Goal: Task Accomplishment & Management: Manage account settings

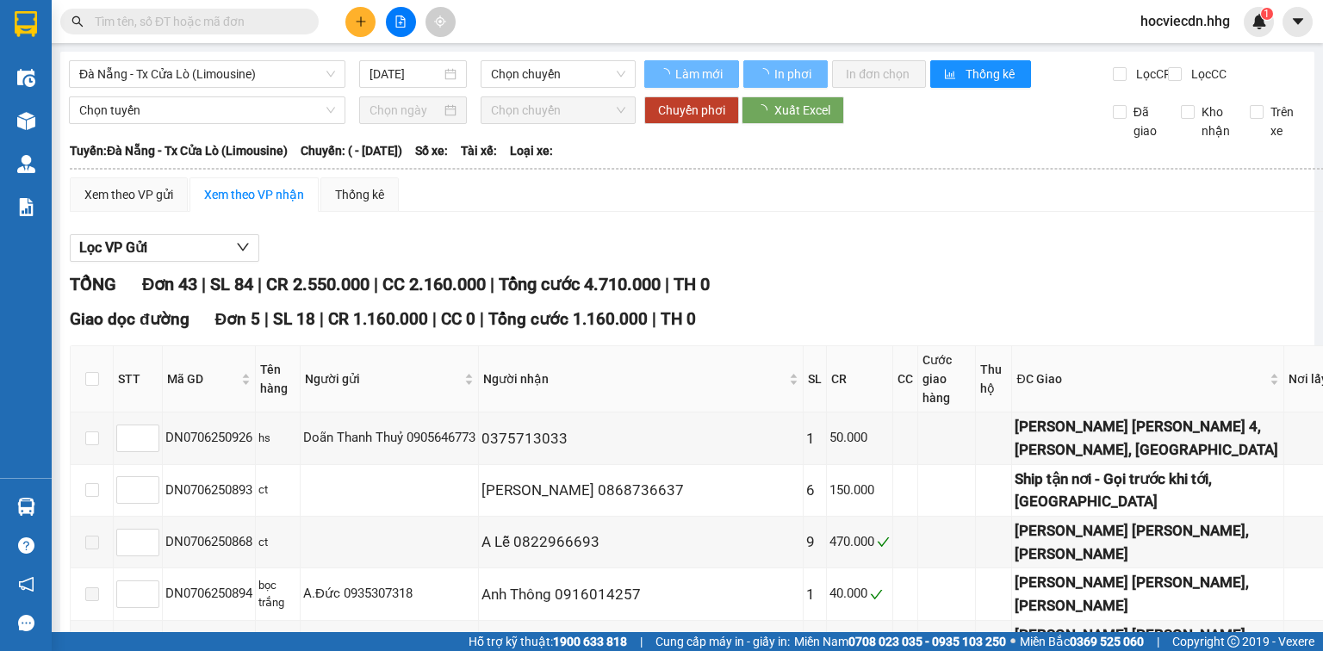
type input "[DATE]"
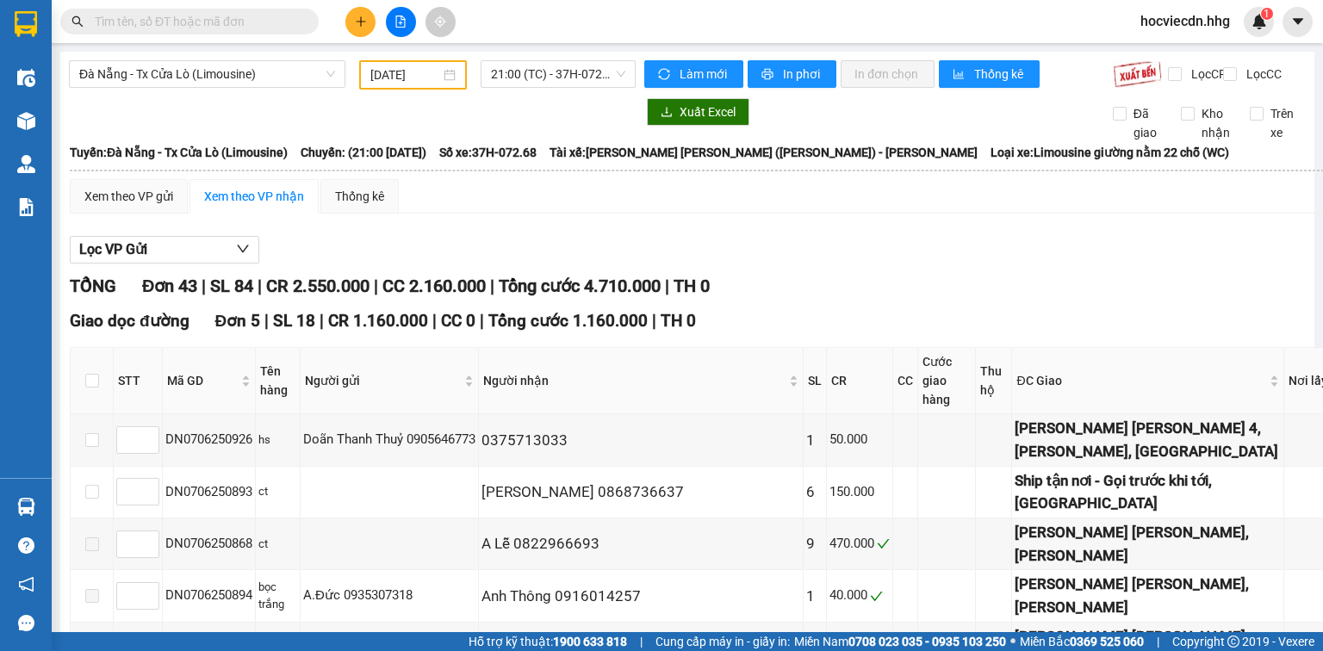
click at [159, 28] on input "text" at bounding box center [196, 21] width 203 height 19
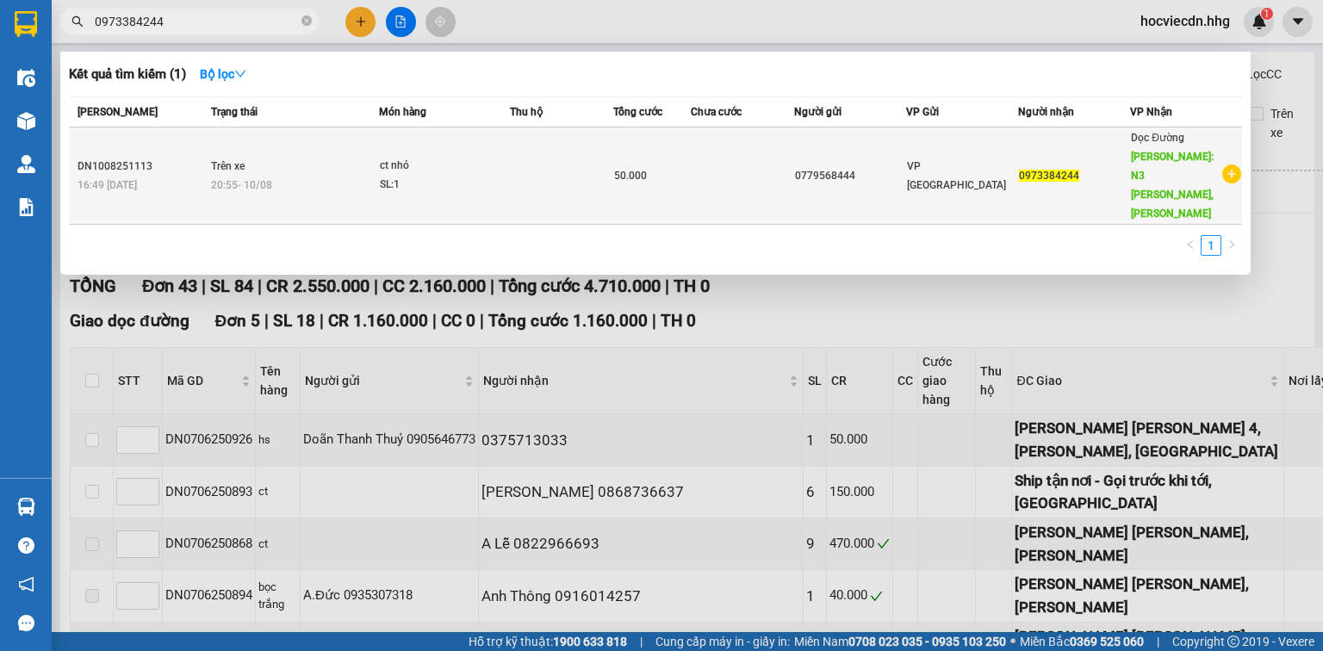
type input "0973384244"
click at [667, 166] on div "50.000" at bounding box center [652, 175] width 76 height 19
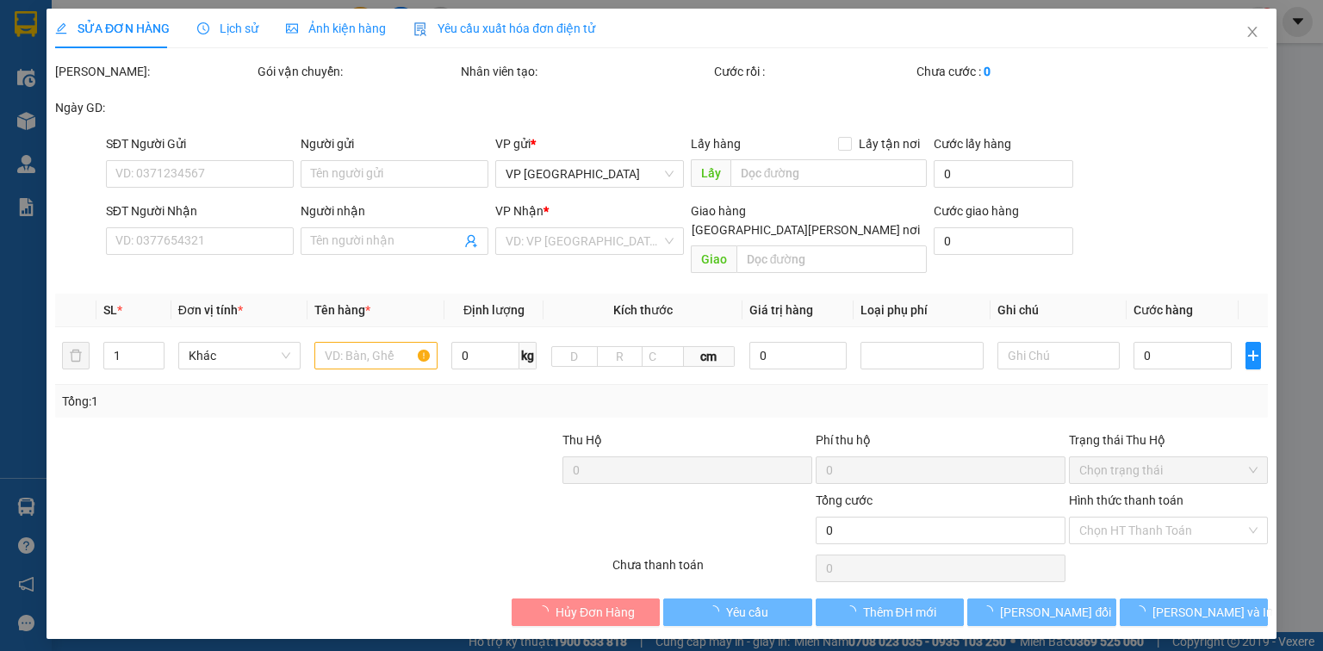
type input "0779568444"
type input "0973384244"
type input "N3 Hồng Lĩnh, Hà Tĩnh"
type input "50.000"
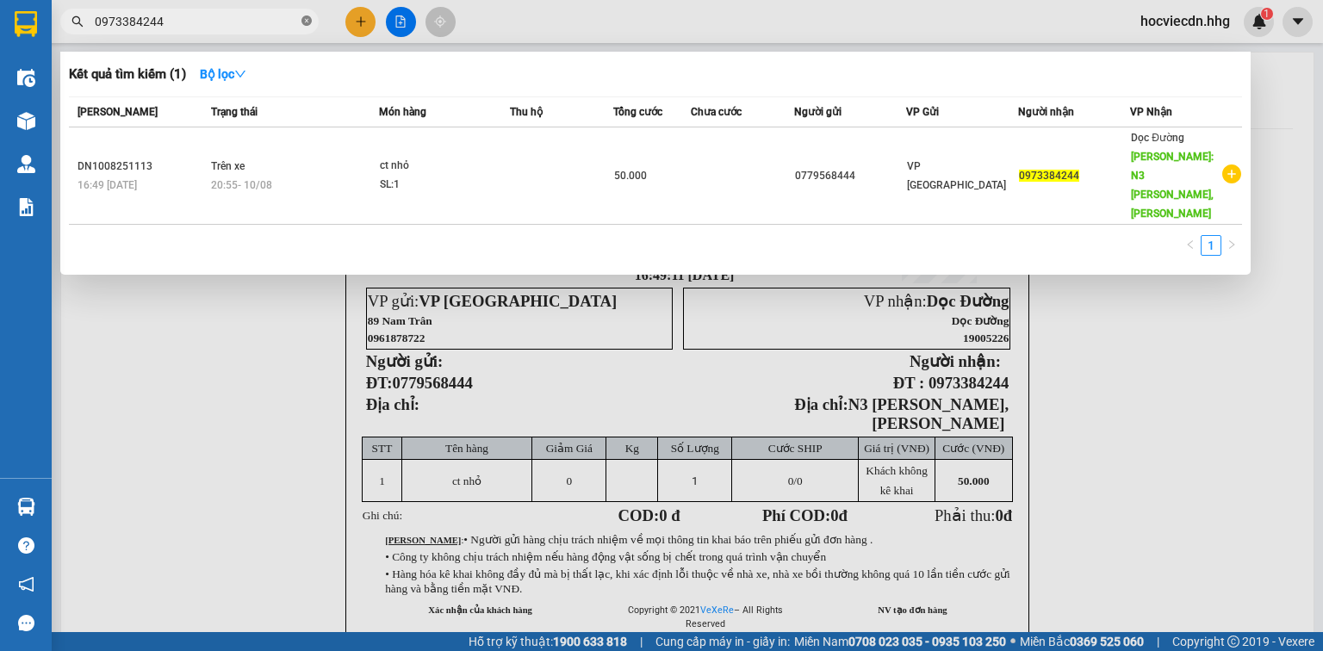
click at [303, 22] on icon "close-circle" at bounding box center [307, 21] width 10 height 10
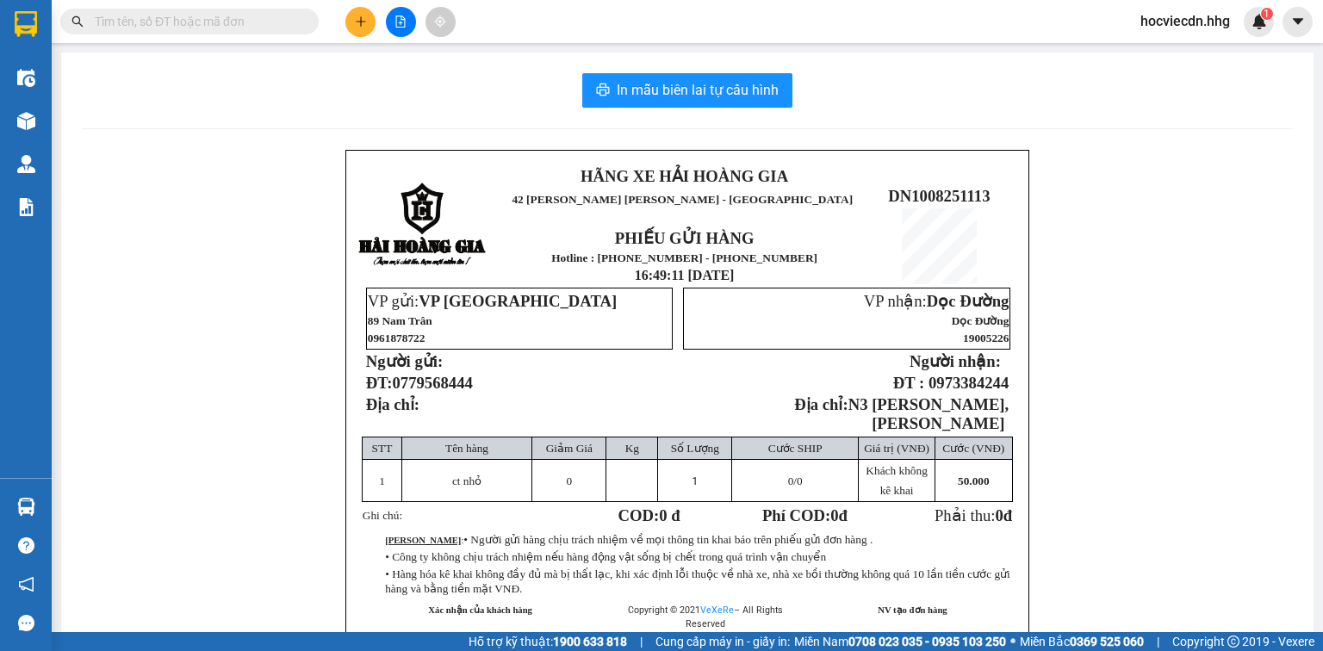
click at [202, 24] on input "text" at bounding box center [196, 21] width 203 height 19
click at [192, 28] on input "text" at bounding box center [196, 21] width 203 height 19
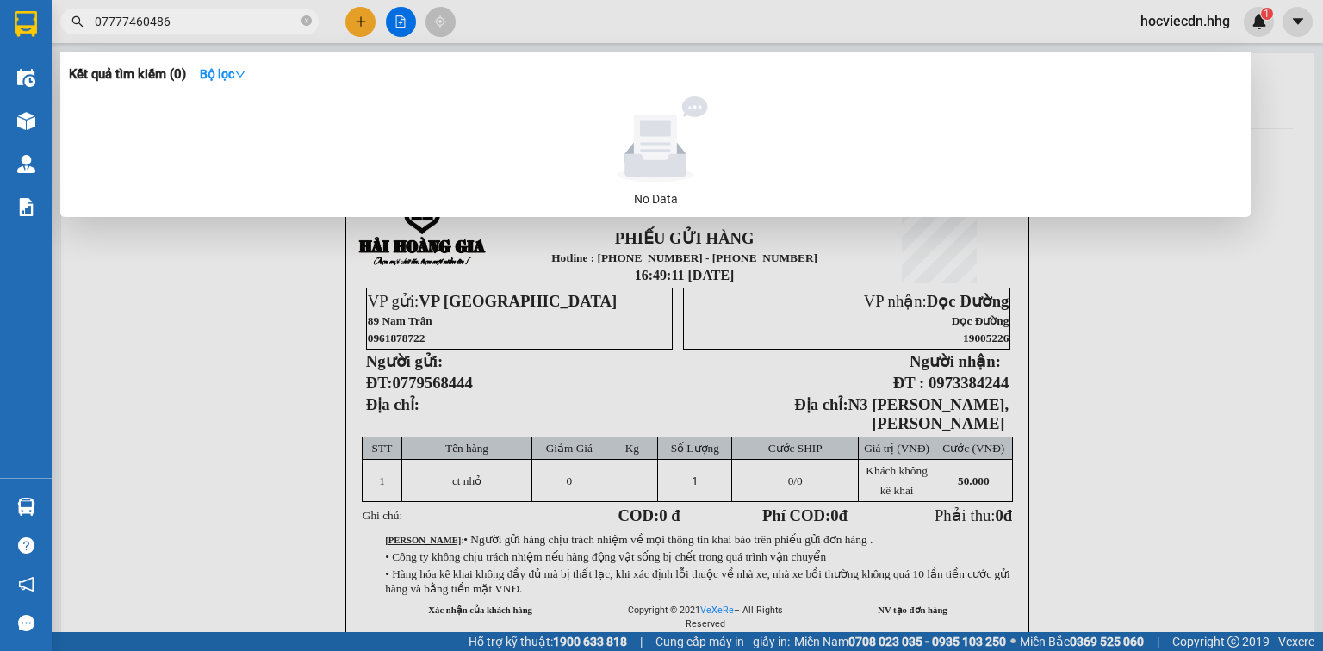
click at [124, 21] on input "07777460486" at bounding box center [196, 21] width 203 height 19
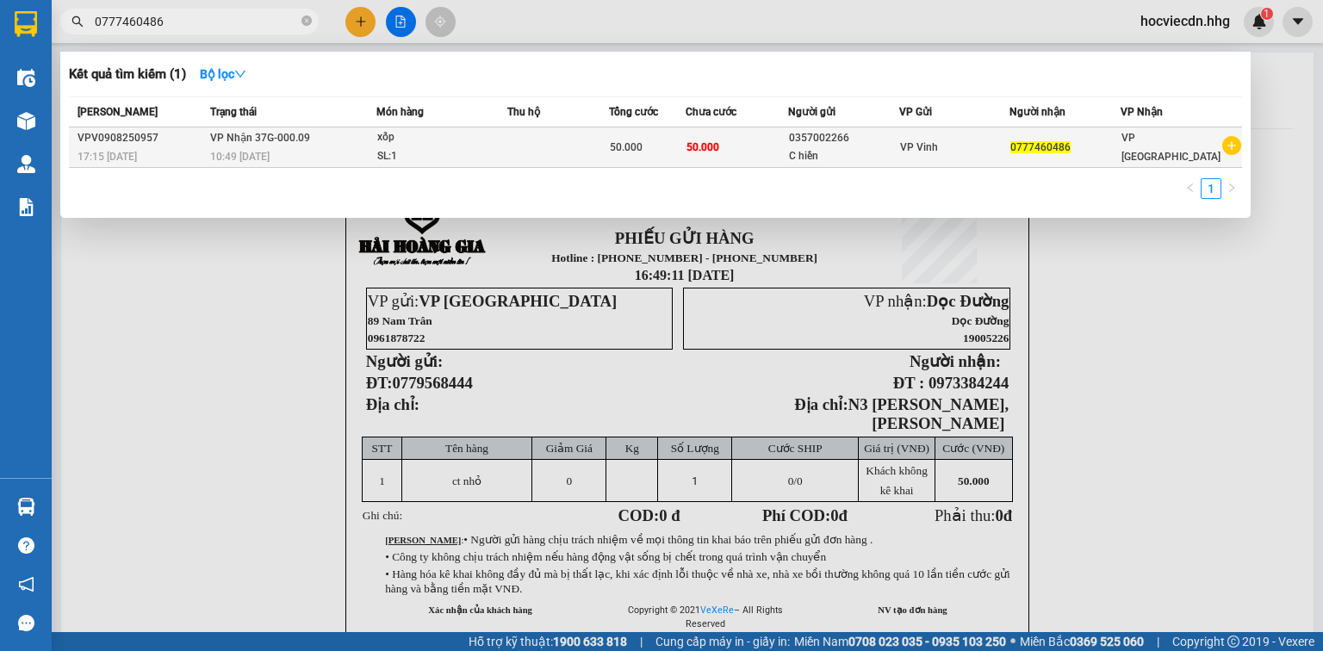
type input "0777460486"
click at [724, 147] on td "50.000" at bounding box center [737, 148] width 103 height 40
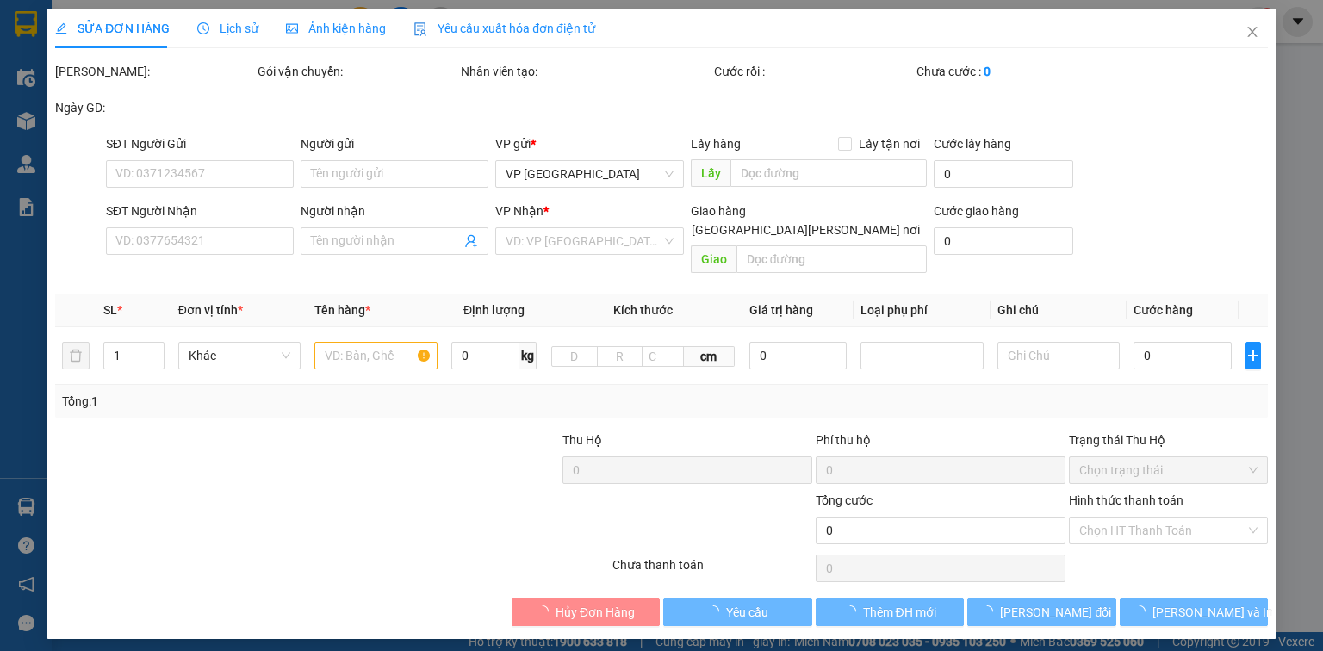
type input "0357002266"
type input "C hiền"
type input "0777460486"
type input "50.000"
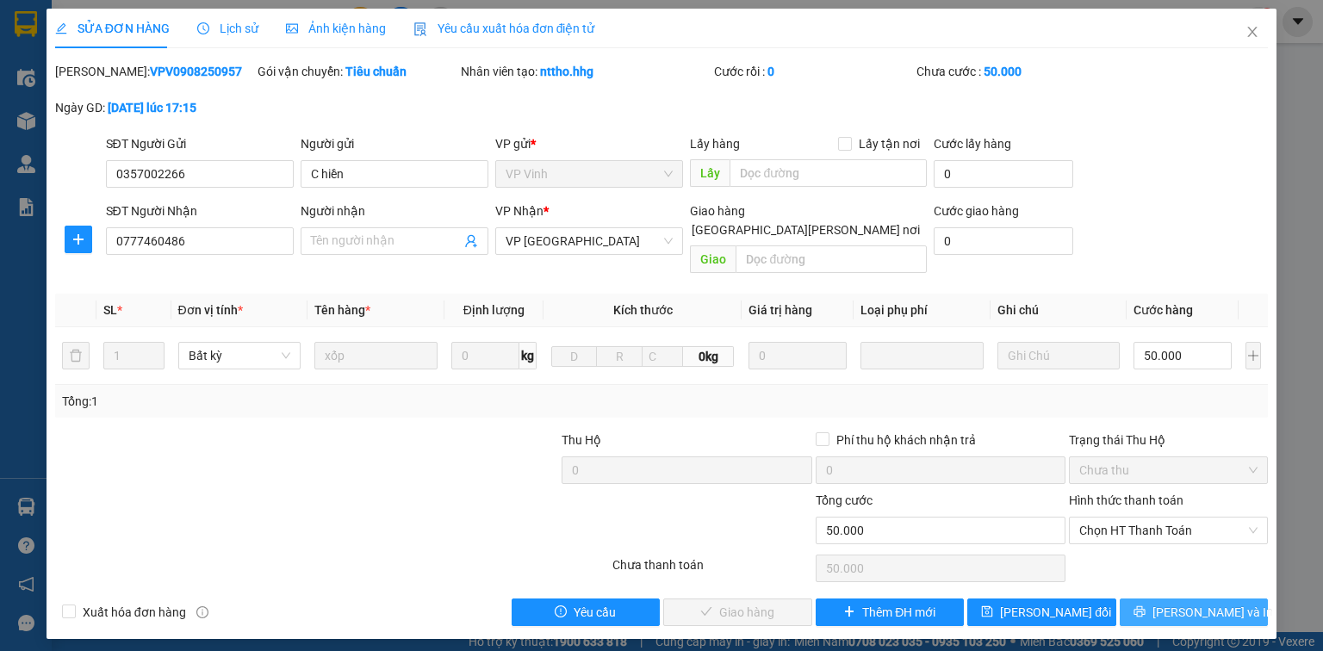
click at [1186, 603] on span "Lưu và In" at bounding box center [1213, 612] width 121 height 19
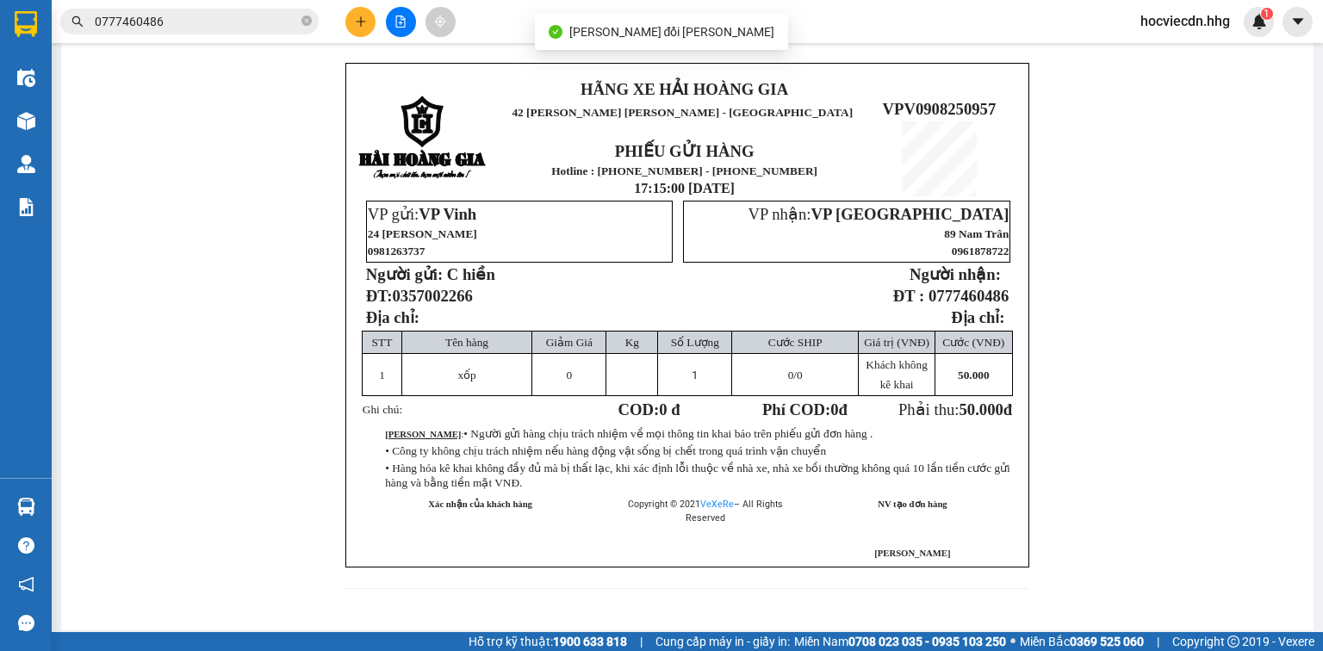
scroll to position [93, 0]
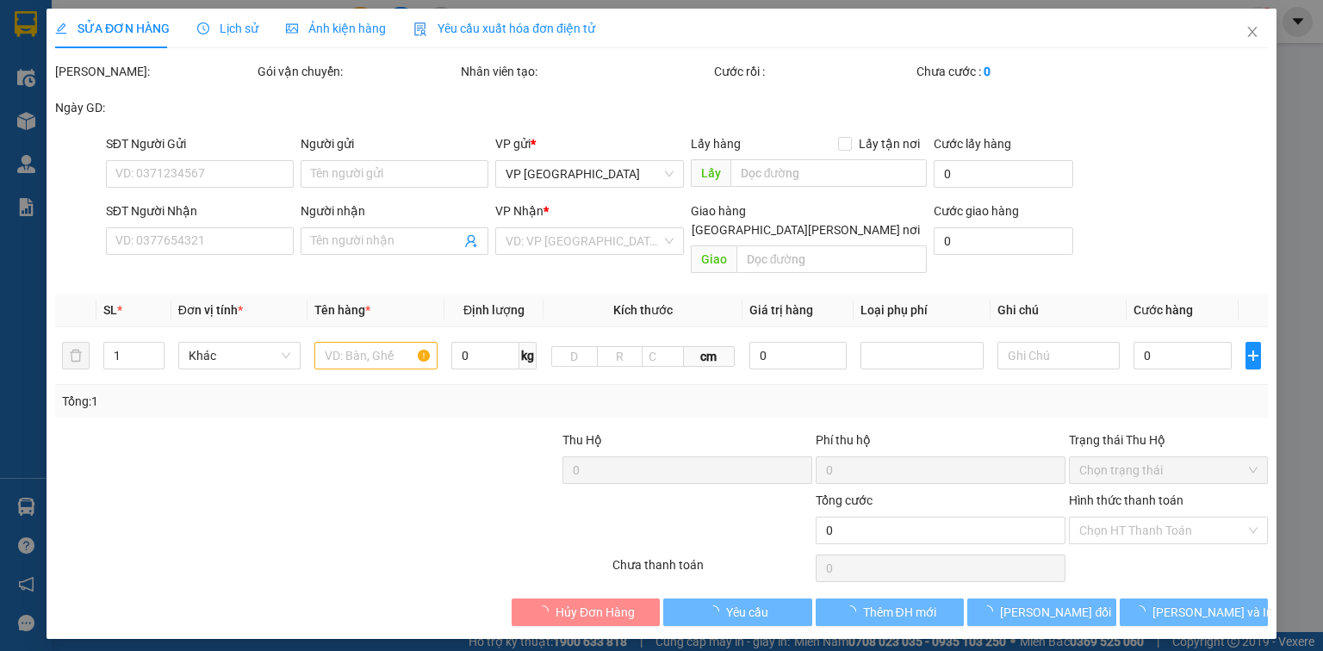
type input "0357002266"
type input "C hiền"
type input "0777460486"
type input "50.000"
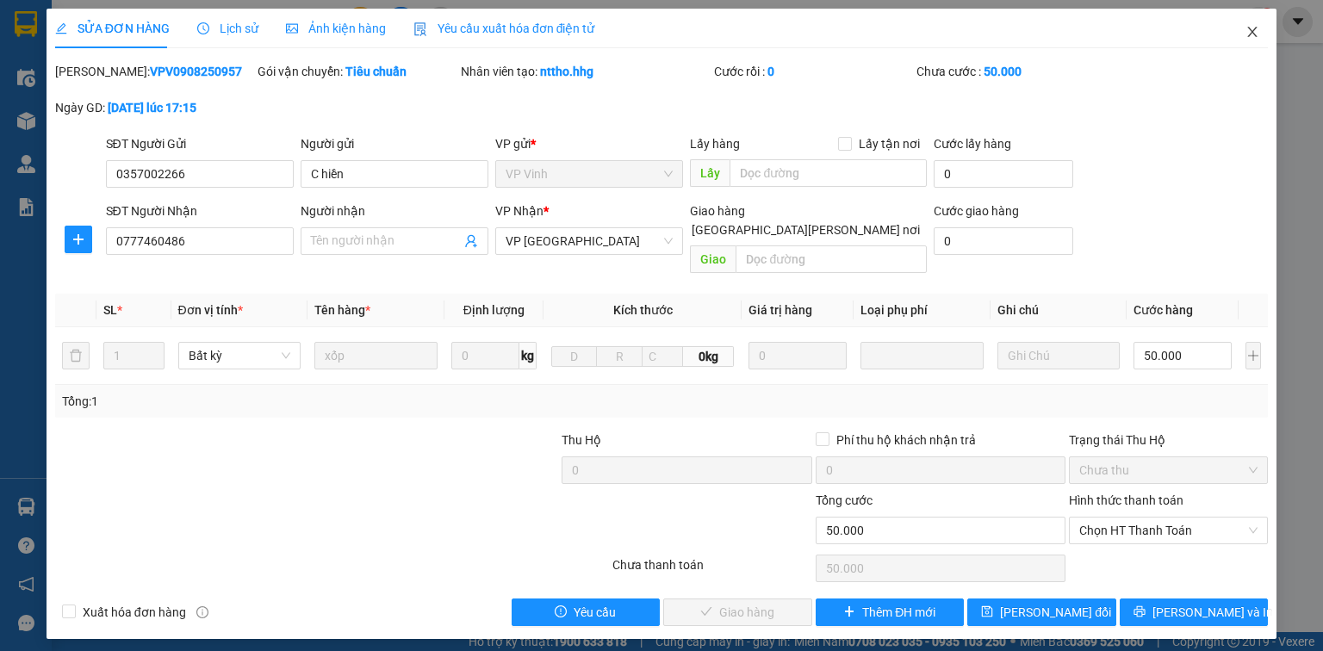
click at [1251, 32] on icon "close" at bounding box center [1253, 32] width 9 height 10
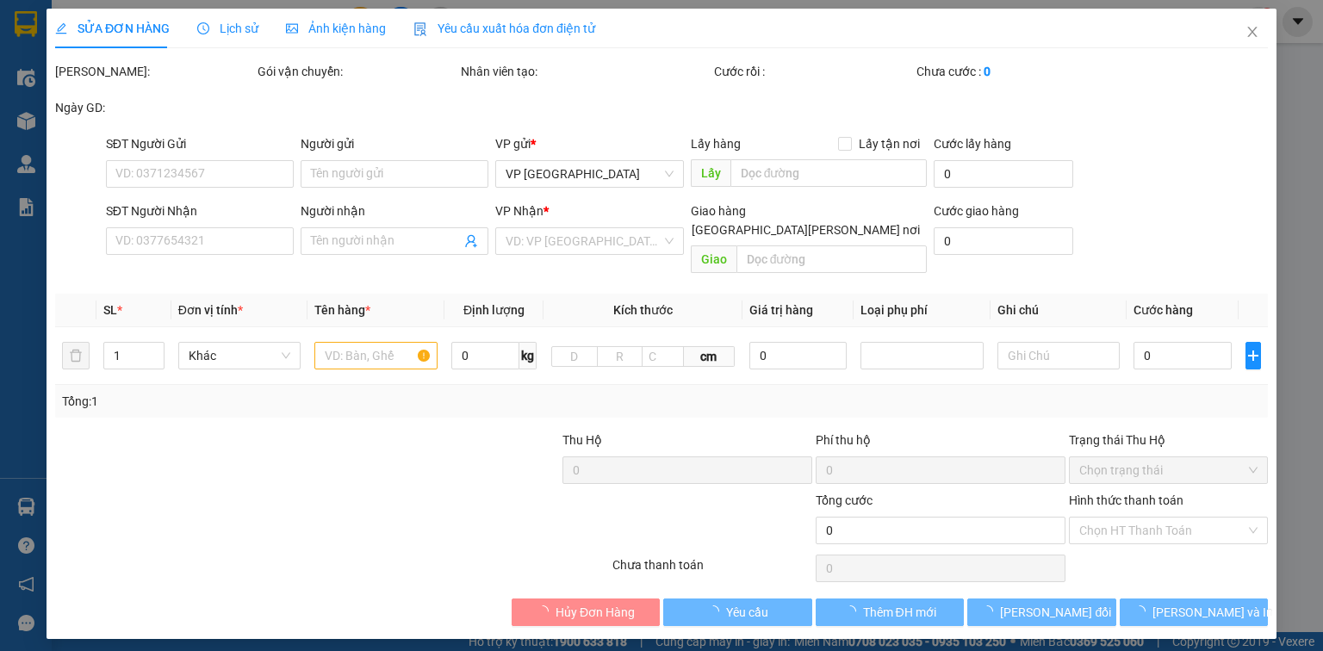
type input "0779568444"
type input "0973384244"
type input "N3 Hồng Lĩnh, Hà Tĩnh"
type input "50.000"
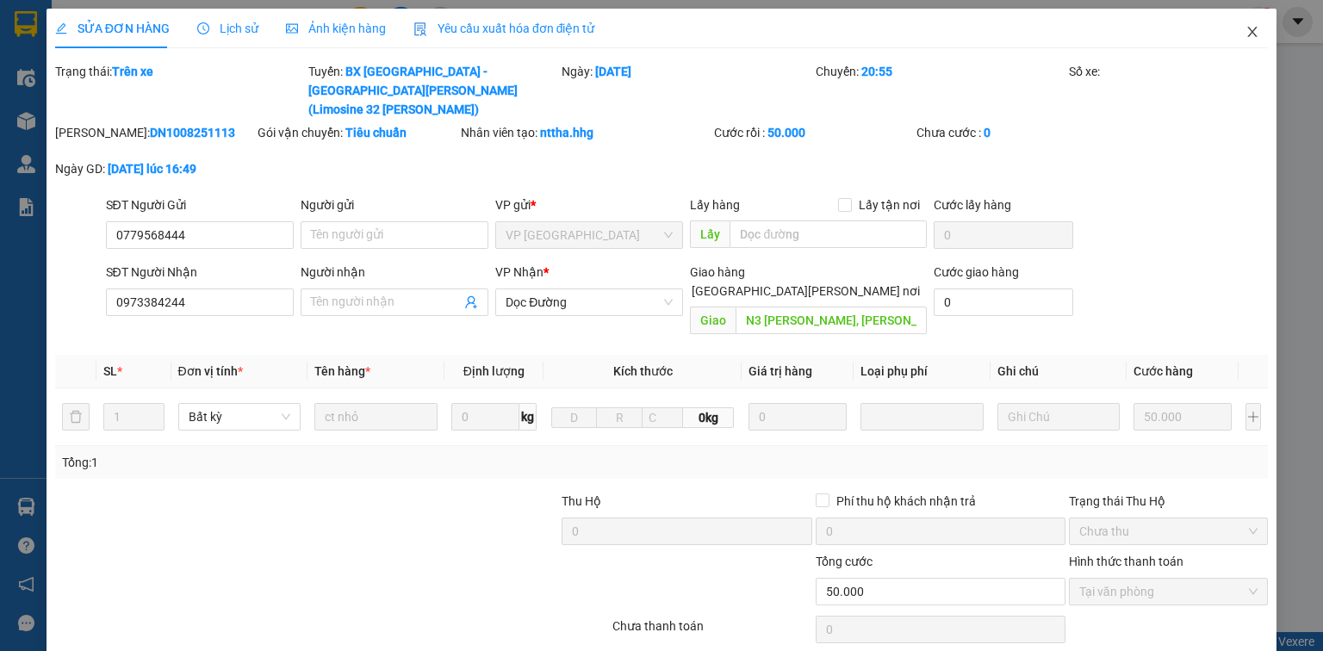
click at [1246, 34] on icon "close" at bounding box center [1253, 32] width 14 height 14
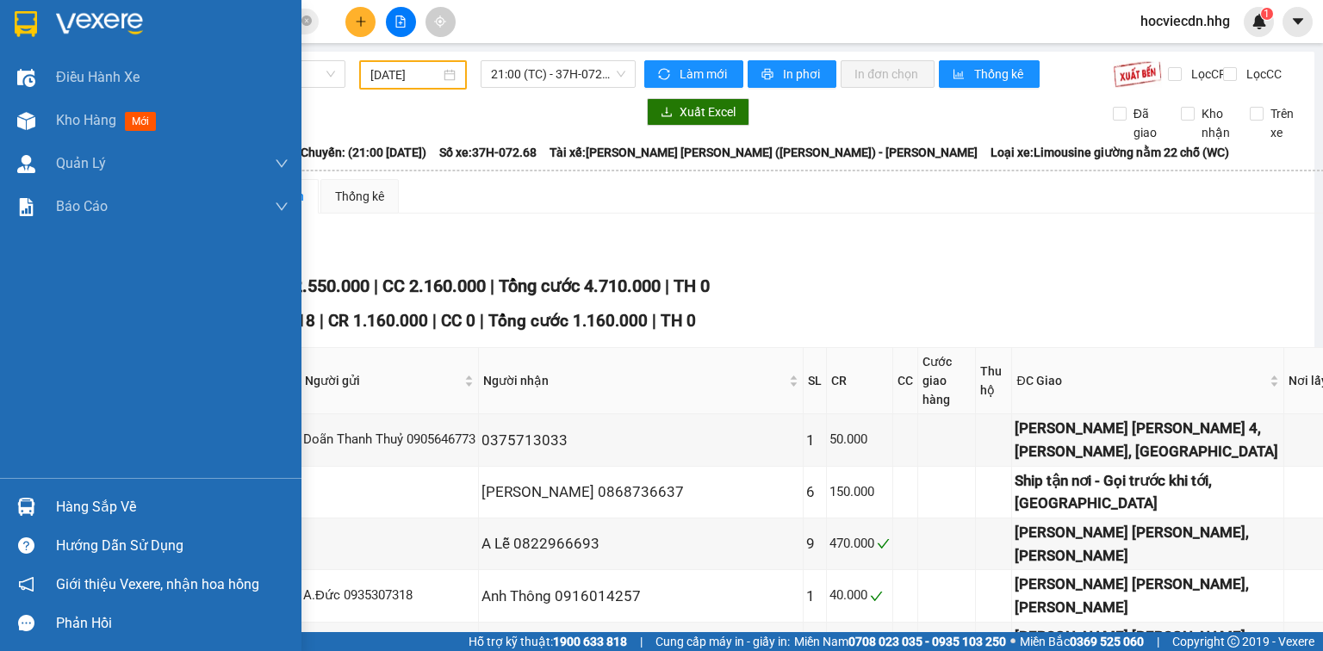
click at [97, 508] on div "Hàng sắp về" at bounding box center [172, 508] width 233 height 26
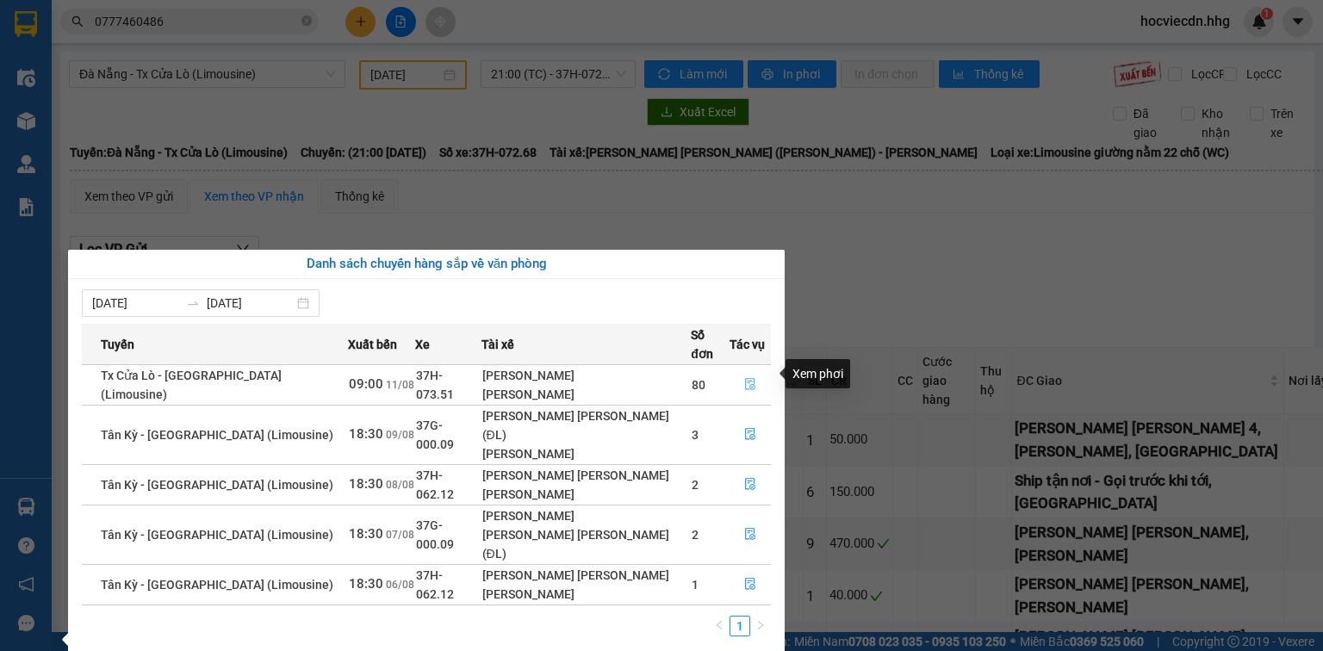
click at [744, 378] on icon "file-done" at bounding box center [750, 384] width 12 height 12
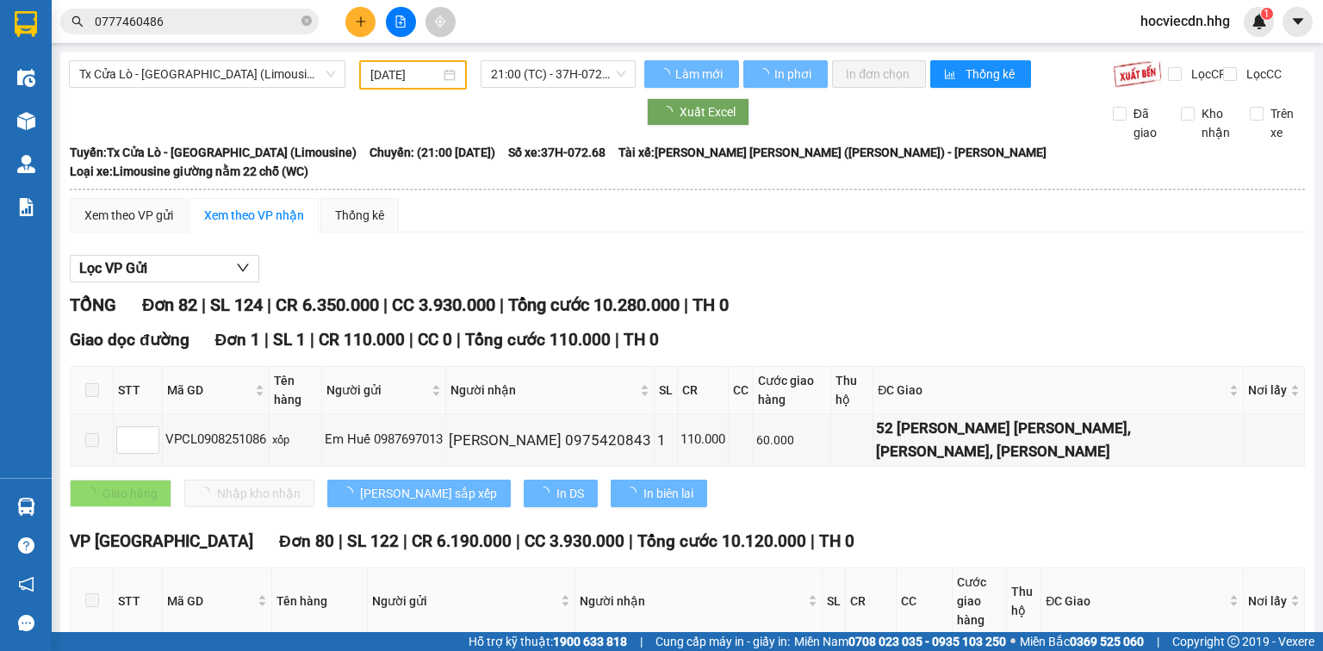
type input "[DATE]"
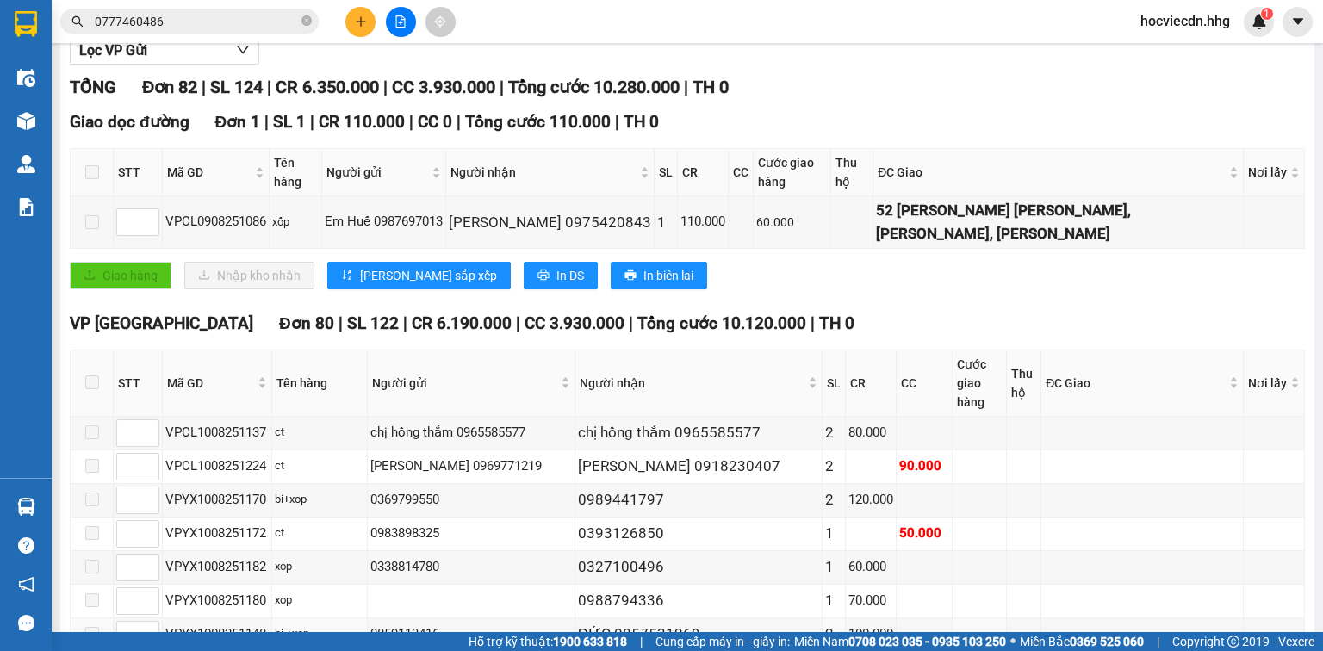
scroll to position [207, 0]
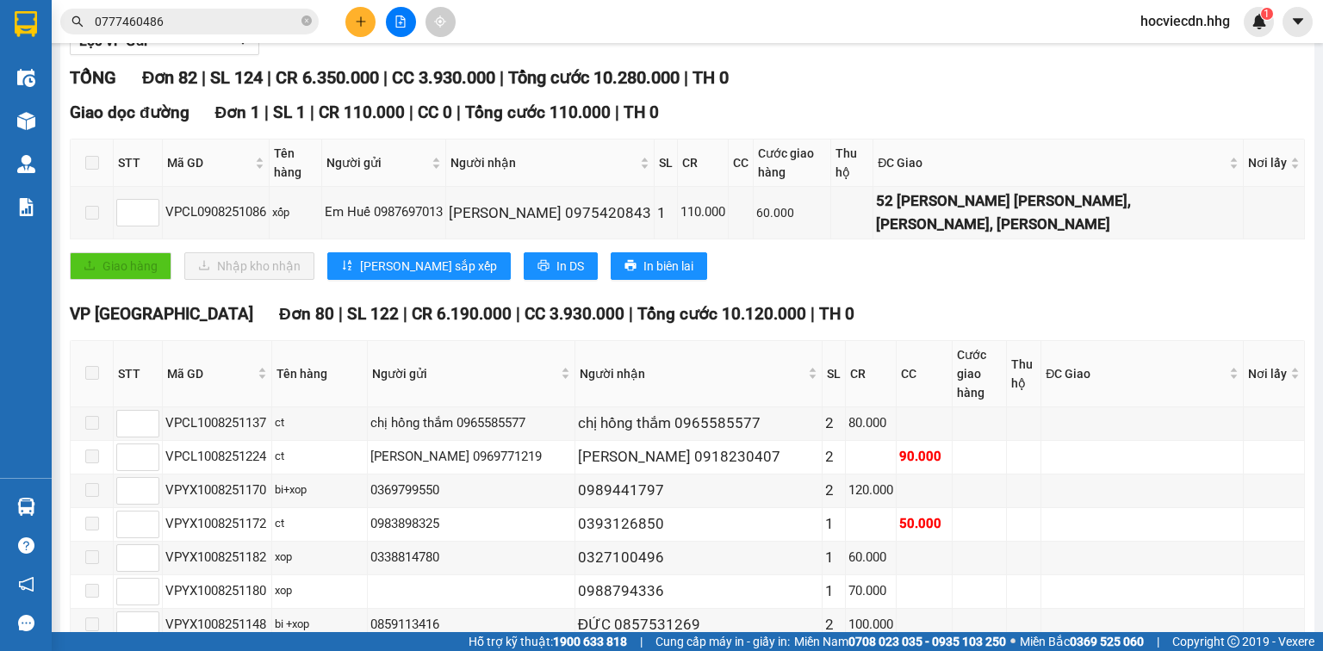
click at [94, 170] on span at bounding box center [92, 163] width 14 height 14
click at [95, 165] on span at bounding box center [92, 163] width 14 height 14
click at [94, 170] on span at bounding box center [92, 163] width 14 height 14
click at [97, 366] on span at bounding box center [92, 373] width 14 height 14
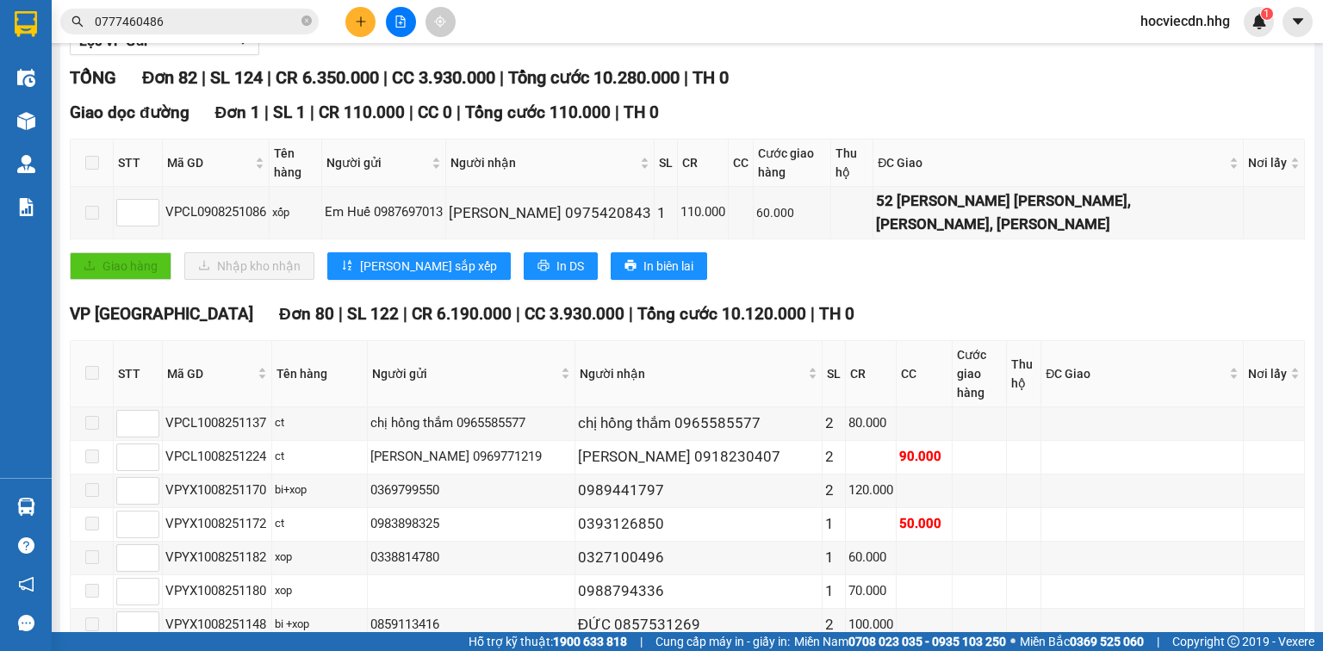
click at [90, 366] on span at bounding box center [92, 373] width 14 height 14
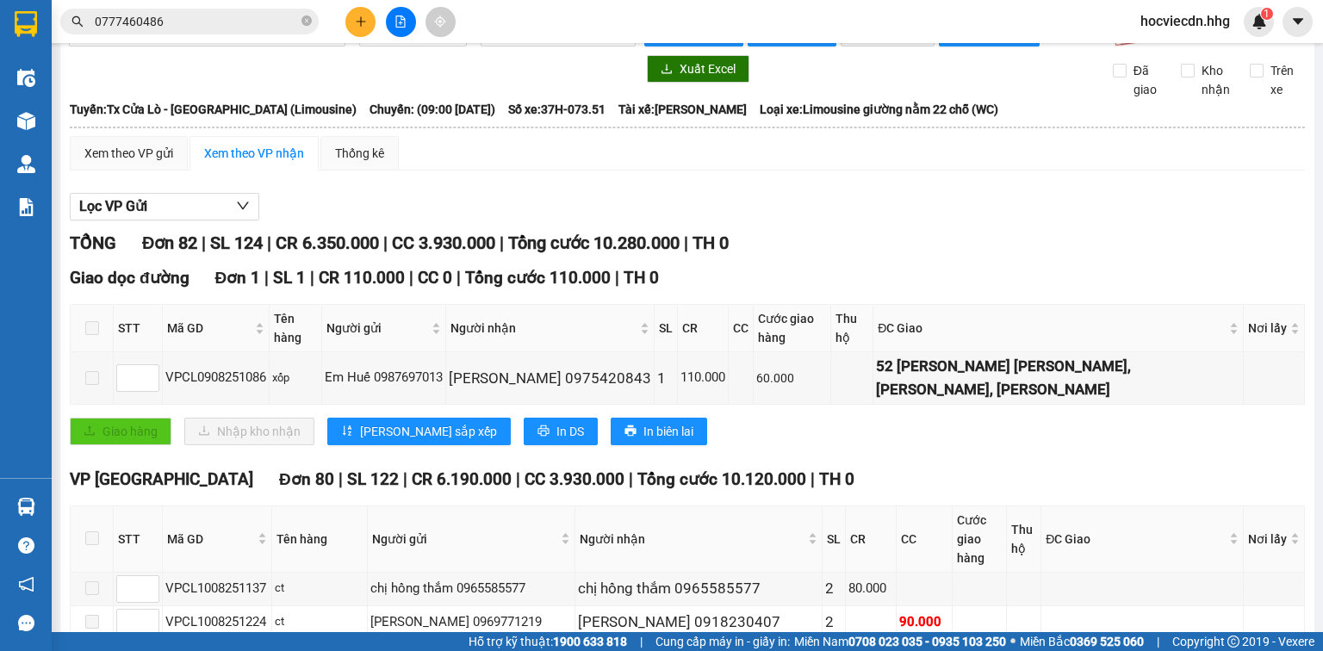
scroll to position [0, 0]
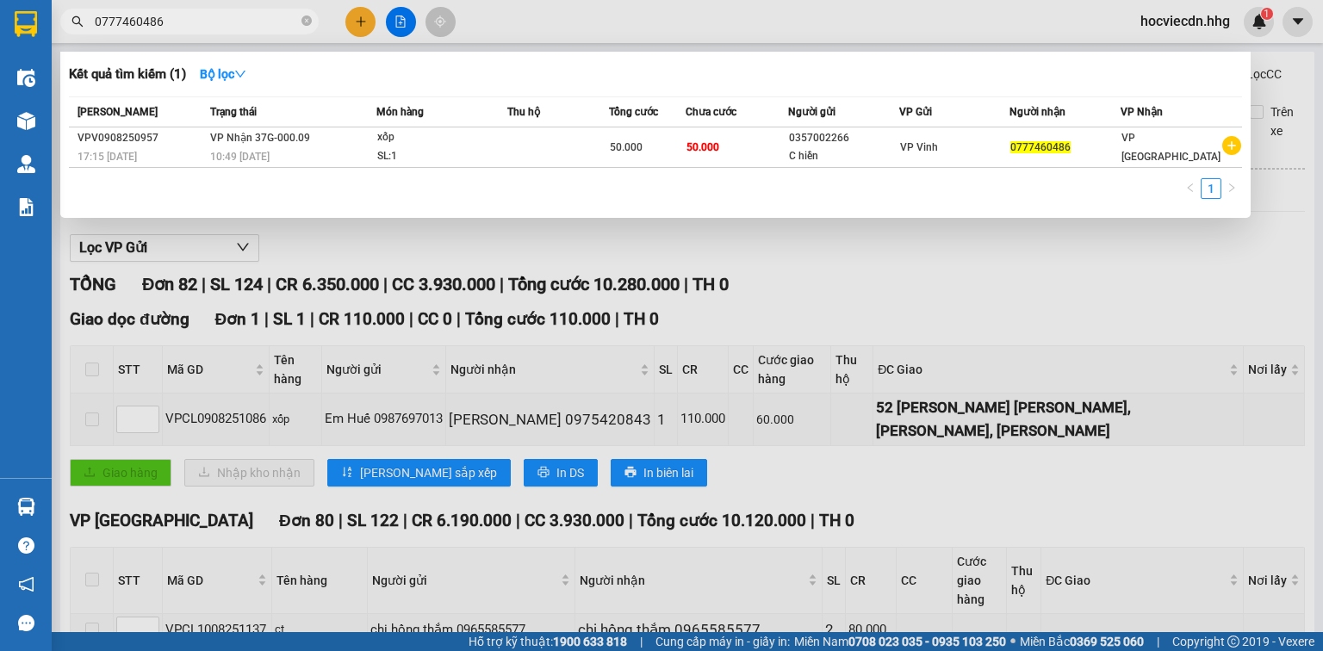
click at [221, 22] on input "0777460486" at bounding box center [196, 21] width 203 height 19
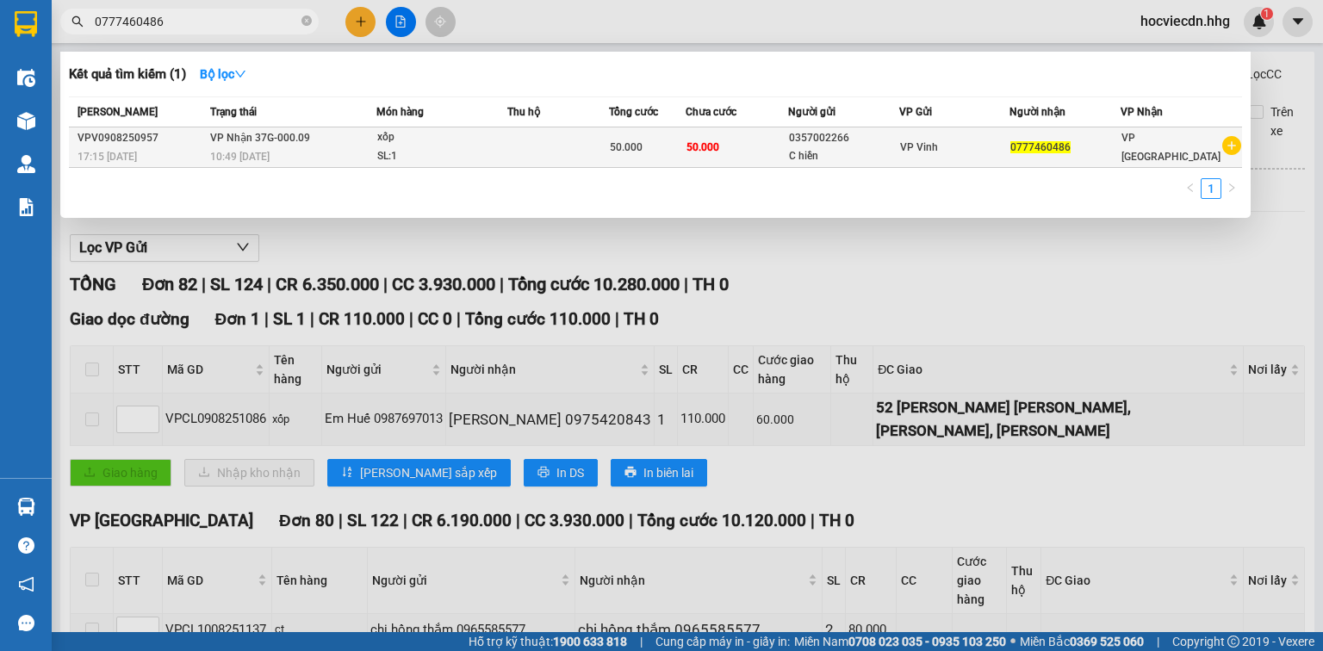
click at [732, 153] on td "50.000" at bounding box center [737, 148] width 103 height 40
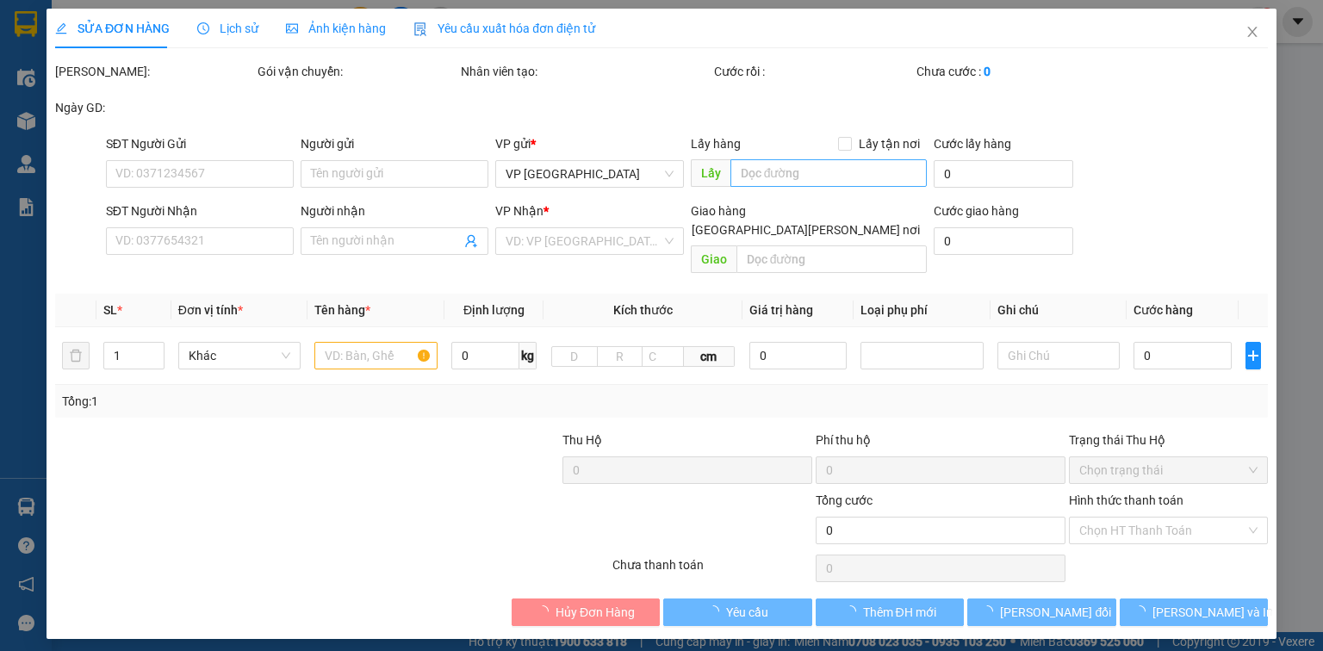
type input "0357002266"
type input "C hiền"
type input "0777460486"
type input "50.000"
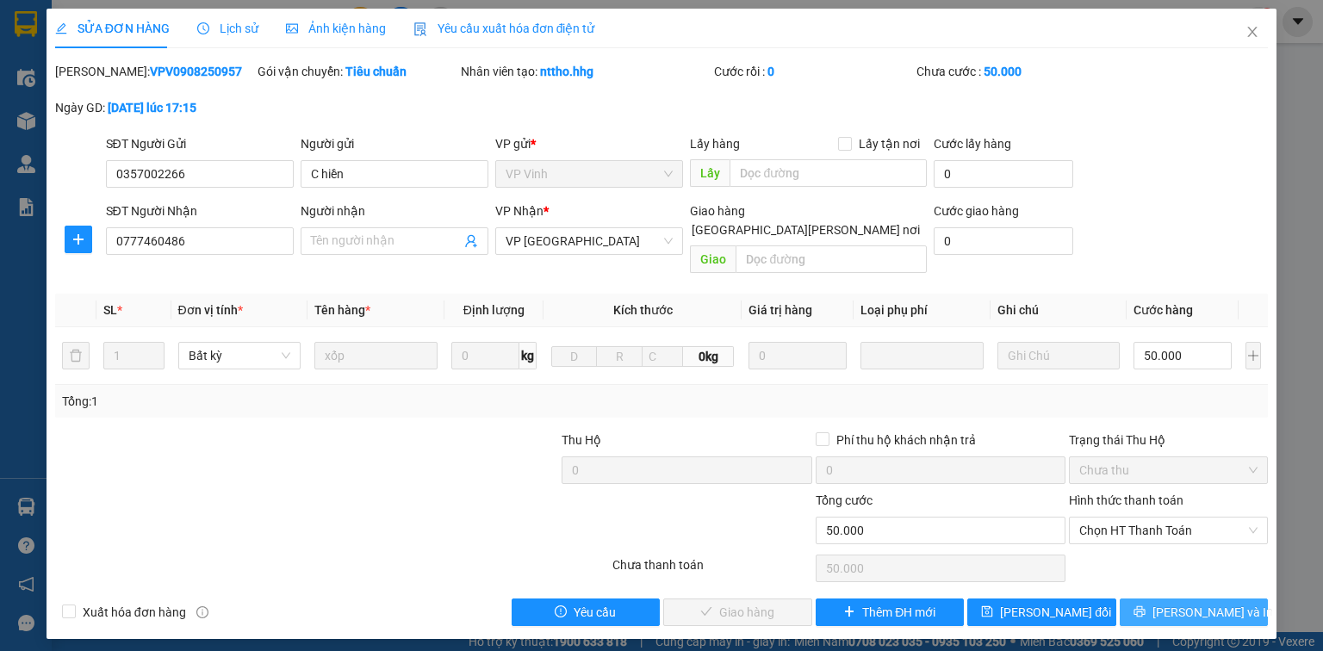
click at [1227, 603] on span "Lưu và In" at bounding box center [1213, 612] width 121 height 19
click at [1249, 31] on icon "close" at bounding box center [1253, 32] width 14 height 14
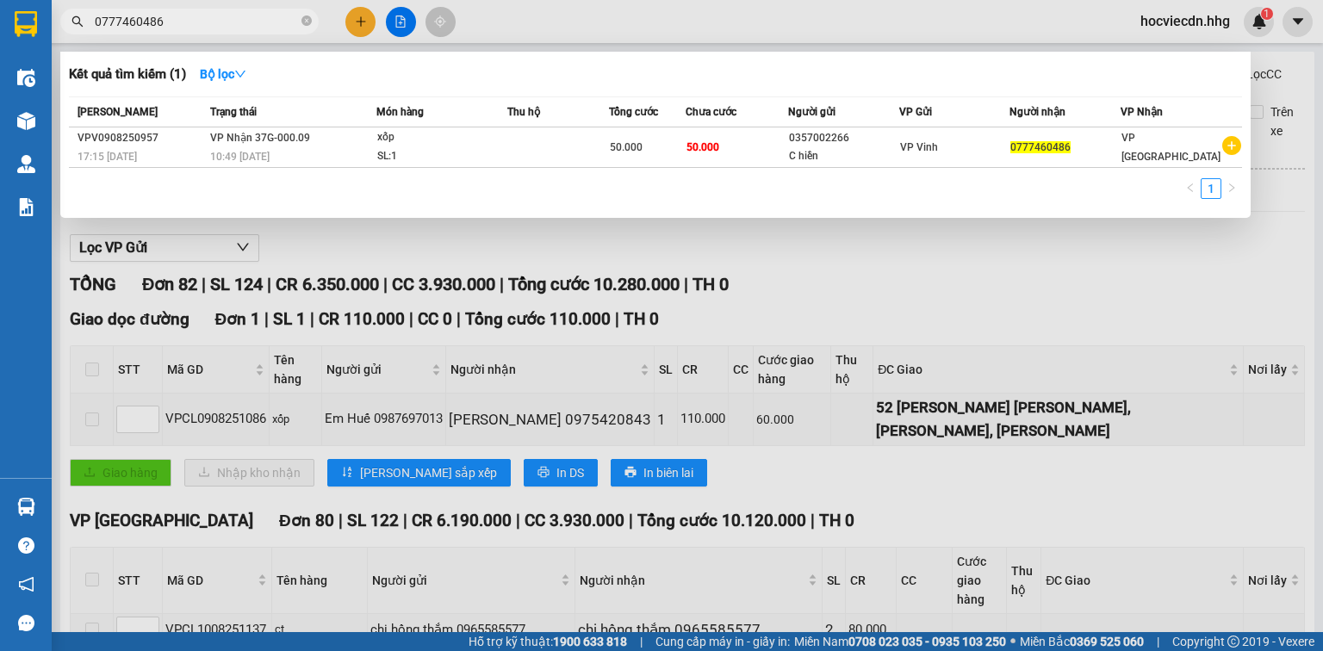
click at [276, 22] on input "0777460486" at bounding box center [196, 21] width 203 height 19
type input "0"
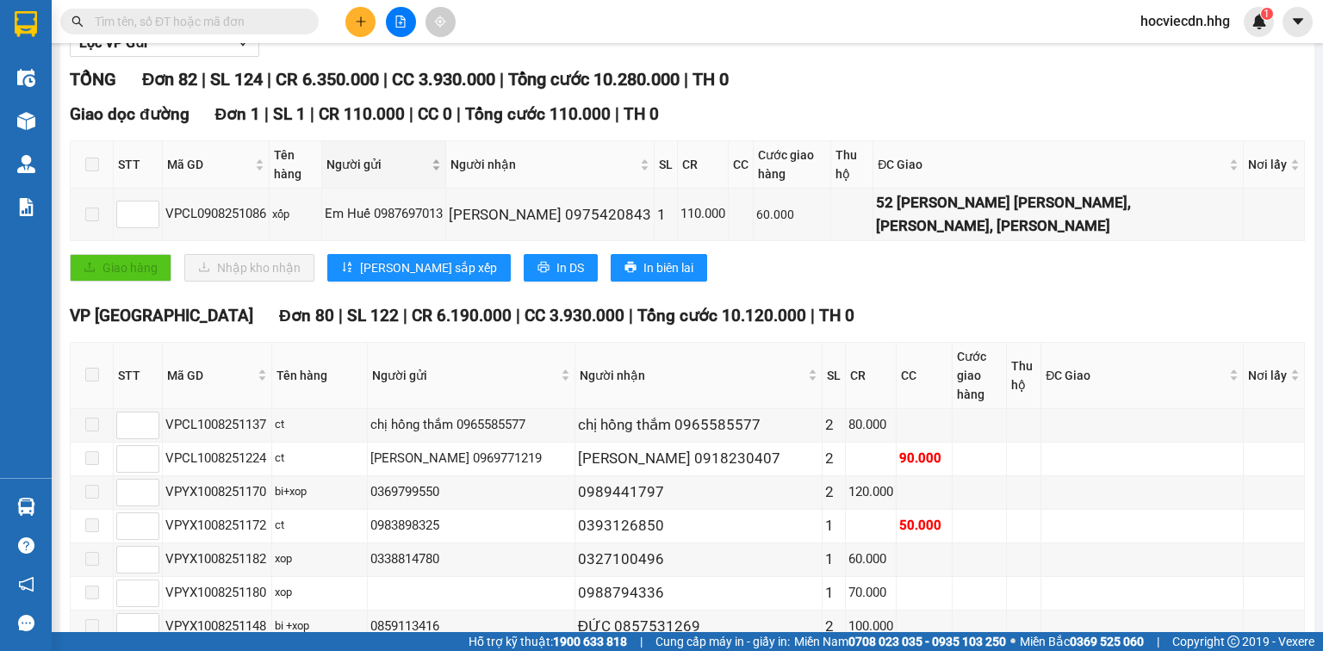
scroll to position [207, 0]
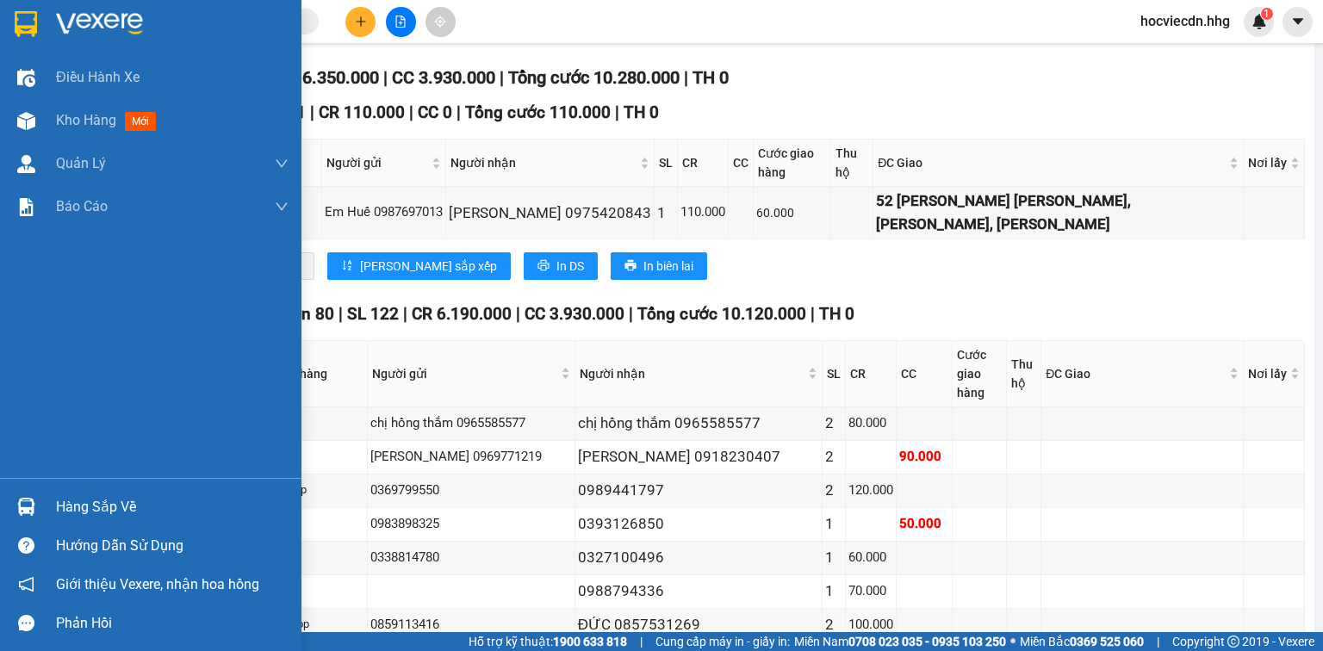
click at [131, 508] on div "Hàng sắp về" at bounding box center [172, 508] width 233 height 26
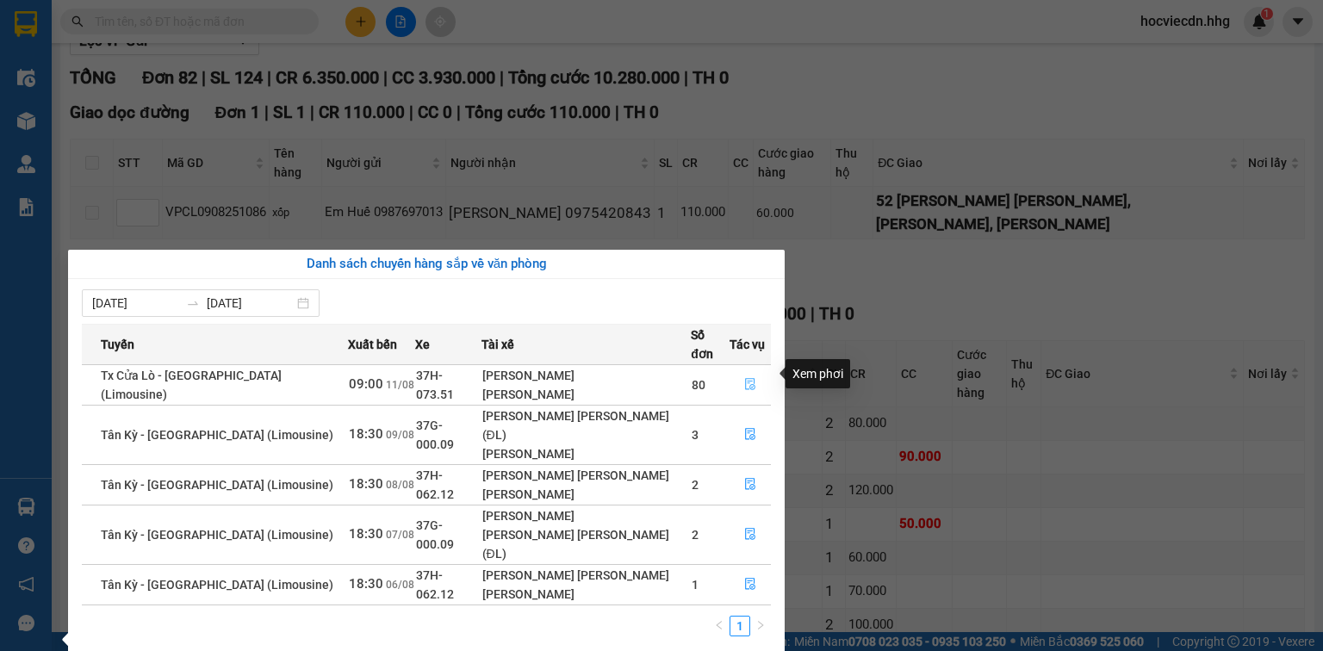
click at [745, 379] on icon "file-done" at bounding box center [750, 385] width 10 height 12
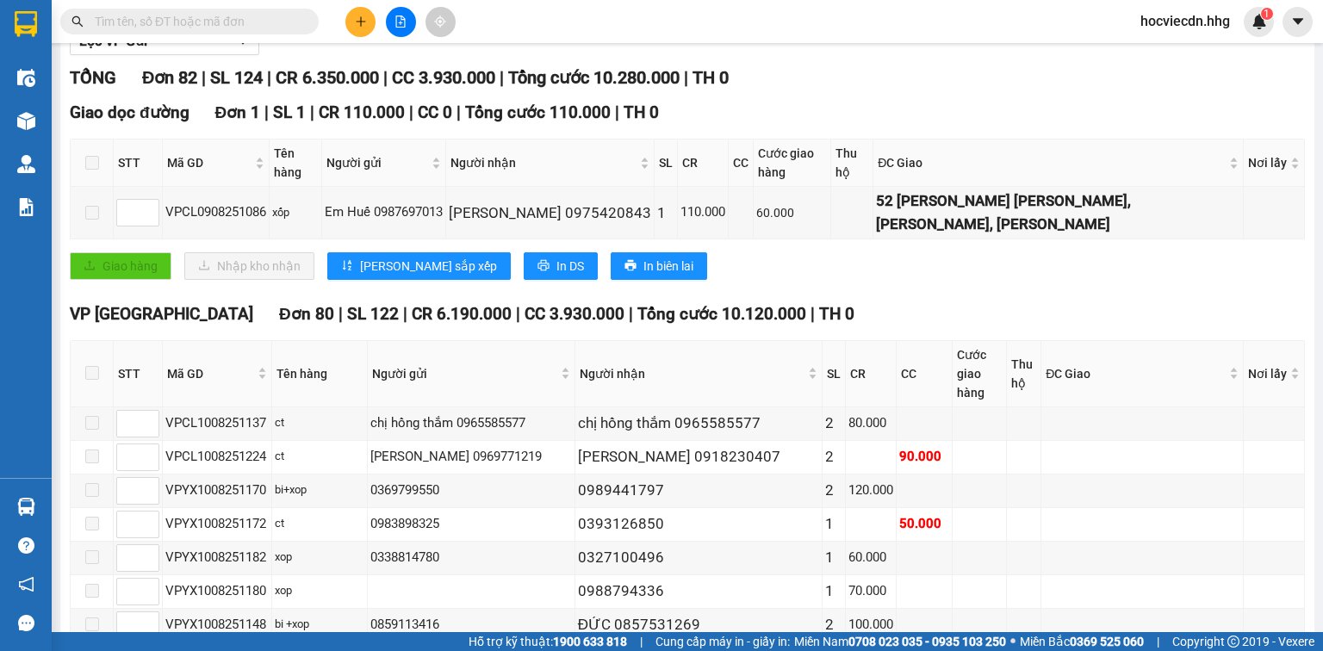
click at [95, 366] on span at bounding box center [92, 373] width 14 height 14
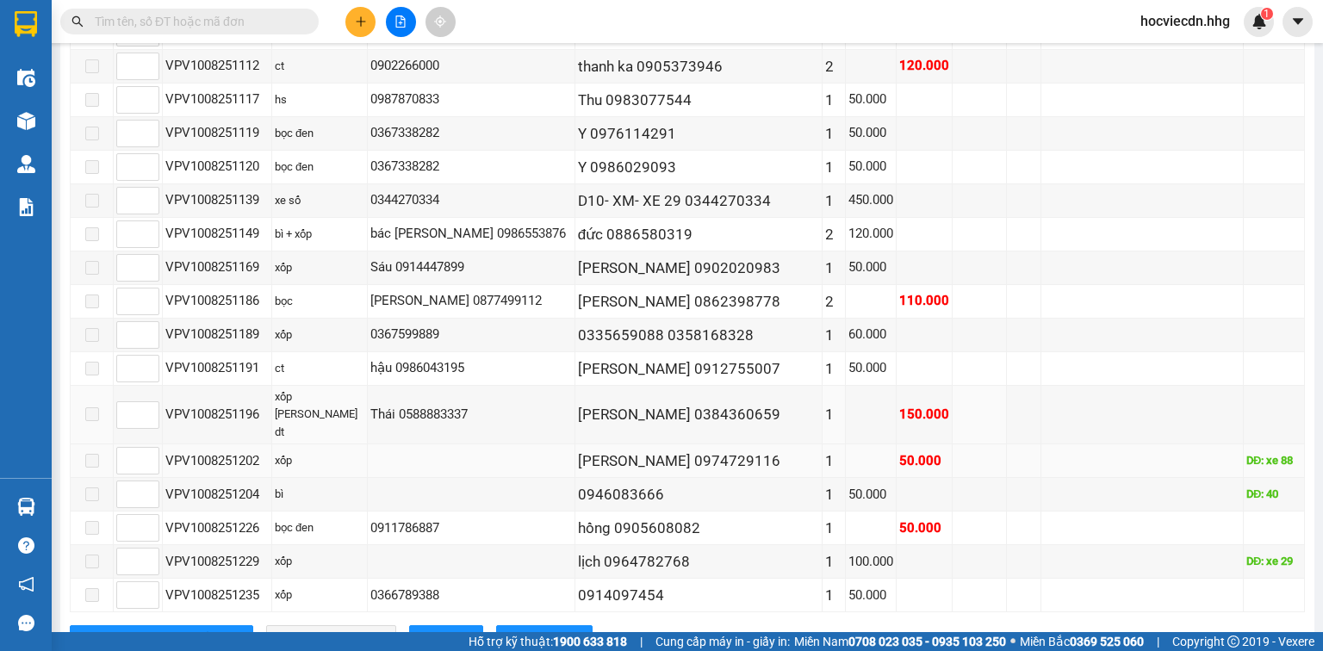
scroll to position [2817, 0]
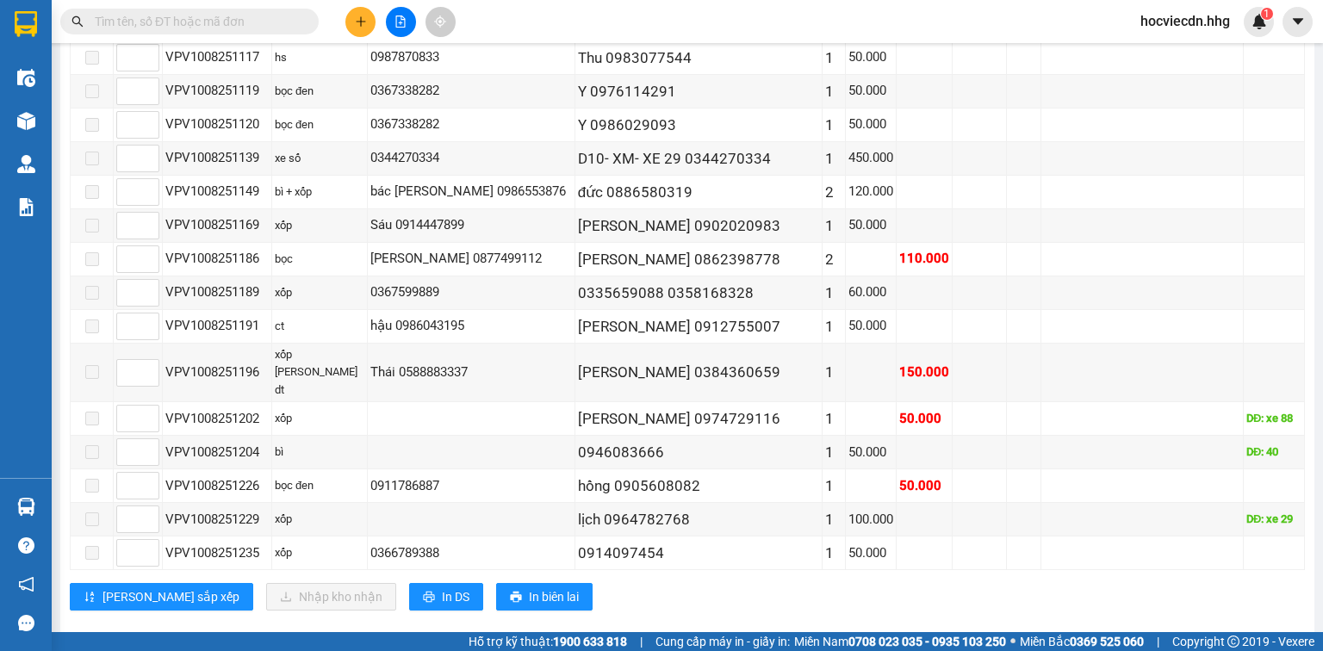
checkbox input "true"
checkbox input "false"
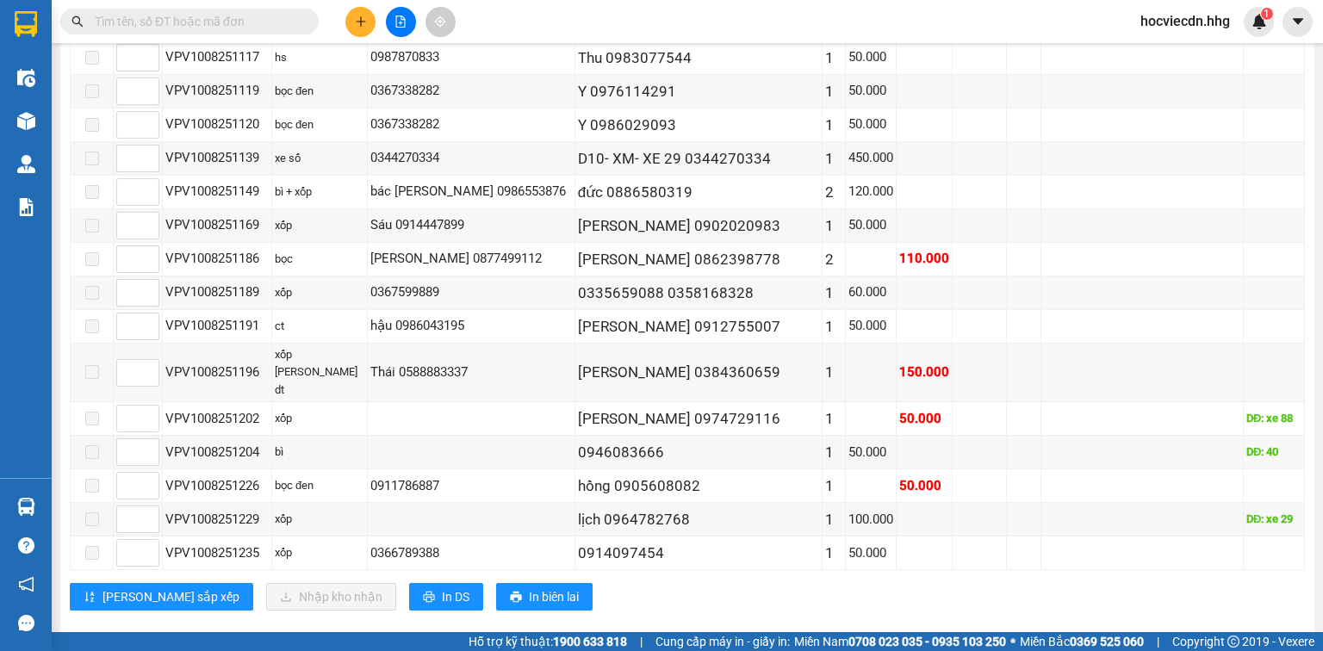
checkbox input "false"
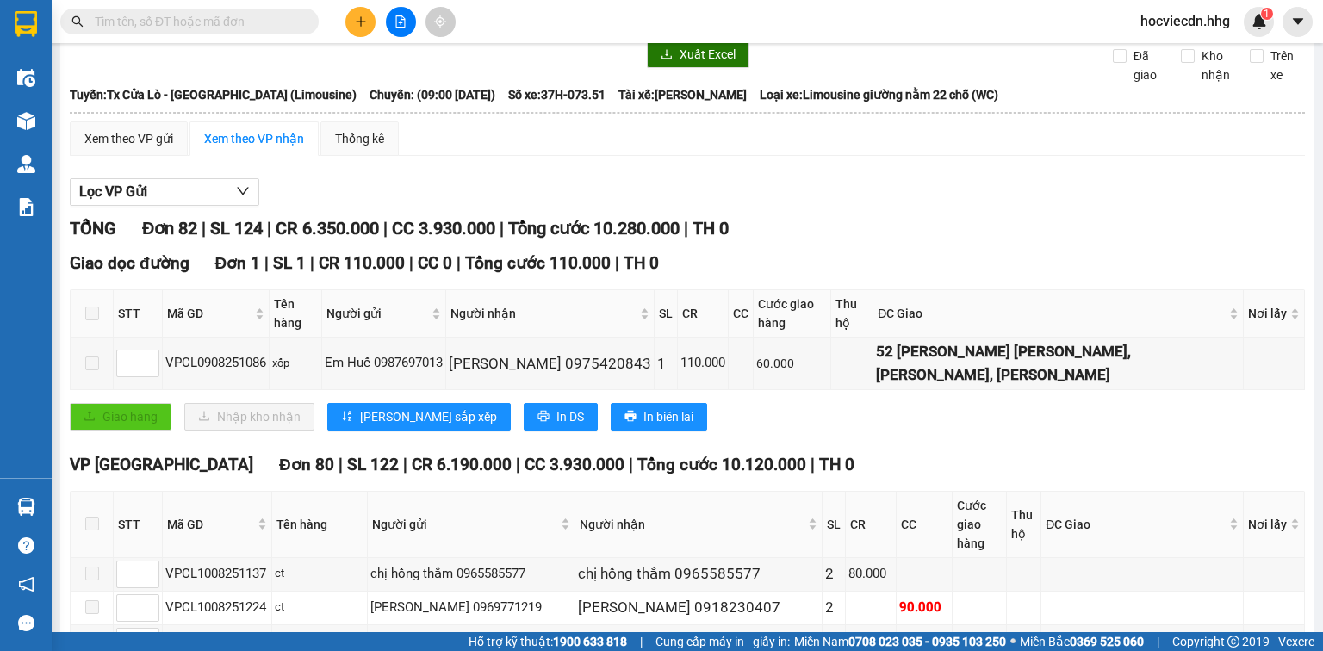
scroll to position [0, 0]
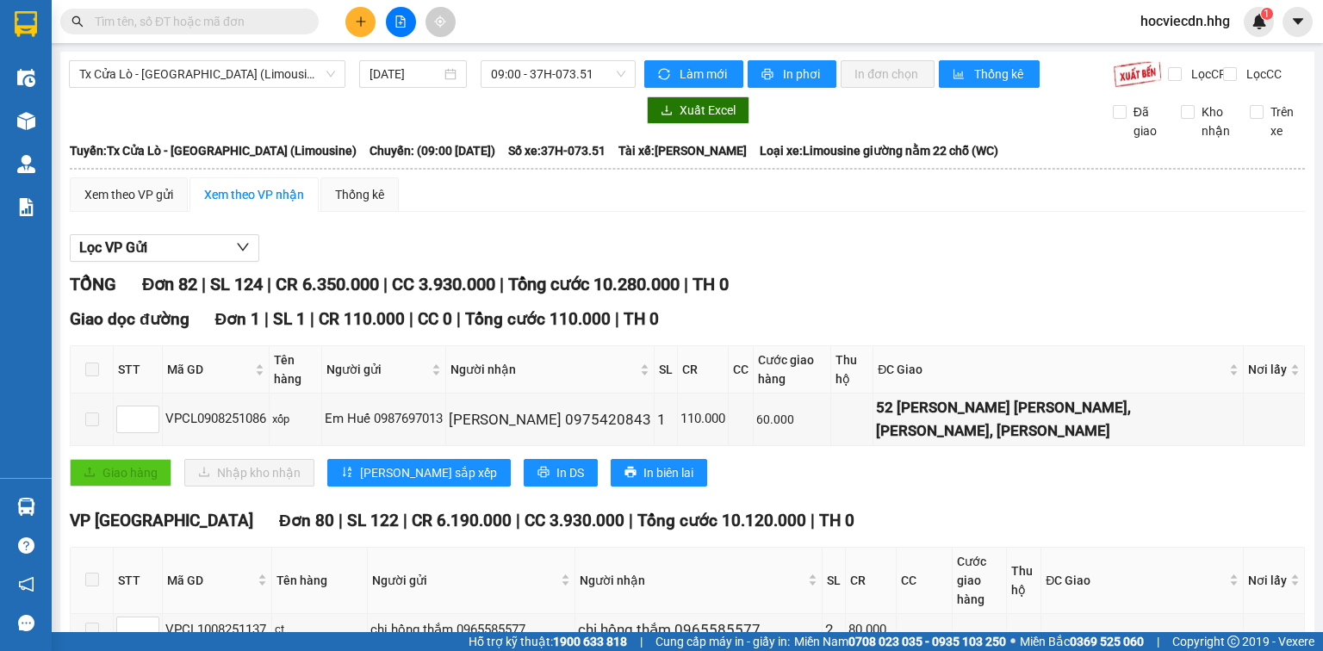
click at [100, 370] on th at bounding box center [92, 369] width 43 height 47
click at [100, 369] on th at bounding box center [92, 369] width 43 height 47
click at [92, 377] on span at bounding box center [92, 370] width 14 height 14
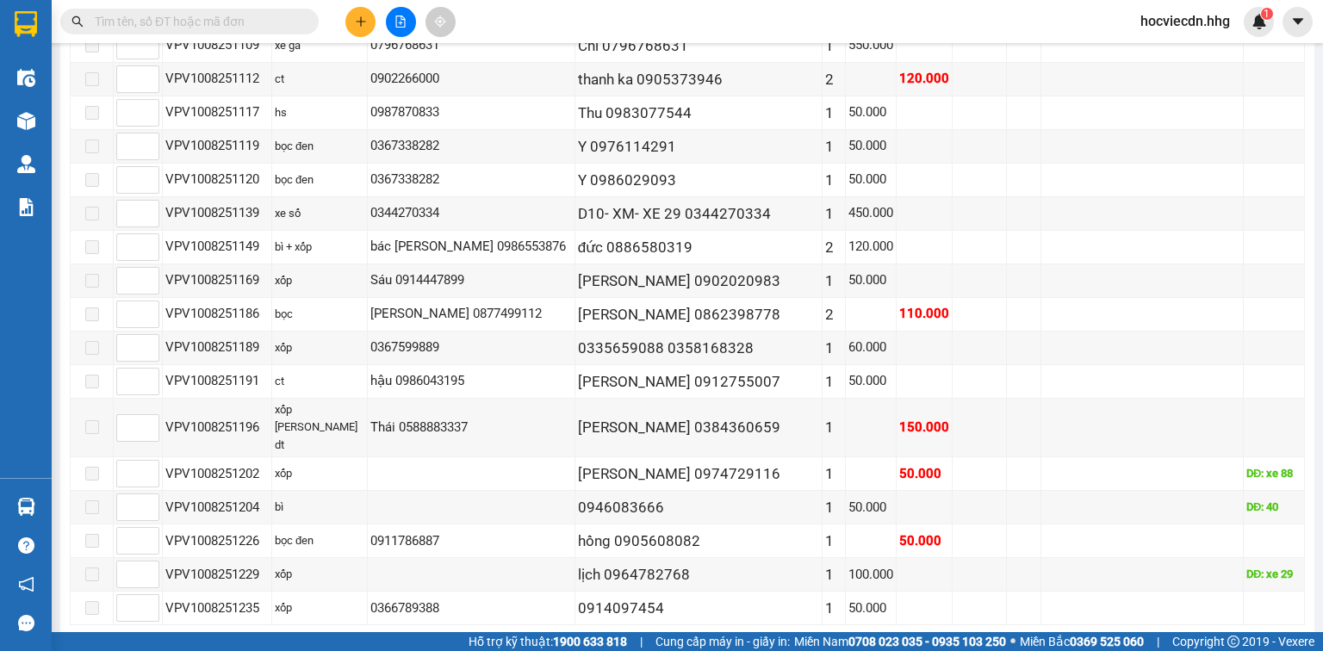
scroll to position [2817, 0]
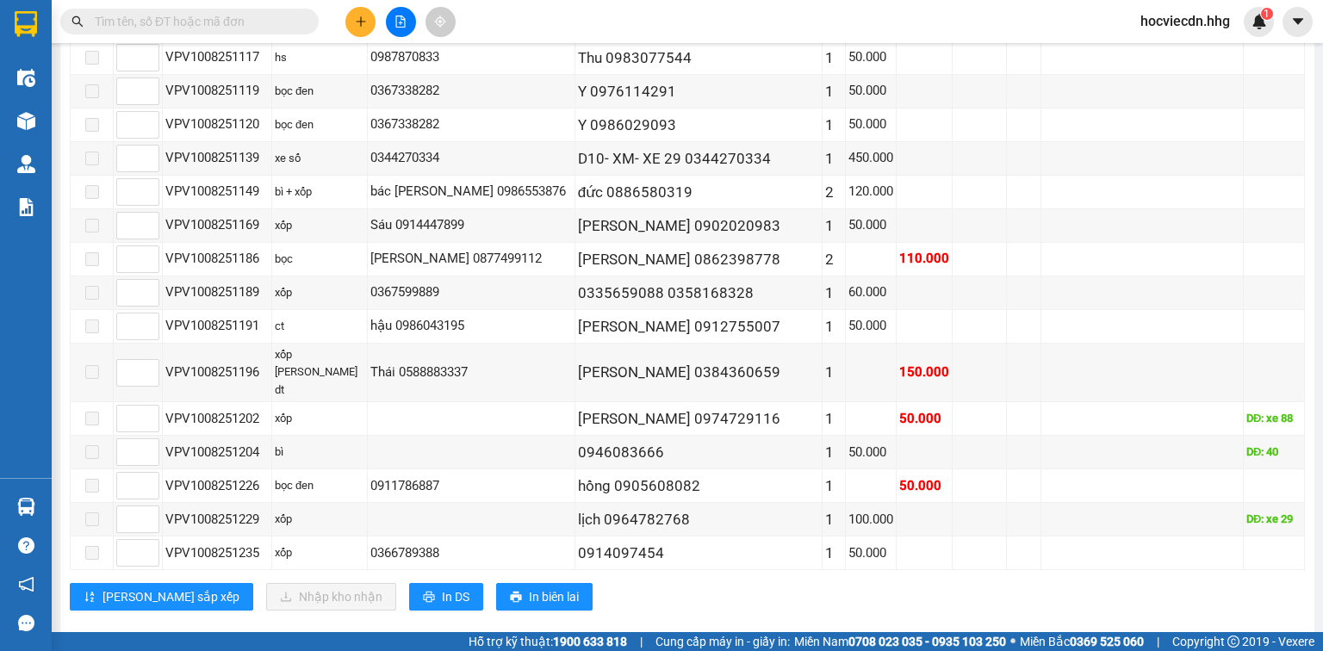
checkbox input "true"
checkbox input "false"
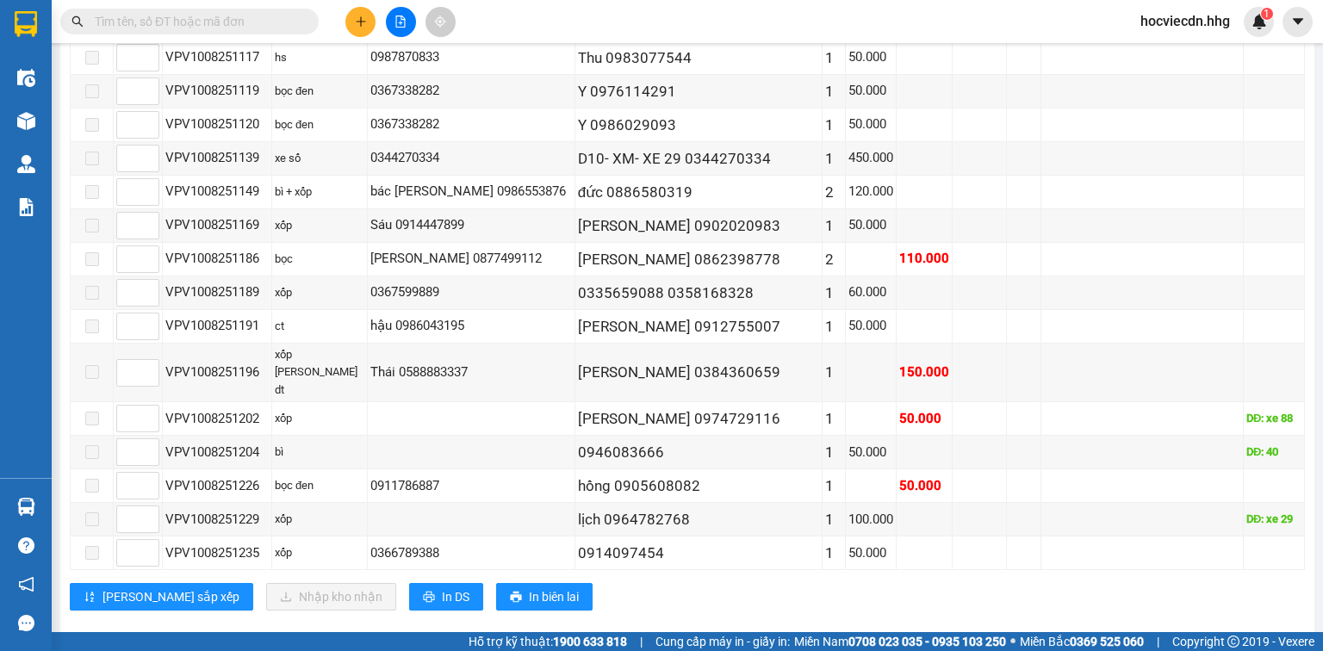
checkbox input "false"
click at [199, 25] on input "text" at bounding box center [196, 21] width 203 height 19
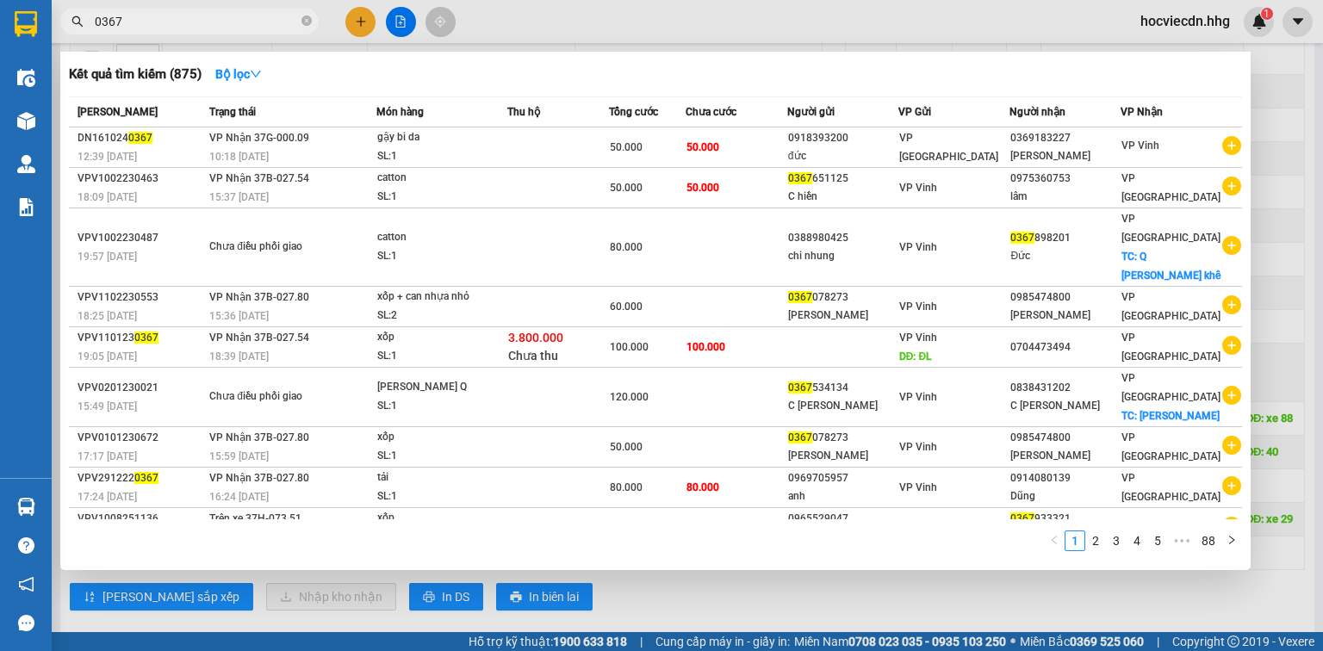
click at [771, 601] on div at bounding box center [661, 325] width 1323 height 651
click at [136, 25] on input "0367" at bounding box center [196, 21] width 203 height 19
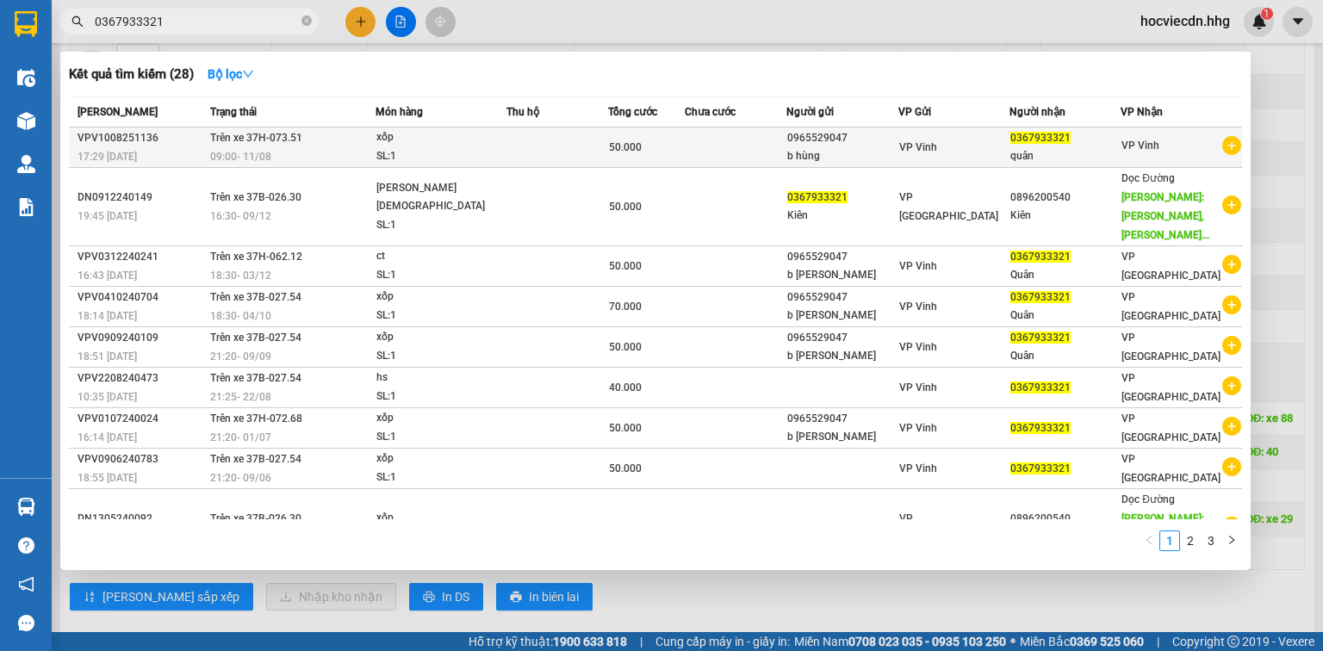
type input "0367933321"
click at [284, 145] on td "Trên xe 37H-073.51 09:00 - 11/08" at bounding box center [291, 148] width 170 height 40
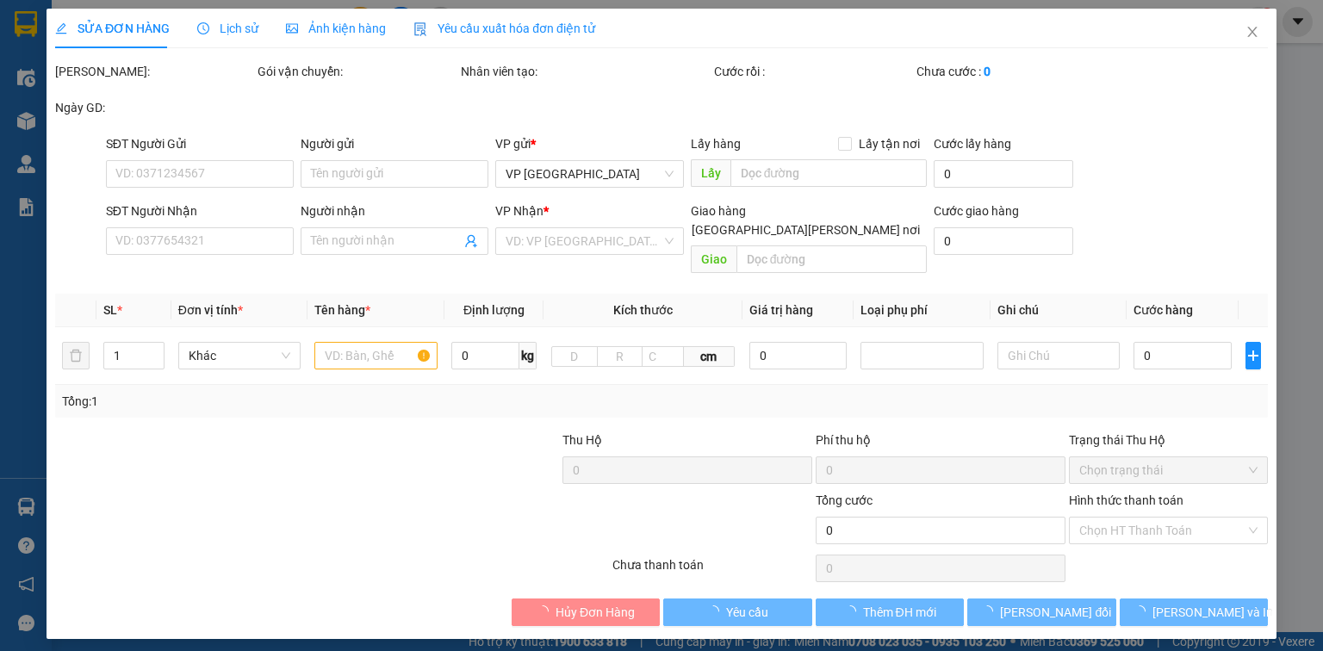
type input "0965529047"
type input "b hùng"
type input "0367933321"
type input "quân"
type input "50.000"
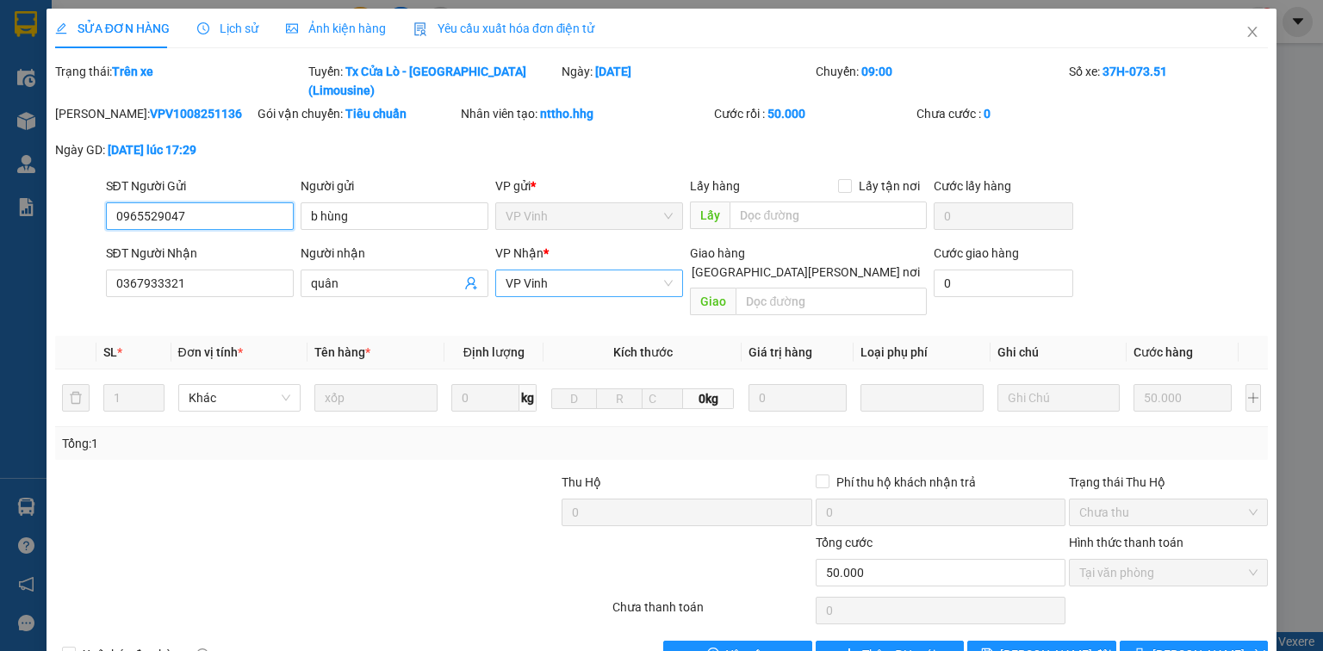
click at [570, 271] on span "VP Vinh" at bounding box center [589, 284] width 167 height 26
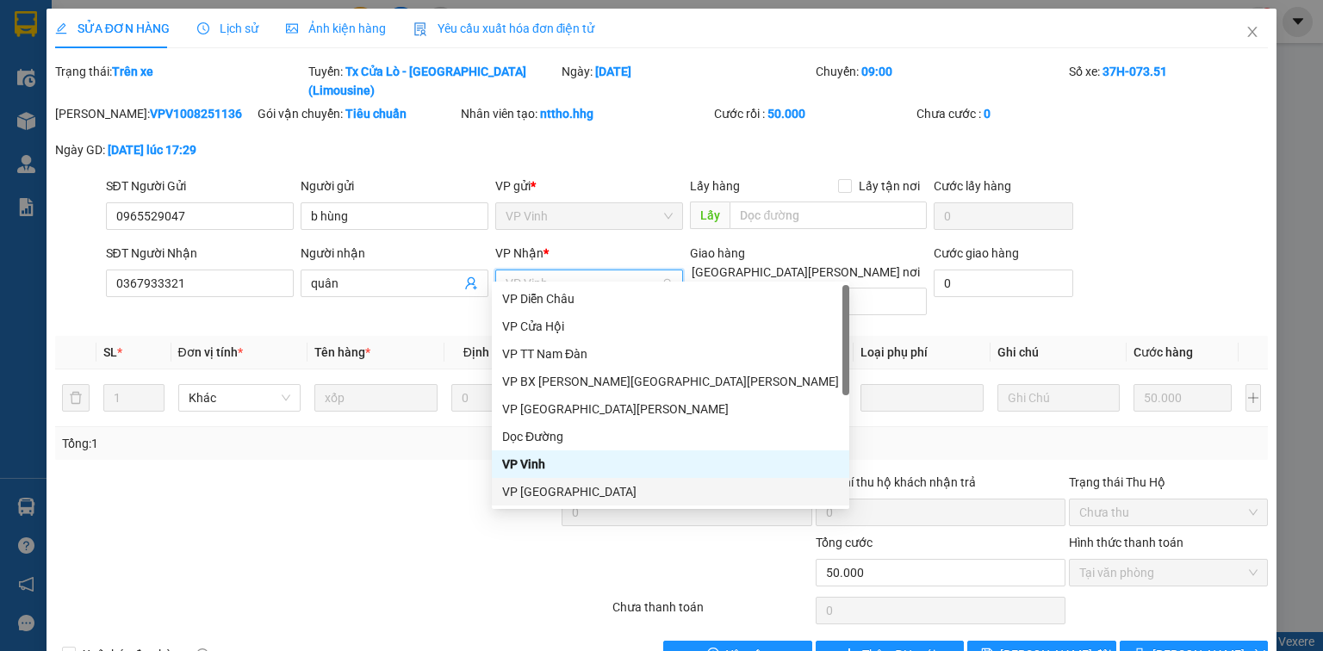
click at [568, 496] on div "VP [GEOGRAPHIC_DATA]" at bounding box center [670, 492] width 337 height 19
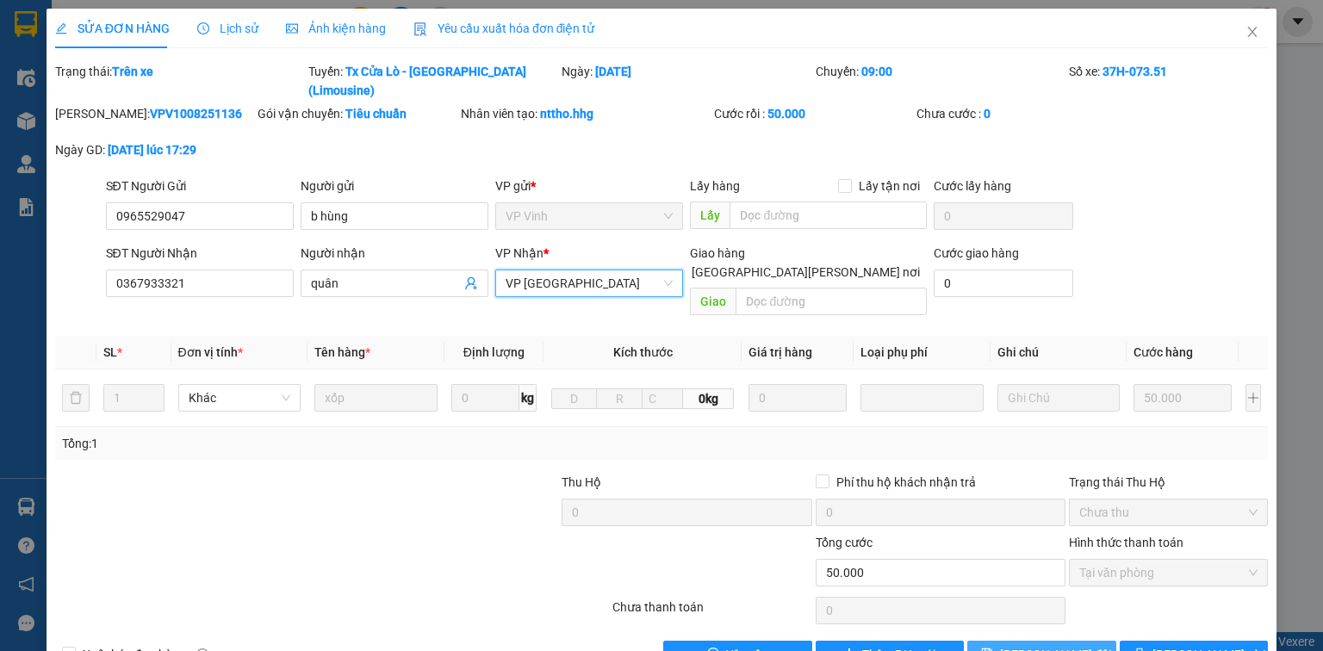
click at [1066, 627] on span "Lưu thay đổi" at bounding box center [1055, 654] width 111 height 19
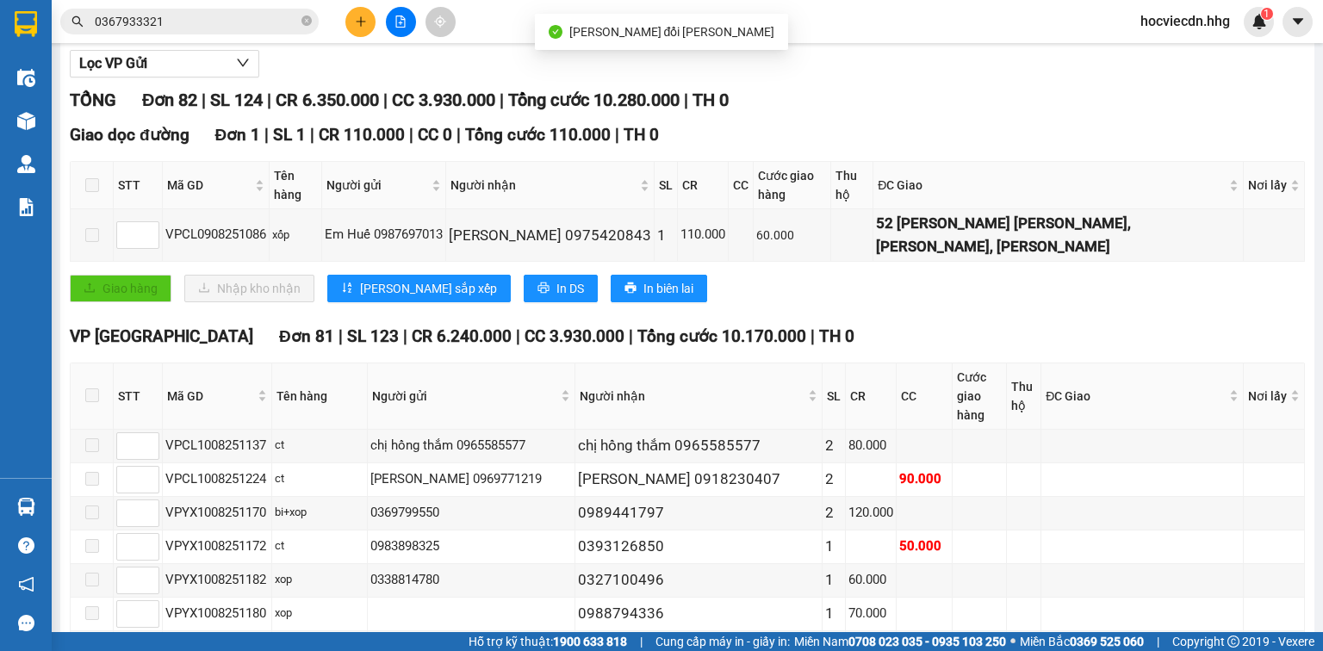
scroll to position [207, 0]
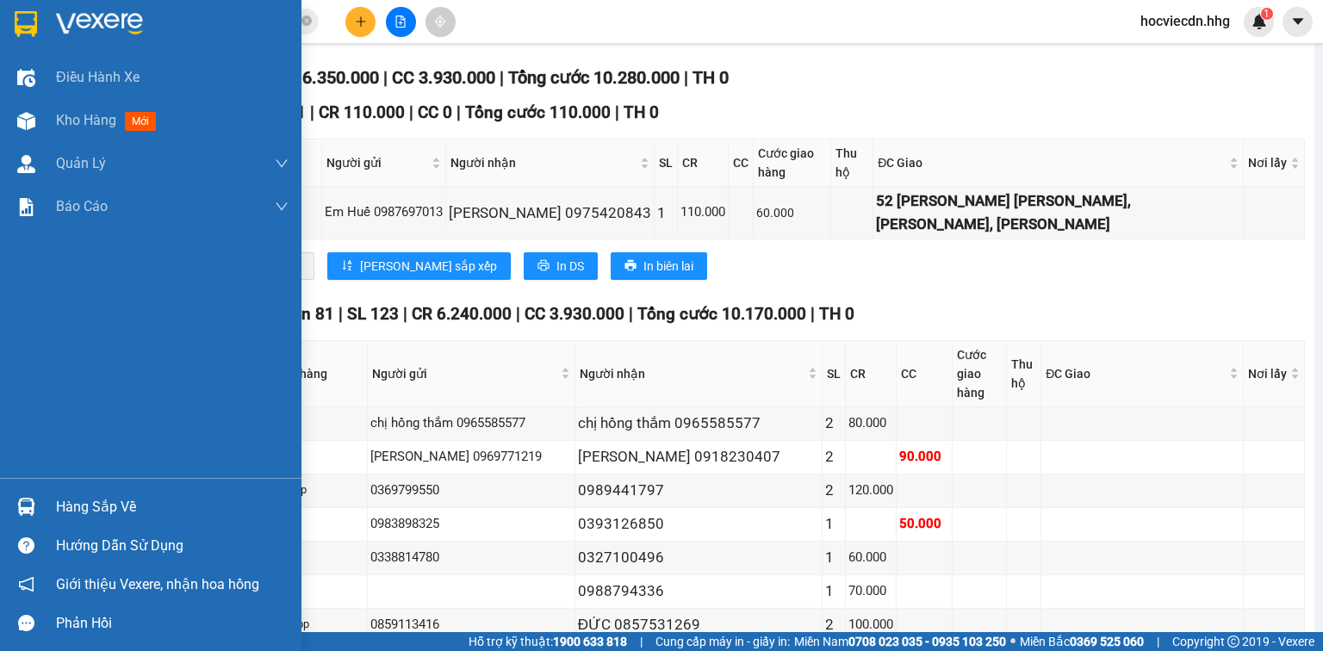
click at [124, 510] on div "Hàng sắp về" at bounding box center [172, 508] width 233 height 26
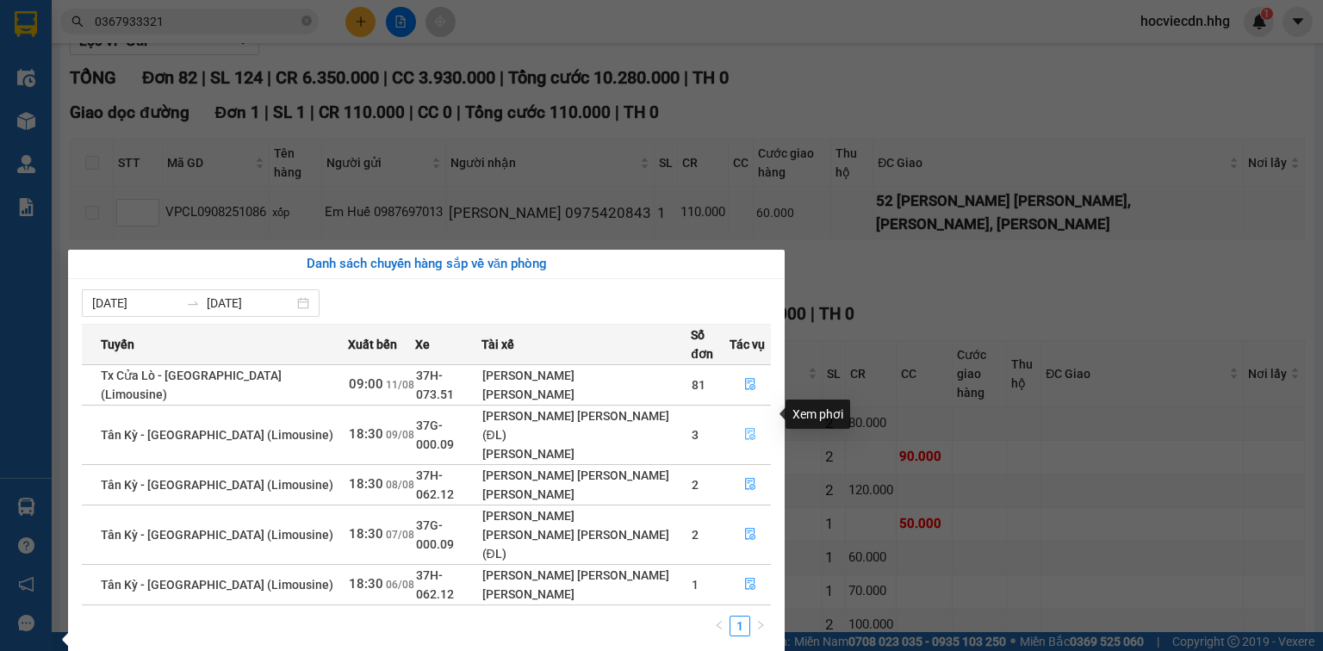
click at [746, 429] on icon "file-done" at bounding box center [750, 435] width 10 height 12
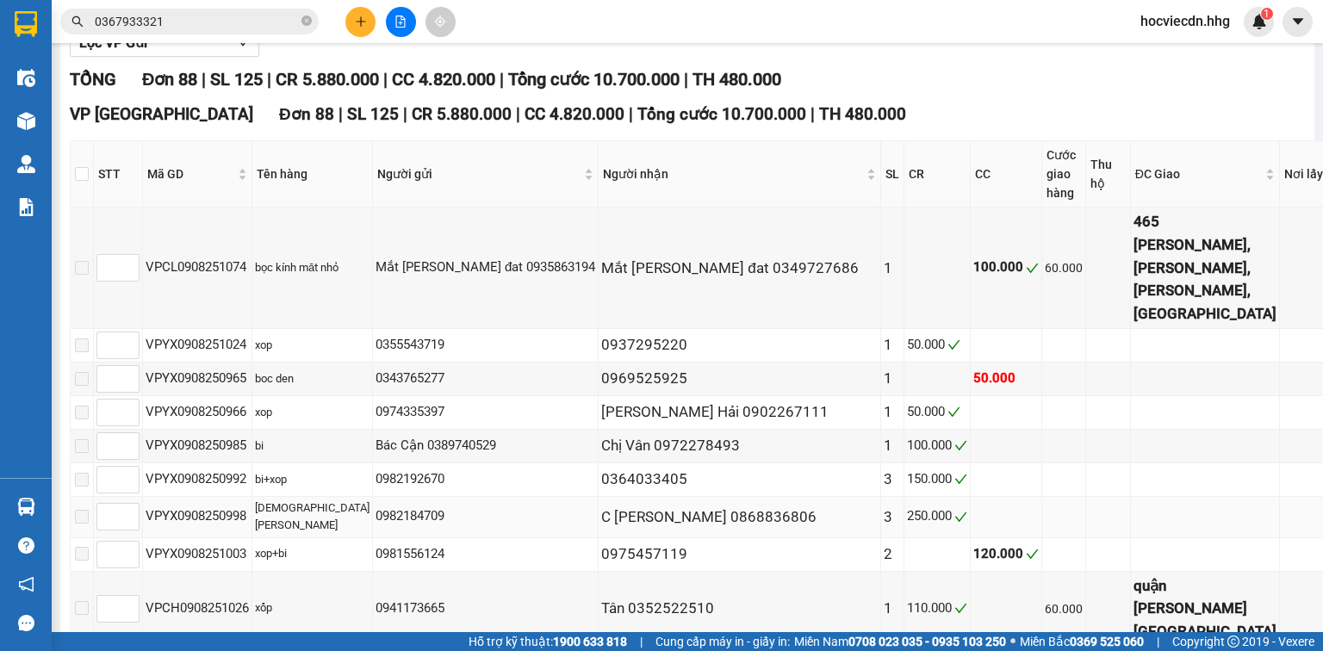
type input "09/08/2025"
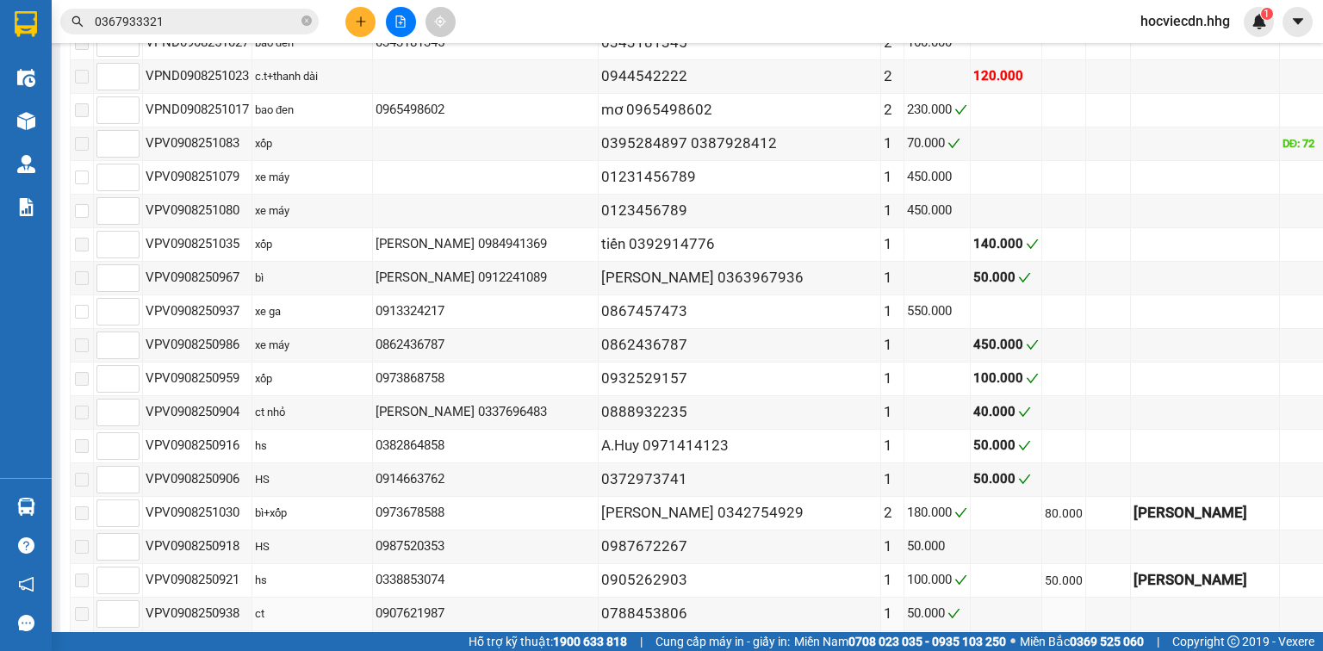
scroll to position [1028, 0]
click at [89, 306] on input "checkbox" at bounding box center [82, 313] width 14 height 14
checkbox input "true"
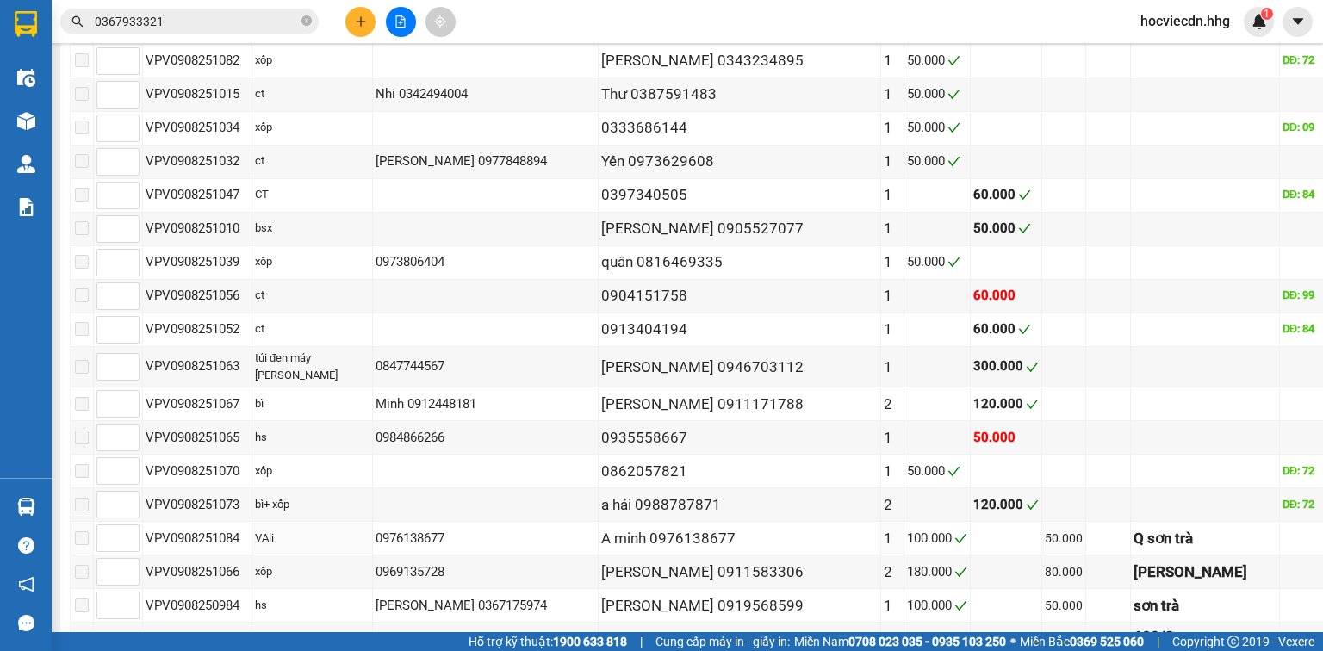
scroll to position [2820, 0]
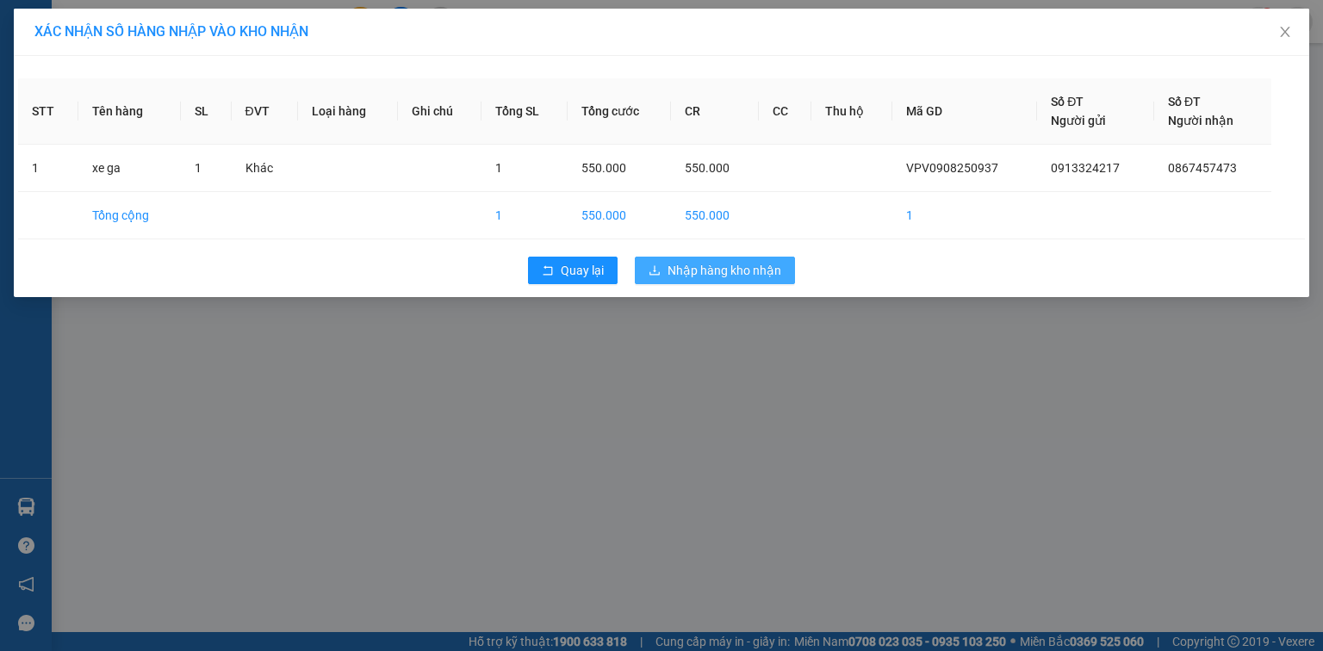
click at [736, 266] on span "Nhập hàng kho nhận" at bounding box center [725, 270] width 114 height 19
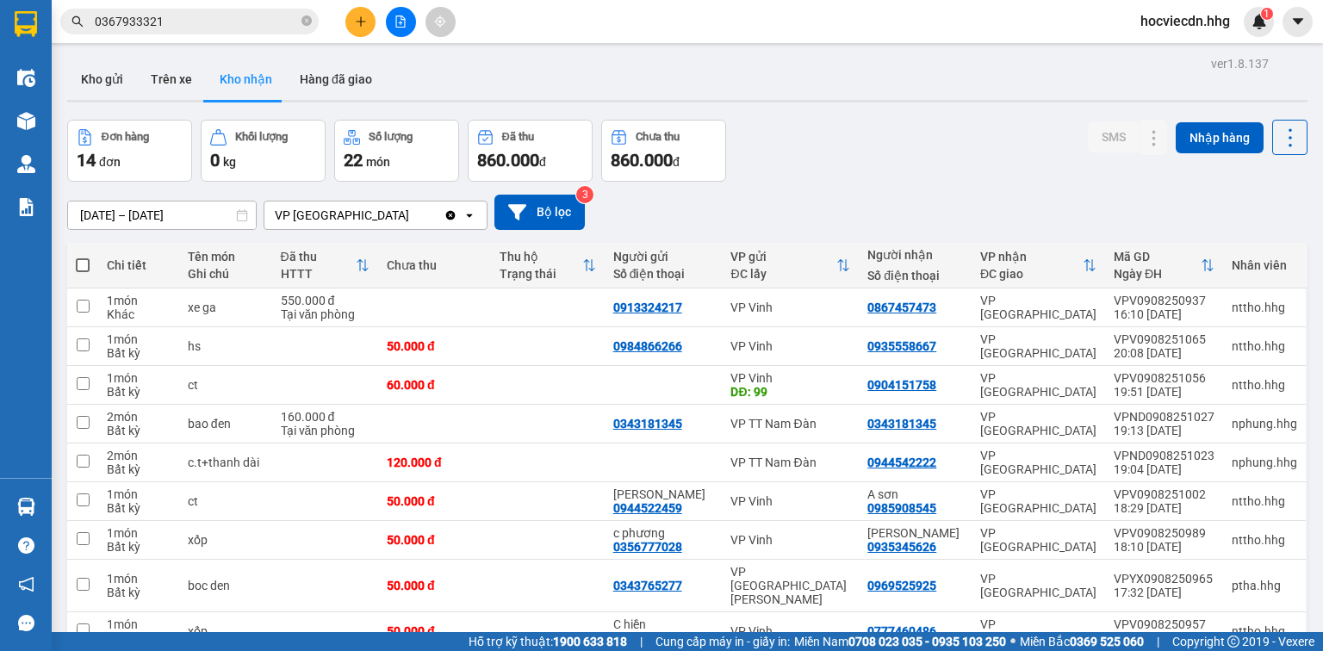
click at [272, 82] on button "Kho nhận" at bounding box center [246, 79] width 80 height 41
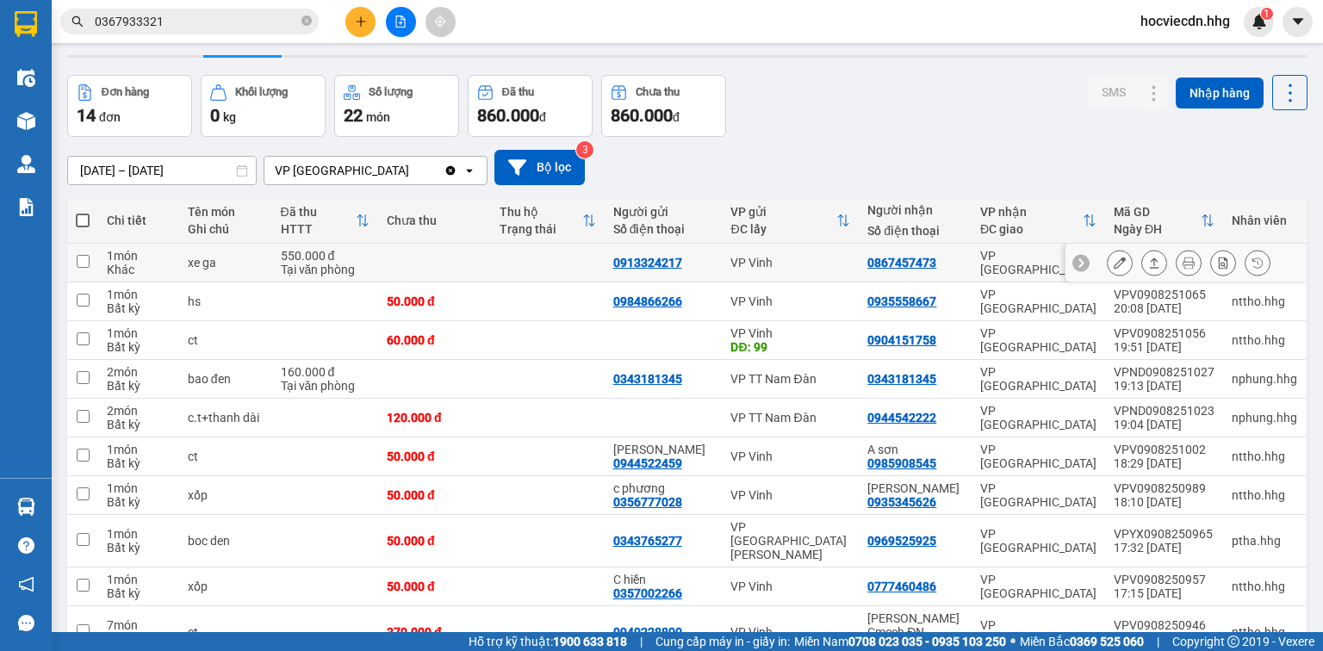
scroll to position [69, 0]
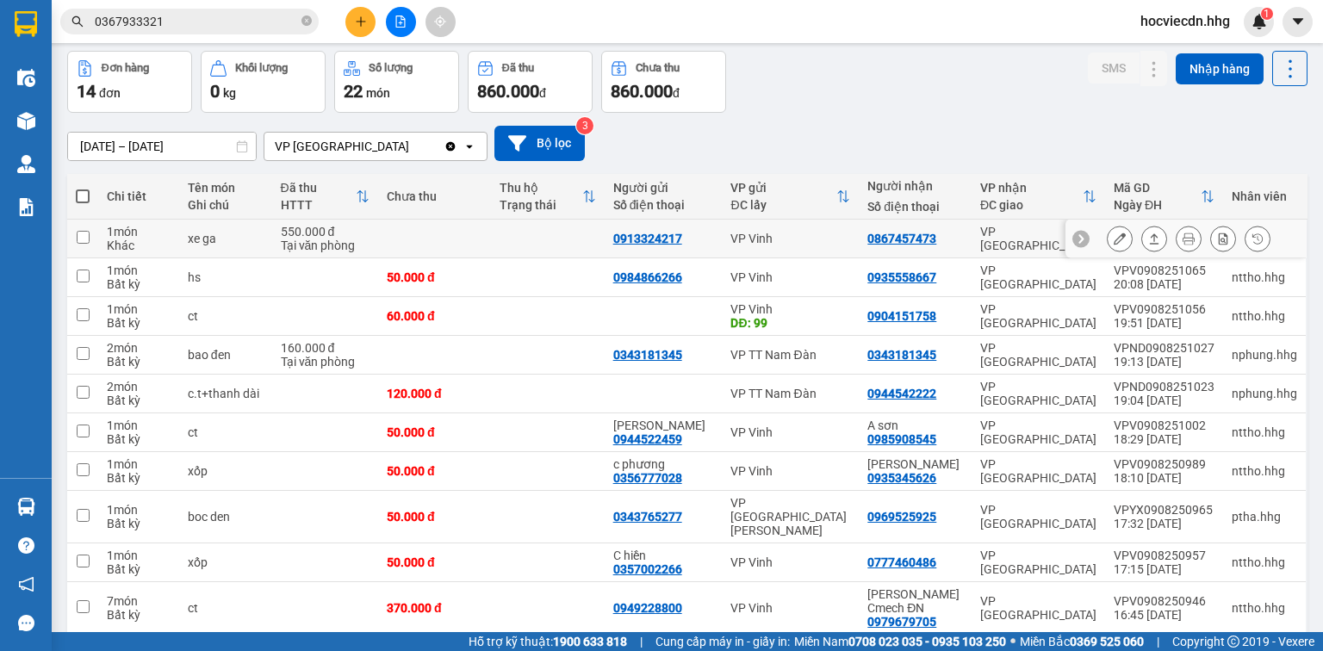
click at [882, 234] on div "0867457473" at bounding box center [902, 239] width 69 height 14
click at [1114, 234] on icon at bounding box center [1120, 239] width 12 height 12
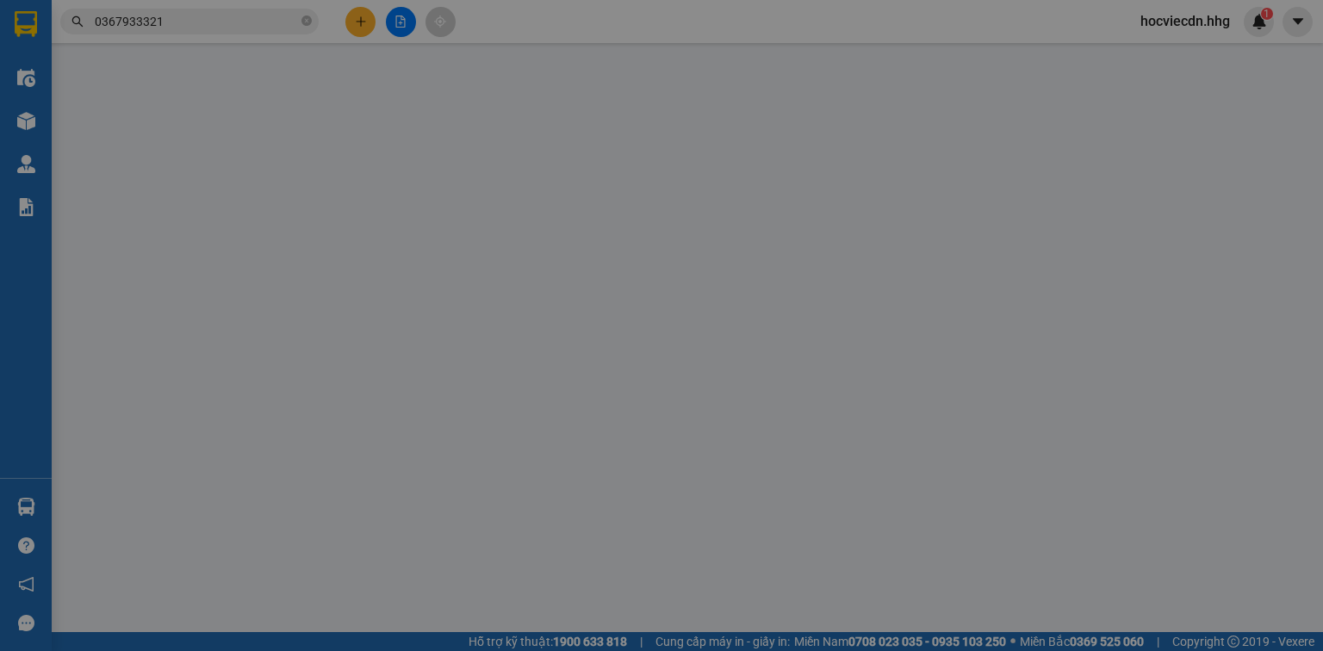
type input "0913324217"
type input "0867457473"
type input "550.000"
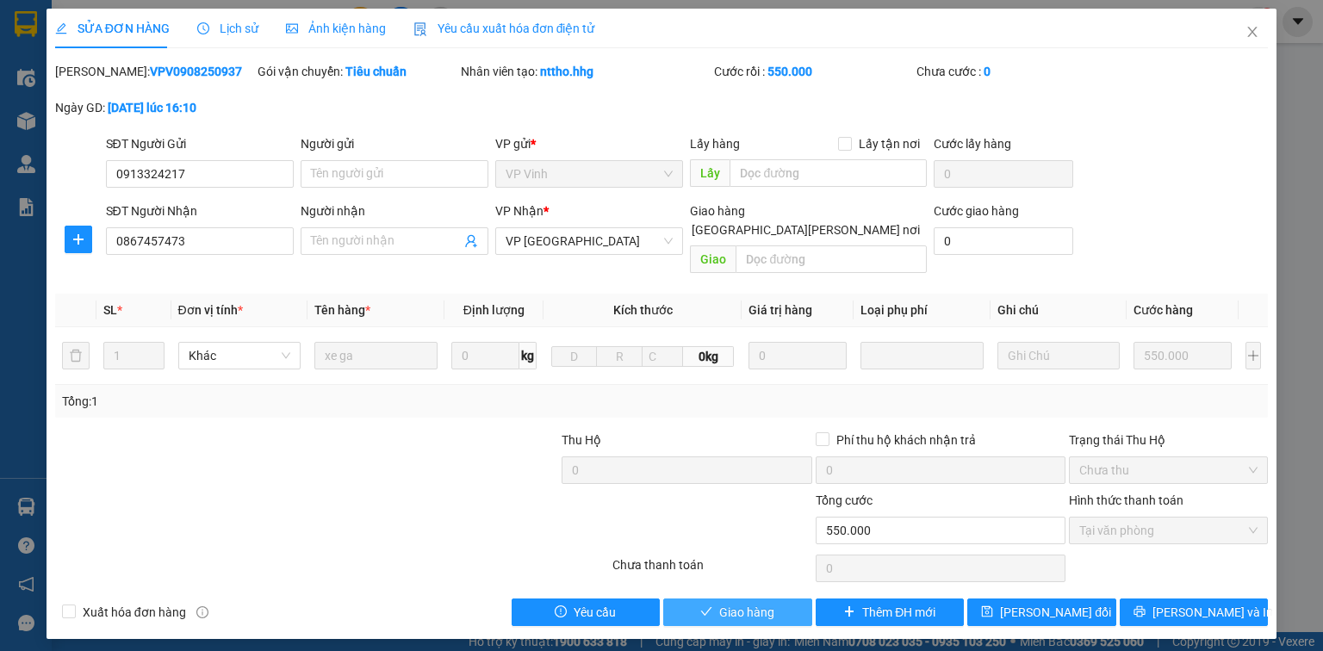
drag, startPoint x: 770, startPoint y: 586, endPoint x: 775, endPoint y: 570, distance: 17.2
click at [769, 603] on span "Giao hàng" at bounding box center [746, 612] width 55 height 19
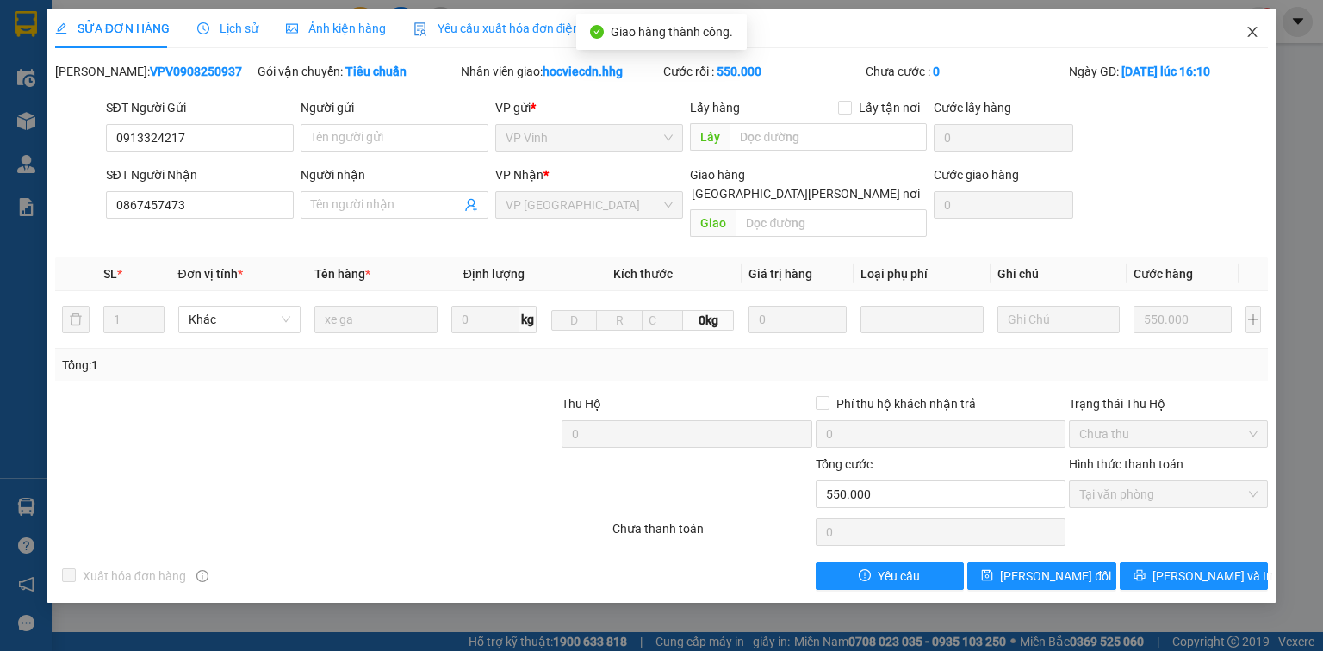
click at [1252, 31] on icon "close" at bounding box center [1253, 32] width 14 height 14
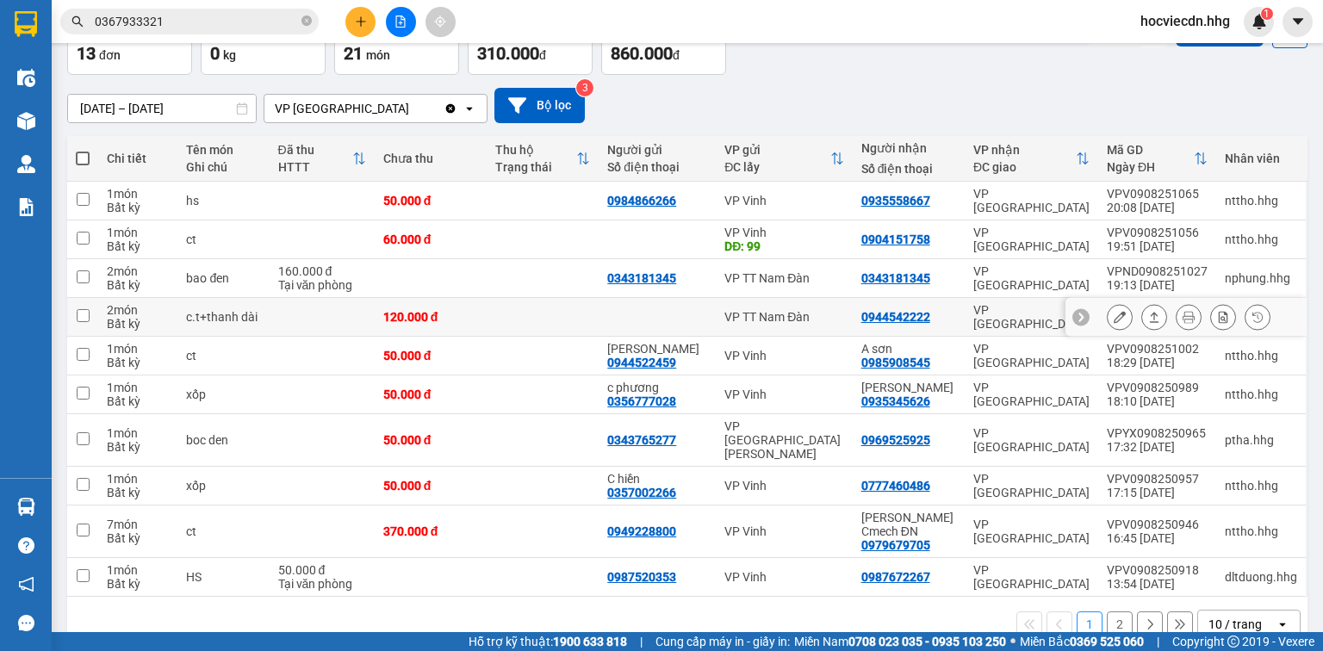
scroll to position [111, 0]
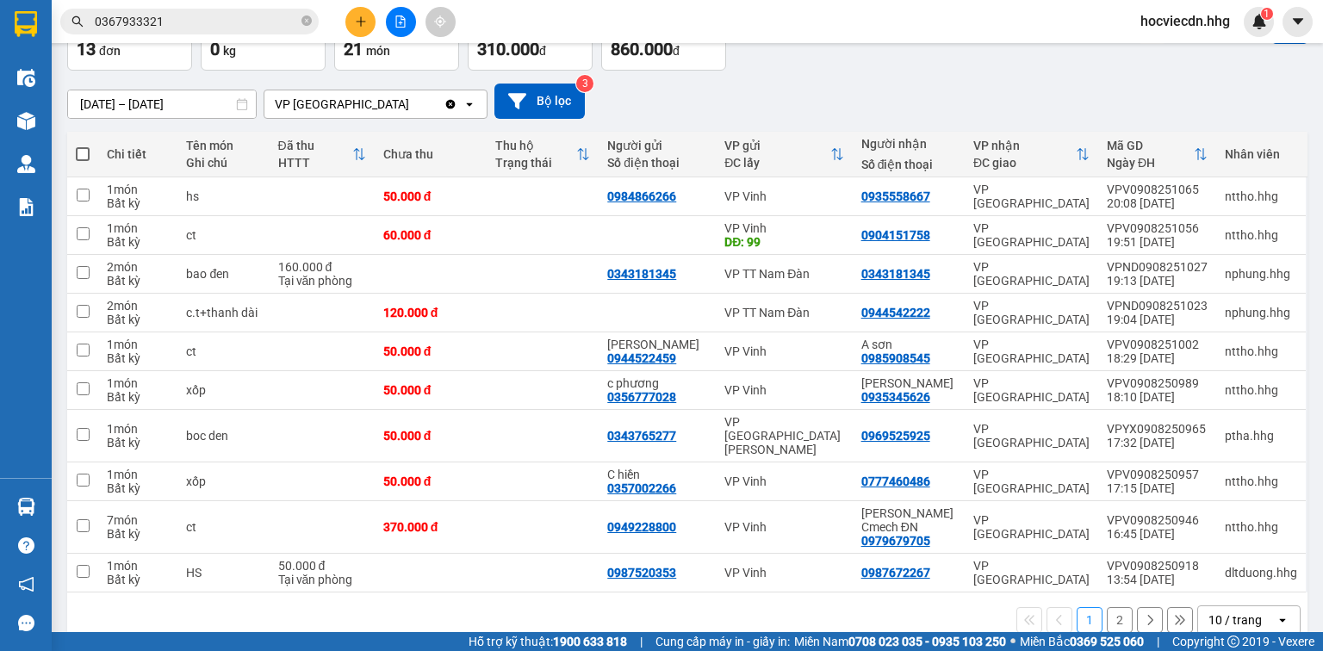
click at [110, 101] on input "[DATE] – [DATE]" at bounding box center [162, 104] width 188 height 28
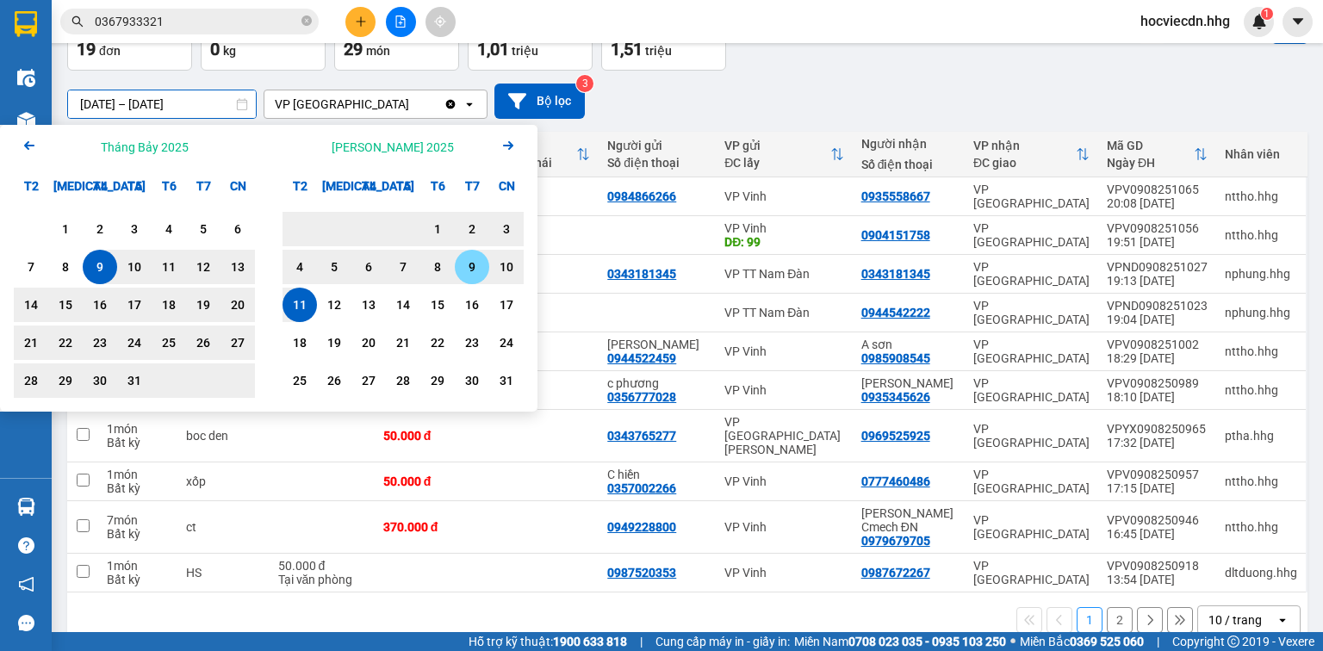
type input "09/07/2025 – 11/08/2025"
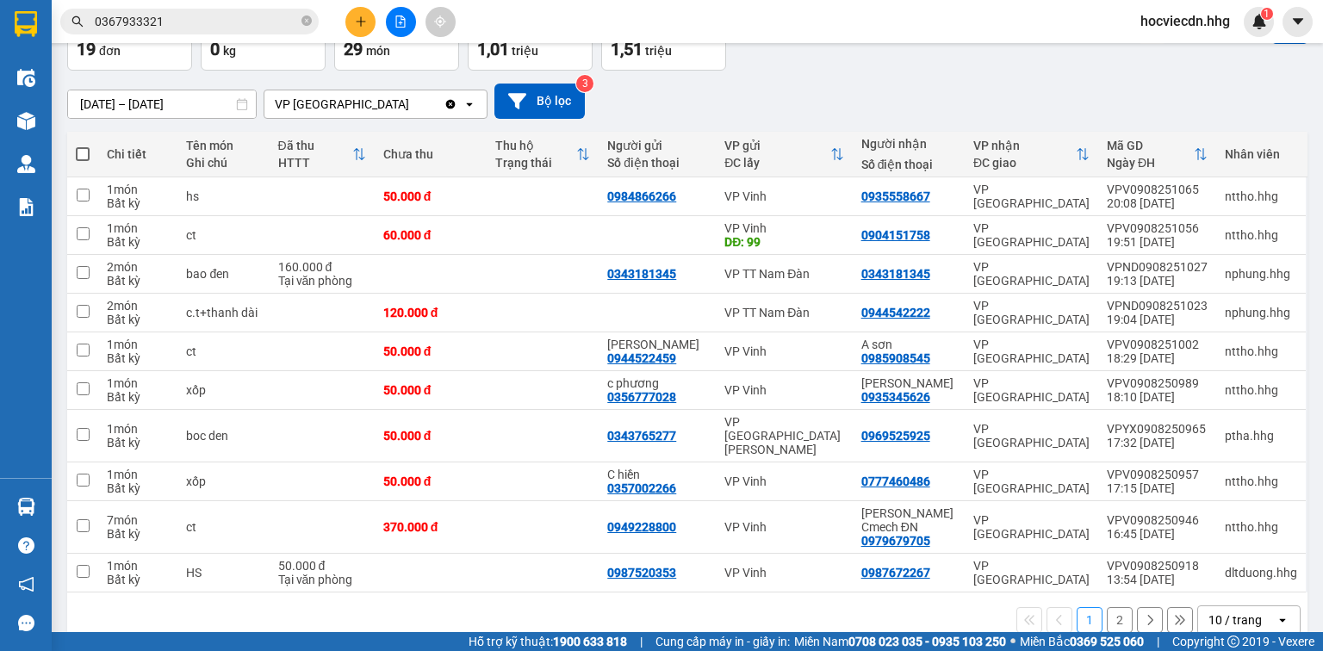
click at [889, 71] on div "09/07/2025 – 11/08/2025 Press the down arrow key to interact with the calendar …" at bounding box center [687, 101] width 1241 height 61
click at [974, 244] on td "VP [GEOGRAPHIC_DATA]" at bounding box center [1032, 235] width 134 height 39
checkbox input "true"
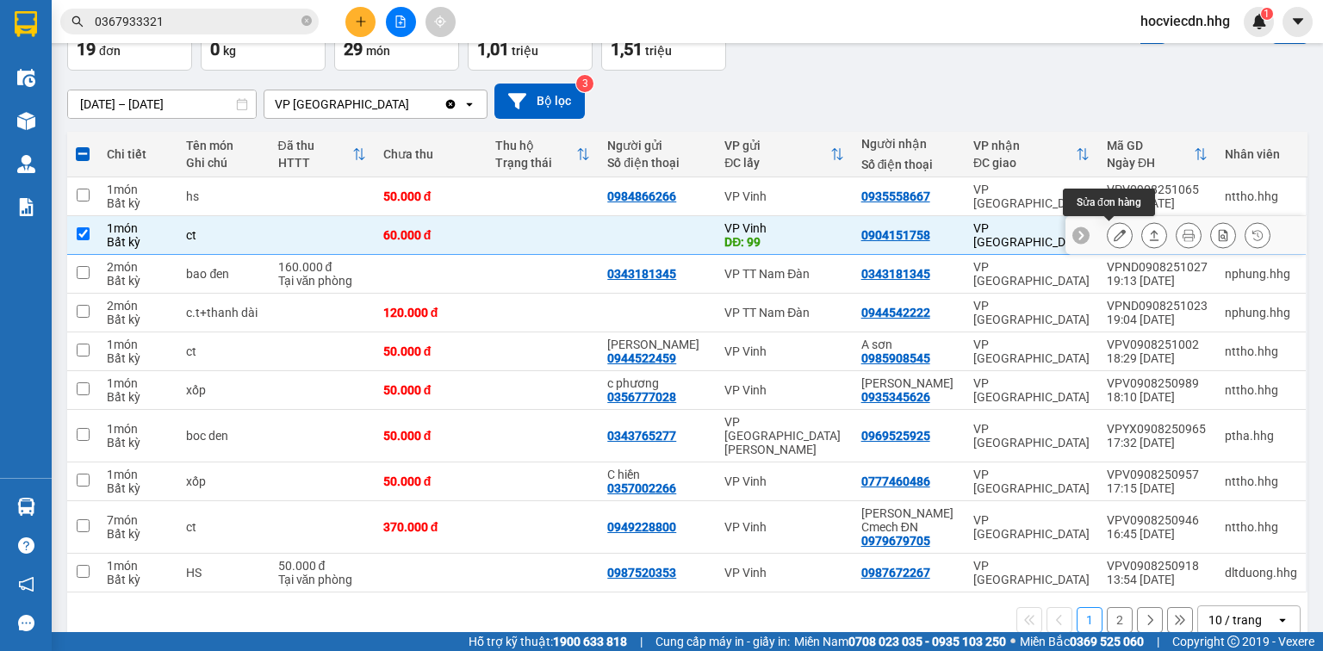
click at [1114, 238] on icon at bounding box center [1120, 235] width 12 height 12
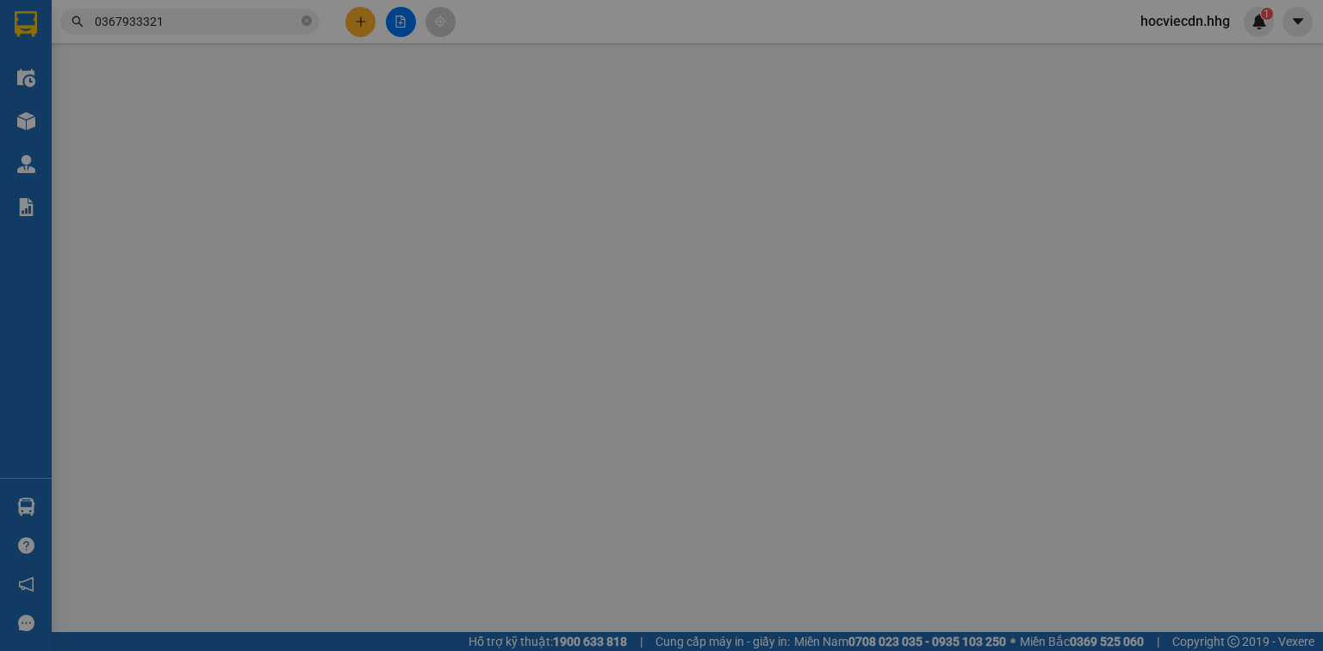
type input "99"
type input "0904151758"
type input "60.000"
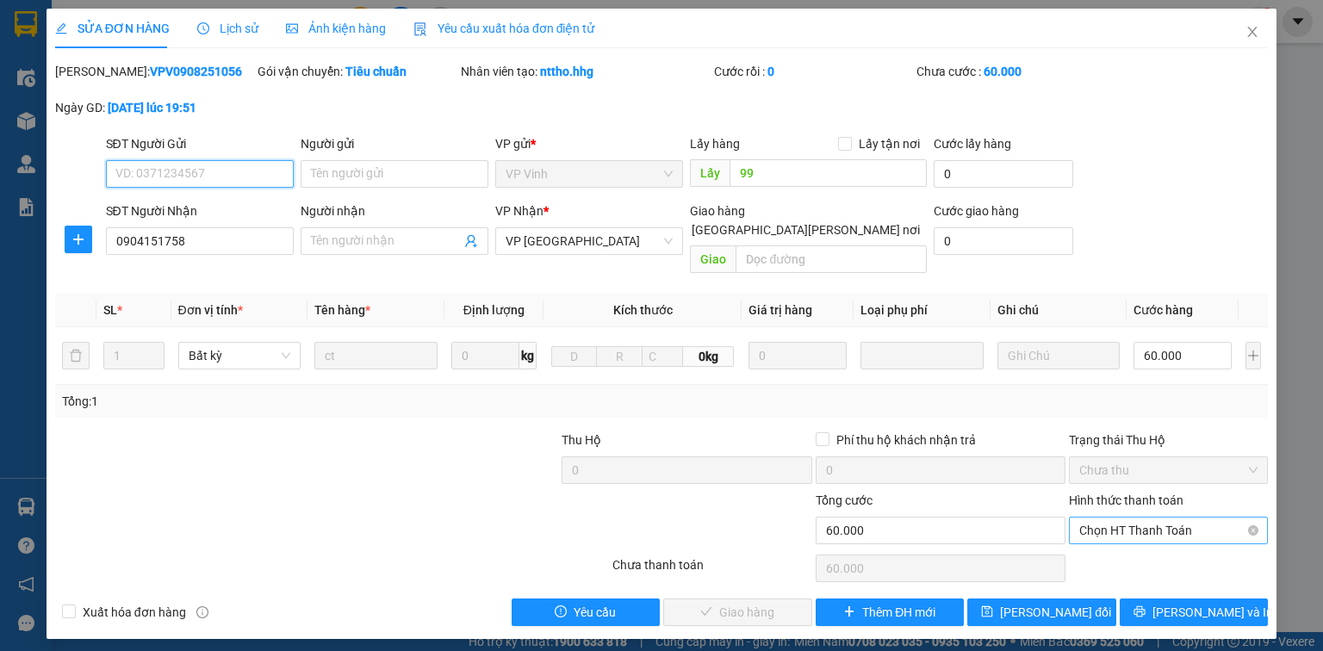
click at [1172, 518] on span "Chọn HT Thanh Toán" at bounding box center [1169, 531] width 178 height 26
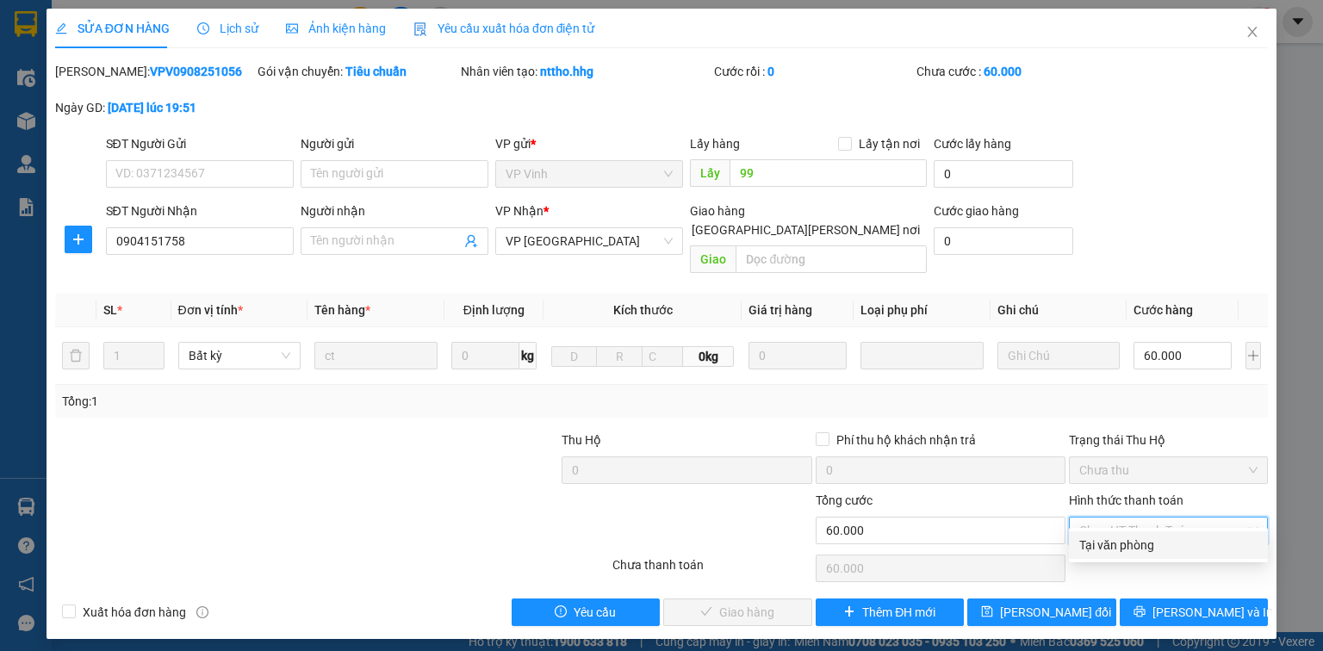
click at [1173, 543] on div "Tại văn phòng" at bounding box center [1169, 545] width 178 height 19
type input "0"
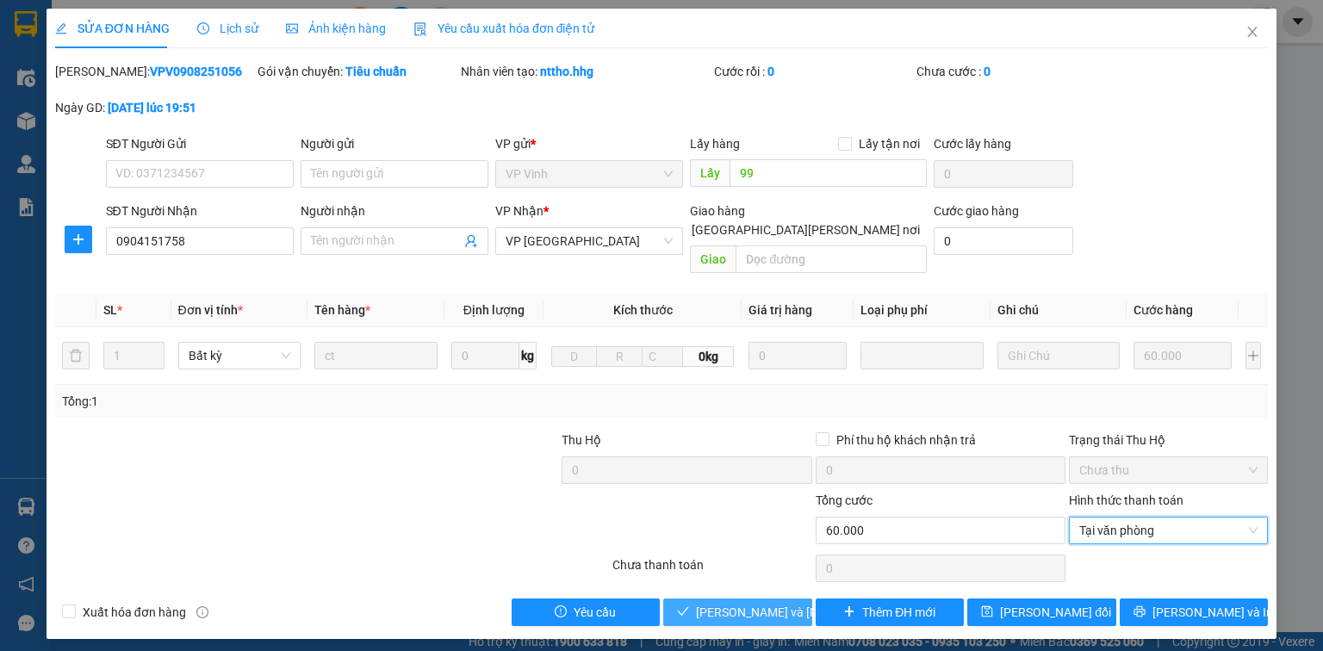
click at [785, 603] on span "Lưu và Giao hàng" at bounding box center [812, 612] width 233 height 19
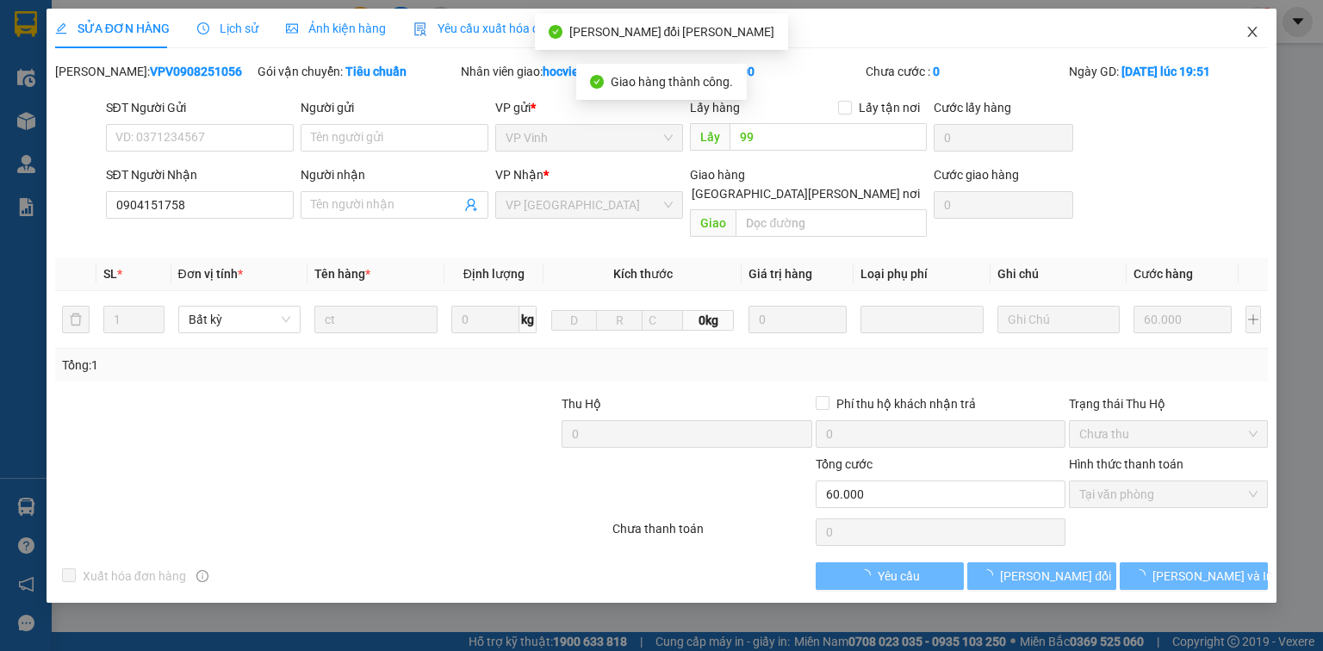
click at [1249, 23] on span "Close" at bounding box center [1253, 33] width 48 height 48
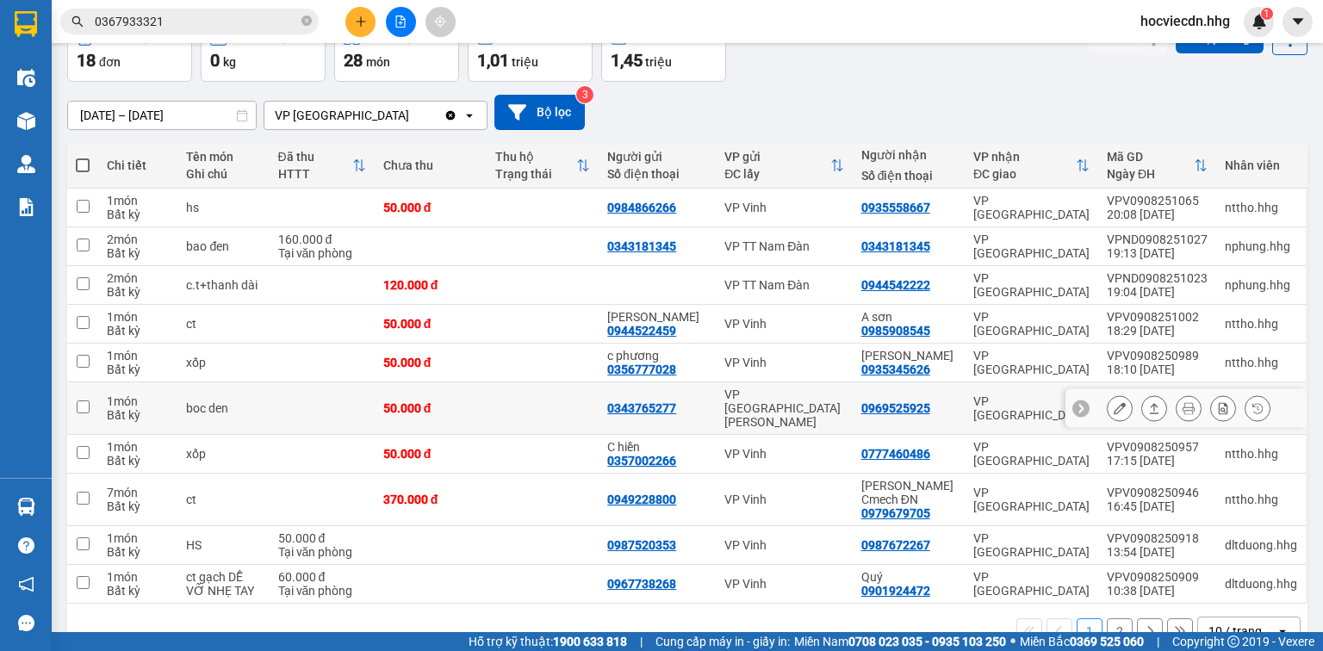
scroll to position [111, 0]
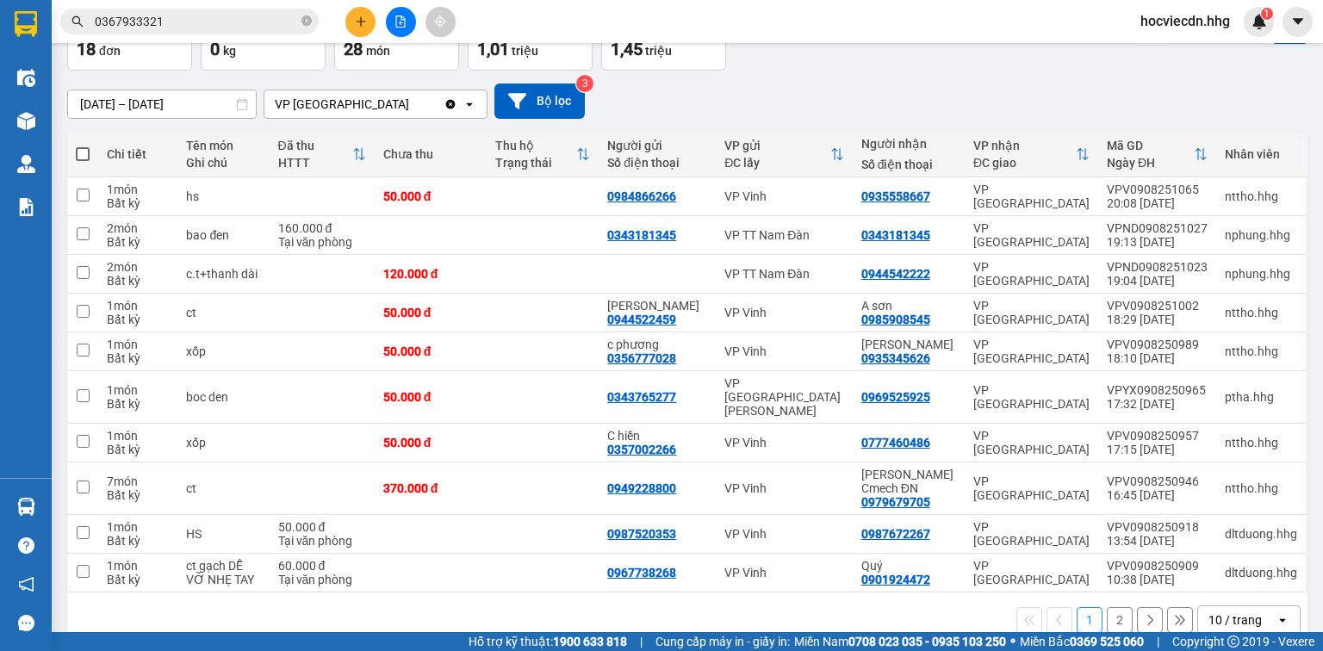
click at [1245, 612] on div "10 / trang" at bounding box center [1235, 620] width 53 height 17
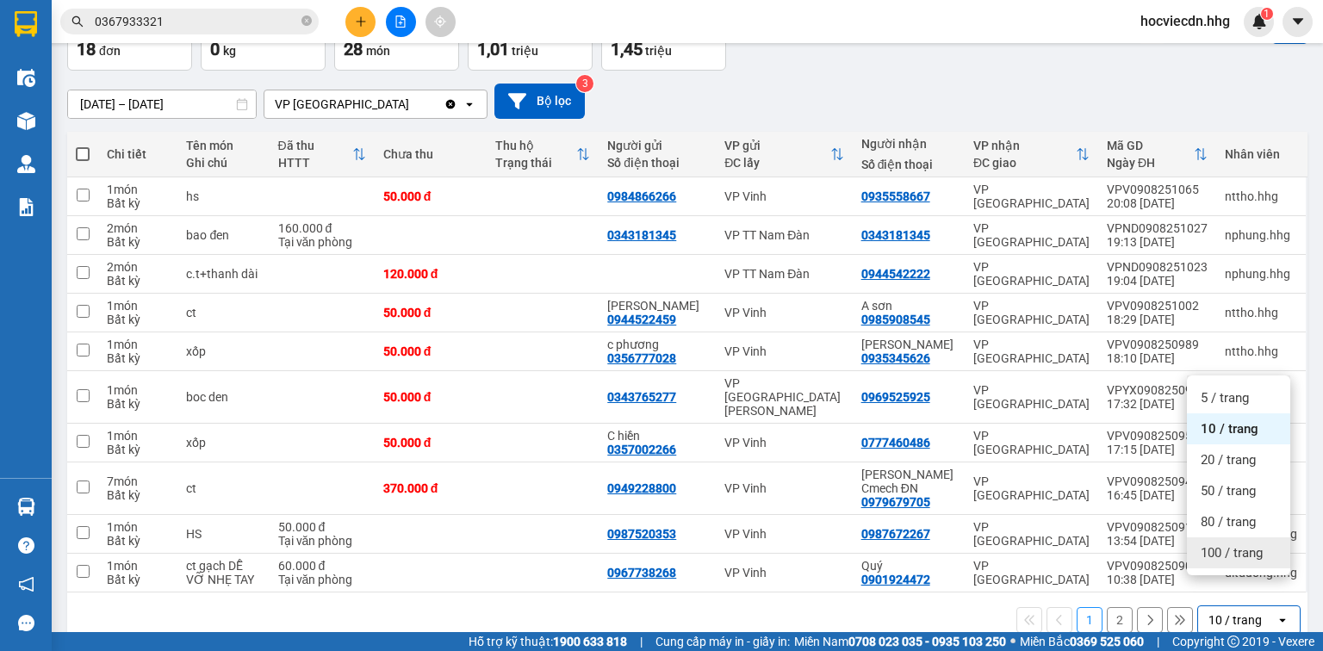
click at [1243, 551] on span "100 / trang" at bounding box center [1232, 553] width 62 height 17
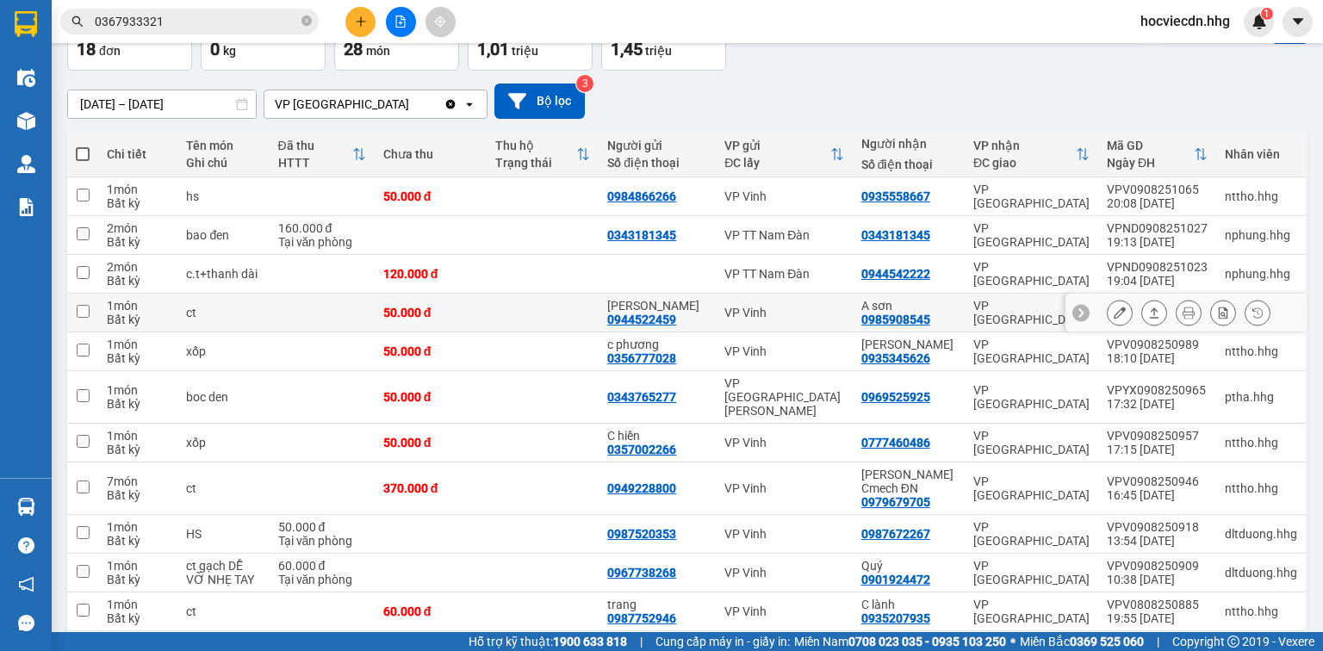
click at [965, 307] on td "VP [GEOGRAPHIC_DATA]" at bounding box center [1032, 313] width 134 height 39
checkbox input "true"
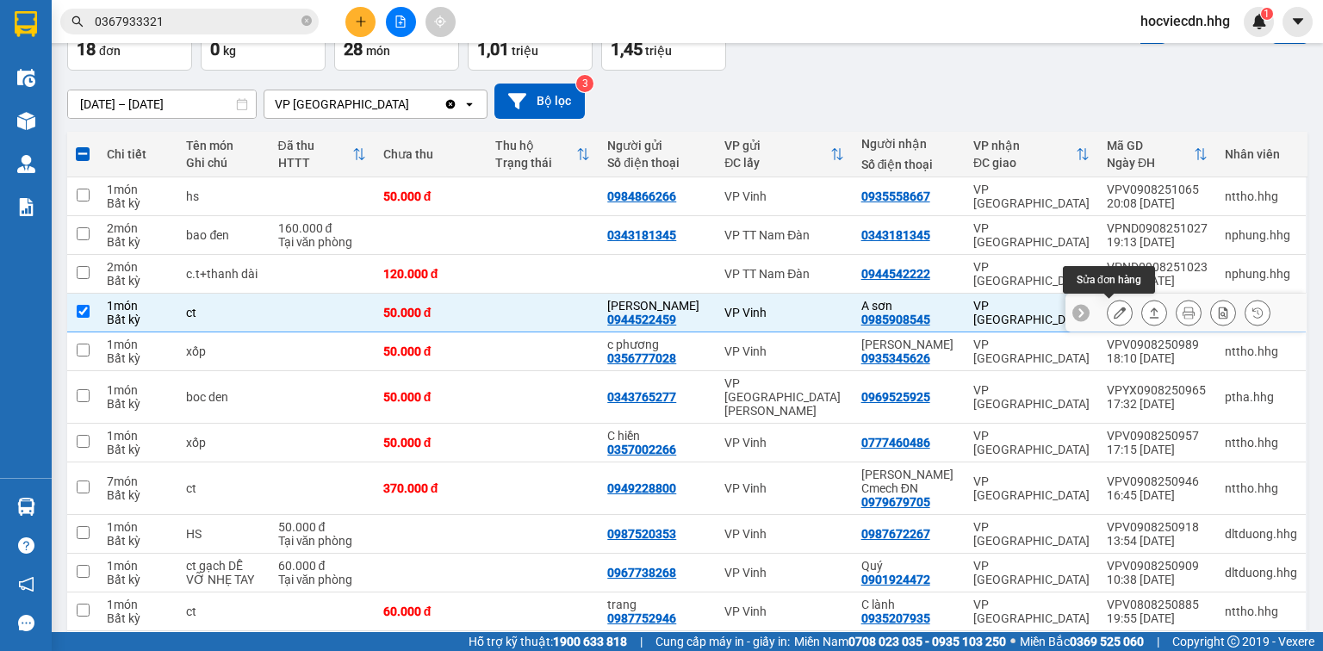
click at [1114, 308] on icon at bounding box center [1120, 313] width 12 height 12
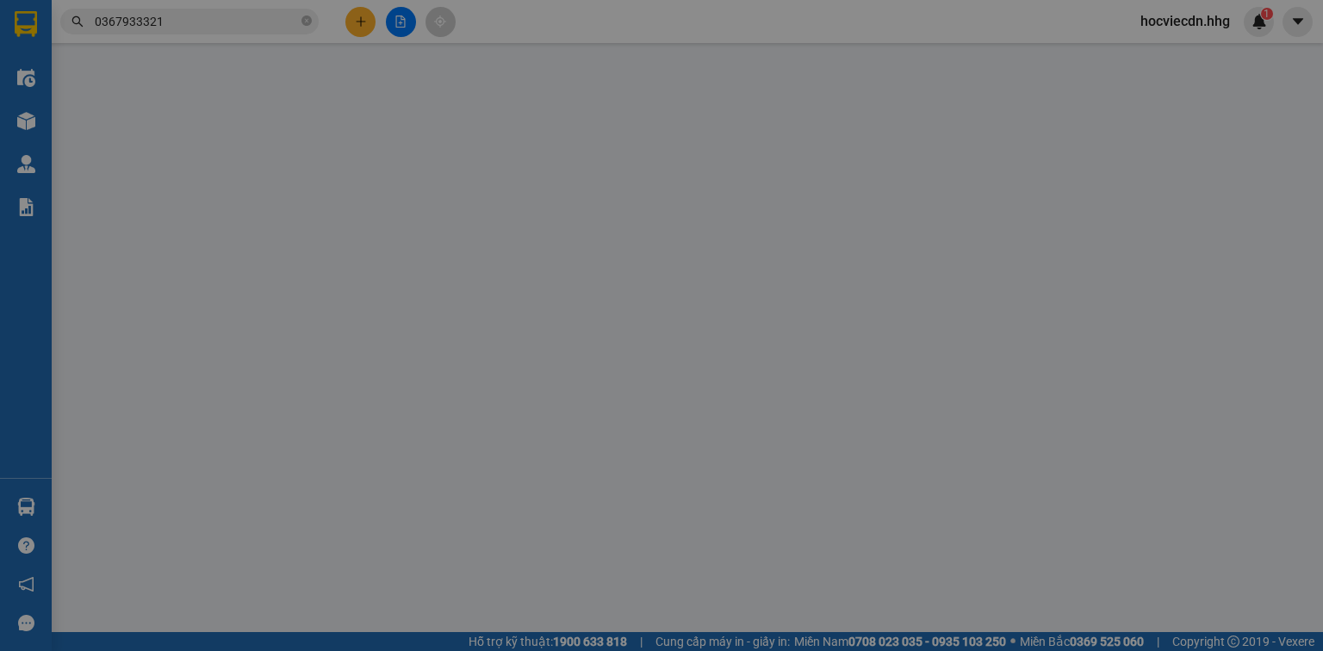
type input "0944522459"
type input "Anh Thành"
type input "0985908545"
type input "A sơn"
type input "50.000"
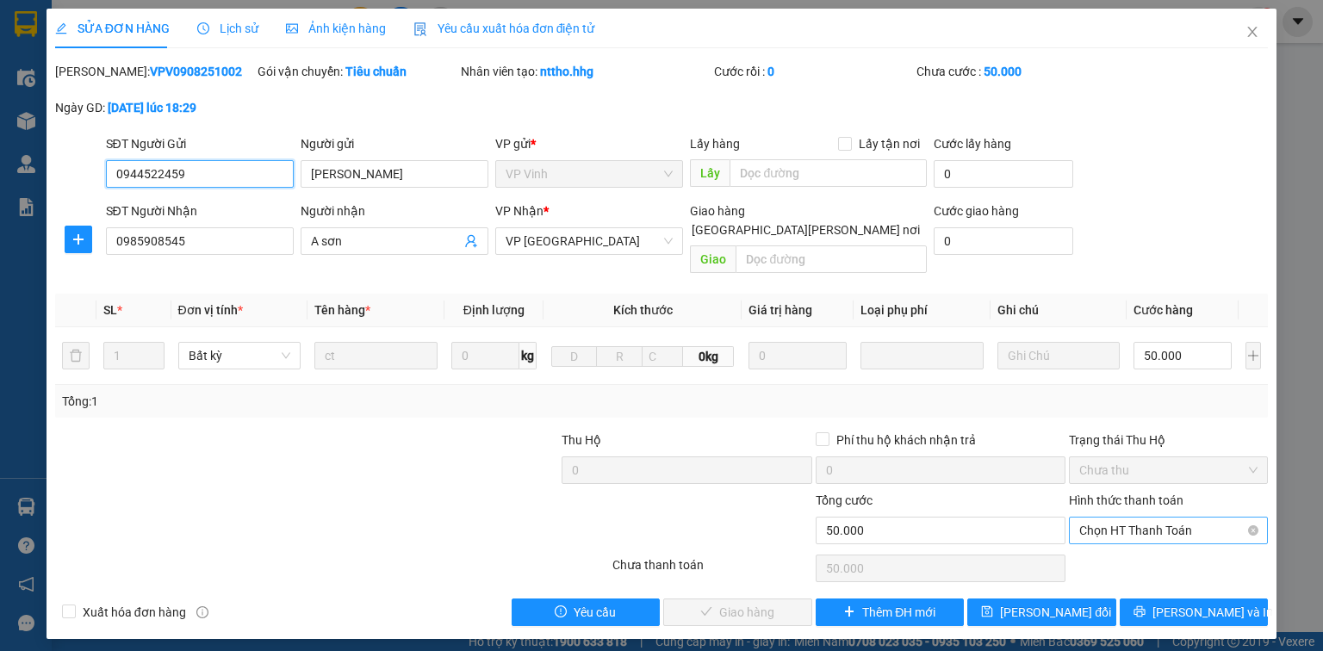
click at [1109, 518] on span "Chọn HT Thanh Toán" at bounding box center [1169, 531] width 178 height 26
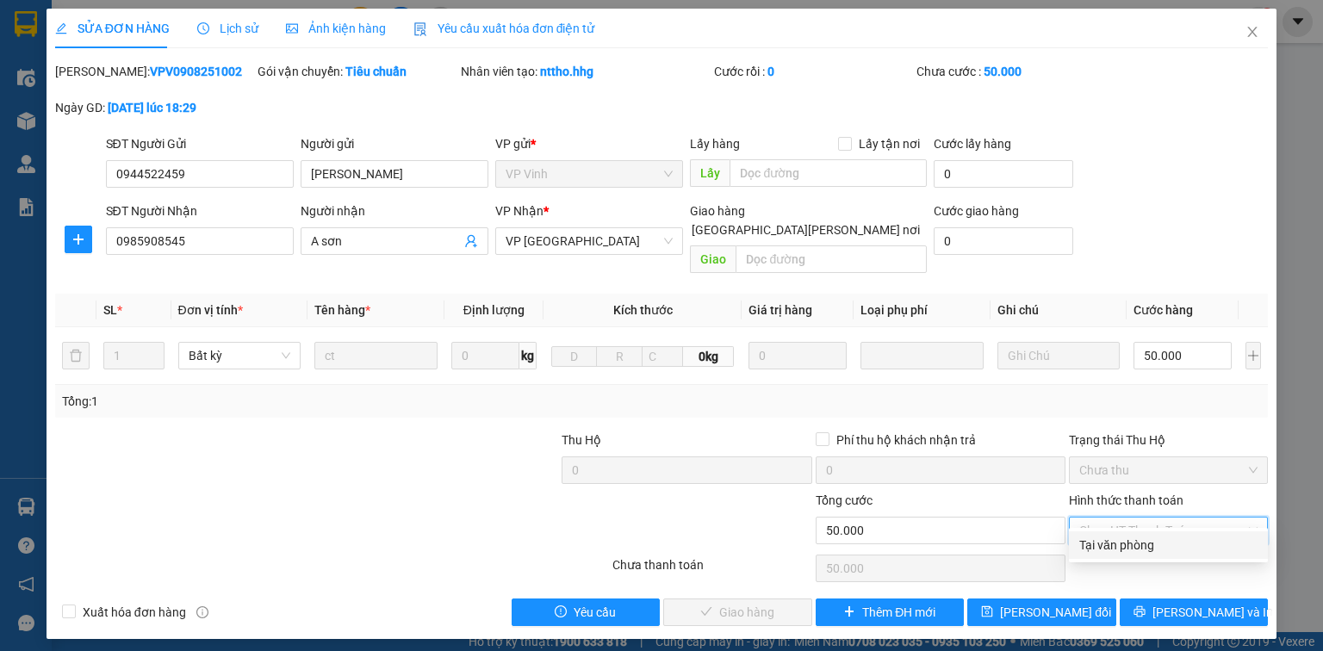
click at [1132, 540] on div "Tại văn phòng" at bounding box center [1169, 545] width 178 height 19
type input "0"
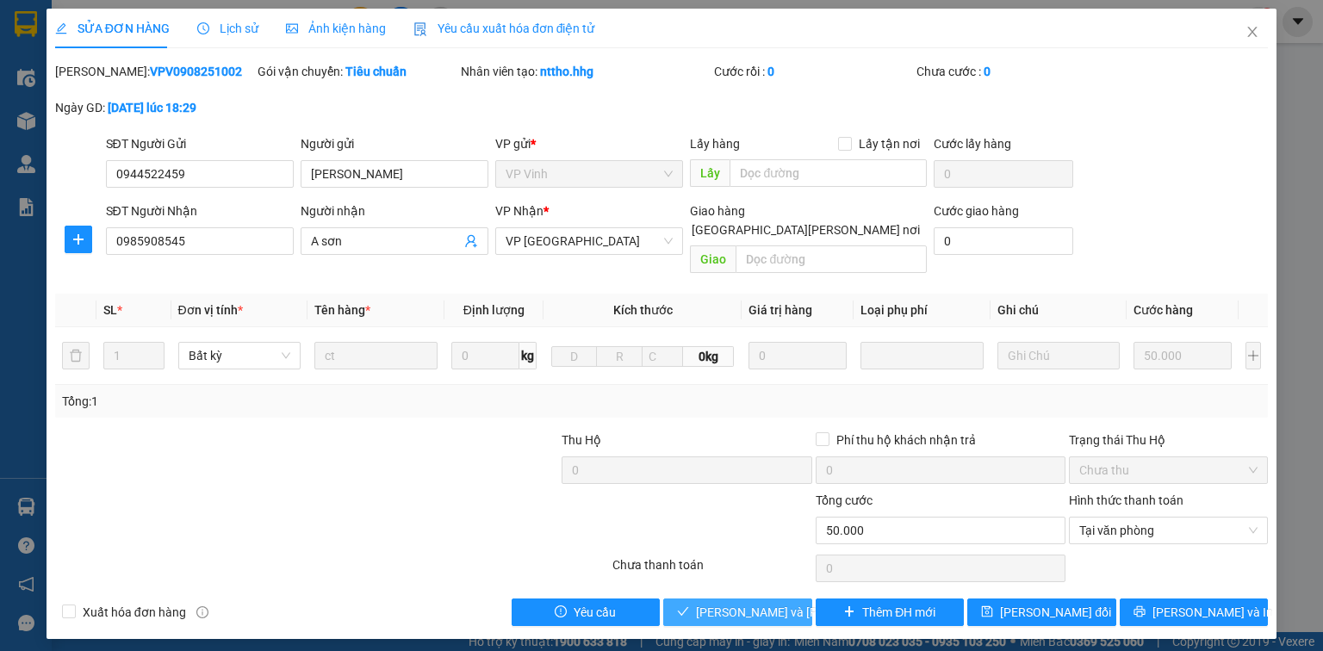
click at [775, 603] on span "Lưu và Giao hàng" at bounding box center [812, 612] width 233 height 19
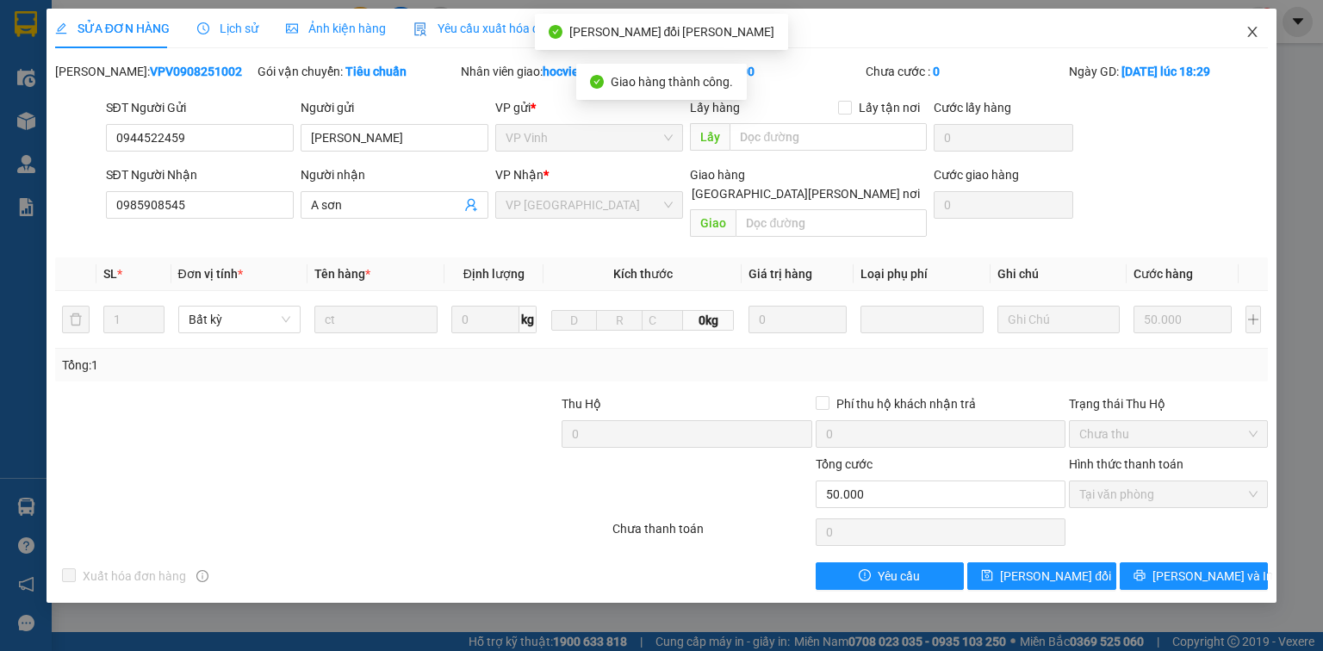
click at [1252, 28] on icon "close" at bounding box center [1253, 32] width 14 height 14
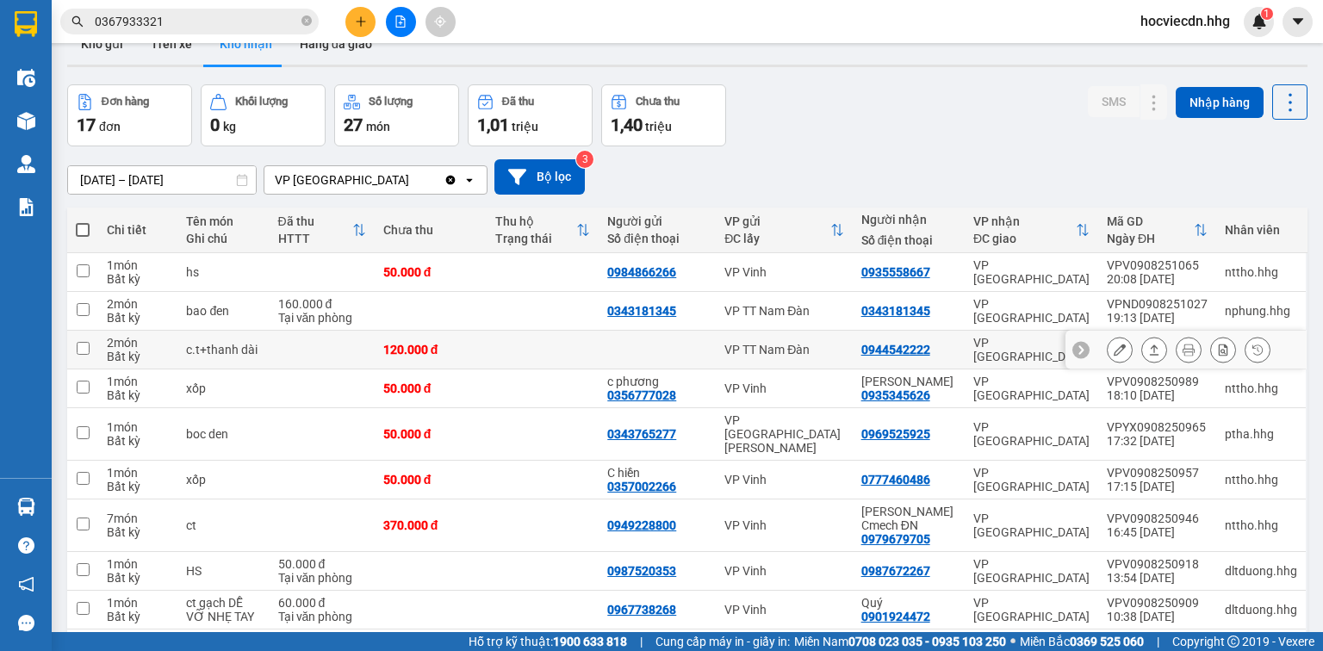
scroll to position [69, 0]
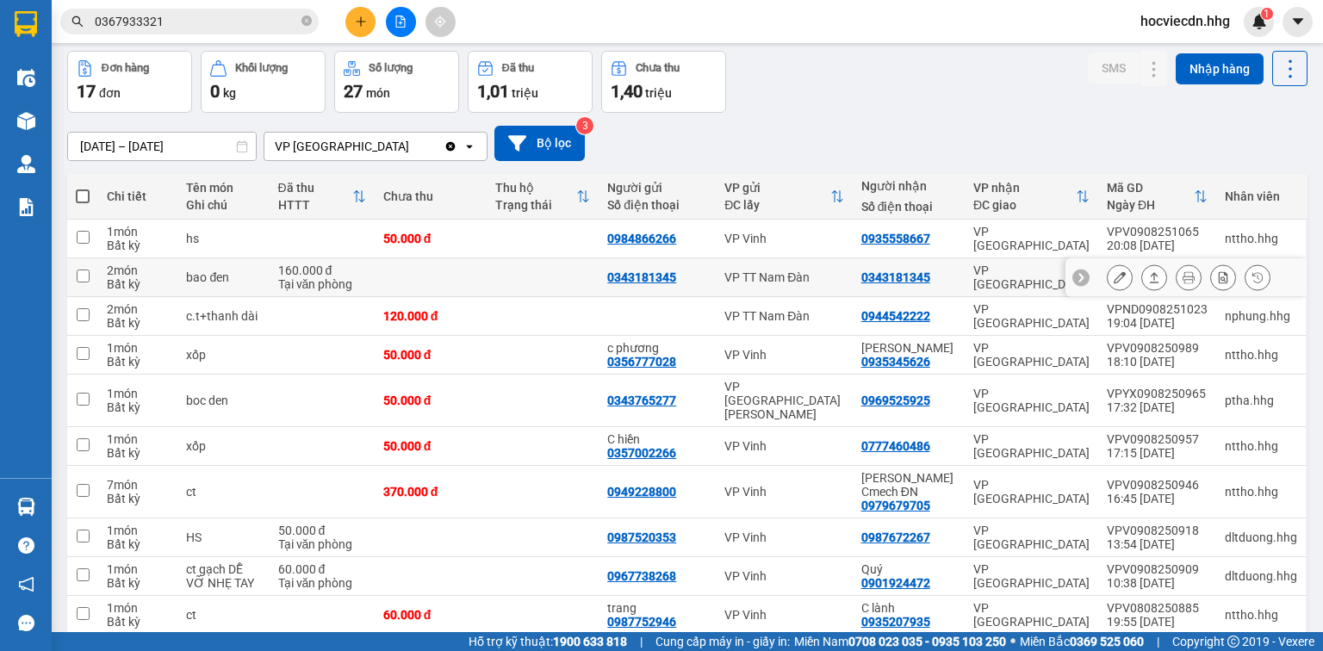
click at [955, 271] on td "0343181345" at bounding box center [909, 277] width 112 height 39
checkbox input "true"
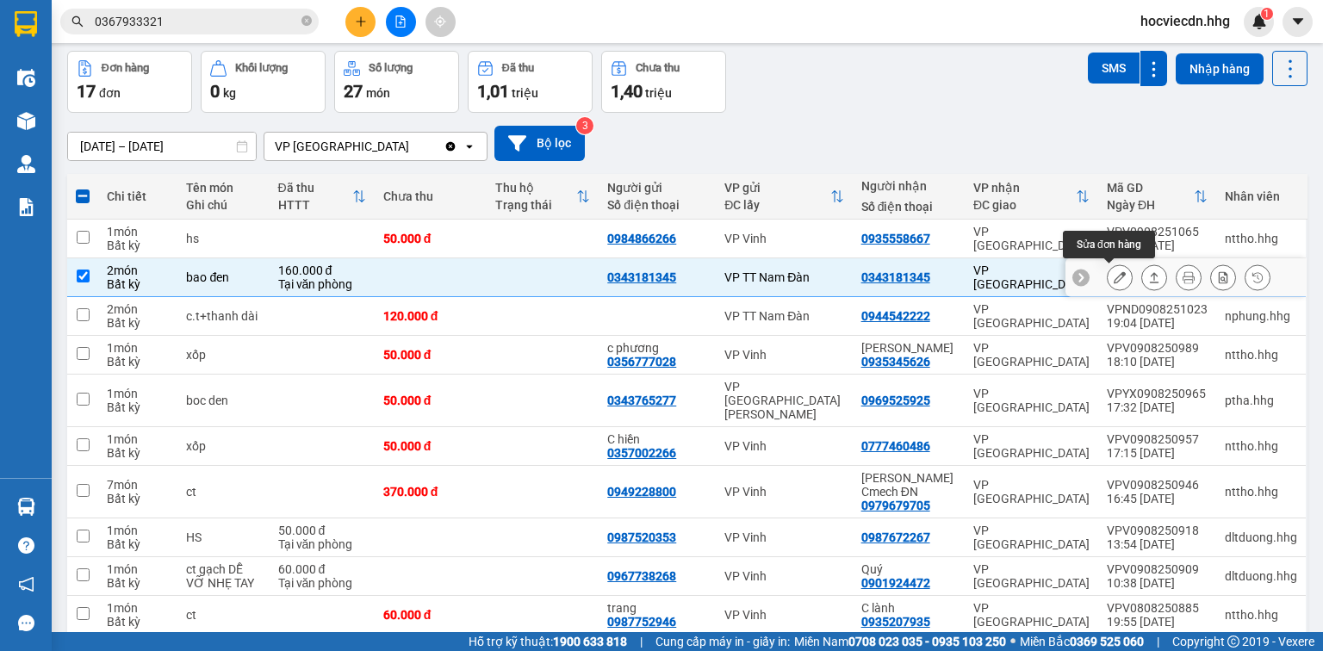
click at [1114, 271] on icon at bounding box center [1120, 277] width 12 height 12
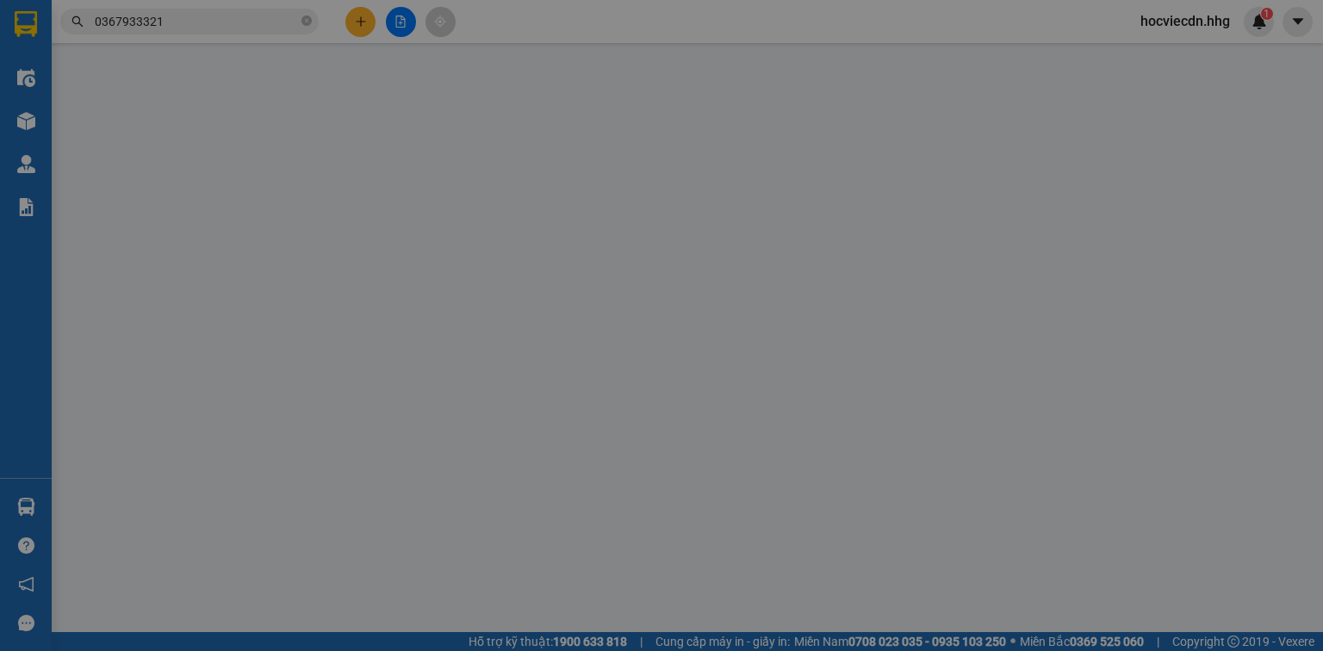
type input "0343181345"
type input "160.000"
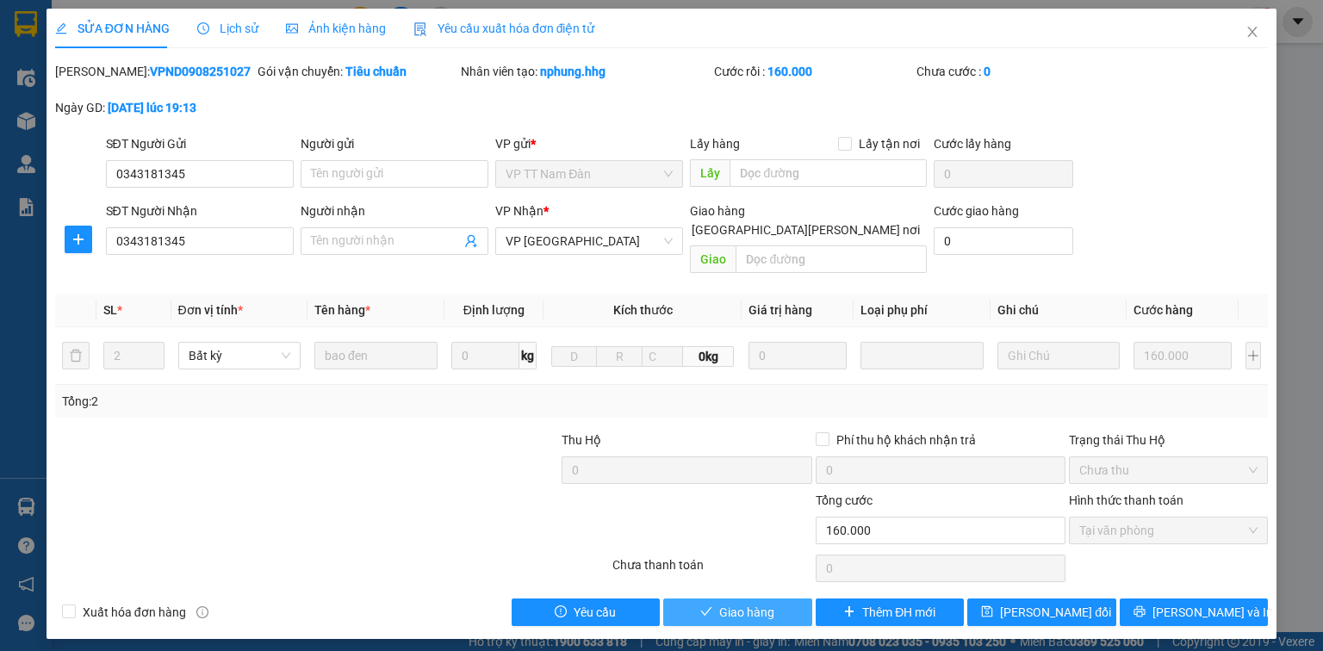
click at [767, 599] on button "Giao hàng" at bounding box center [737, 613] width 149 height 28
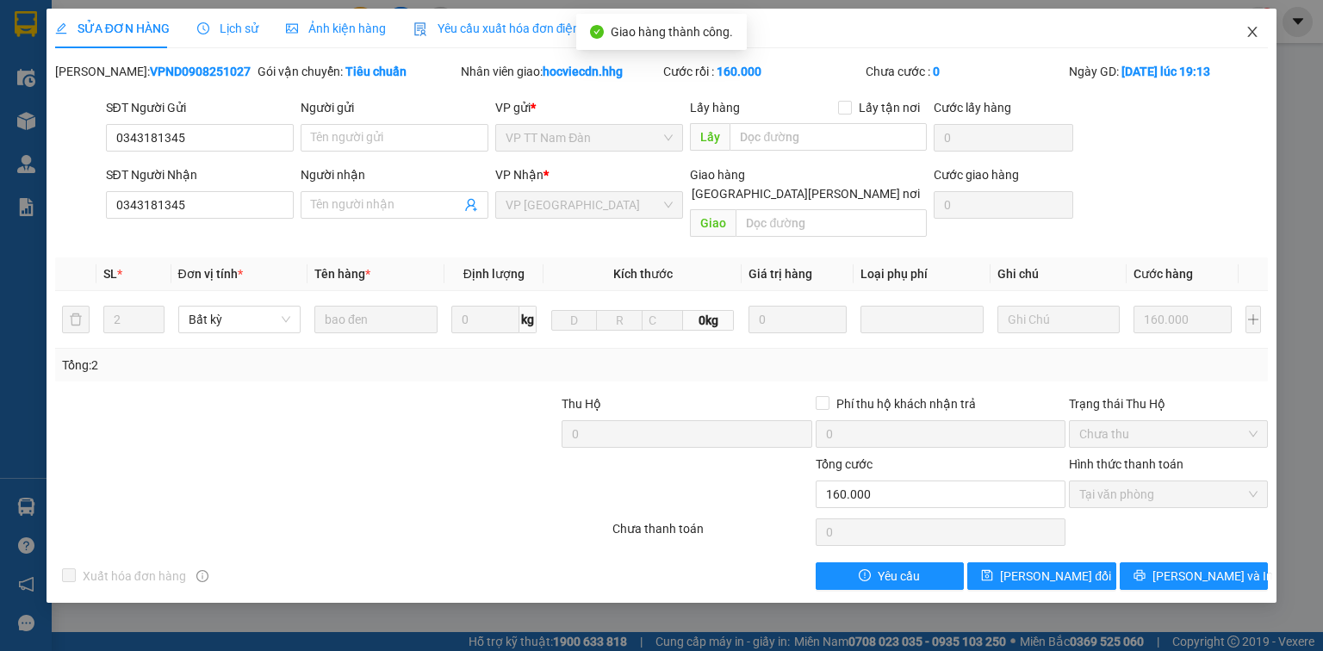
click at [1256, 30] on icon "close" at bounding box center [1253, 32] width 14 height 14
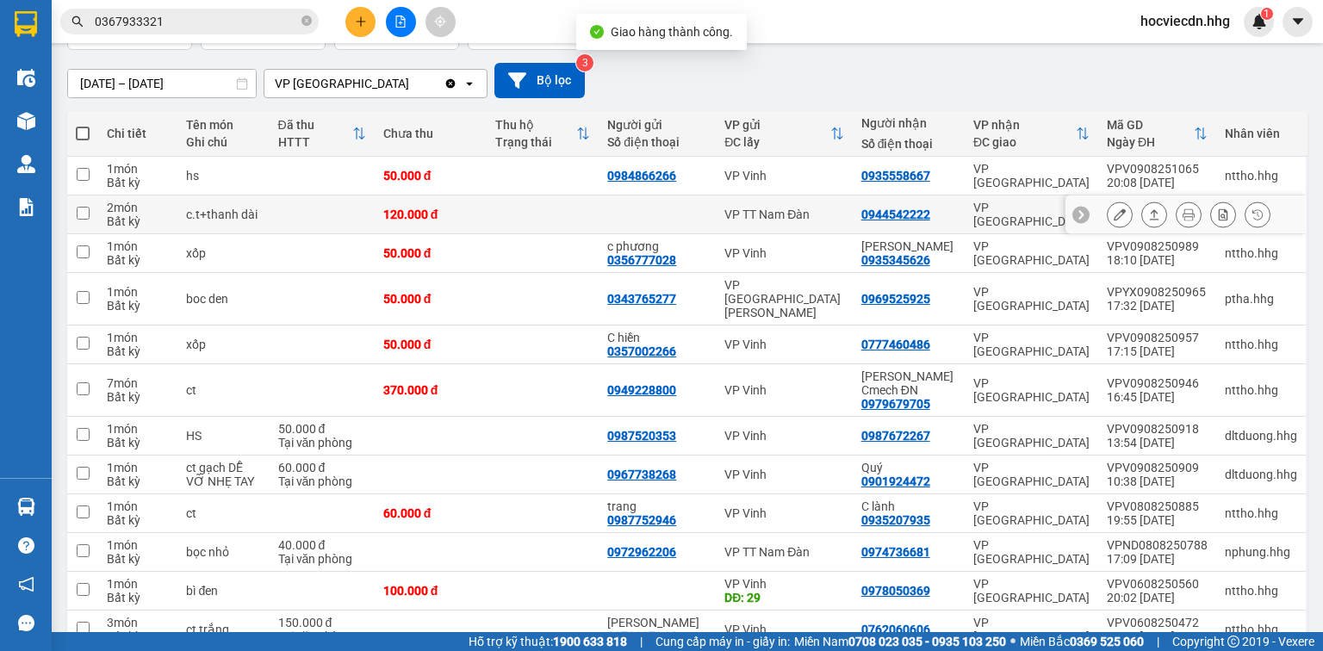
scroll to position [138, 0]
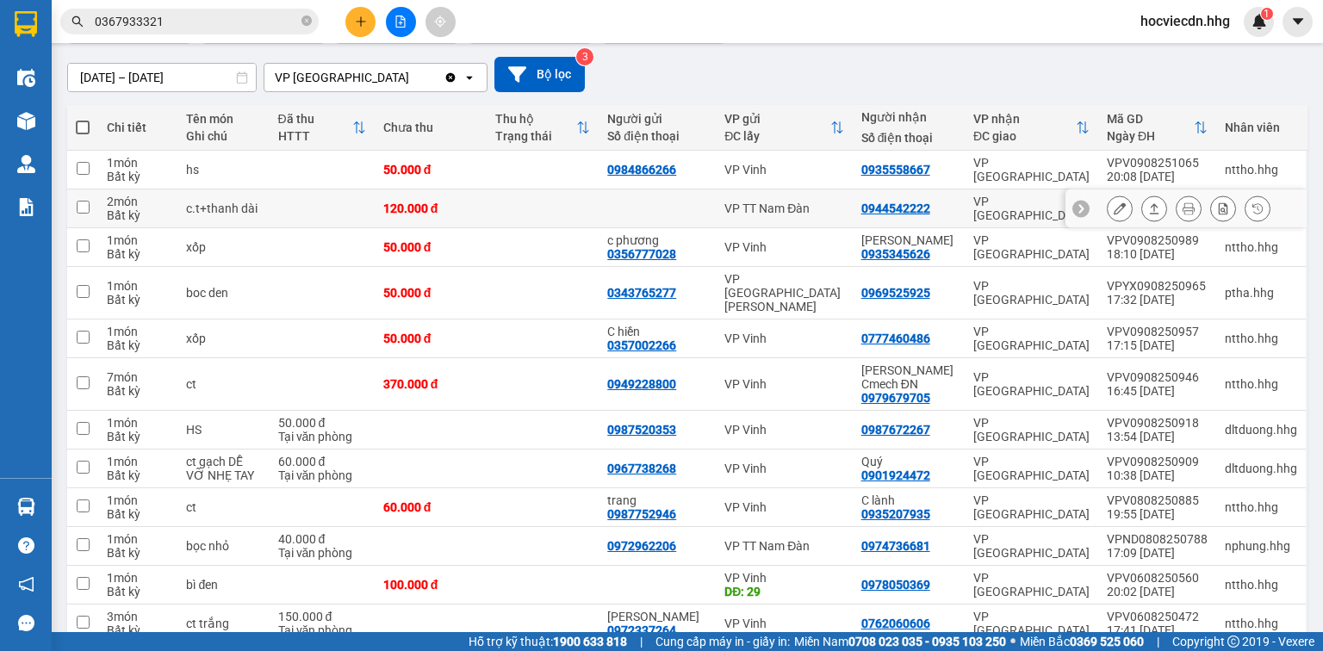
click at [948, 205] on div "0944542222" at bounding box center [909, 209] width 95 height 14
checkbox input "true"
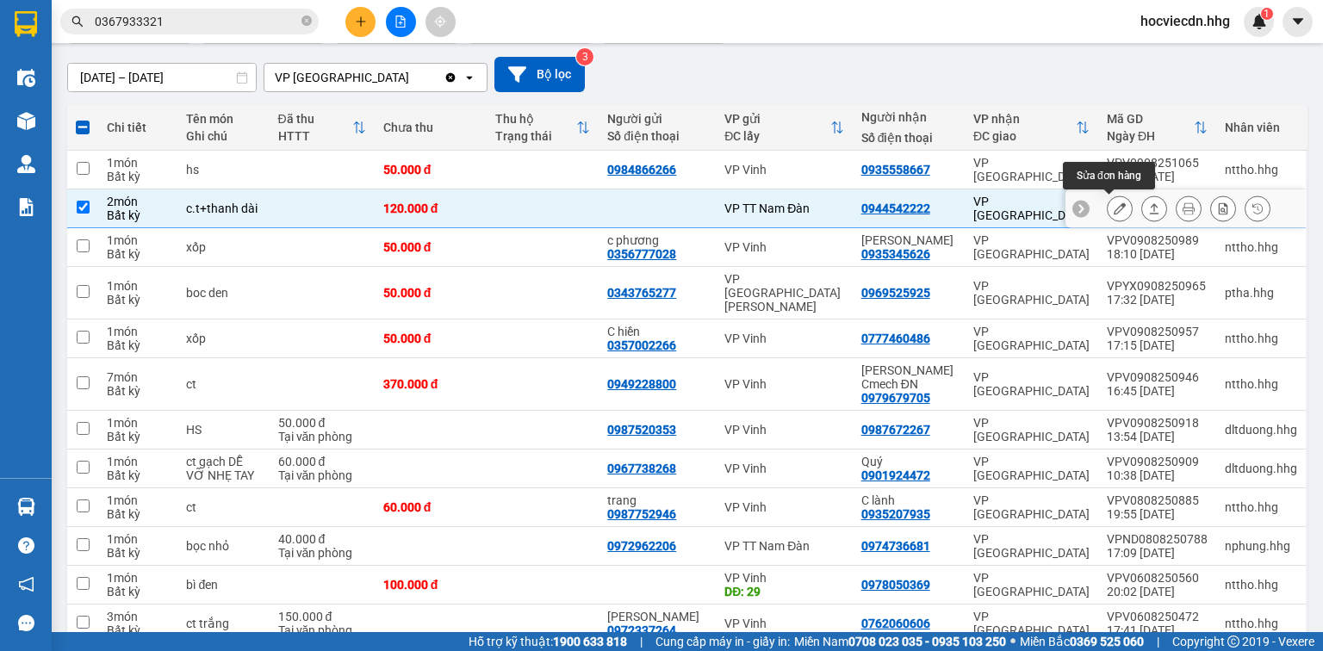
click at [1114, 206] on icon at bounding box center [1120, 208] width 12 height 12
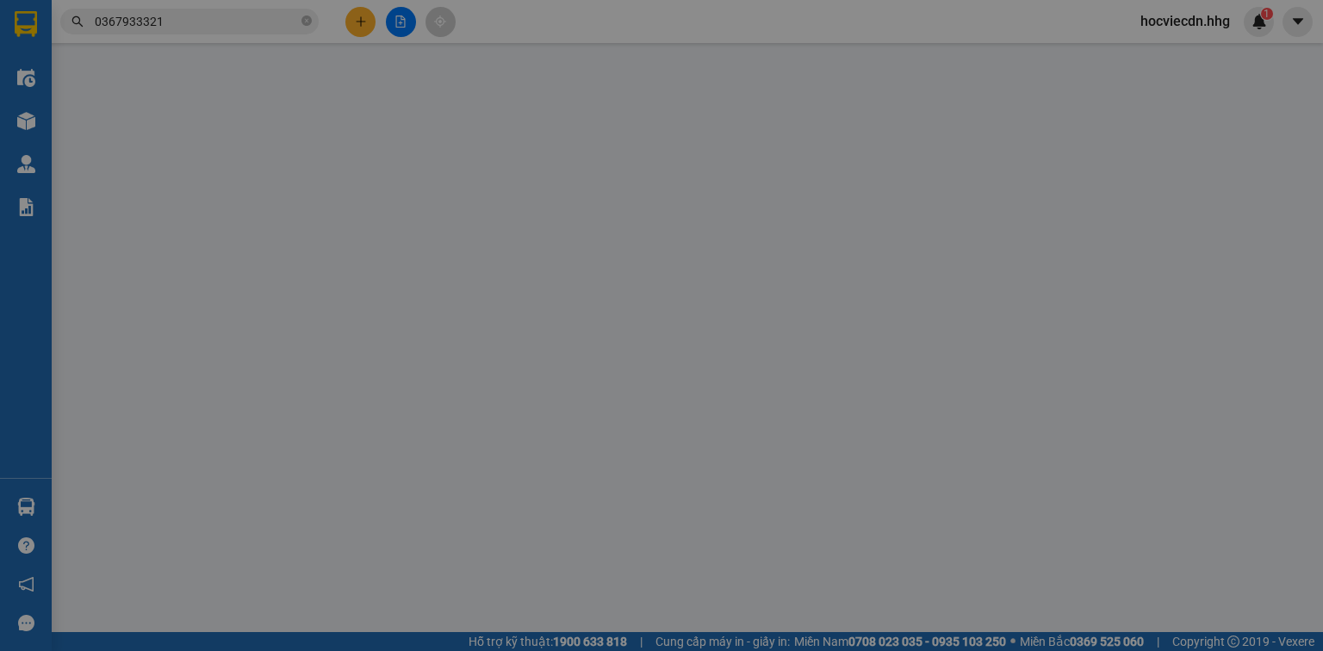
type input "0944542222"
type input "120.000"
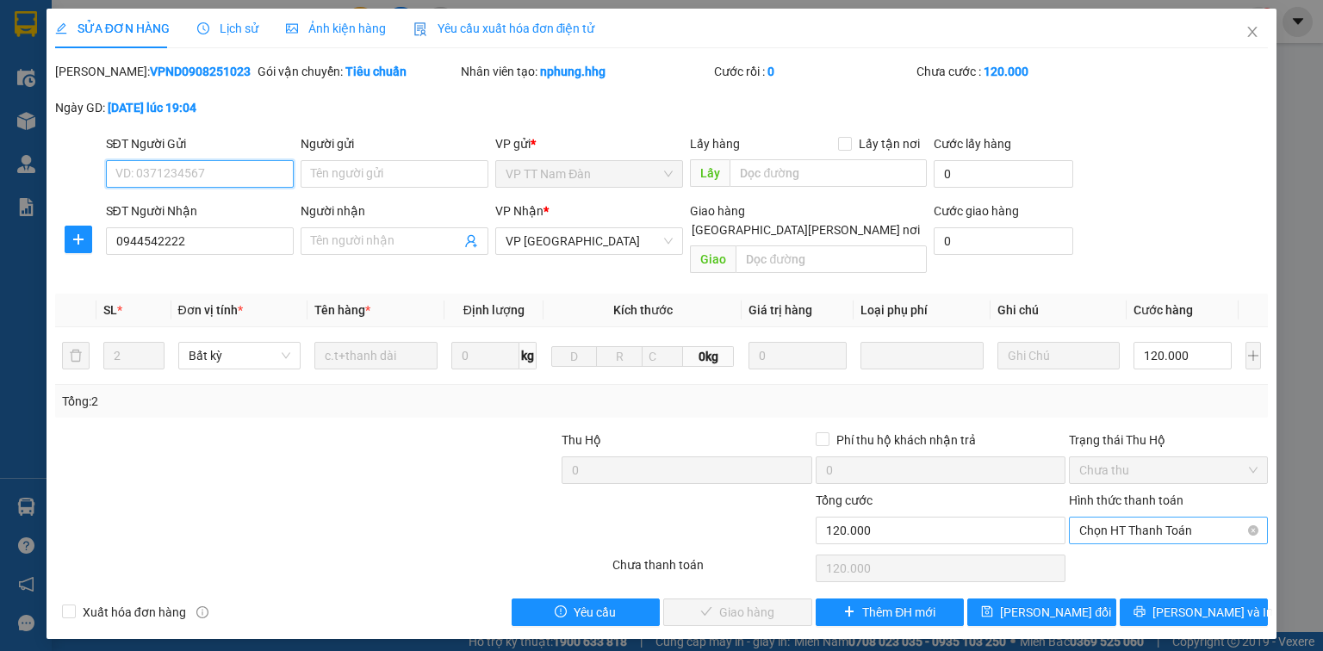
click at [1108, 518] on span "Chọn HT Thanh Toán" at bounding box center [1169, 531] width 178 height 26
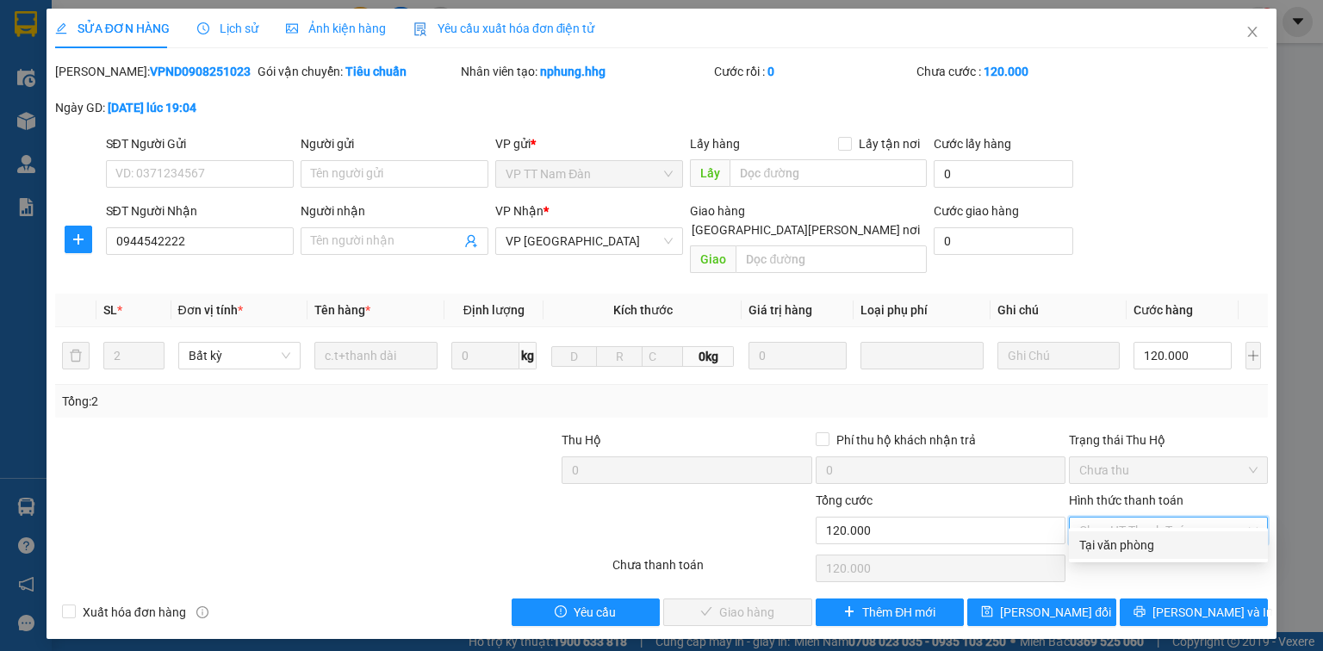
click at [1109, 543] on div "Tại văn phòng" at bounding box center [1169, 545] width 178 height 19
type input "0"
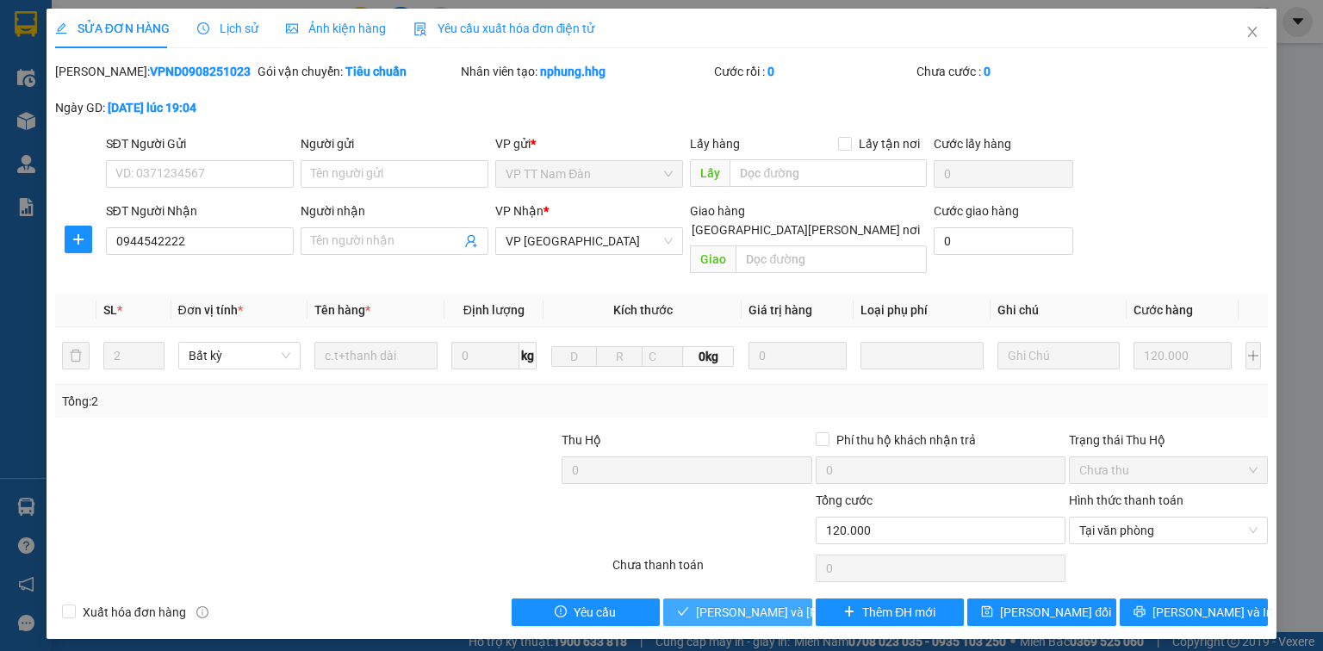
click at [771, 603] on span "Lưu và Giao hàng" at bounding box center [812, 612] width 233 height 19
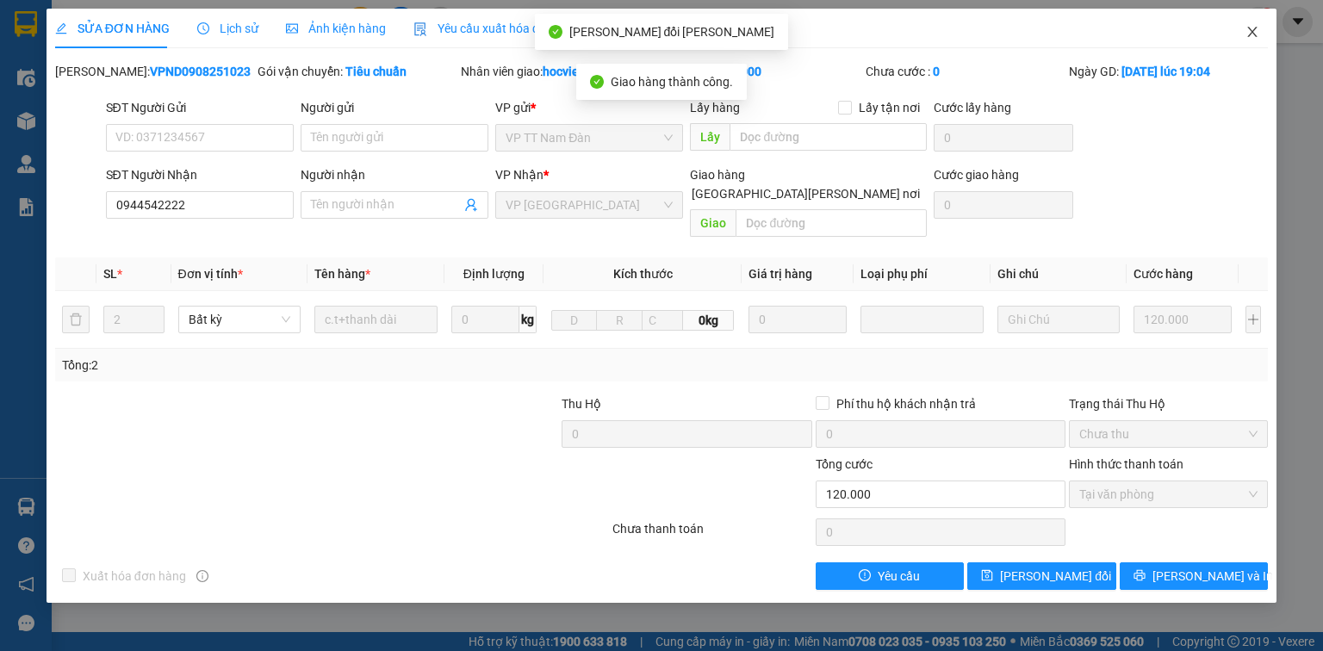
click at [1251, 31] on icon "close" at bounding box center [1253, 32] width 9 height 10
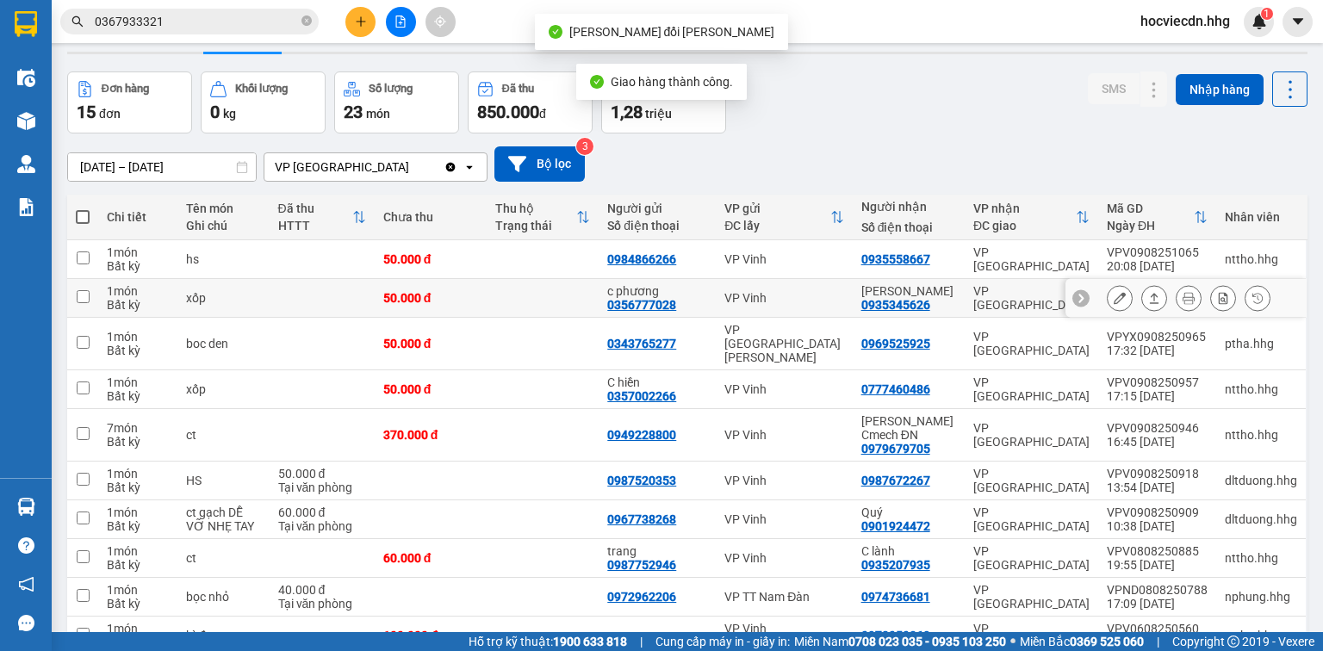
scroll to position [69, 0]
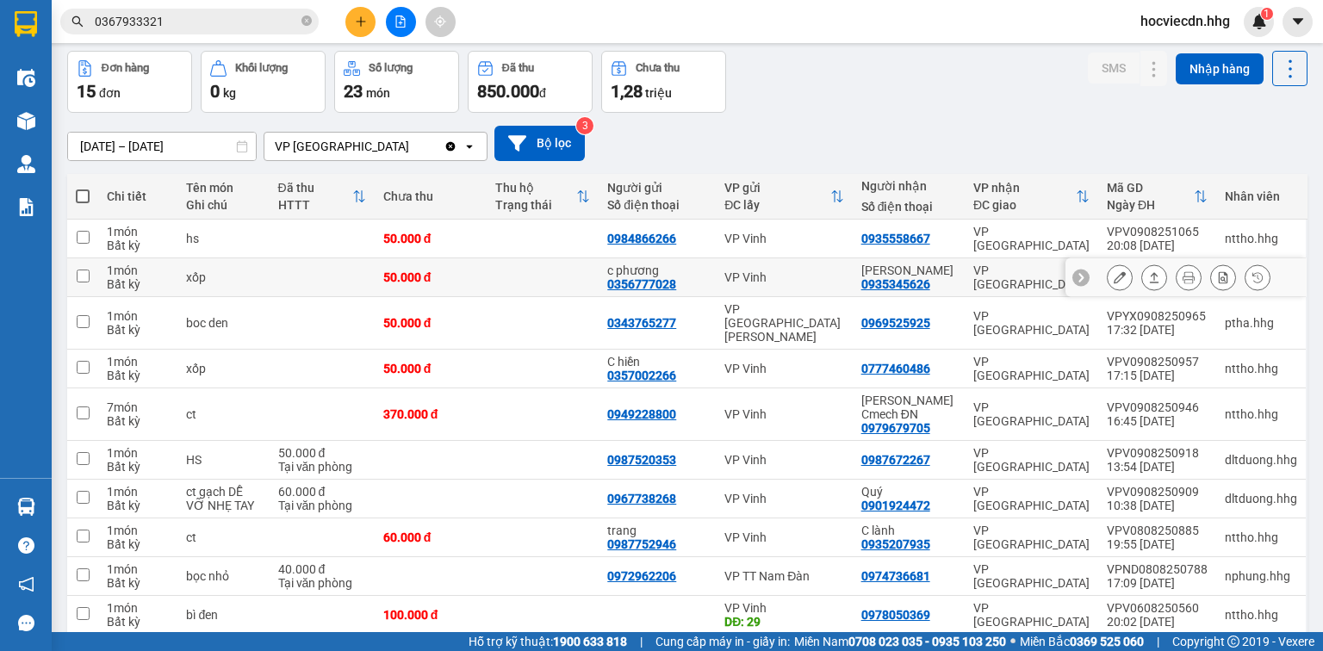
click at [948, 281] on div "Anh Thái 0935345626" at bounding box center [909, 278] width 95 height 28
checkbox input "true"
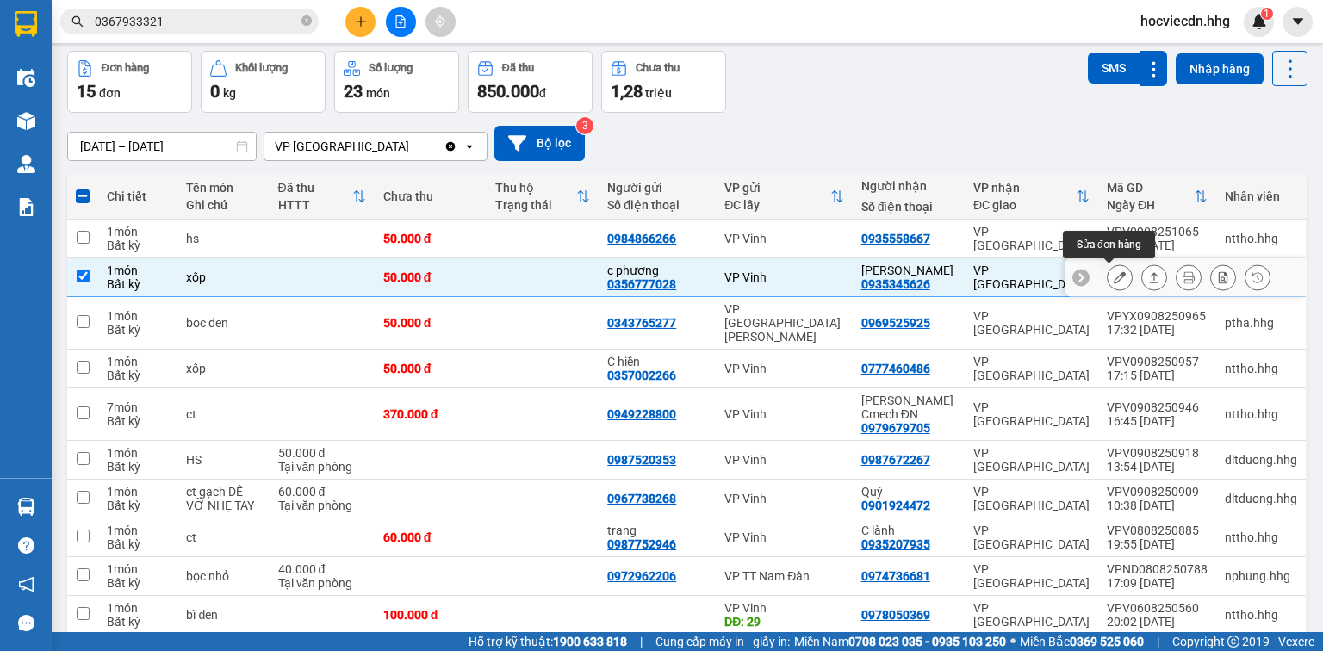
click at [1114, 274] on icon at bounding box center [1120, 277] width 12 height 12
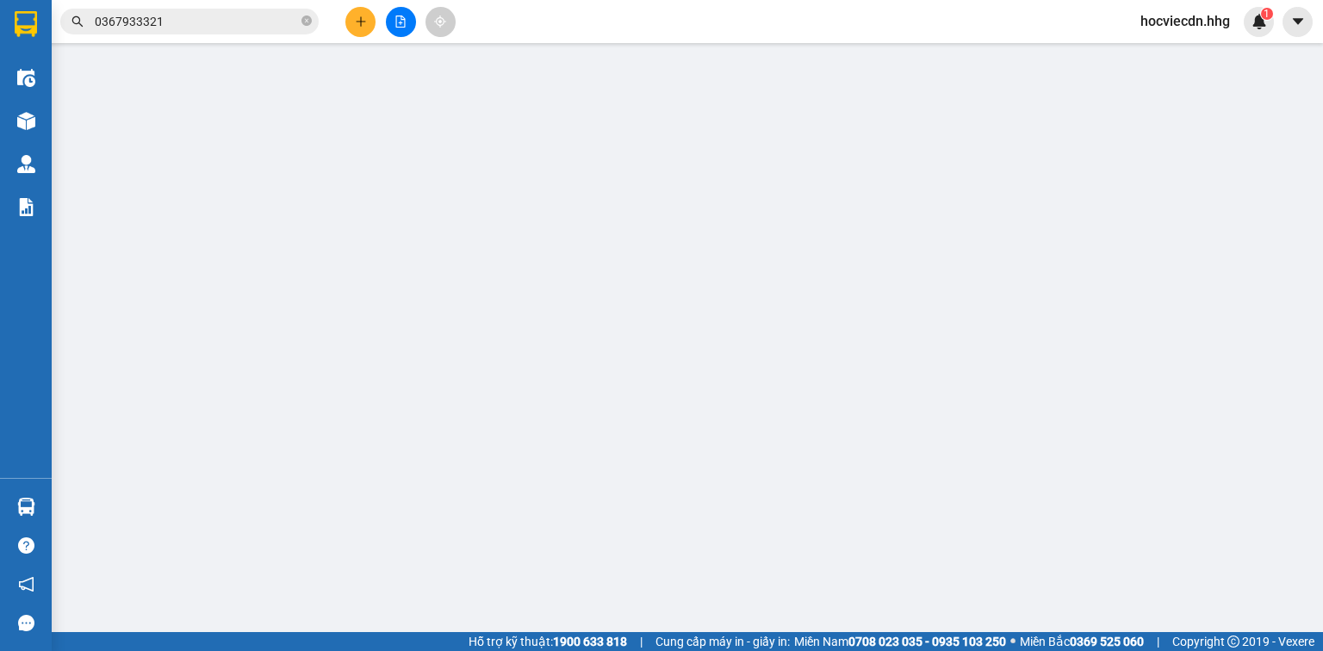
type input "0356777028"
type input "c phương"
type input "0935345626"
type input "Anh Thái"
type input "50.000"
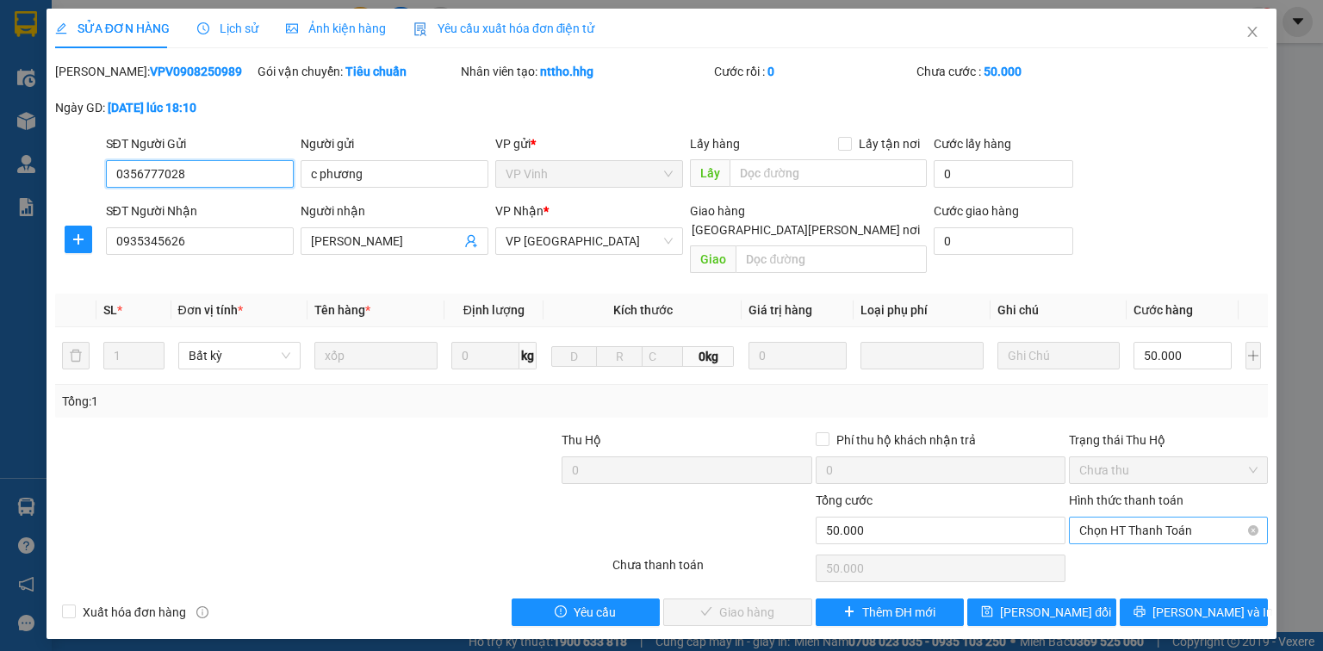
click at [1113, 518] on span "Chọn HT Thanh Toán" at bounding box center [1169, 531] width 178 height 26
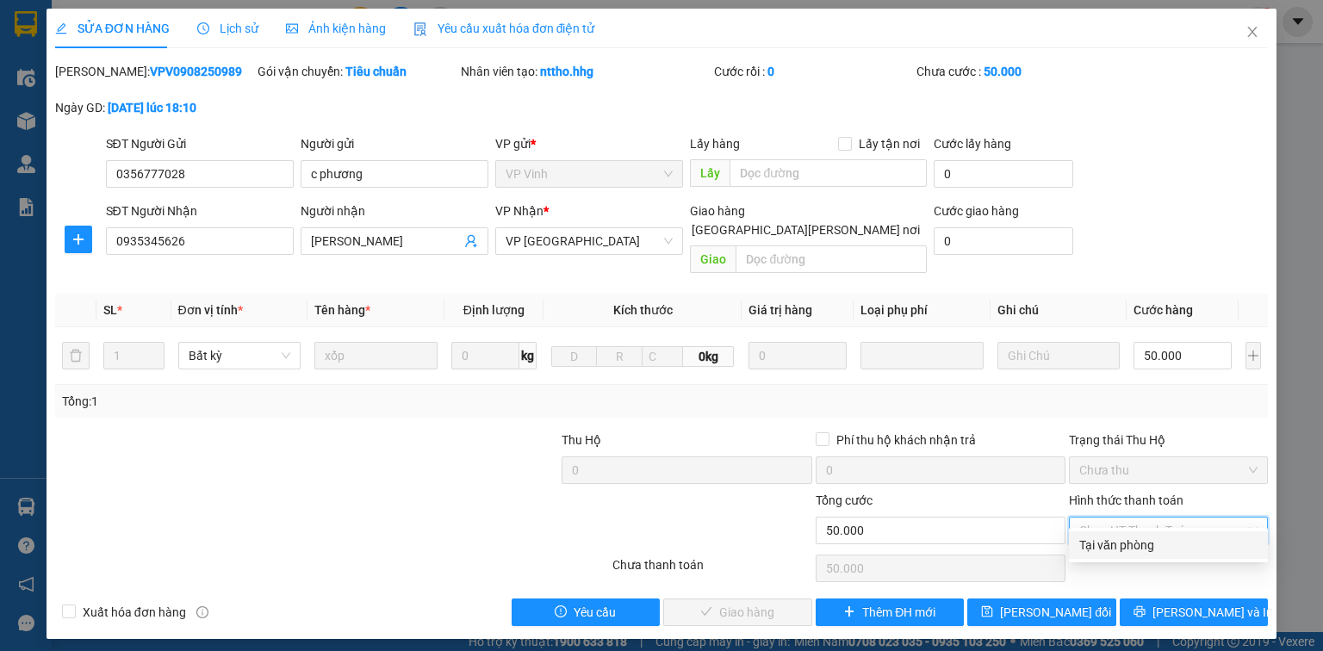
click at [1115, 538] on div "Tại văn phòng" at bounding box center [1169, 545] width 178 height 19
type input "0"
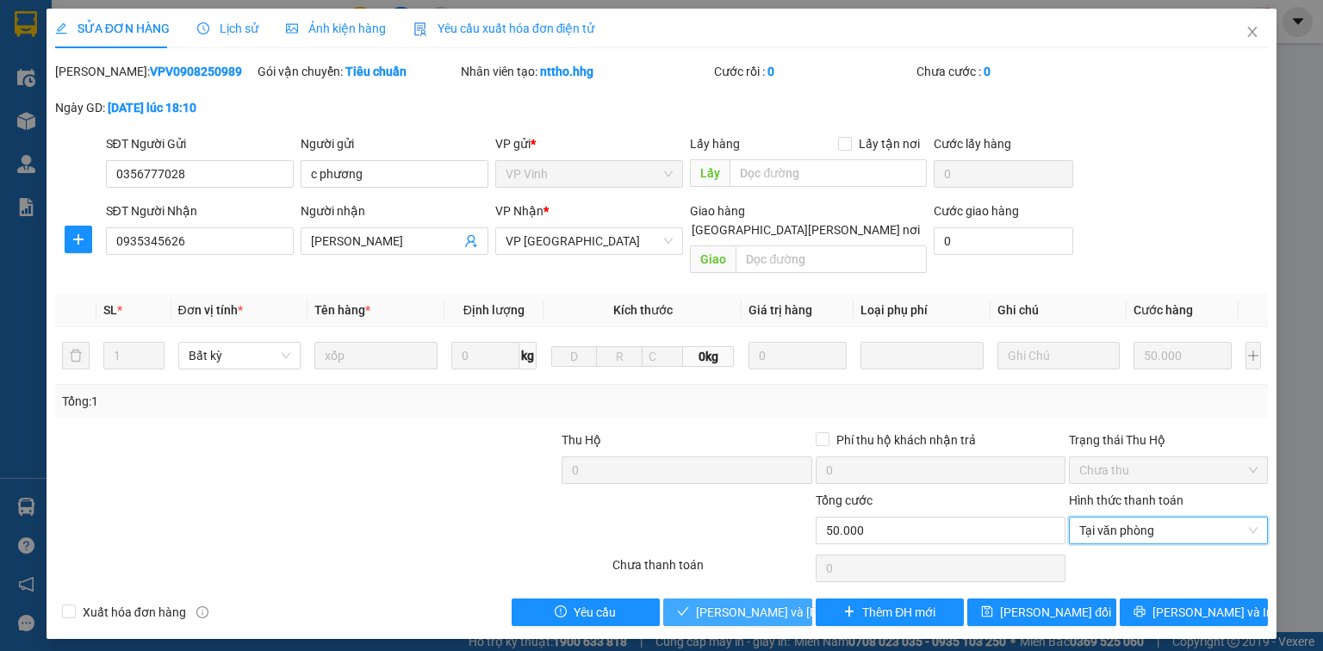
click at [763, 603] on span "Lưu và Giao hàng" at bounding box center [812, 612] width 233 height 19
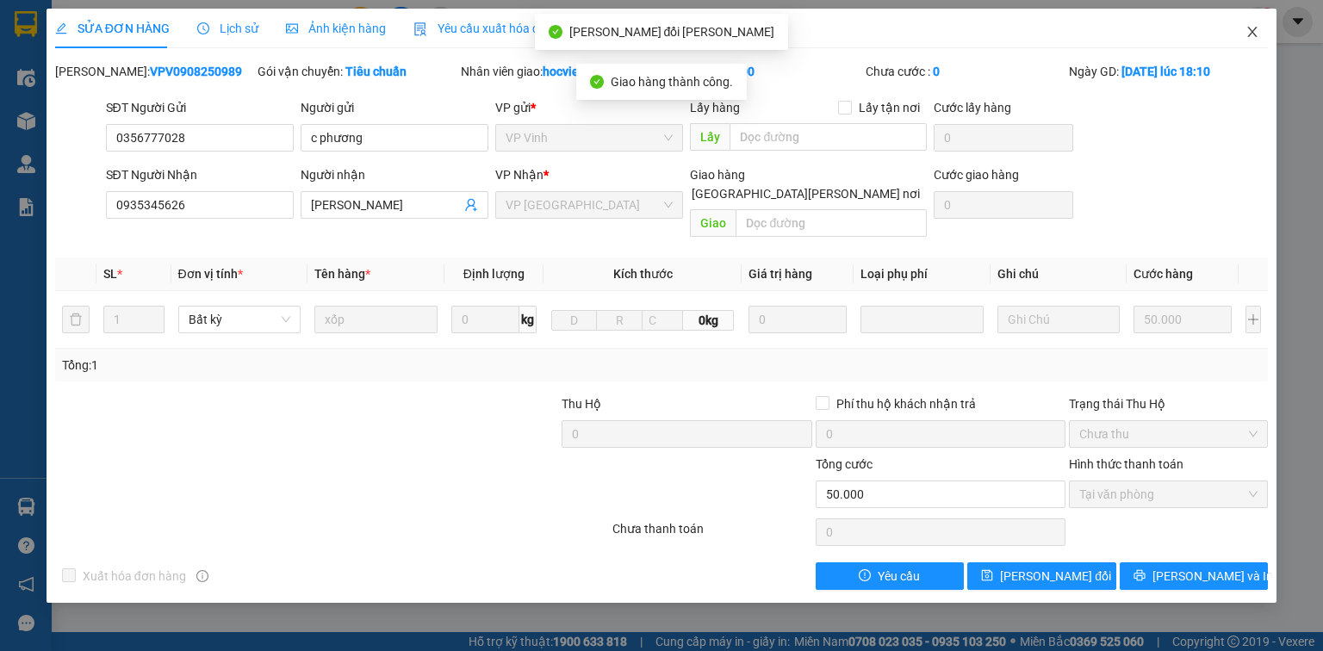
click at [1254, 28] on icon "close" at bounding box center [1253, 32] width 14 height 14
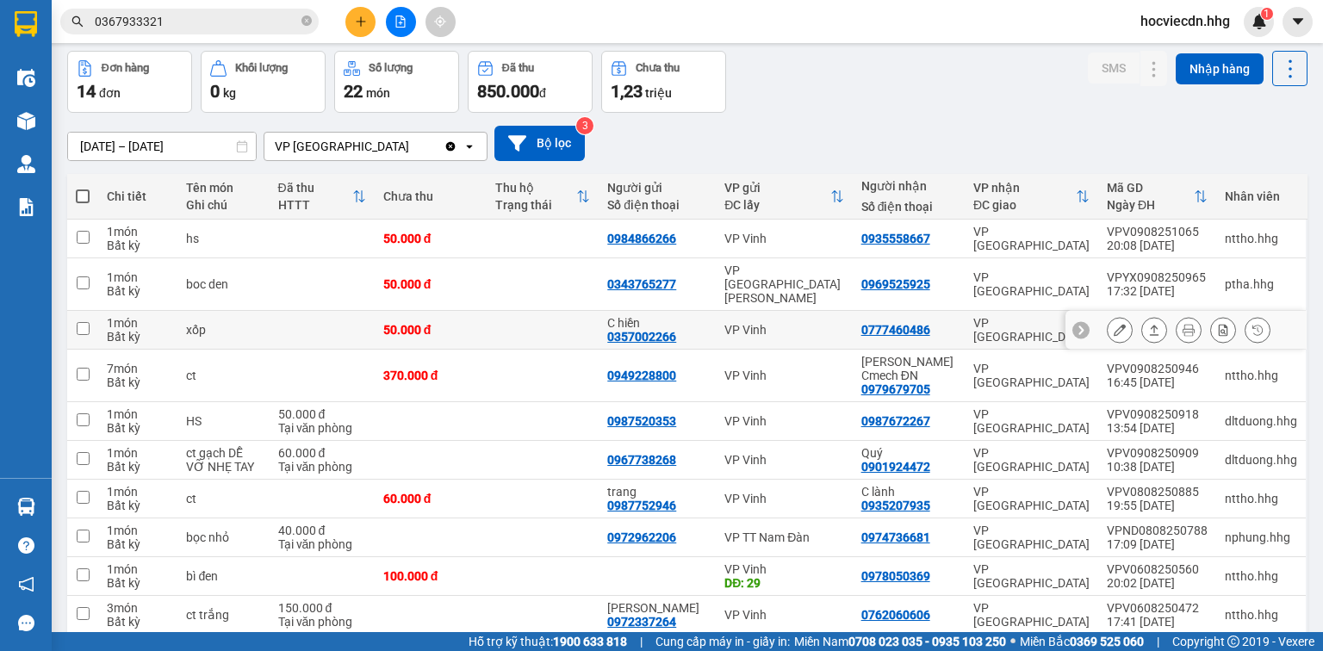
scroll to position [138, 0]
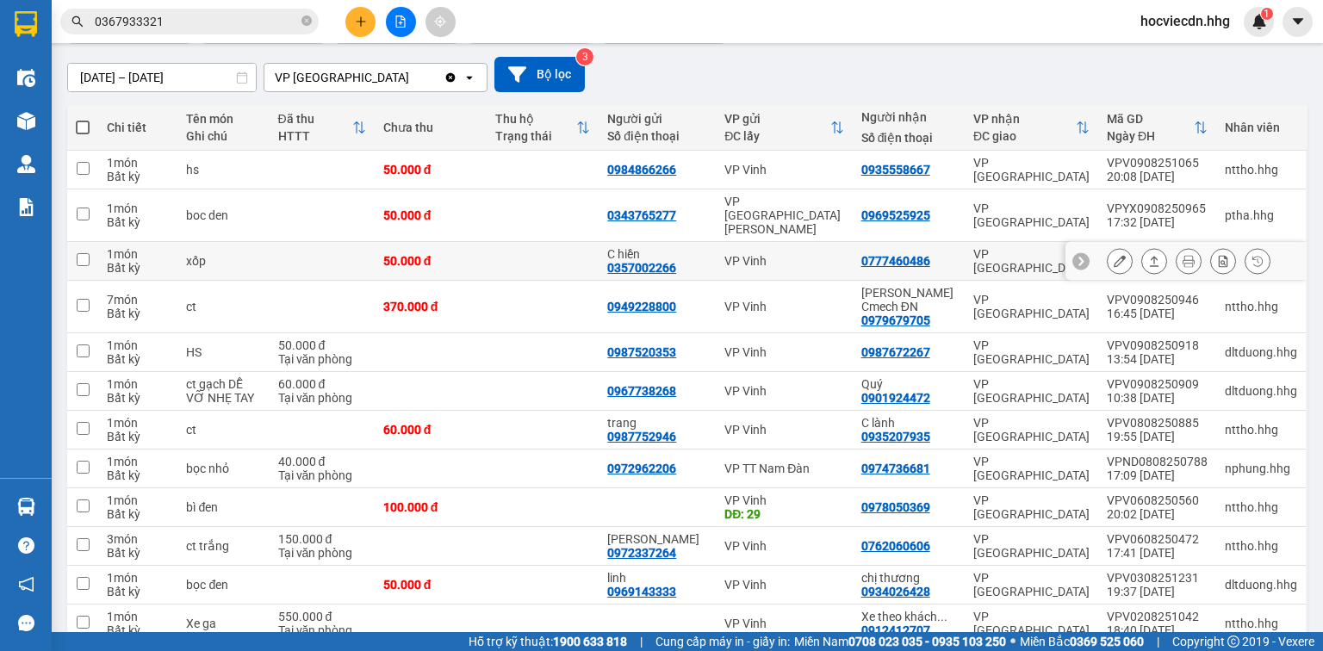
click at [940, 254] on div "0777460486" at bounding box center [909, 261] width 95 height 14
checkbox input "true"
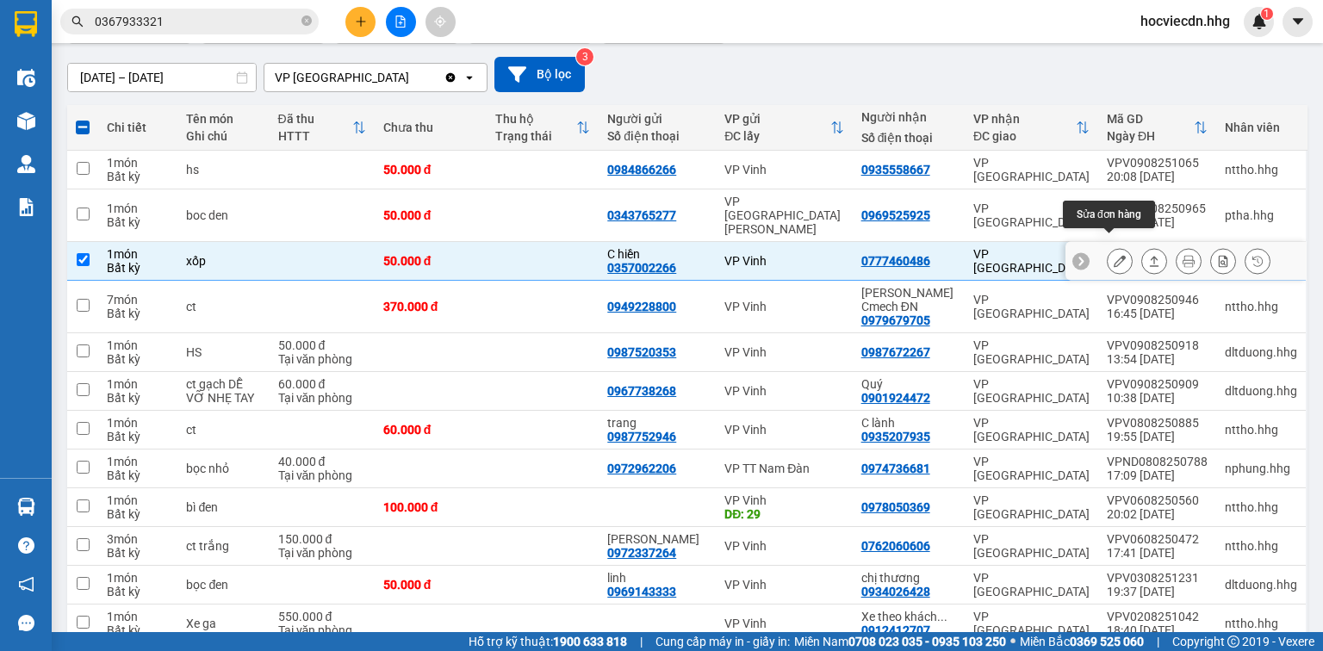
click at [1108, 248] on button at bounding box center [1120, 261] width 24 height 30
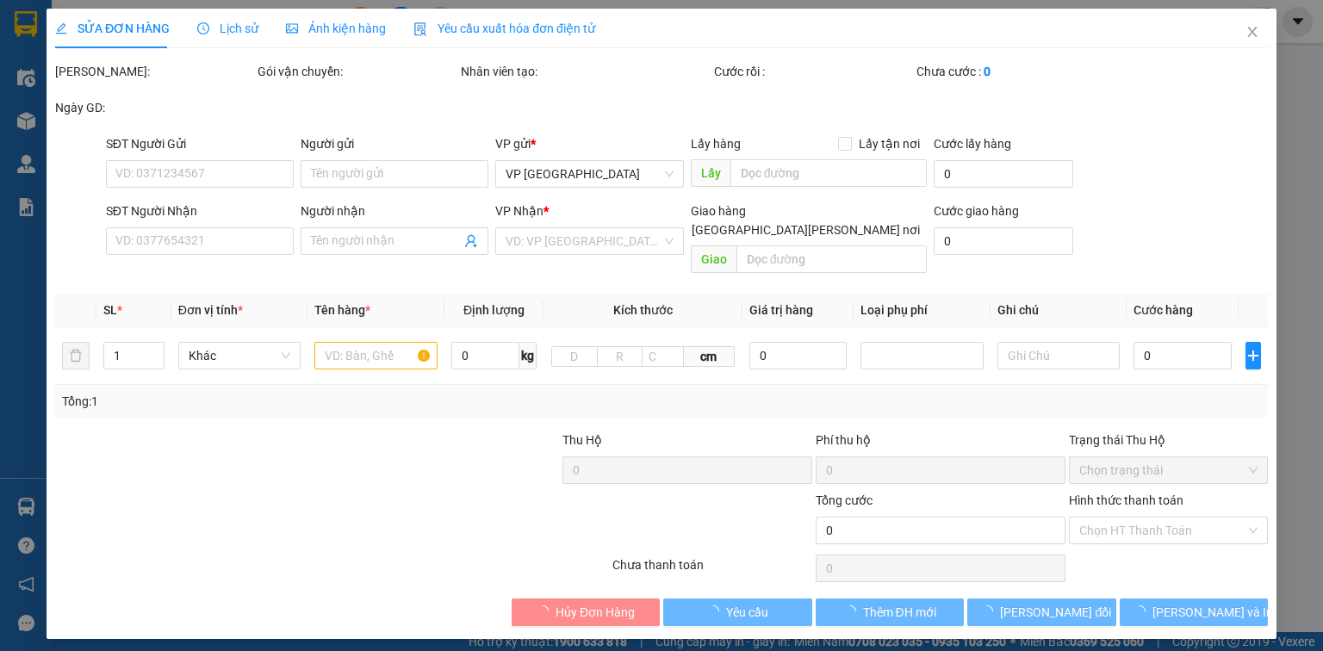
type input "0357002266"
type input "C hiền"
type input "0777460486"
type input "50.000"
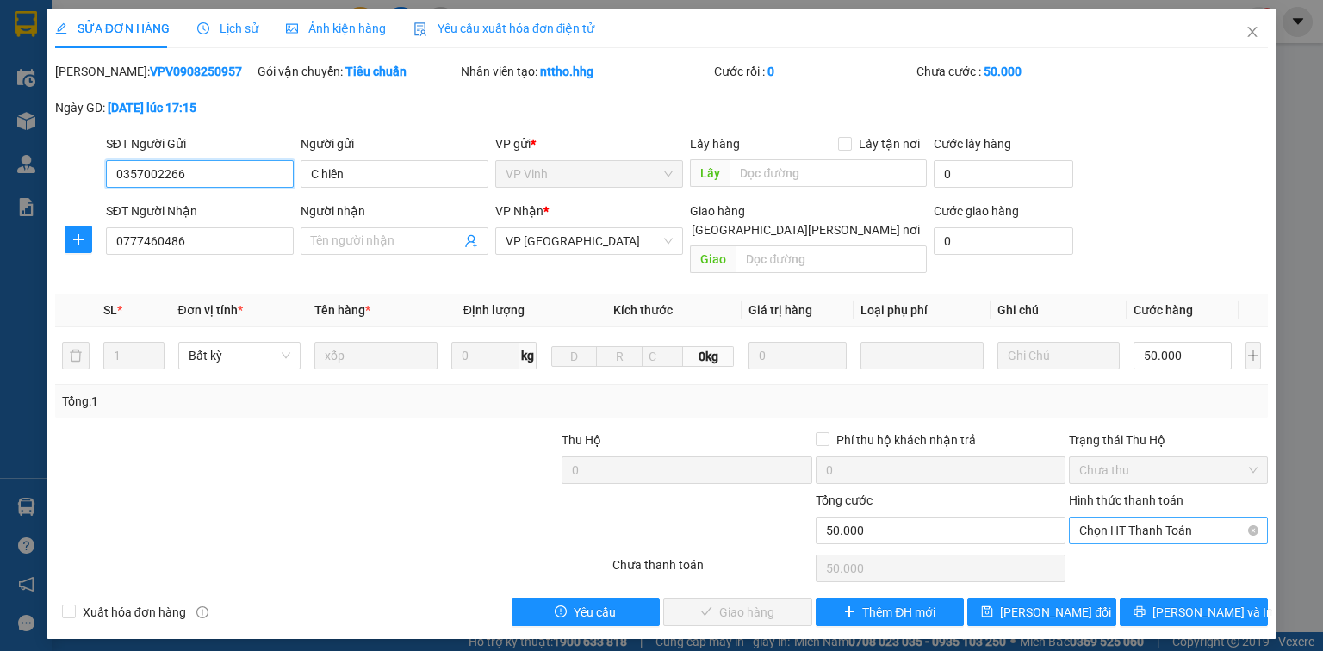
click at [1128, 518] on span "Chọn HT Thanh Toán" at bounding box center [1169, 531] width 178 height 26
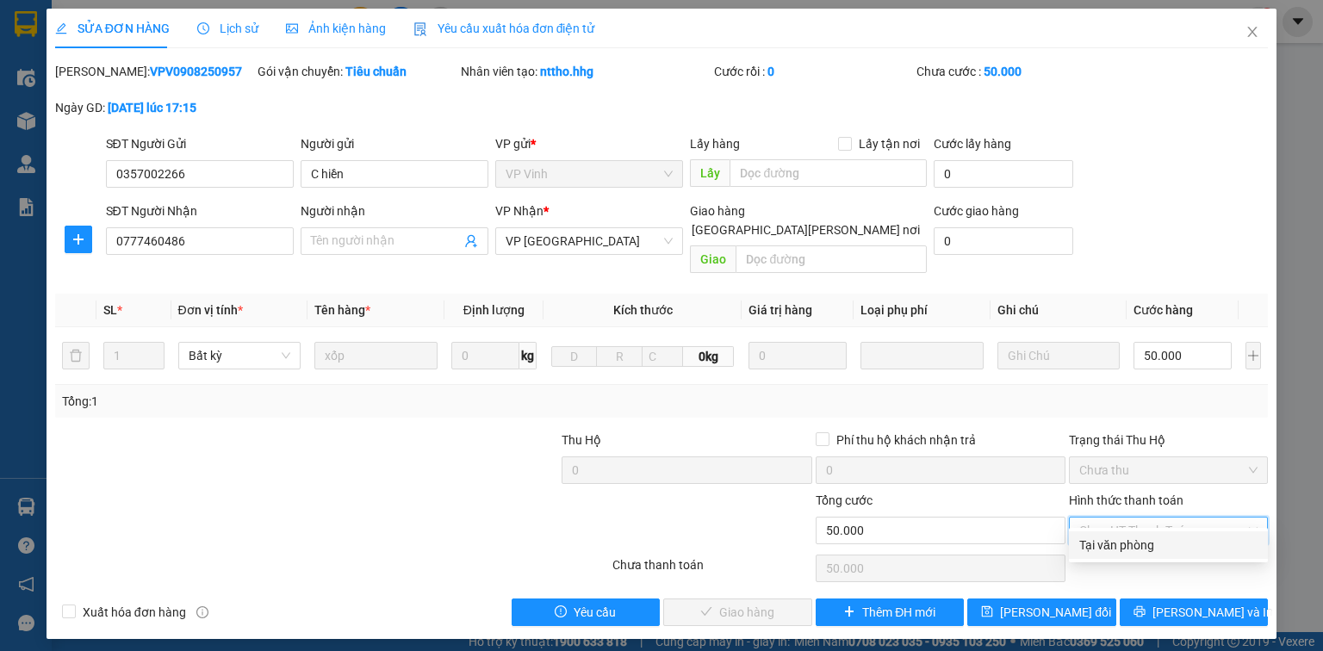
click at [1142, 548] on div "Tại văn phòng" at bounding box center [1169, 545] width 178 height 19
type input "0"
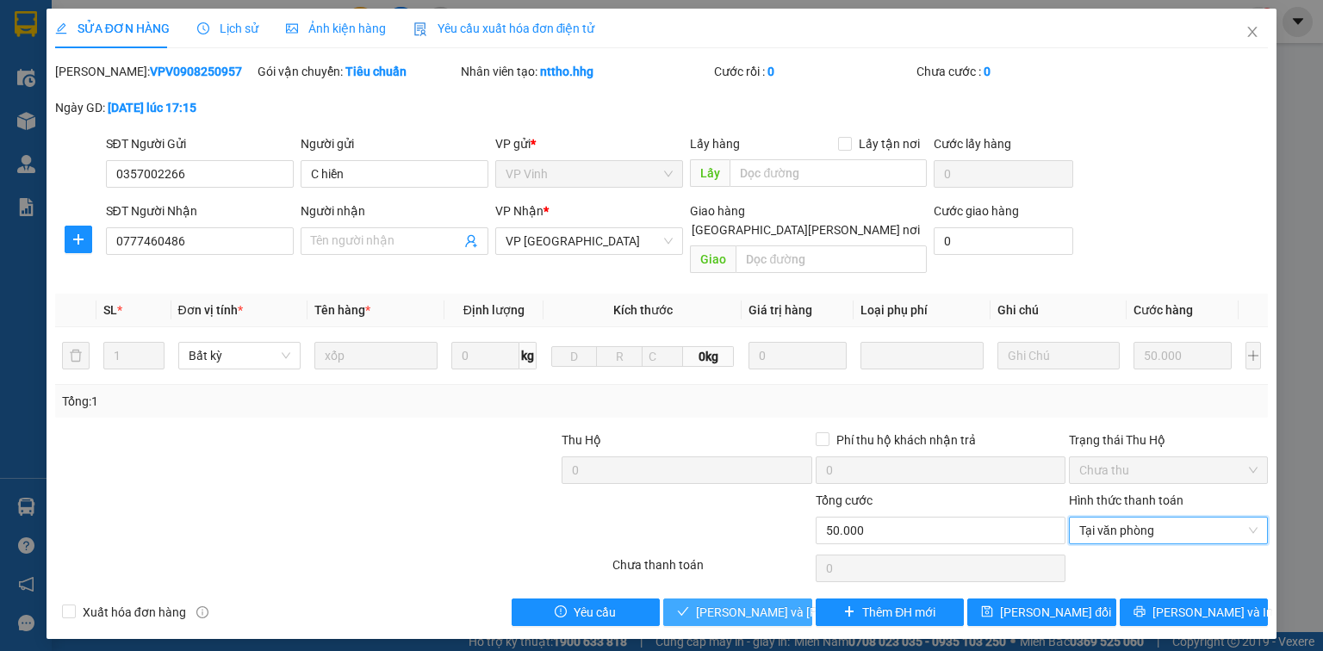
click at [786, 603] on span "Lưu và Giao hàng" at bounding box center [812, 612] width 233 height 19
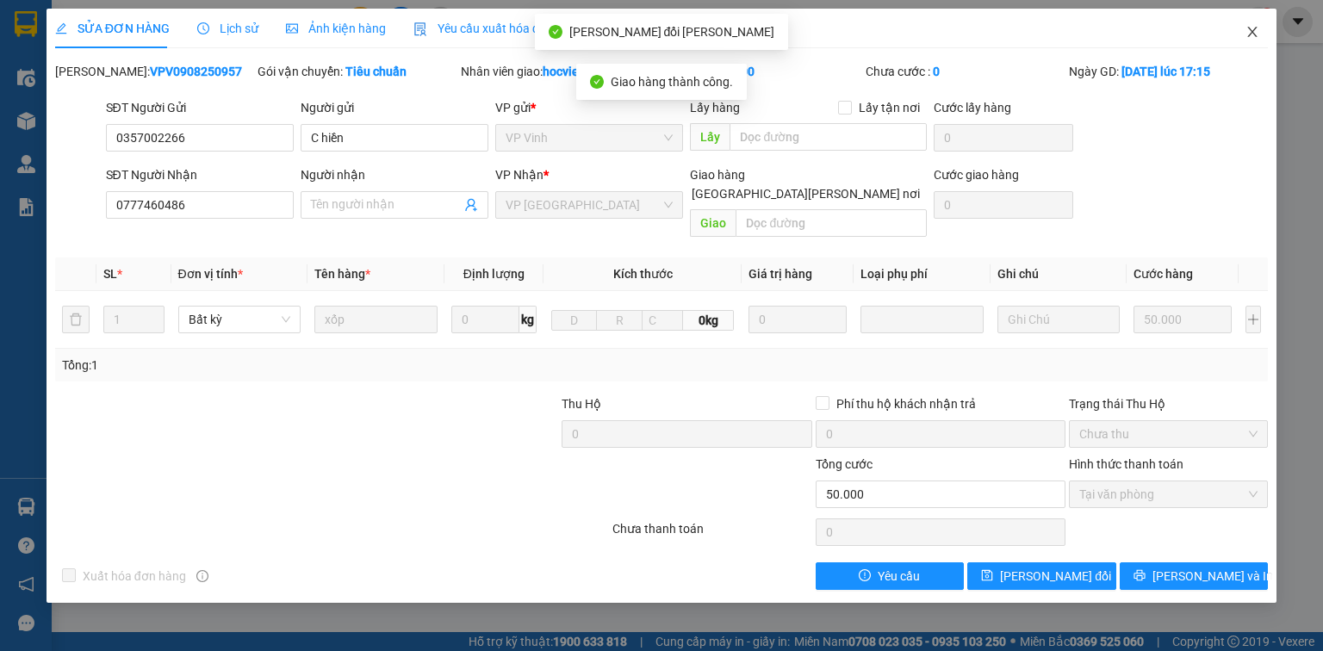
click at [1252, 27] on icon "close" at bounding box center [1253, 32] width 14 height 14
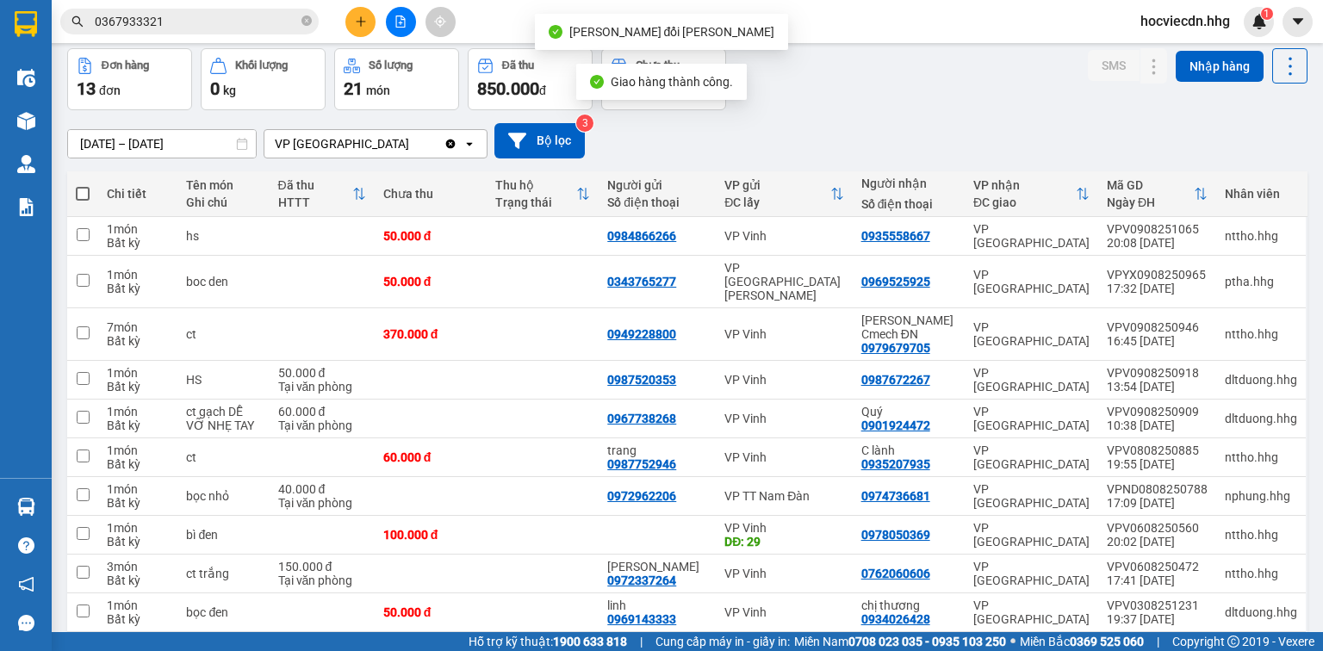
scroll to position [138, 0]
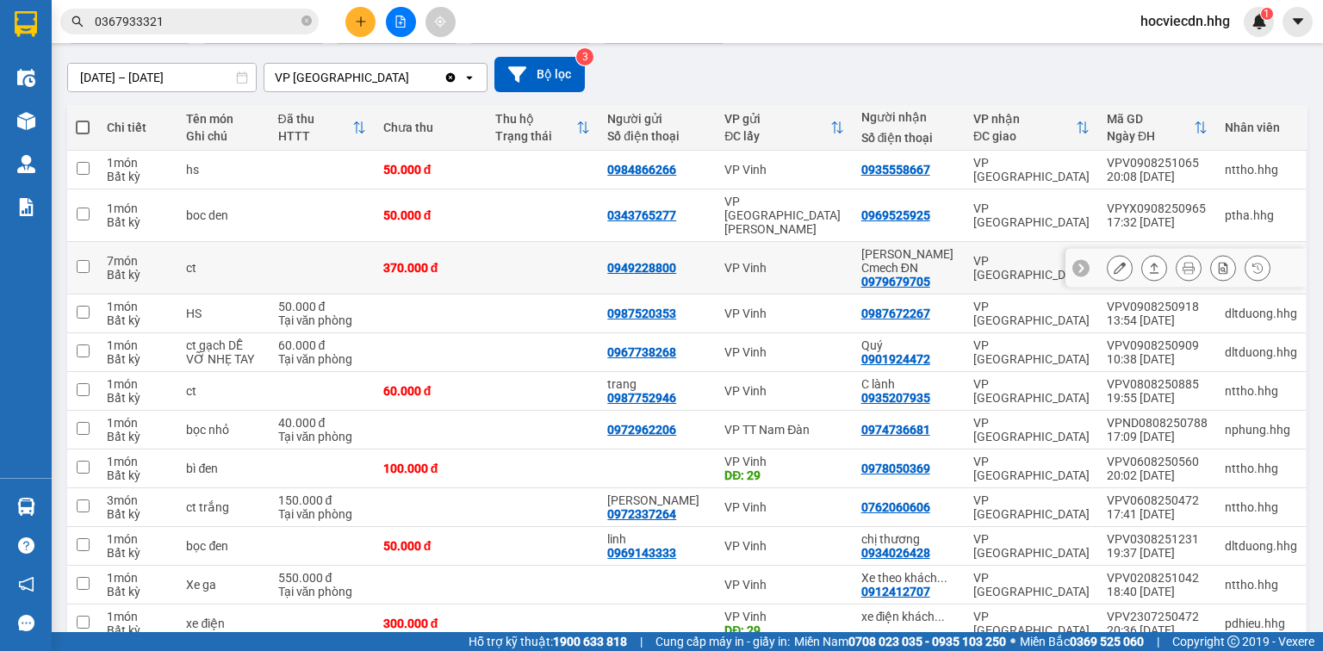
click at [965, 249] on td "VP [GEOGRAPHIC_DATA]" at bounding box center [1032, 268] width 134 height 53
checkbox input "true"
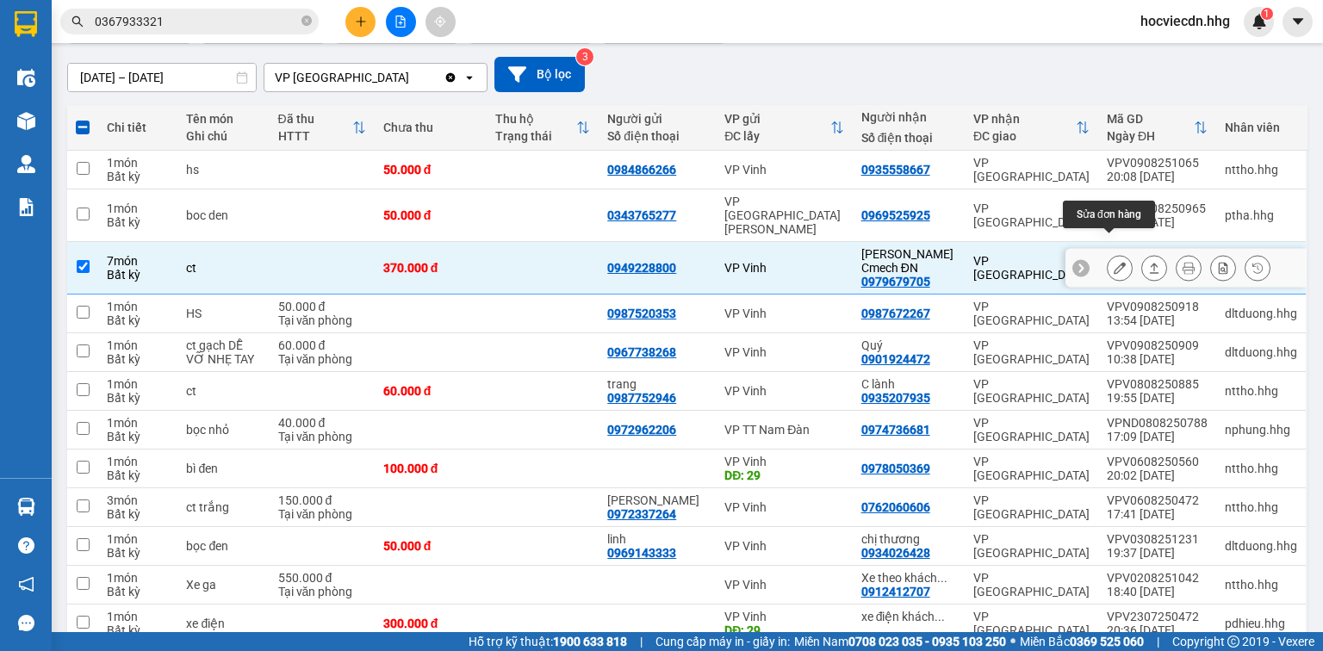
click at [1108, 253] on button at bounding box center [1120, 268] width 24 height 30
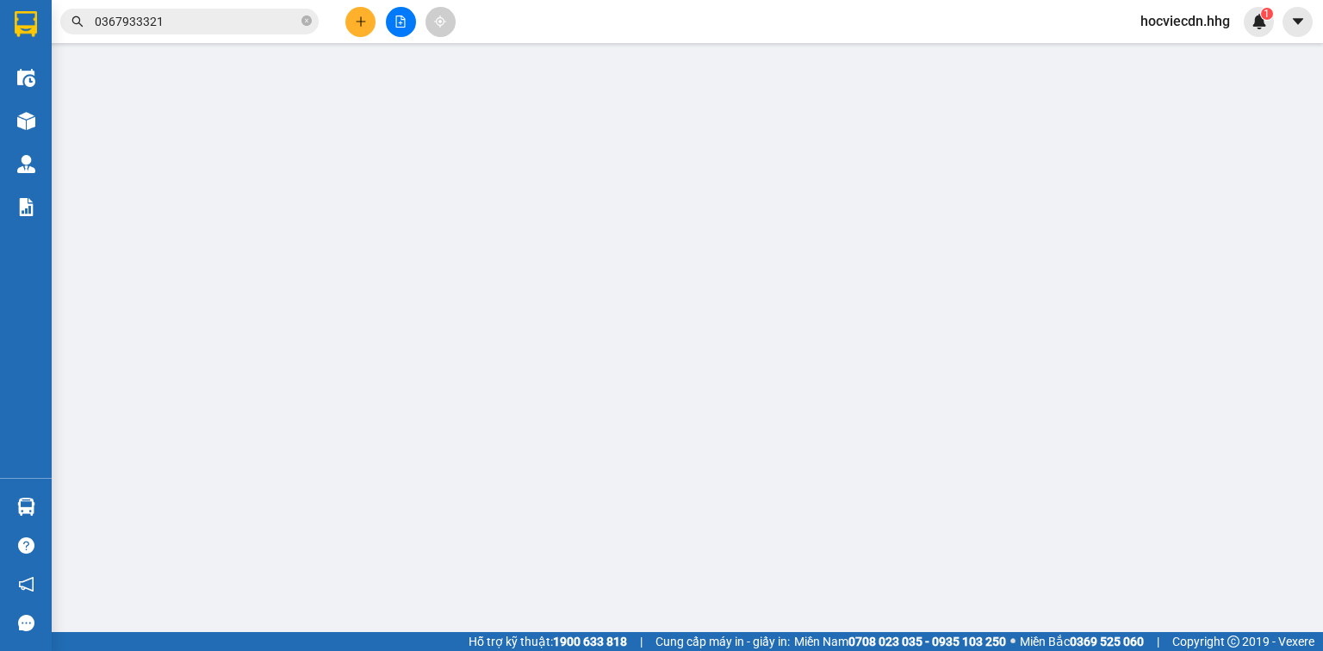
type input "0949228800"
type input "0979679705"
type input "Anh Cmech ĐN"
type input "370.000"
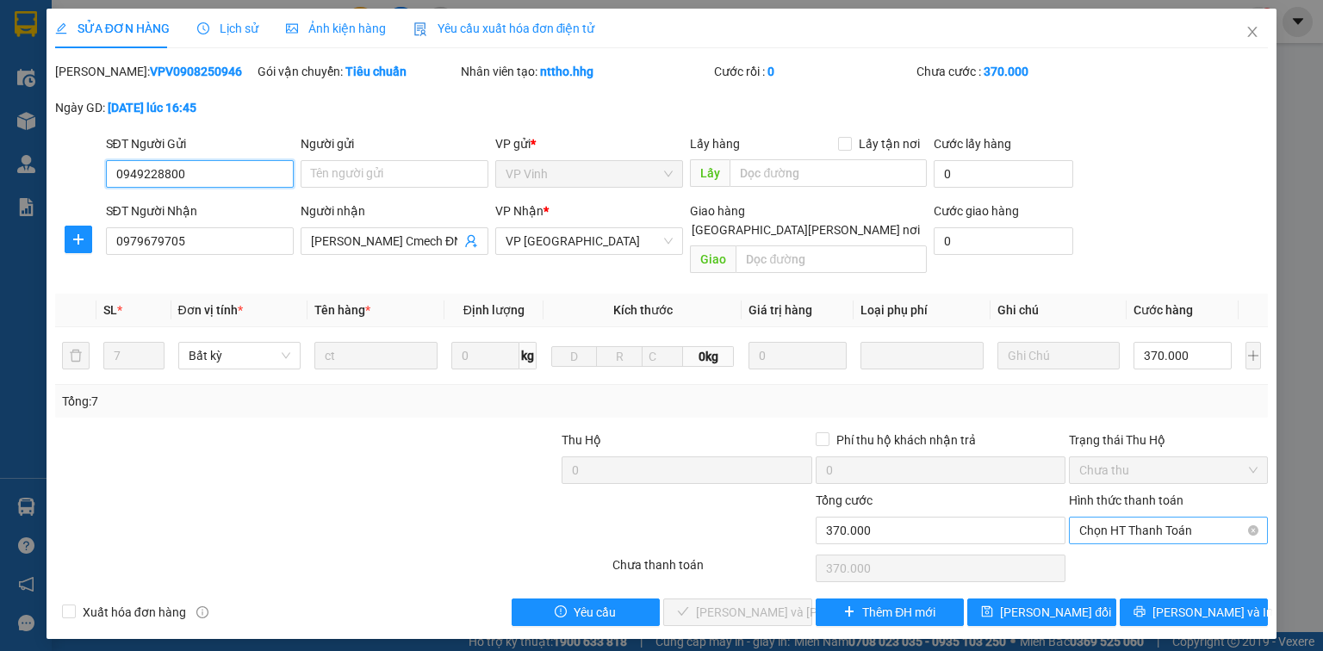
click at [1099, 518] on span "Chọn HT Thanh Toán" at bounding box center [1169, 531] width 178 height 26
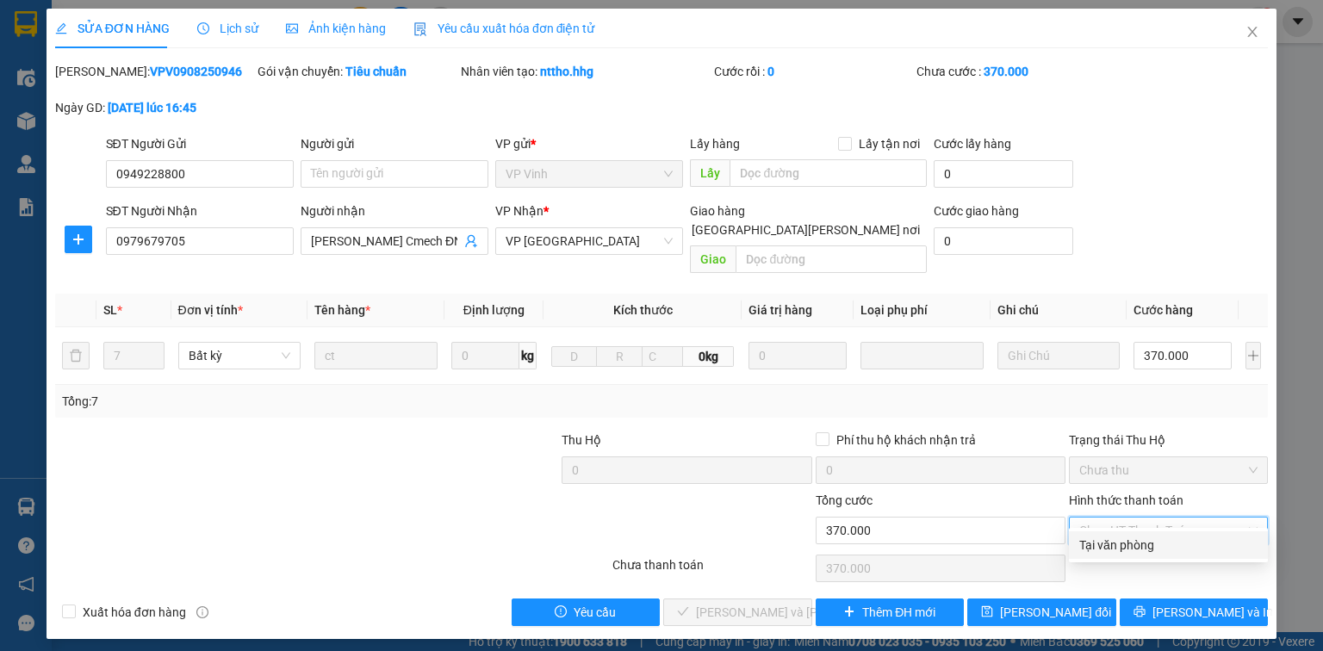
click at [1109, 549] on div "Tại văn phòng" at bounding box center [1169, 545] width 178 height 19
type input "0"
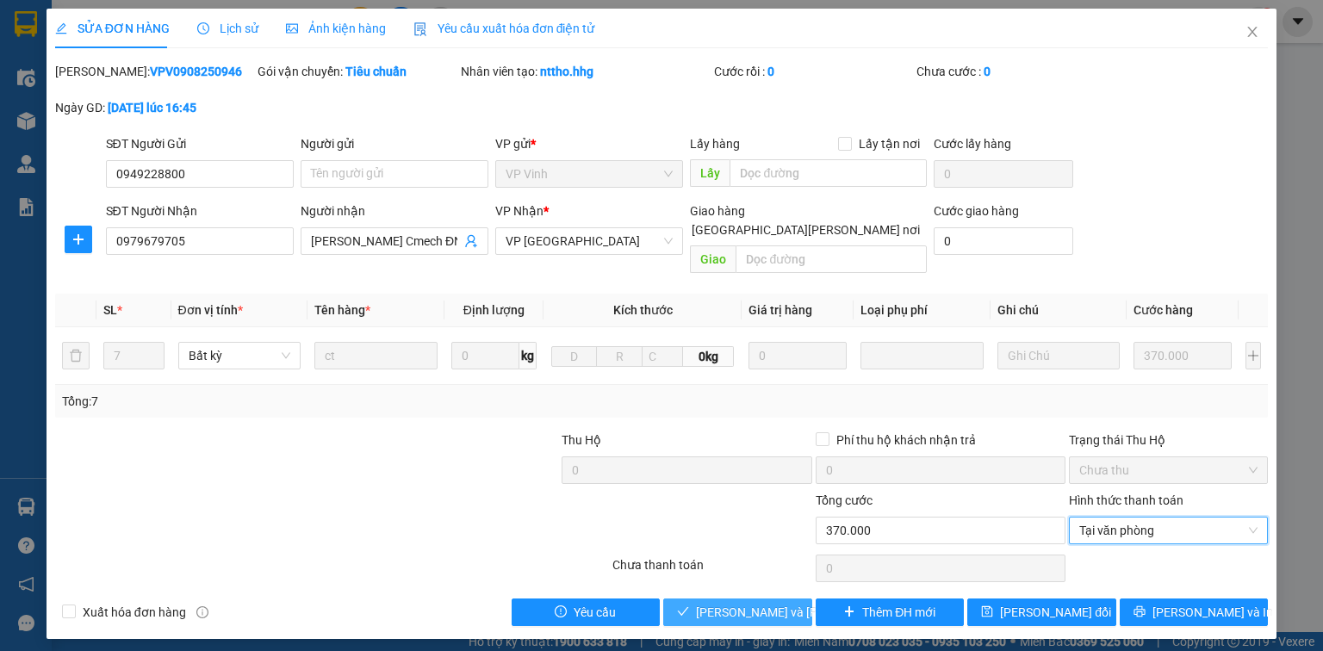
click at [789, 603] on span "Lưu và Giao hàng" at bounding box center [812, 612] width 233 height 19
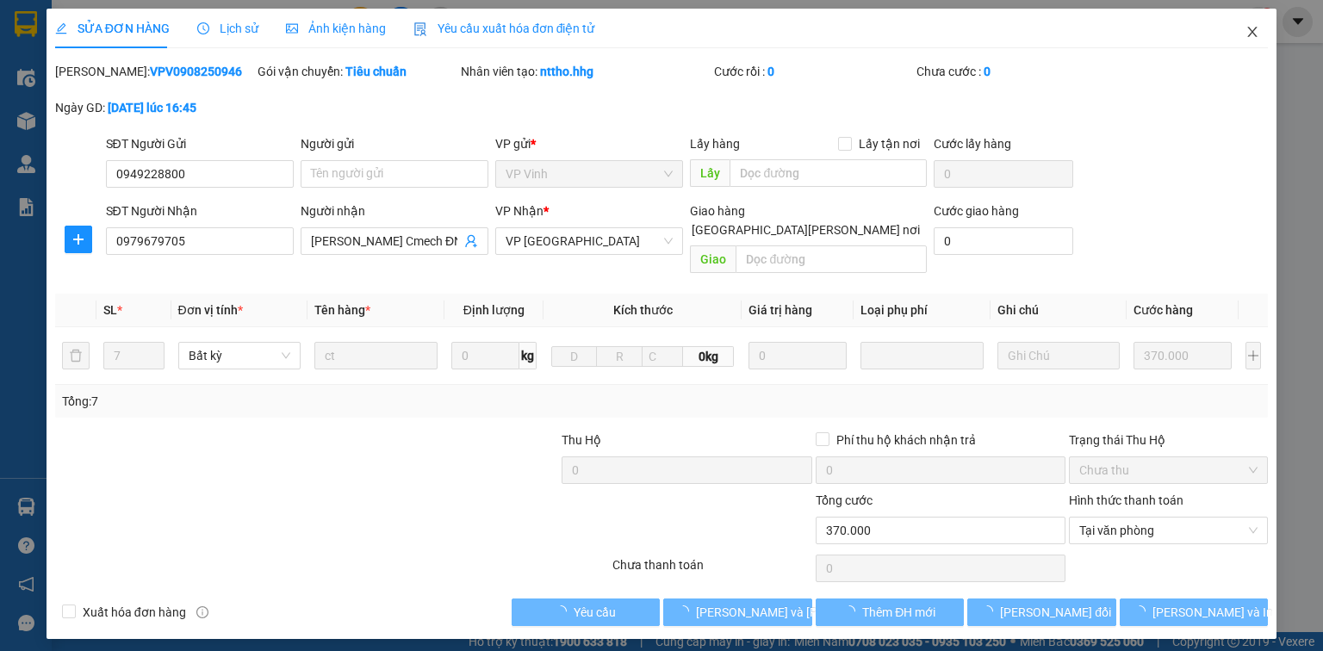
click at [1246, 29] on icon "close" at bounding box center [1253, 32] width 14 height 14
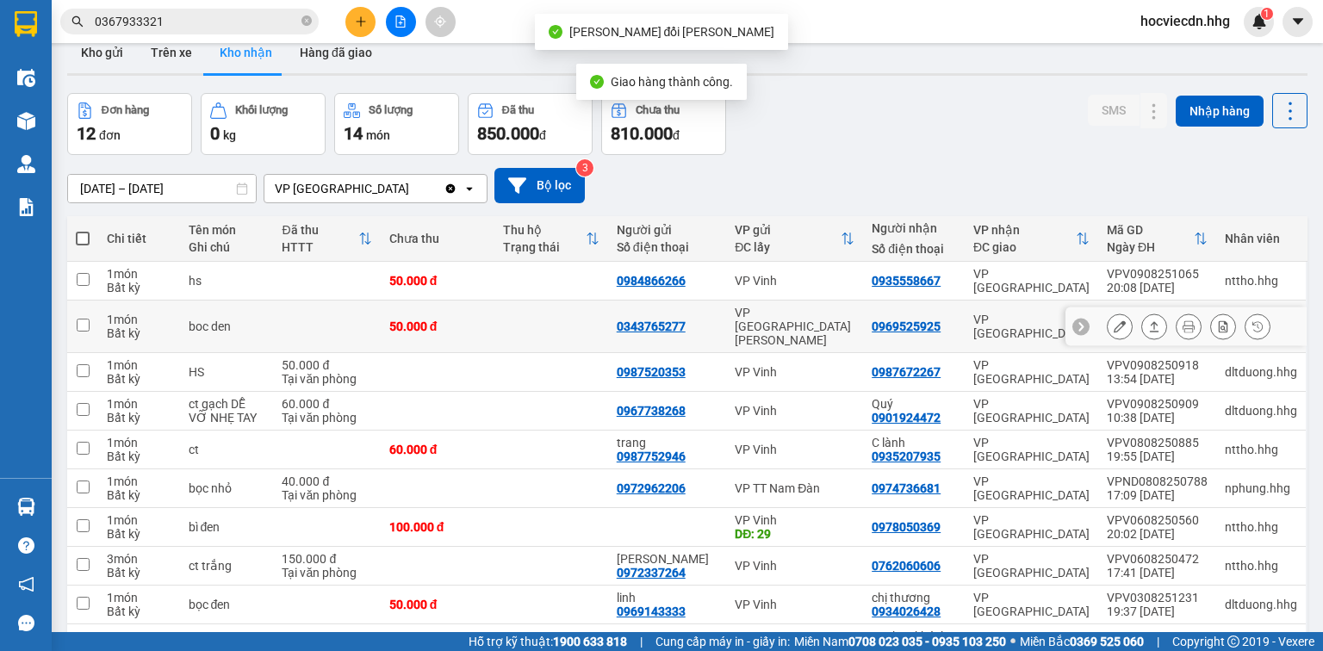
scroll to position [69, 0]
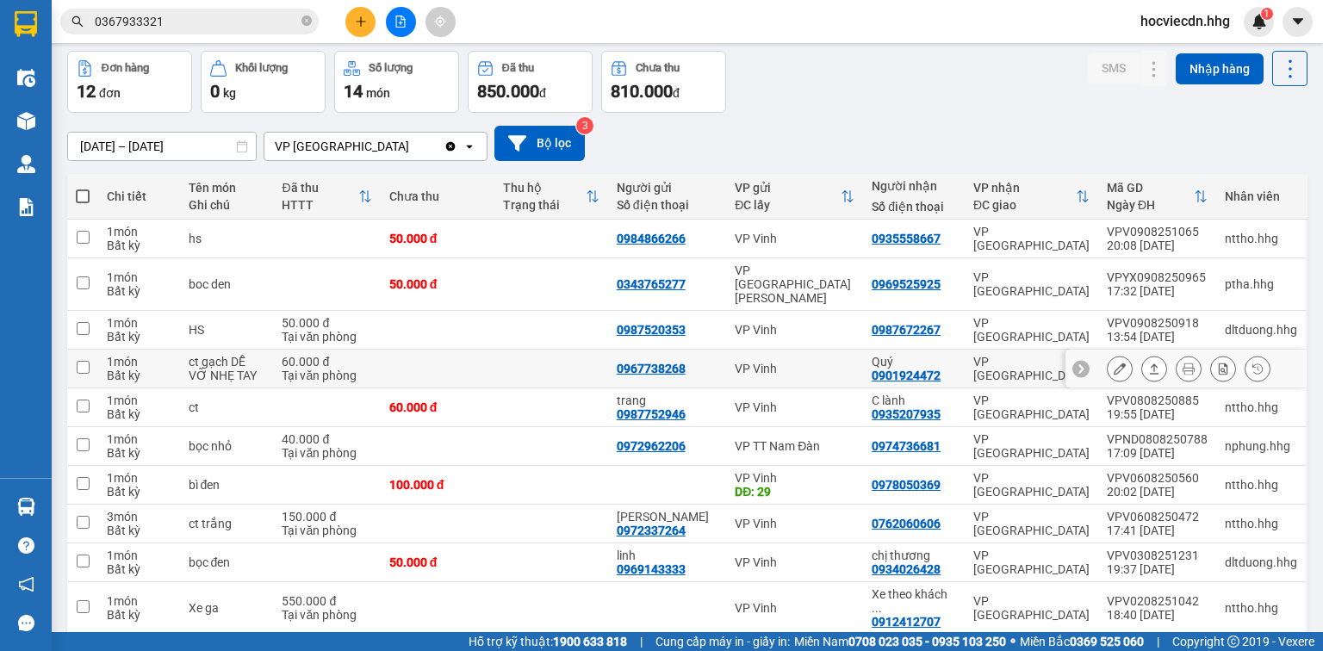
click at [958, 358] on td "Quý 0901924472" at bounding box center [914, 369] width 102 height 39
checkbox input "true"
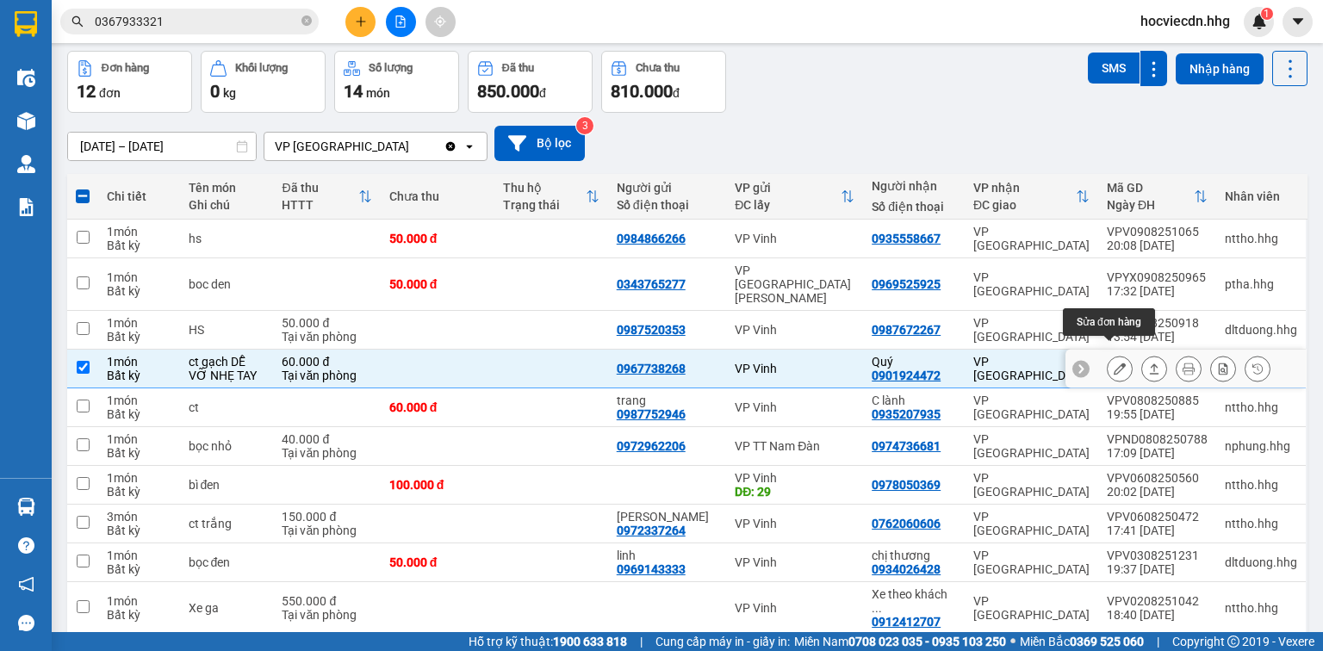
click at [1114, 363] on icon at bounding box center [1120, 369] width 12 height 12
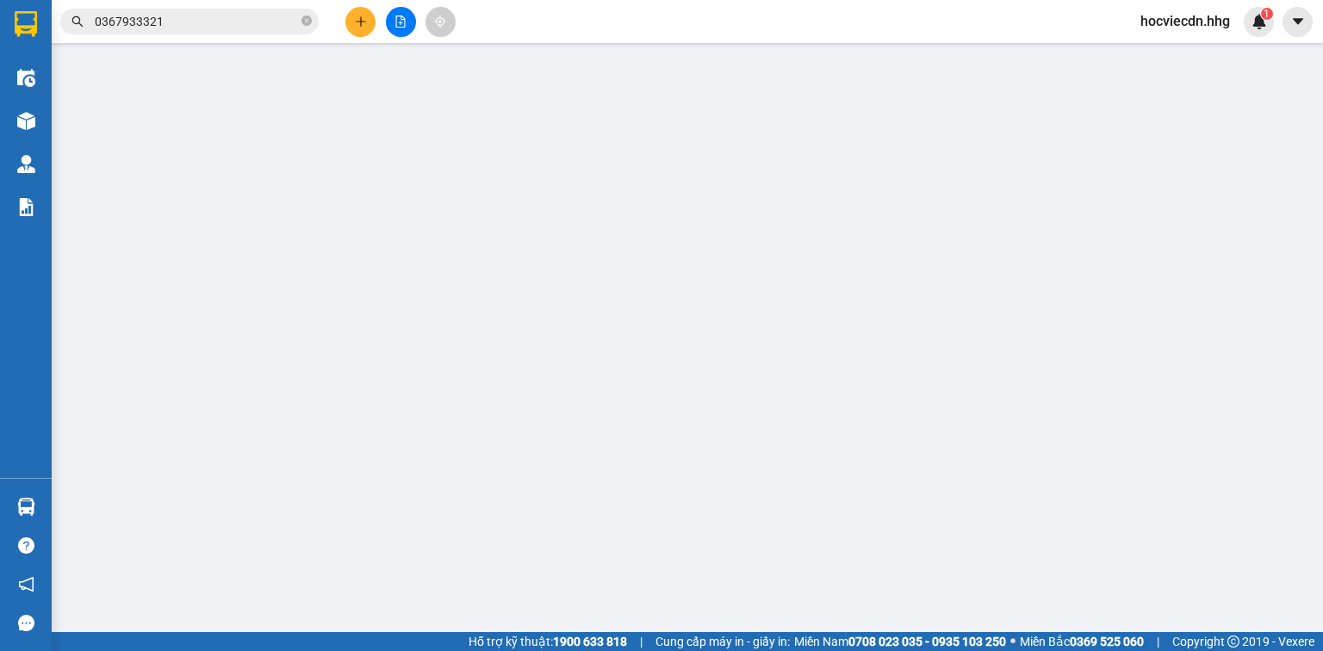
type input "0967738268"
type input "0901924472"
type input "Quý"
type input "60.000"
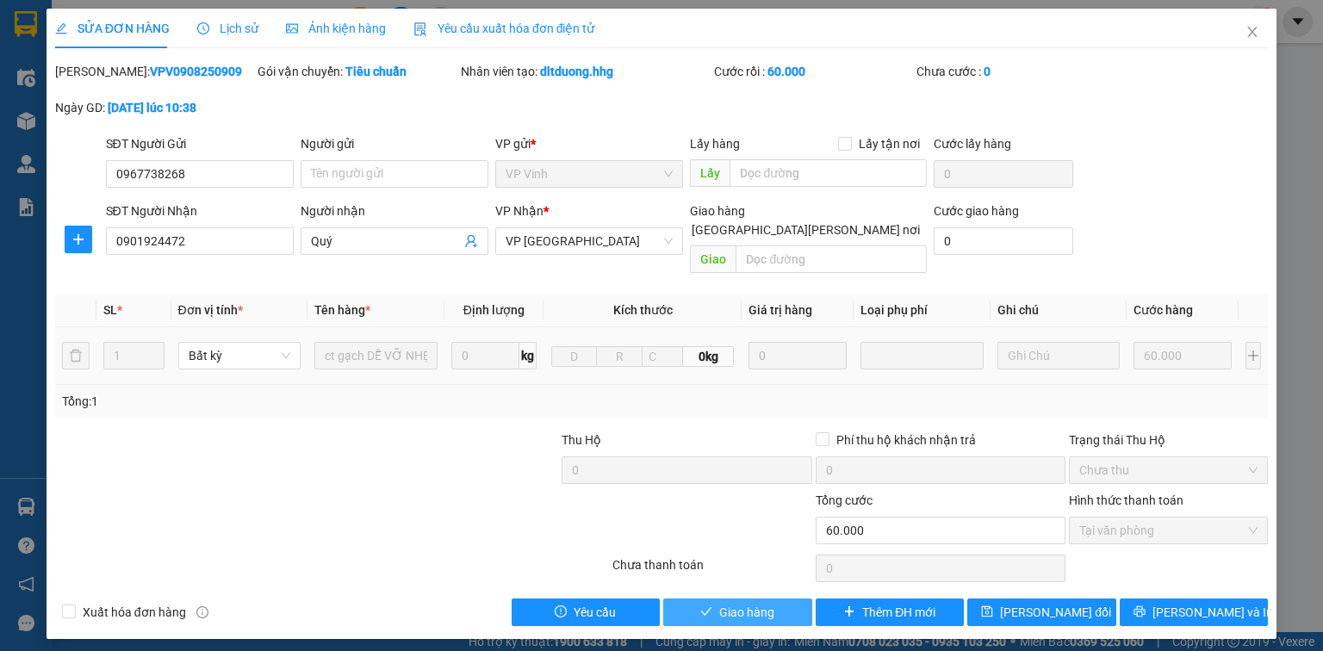
click at [787, 599] on button "Giao hàng" at bounding box center [737, 613] width 149 height 28
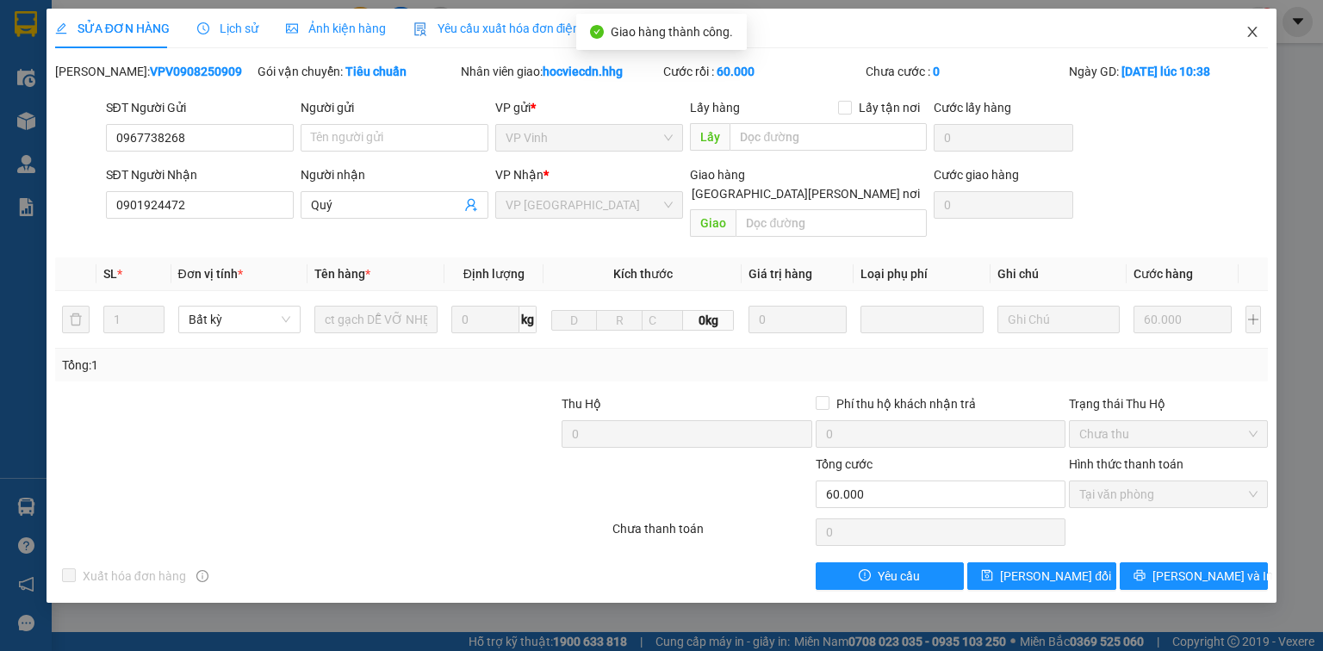
click at [1253, 25] on span "Close" at bounding box center [1253, 33] width 48 height 48
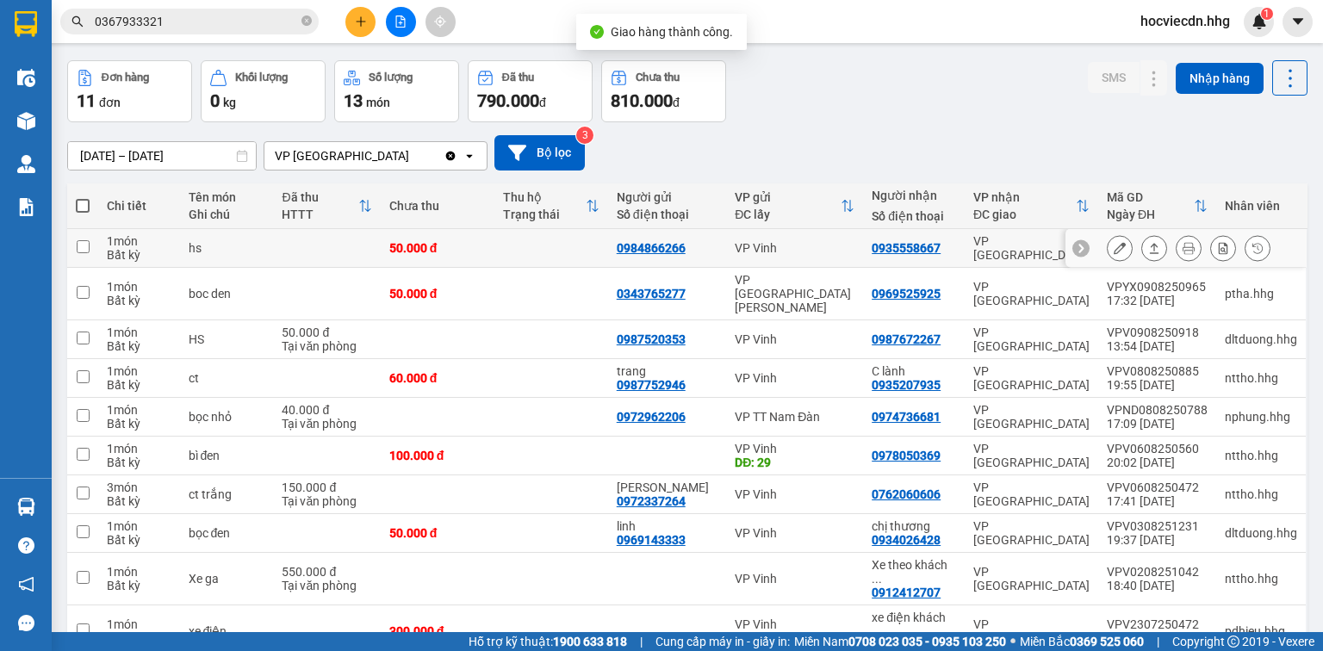
scroll to position [138, 0]
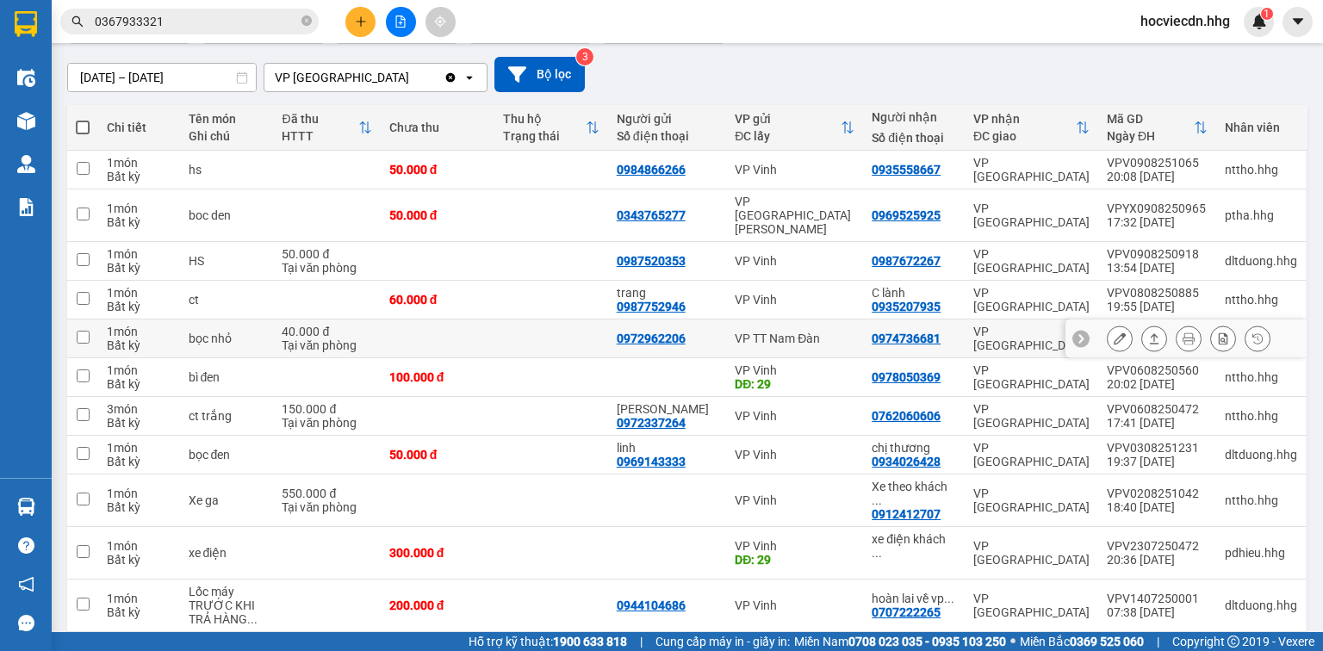
click at [974, 325] on div "VP [GEOGRAPHIC_DATA]" at bounding box center [1032, 339] width 116 height 28
checkbox input "true"
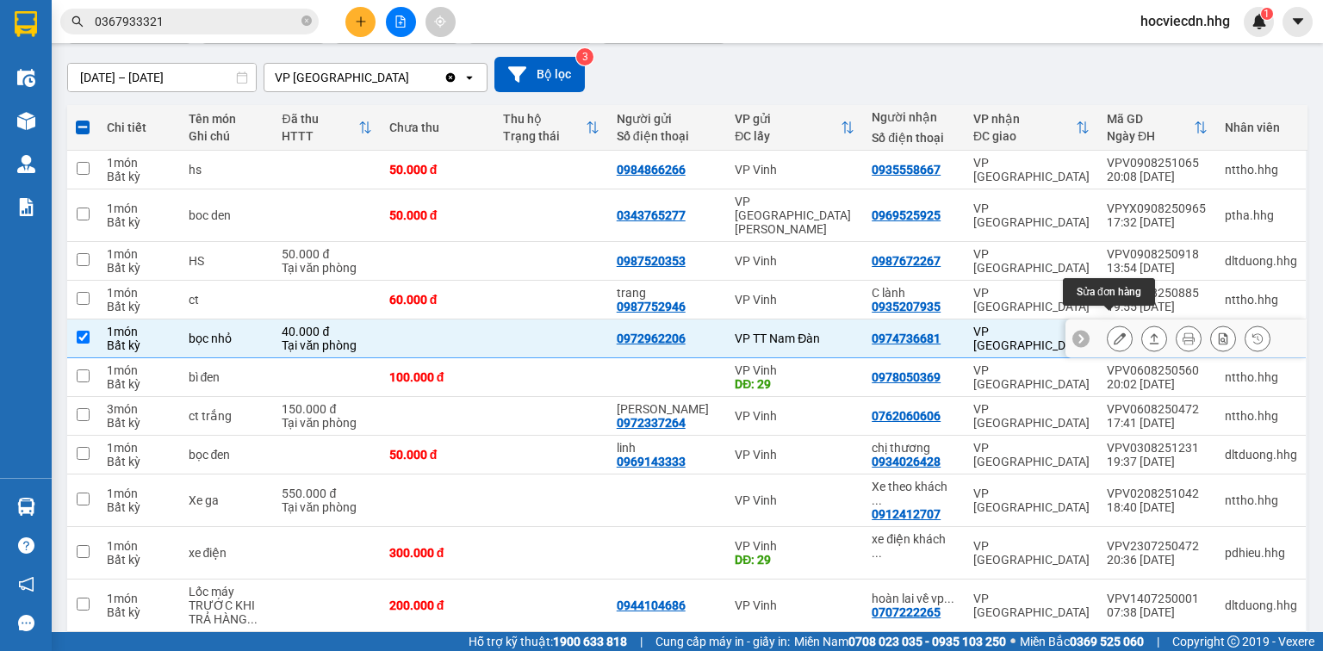
click at [1114, 333] on icon at bounding box center [1120, 339] width 12 height 12
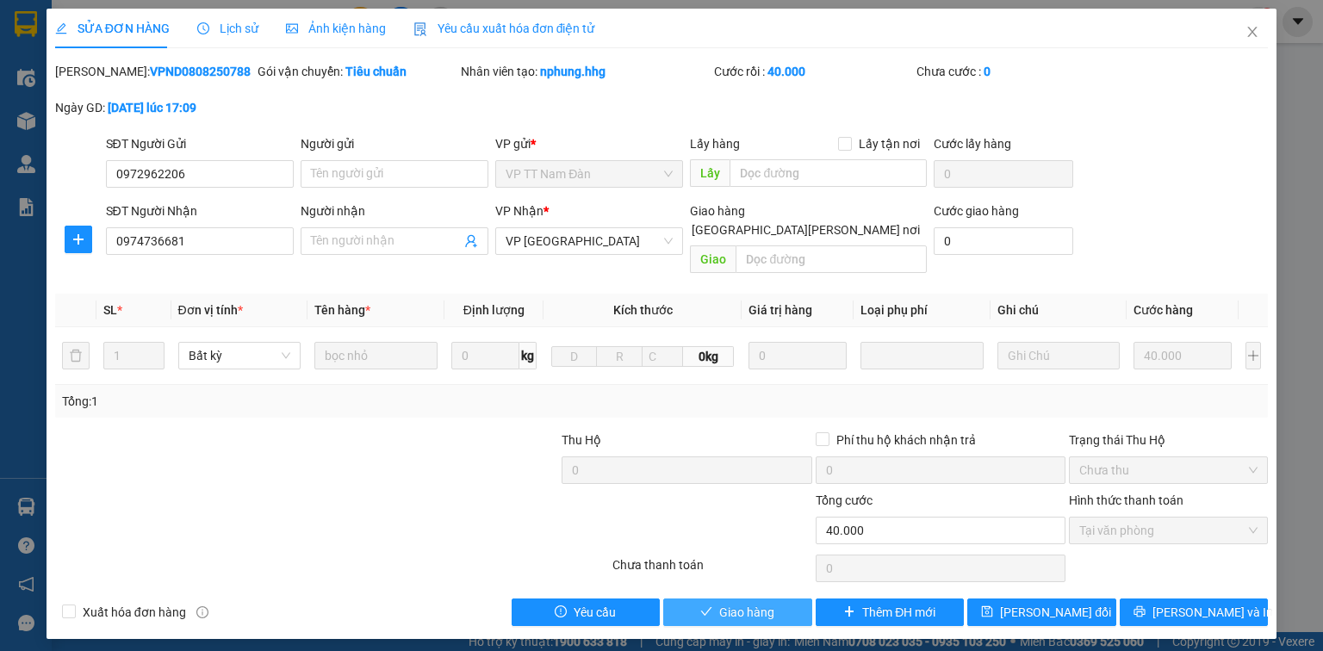
click at [772, 603] on span "Giao hàng" at bounding box center [746, 612] width 55 height 19
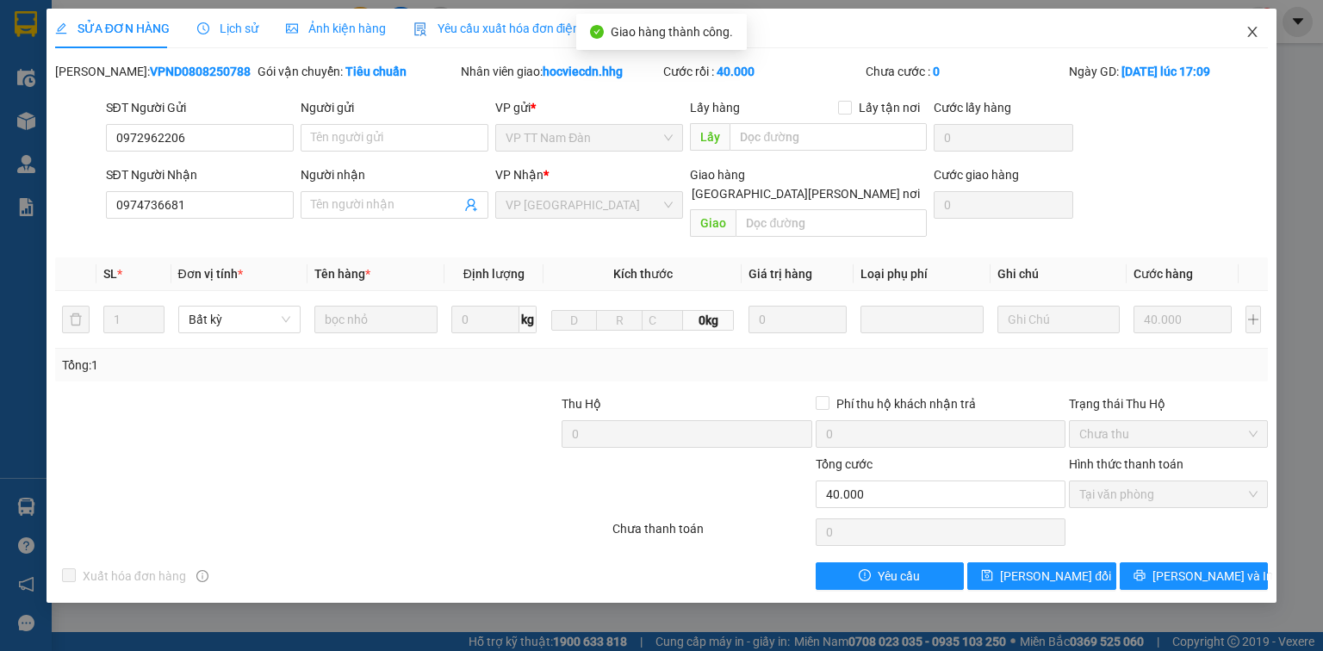
click at [1258, 30] on icon "close" at bounding box center [1253, 32] width 14 height 14
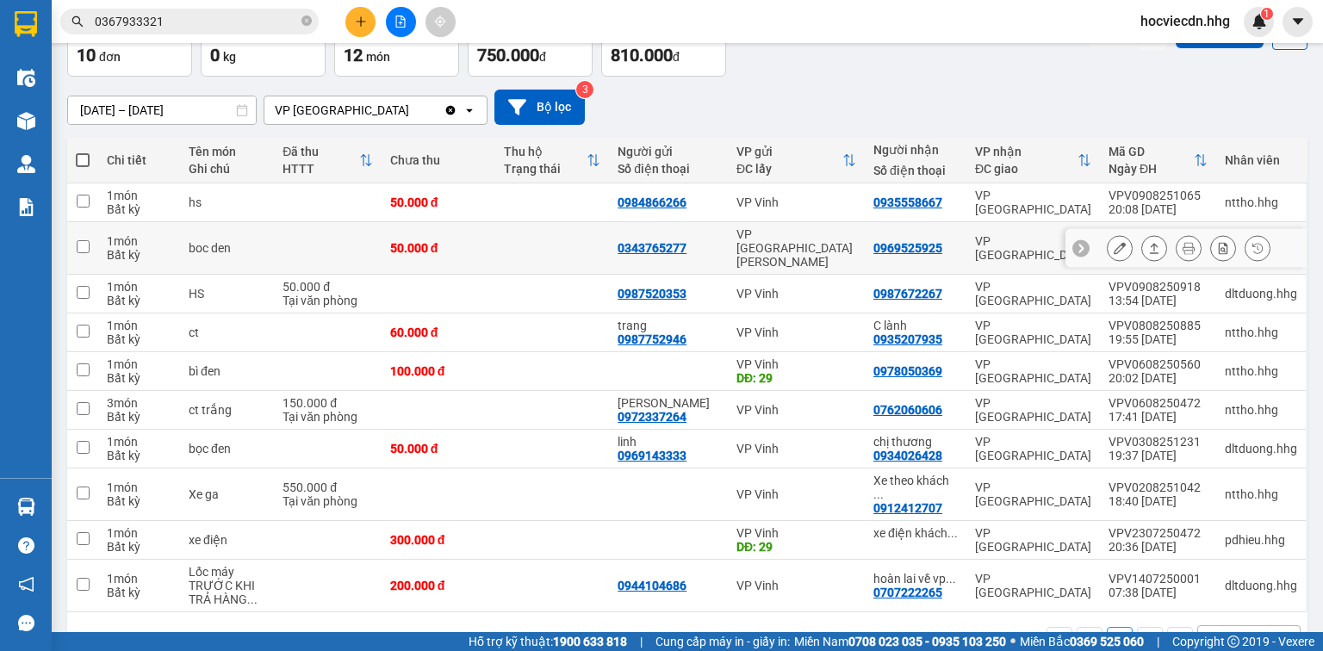
scroll to position [125, 0]
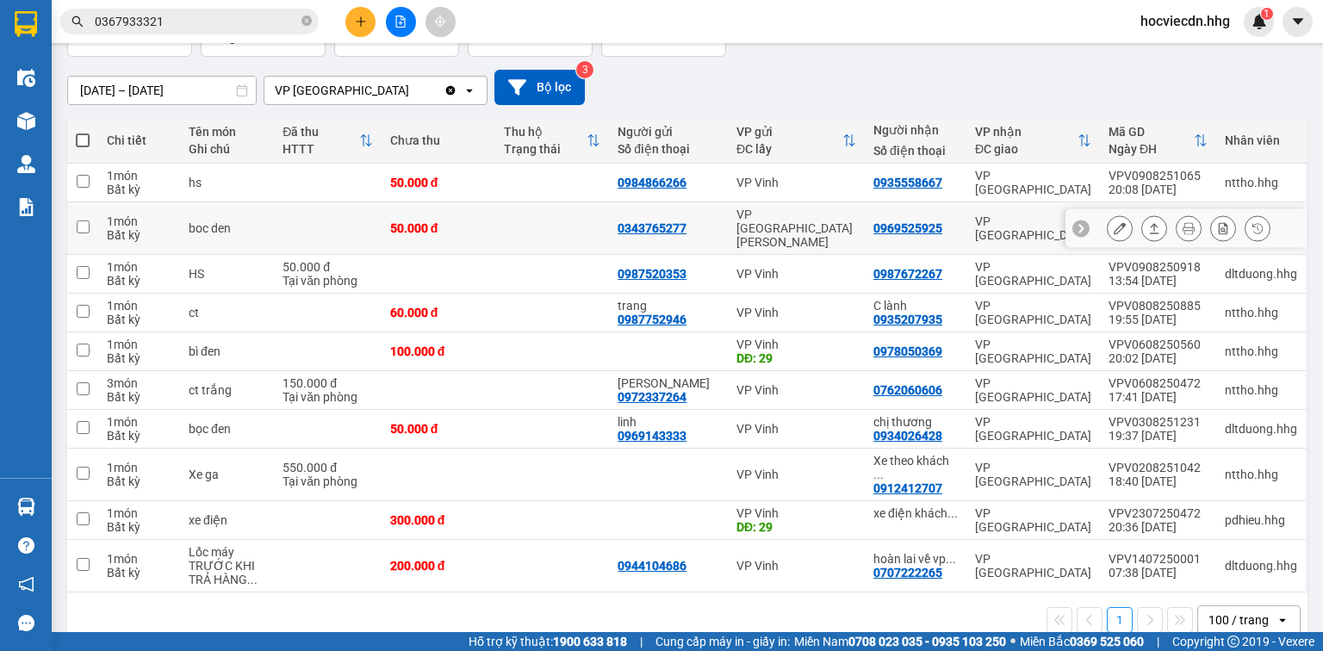
click at [964, 218] on td "0969525925" at bounding box center [916, 228] width 102 height 53
checkbox input "true"
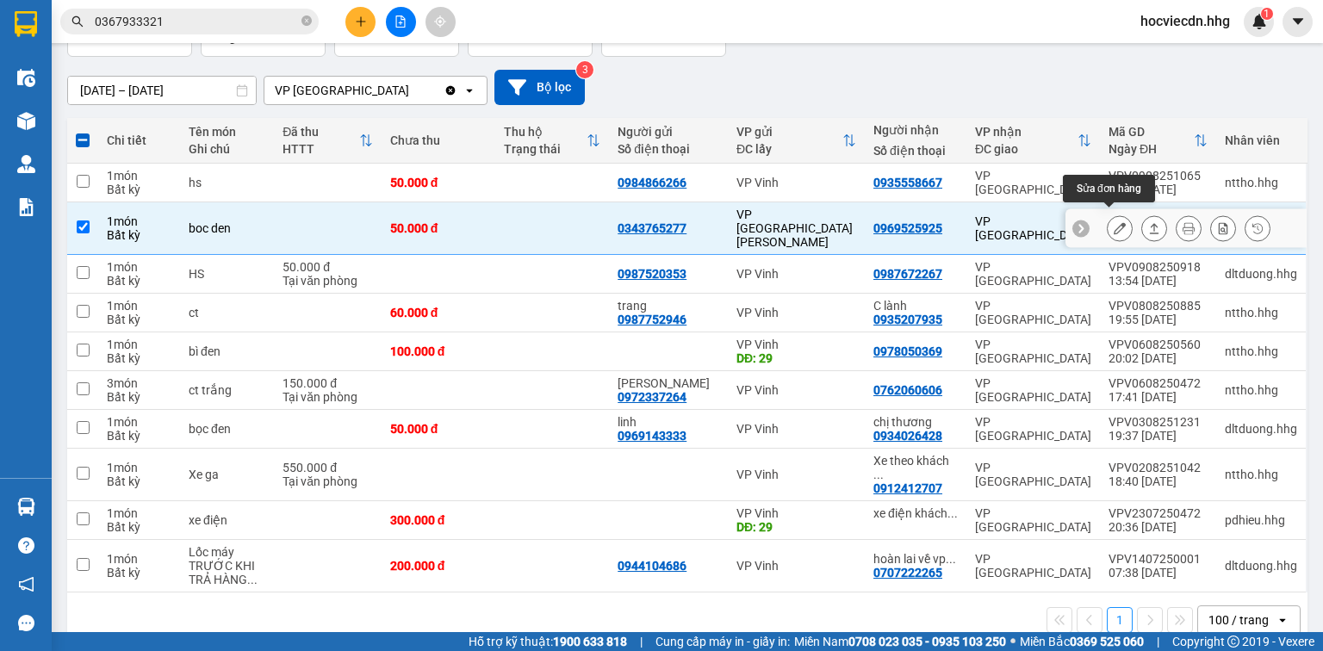
click at [1114, 222] on icon at bounding box center [1120, 228] width 12 height 12
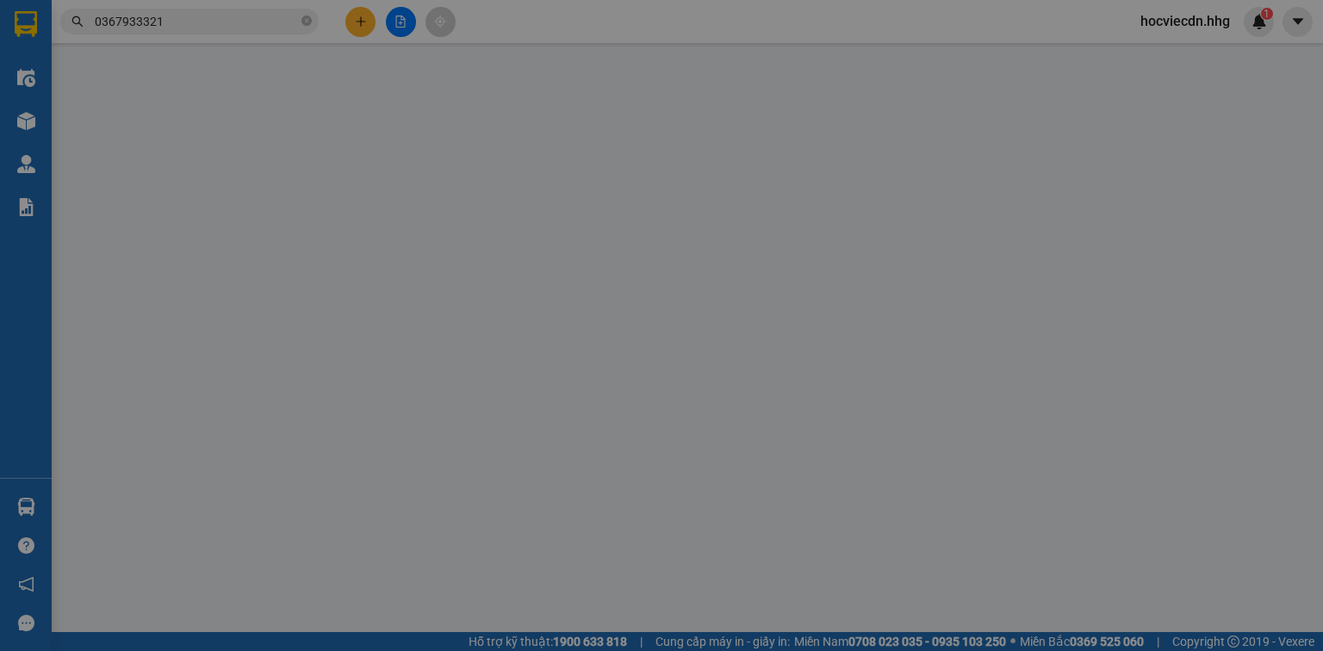
type input "0343765277"
type input "0969525925"
type input "50.000"
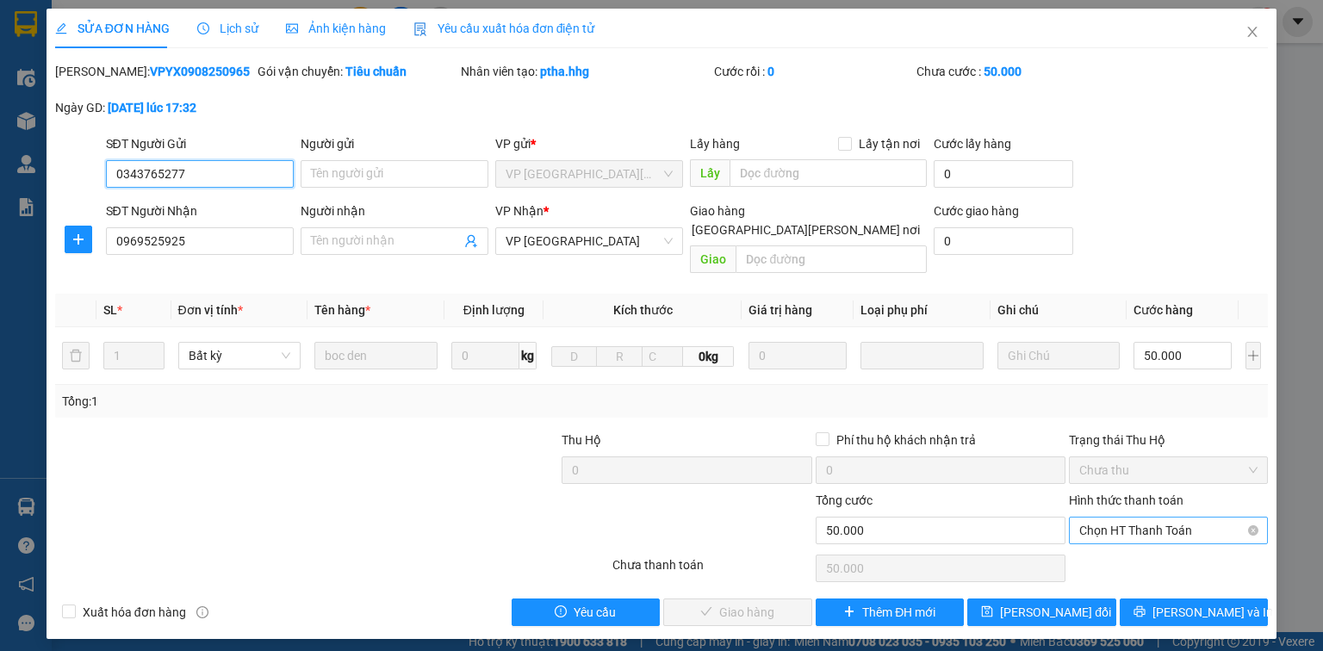
click at [1100, 518] on span "Chọn HT Thanh Toán" at bounding box center [1169, 531] width 178 height 26
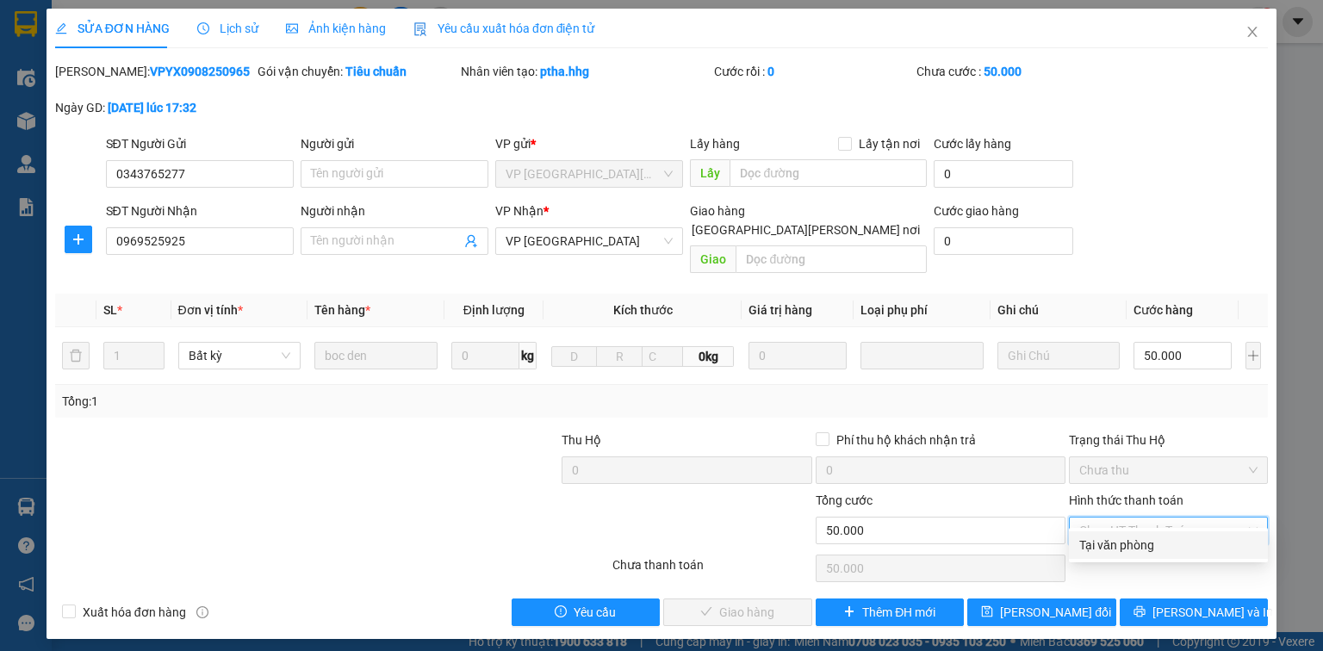
click at [1108, 545] on div "Tại văn phòng" at bounding box center [1169, 545] width 178 height 19
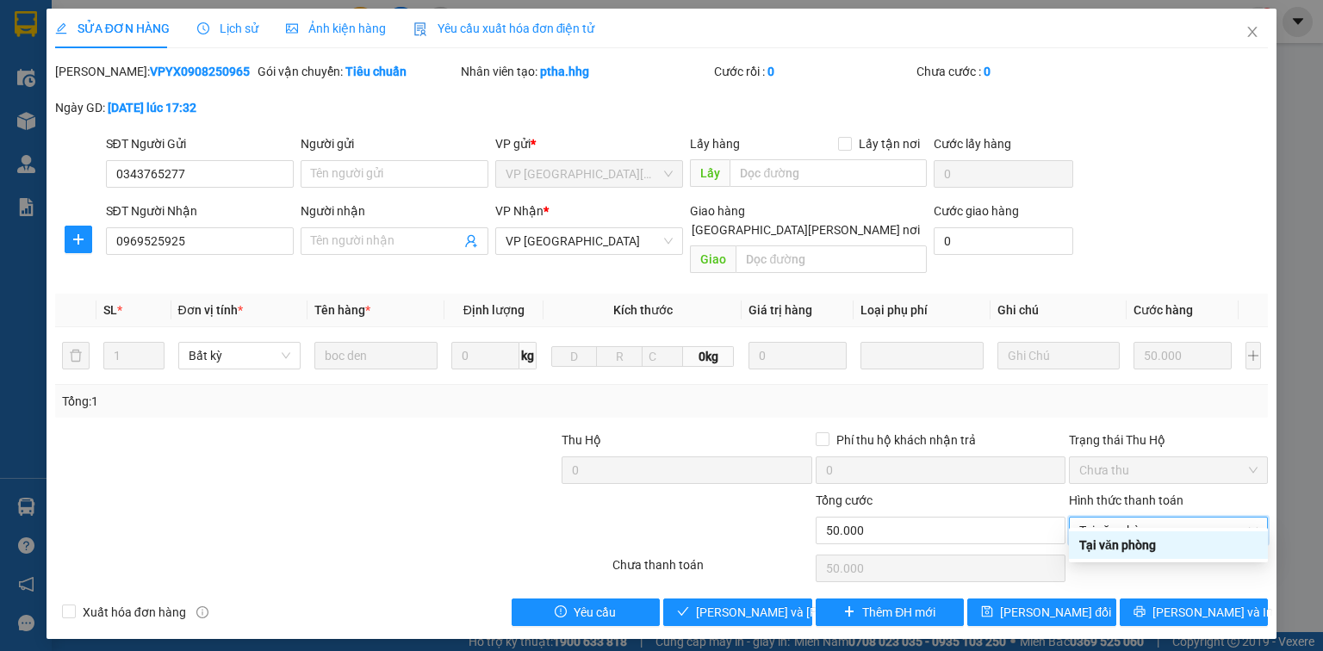
type input "0"
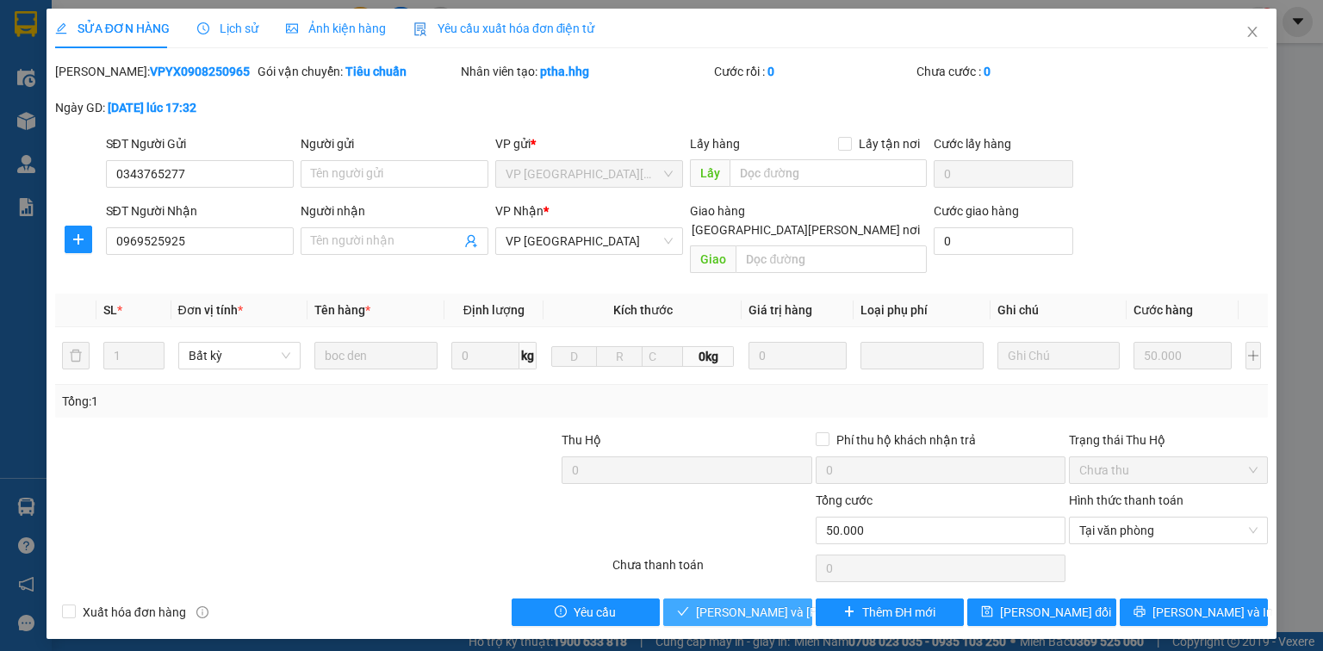
click at [769, 603] on span "Lưu và Giao hàng" at bounding box center [812, 612] width 233 height 19
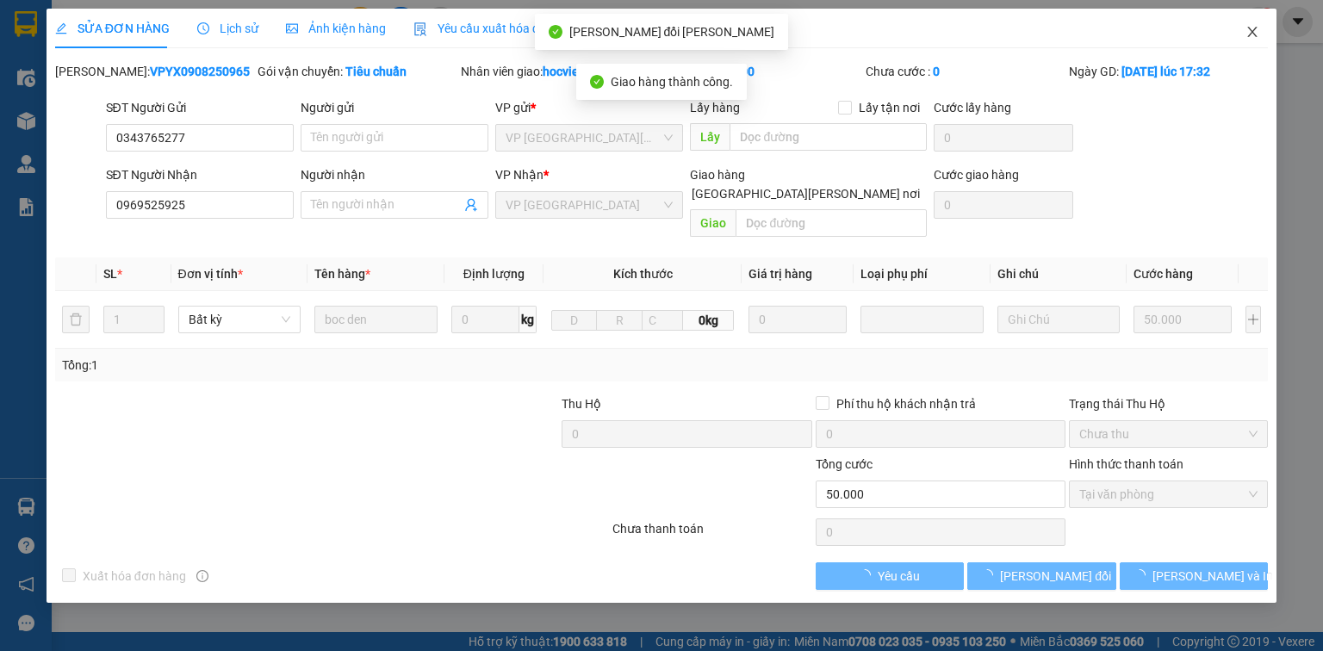
click at [1255, 27] on icon "close" at bounding box center [1253, 32] width 14 height 14
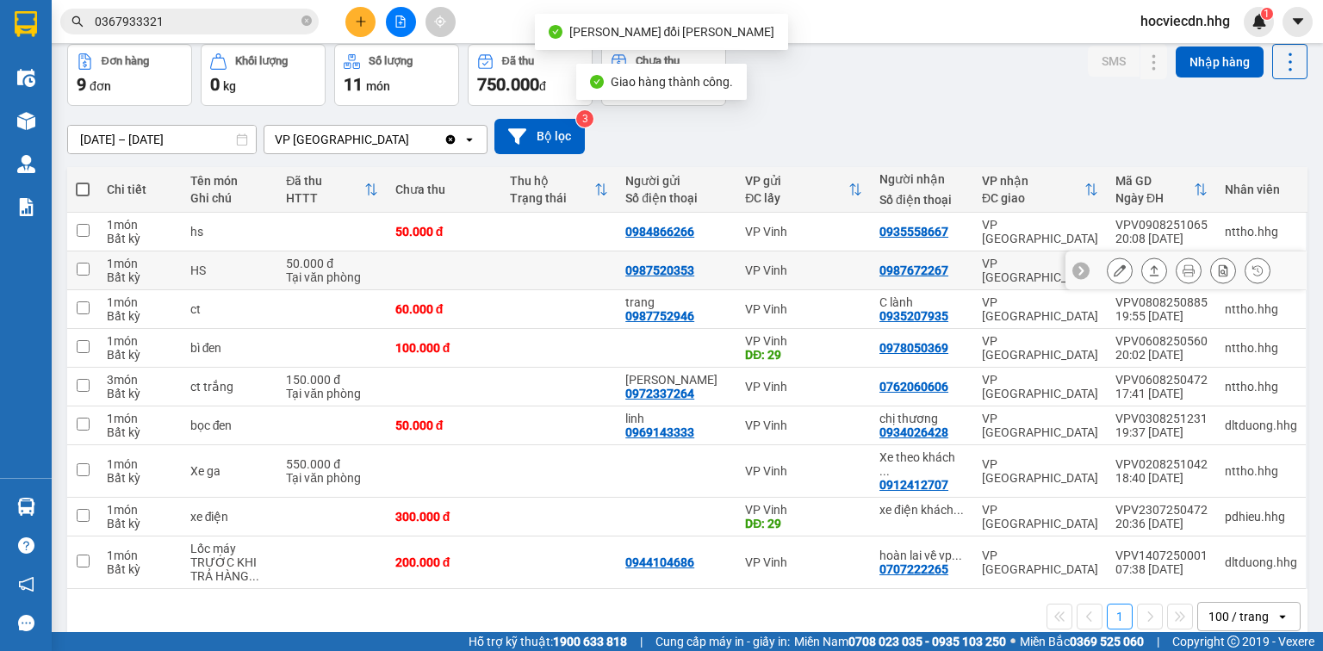
scroll to position [86, 0]
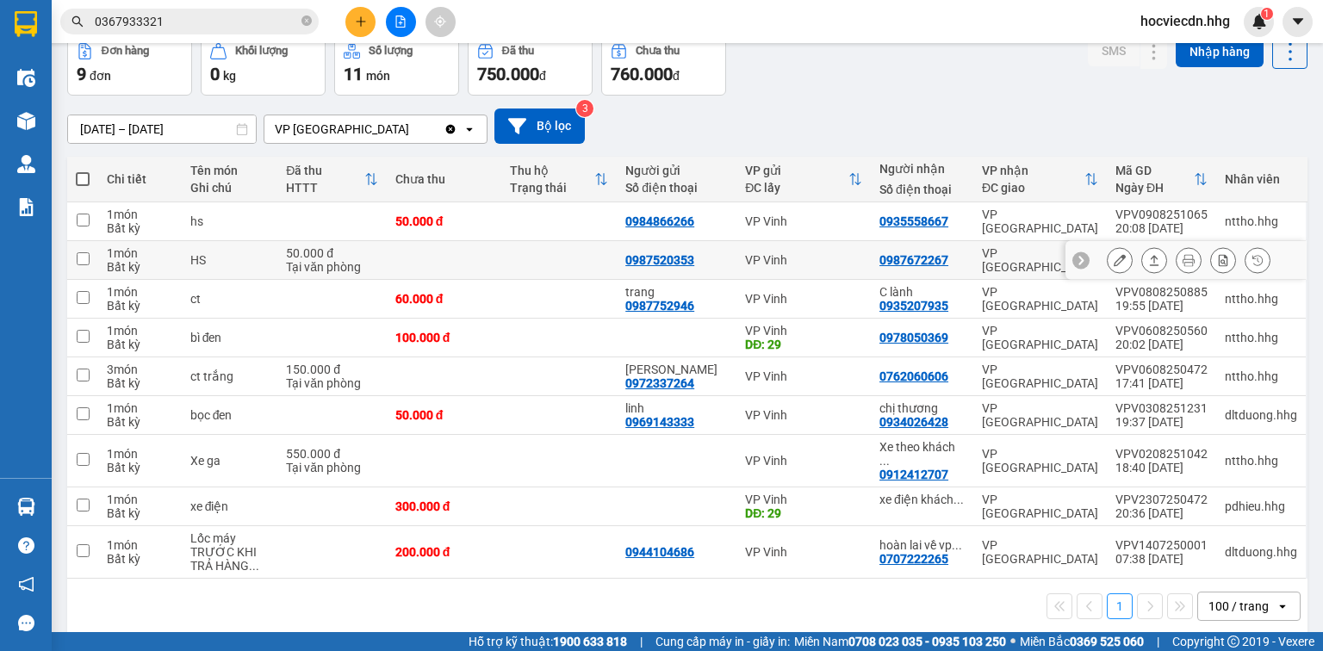
click at [962, 262] on div "0987672267" at bounding box center [922, 260] width 85 height 14
checkbox input "true"
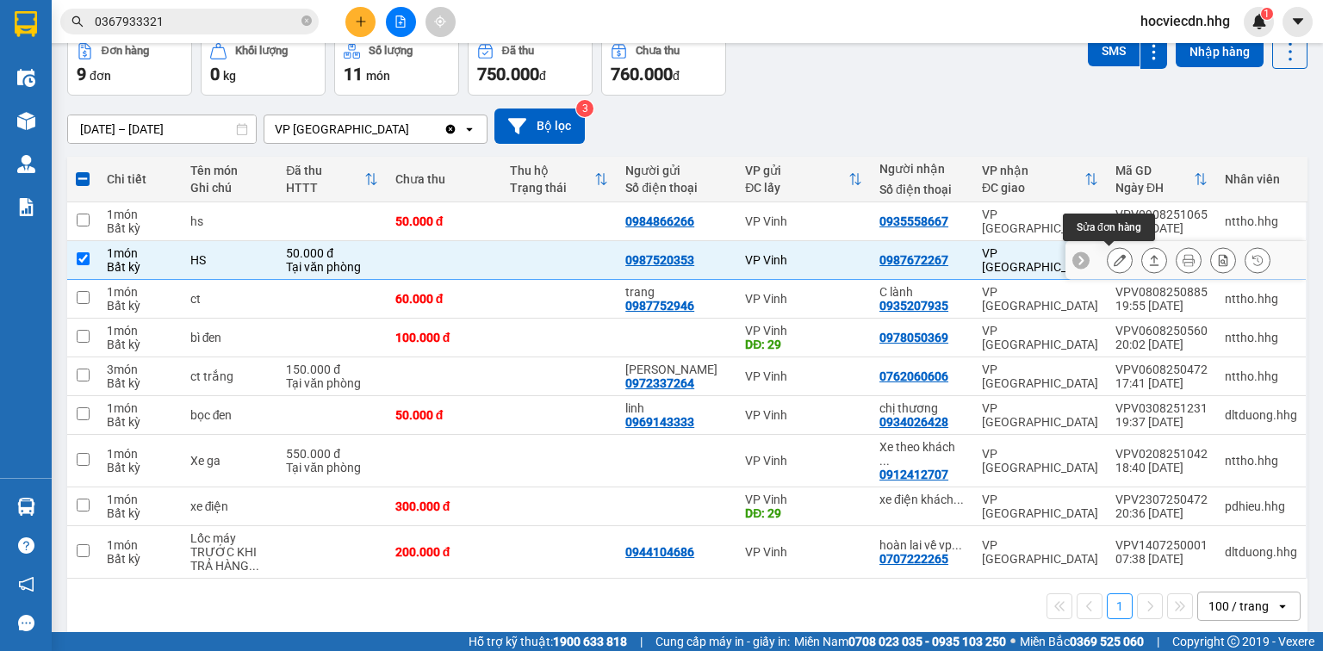
click at [1114, 258] on icon at bounding box center [1120, 260] width 12 height 12
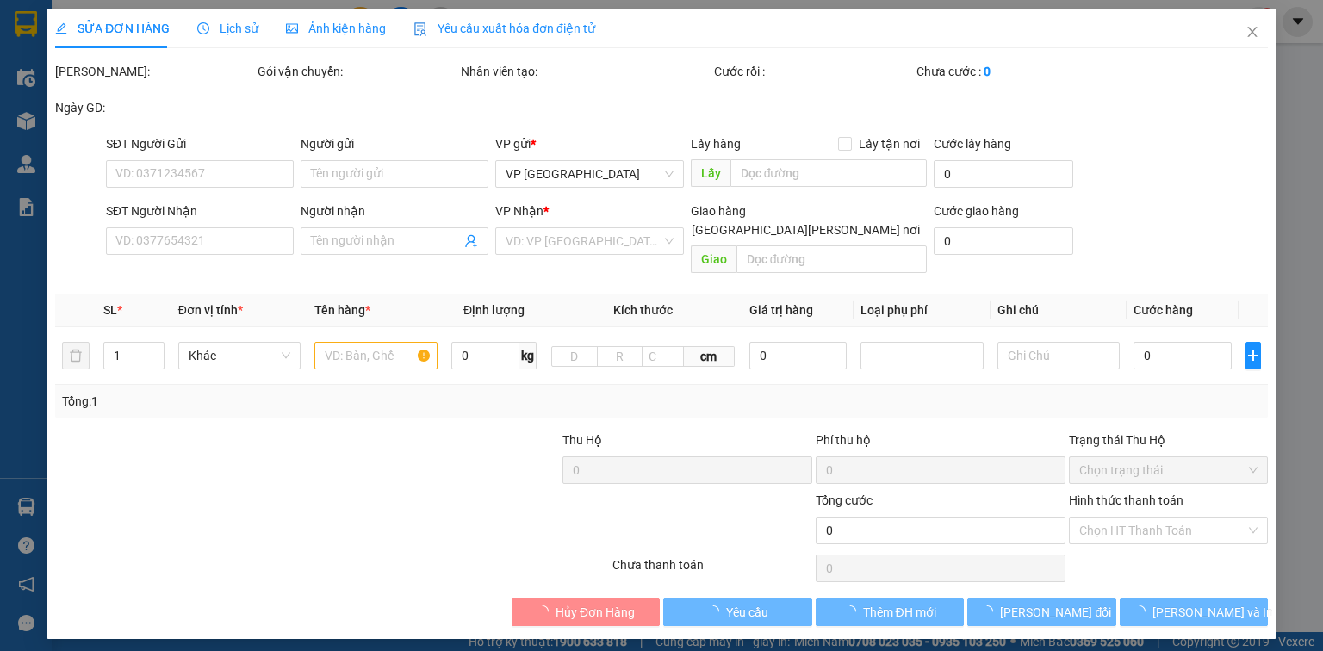
type input "0987520353"
type input "0987672267"
type input "50.000"
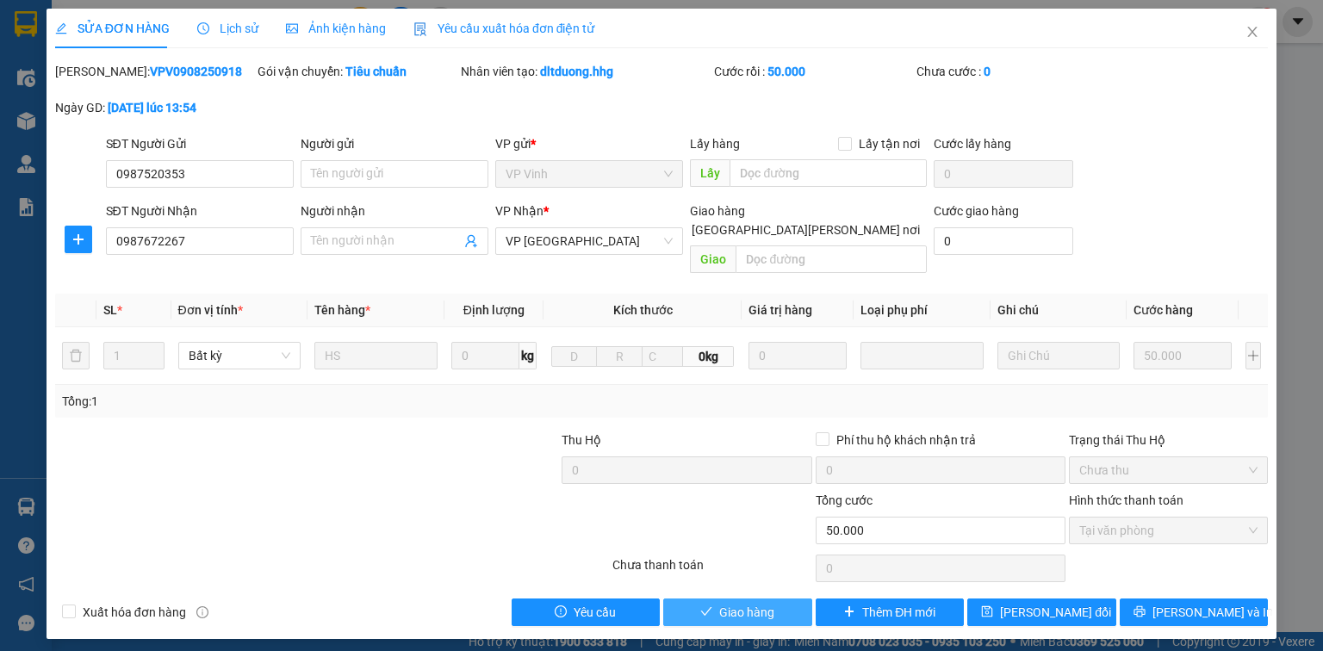
click at [769, 603] on span "Giao hàng" at bounding box center [746, 612] width 55 height 19
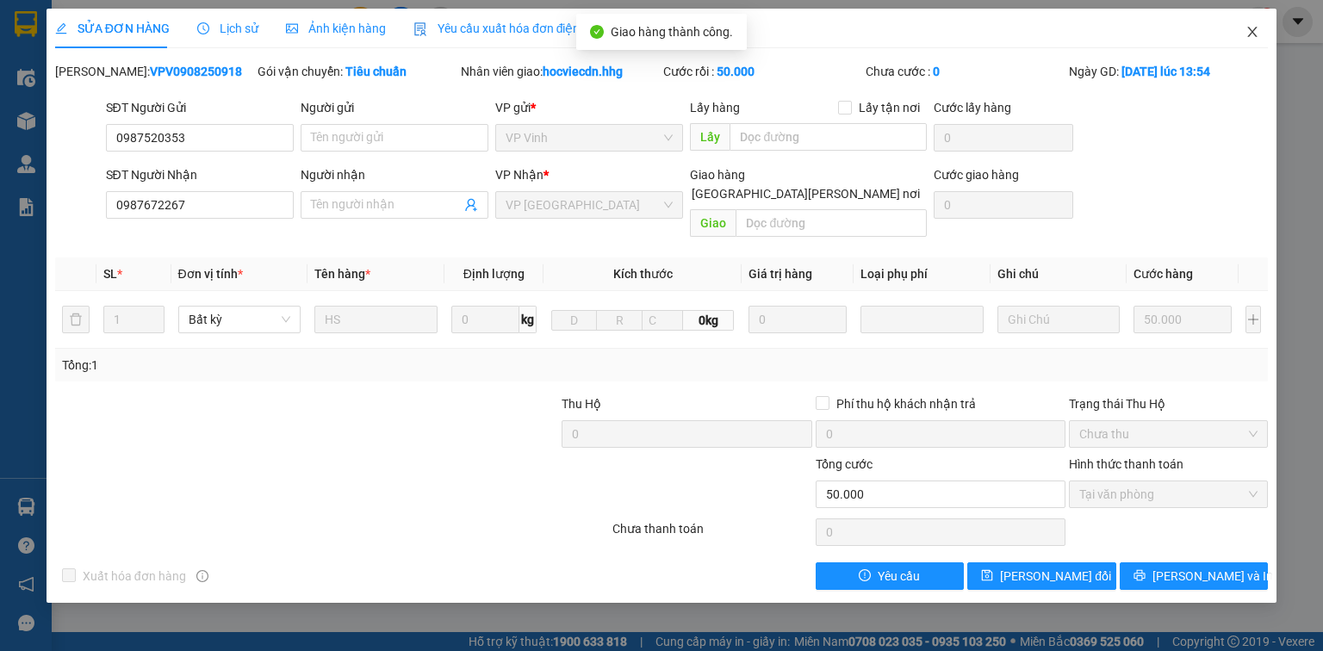
click at [1255, 31] on icon "close" at bounding box center [1253, 32] width 9 height 10
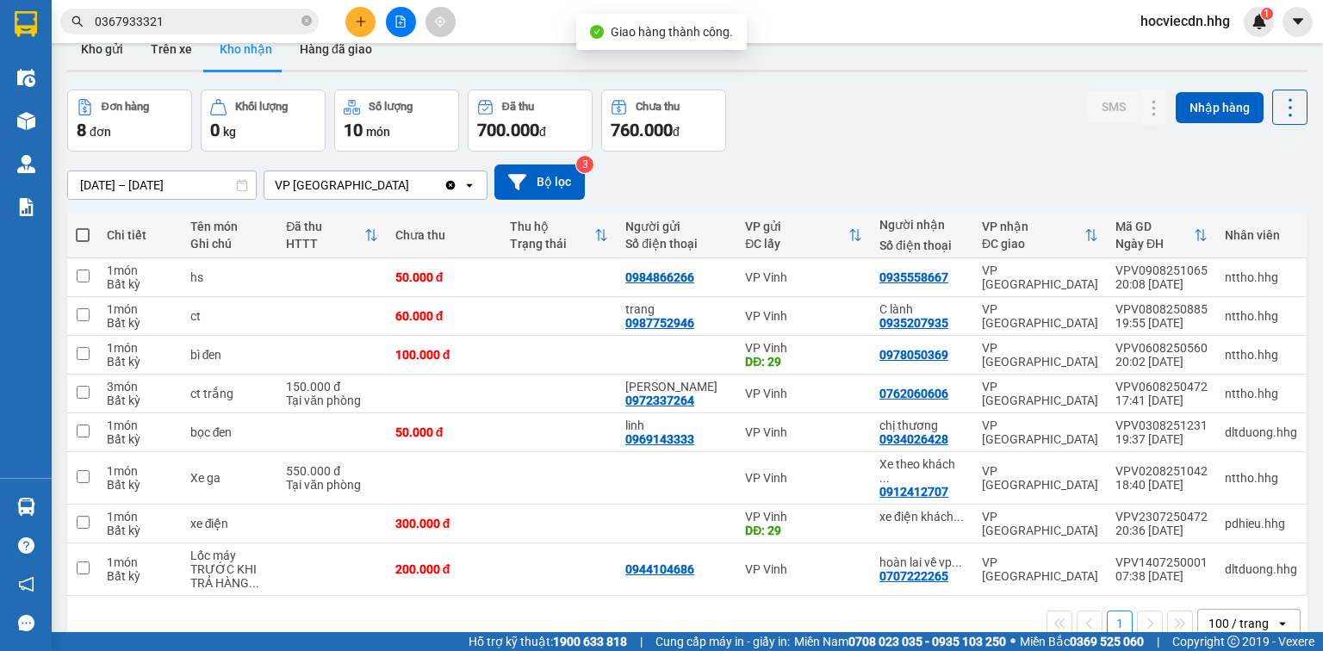
scroll to position [79, 0]
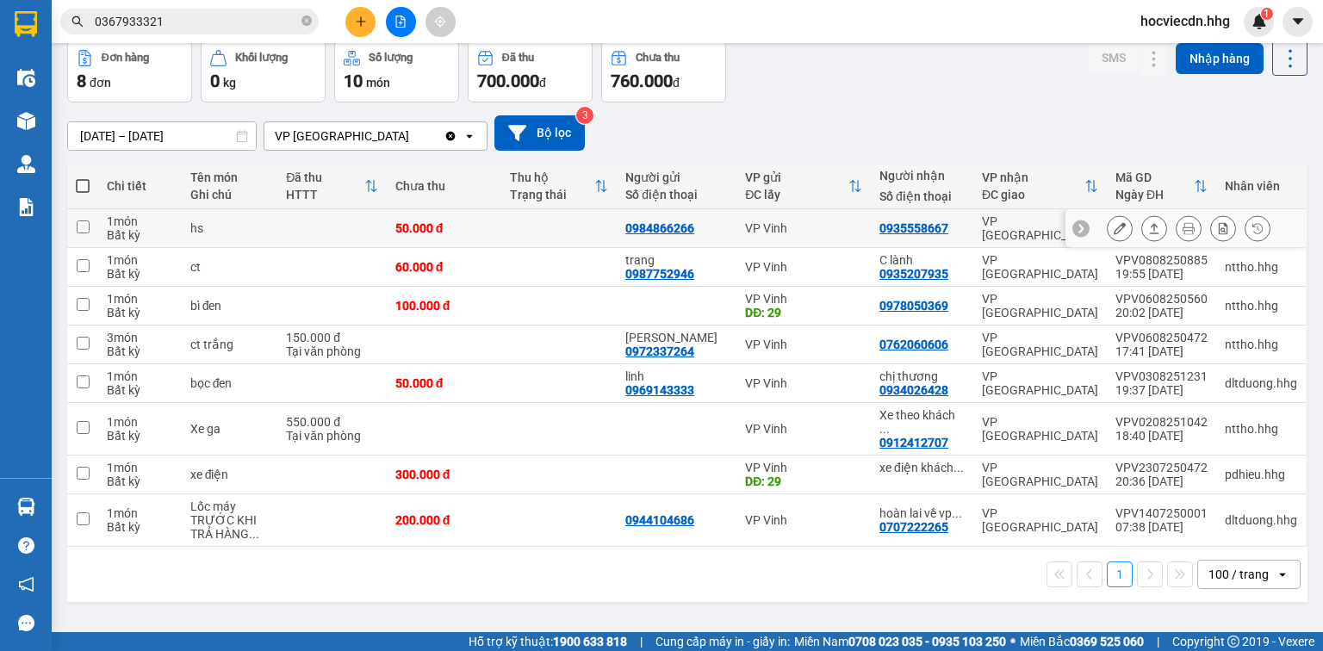
click at [972, 231] on td "0935558667" at bounding box center [922, 228] width 103 height 39
checkbox input "true"
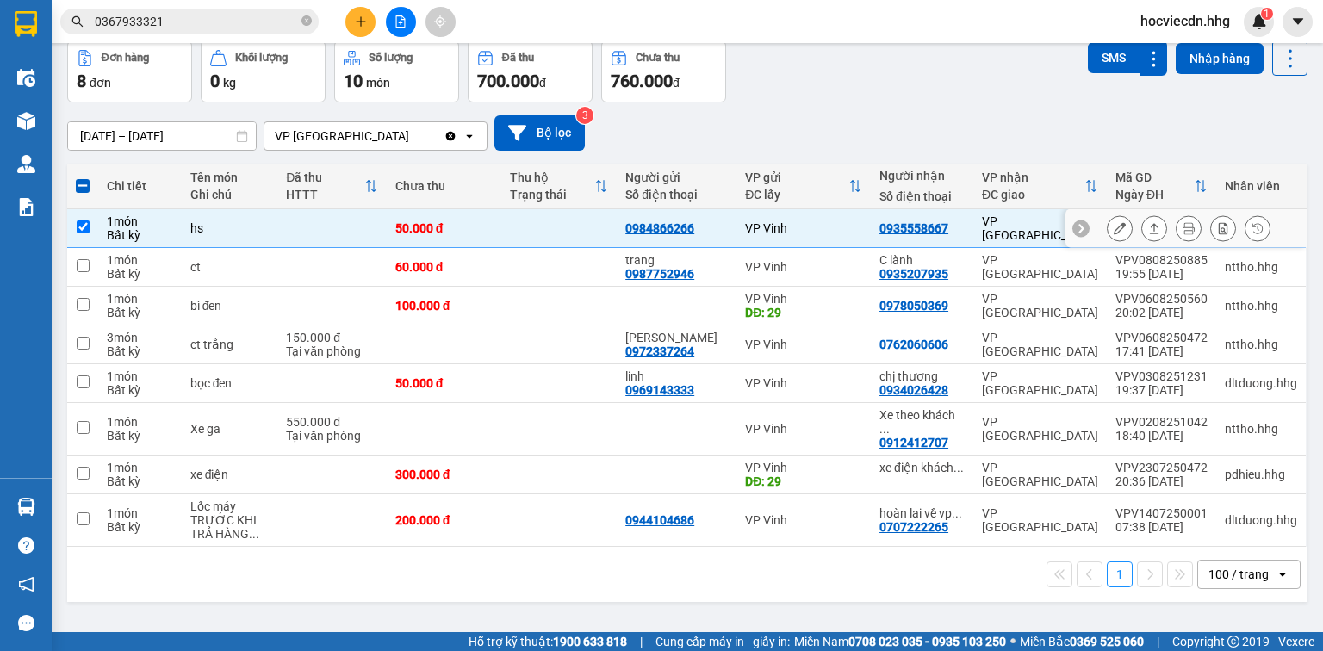
click at [1114, 226] on icon at bounding box center [1120, 228] width 12 height 12
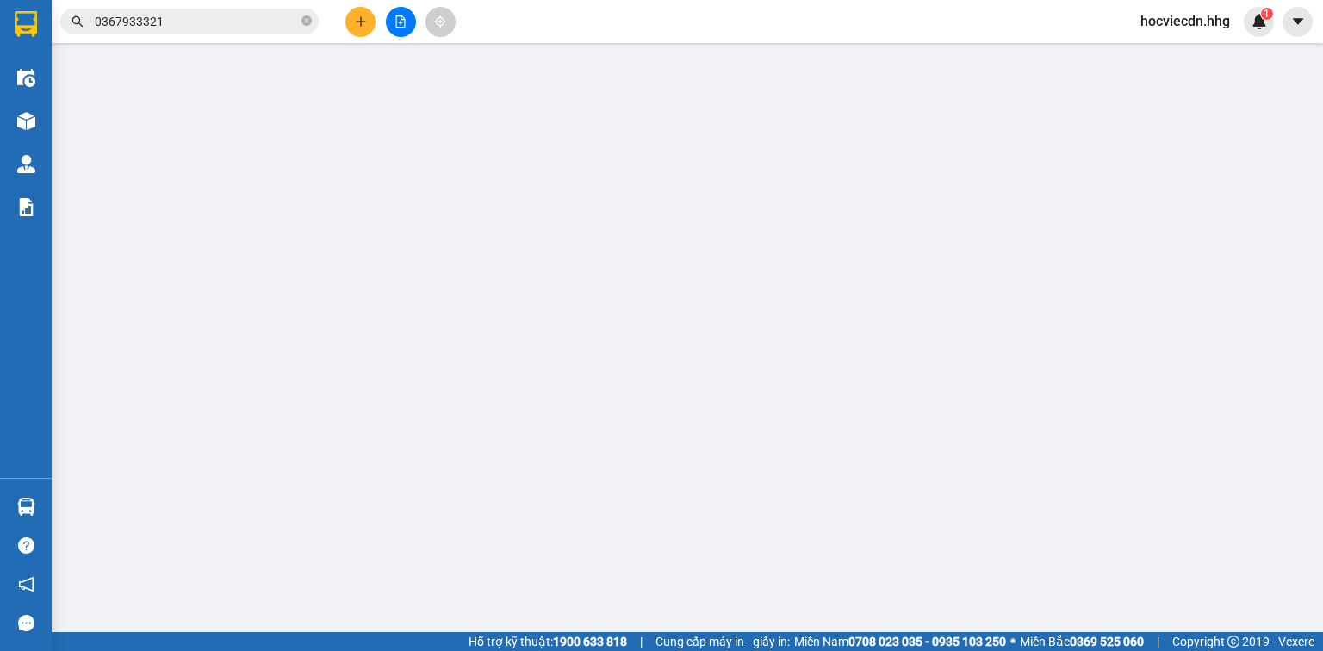
type input "0984866266"
type input "0935558667"
type input "50.000"
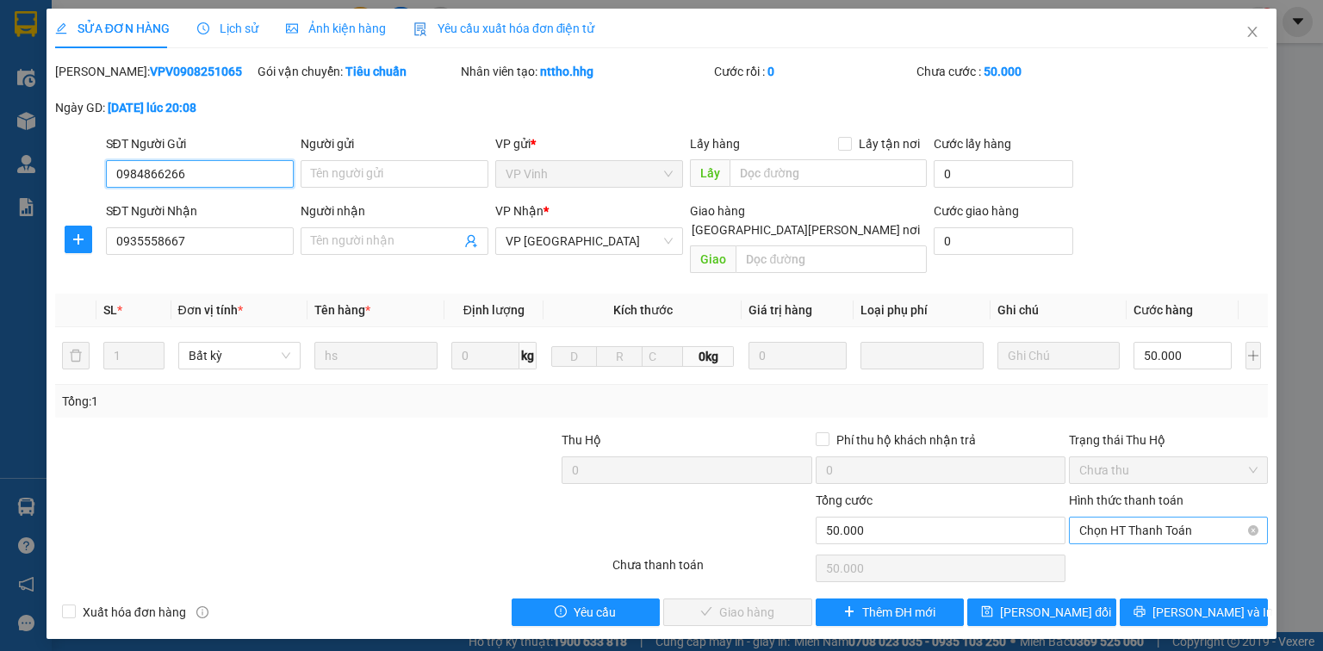
click at [1096, 518] on span "Chọn HT Thanh Toán" at bounding box center [1169, 531] width 178 height 26
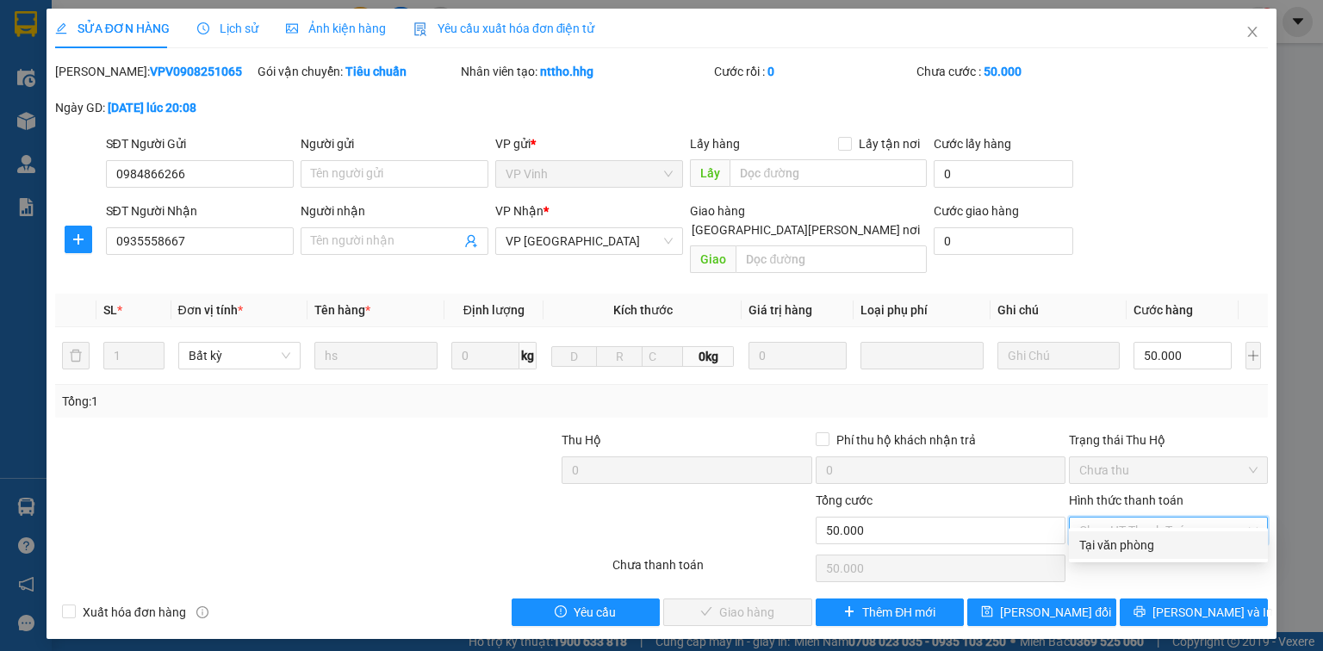
click at [1110, 540] on div "Tại văn phòng" at bounding box center [1169, 545] width 178 height 19
type input "0"
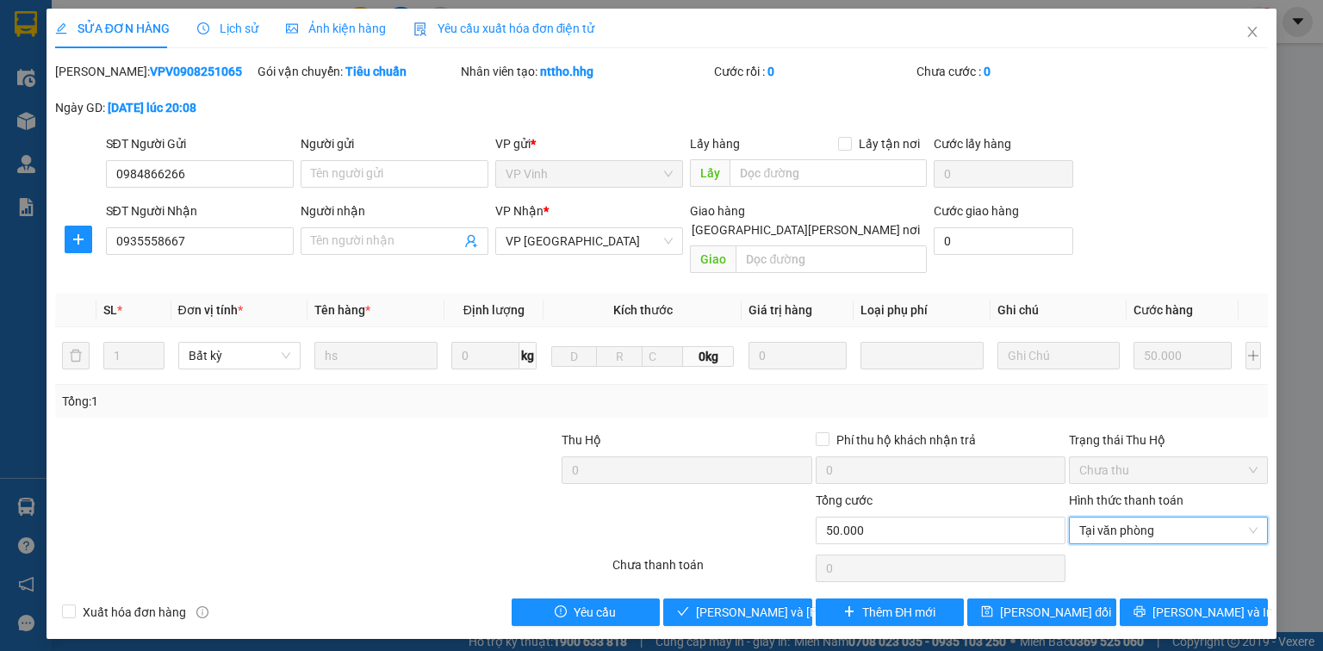
click at [769, 607] on div "SỬA ĐƠN HÀNG Lịch sử Ảnh kiện hàng Yêu cầu xuất hóa đơn điện tử Total Paid Fee …" at bounding box center [662, 324] width 1230 height 631
click at [770, 603] on span "Lưu và Giao hàng" at bounding box center [812, 612] width 233 height 19
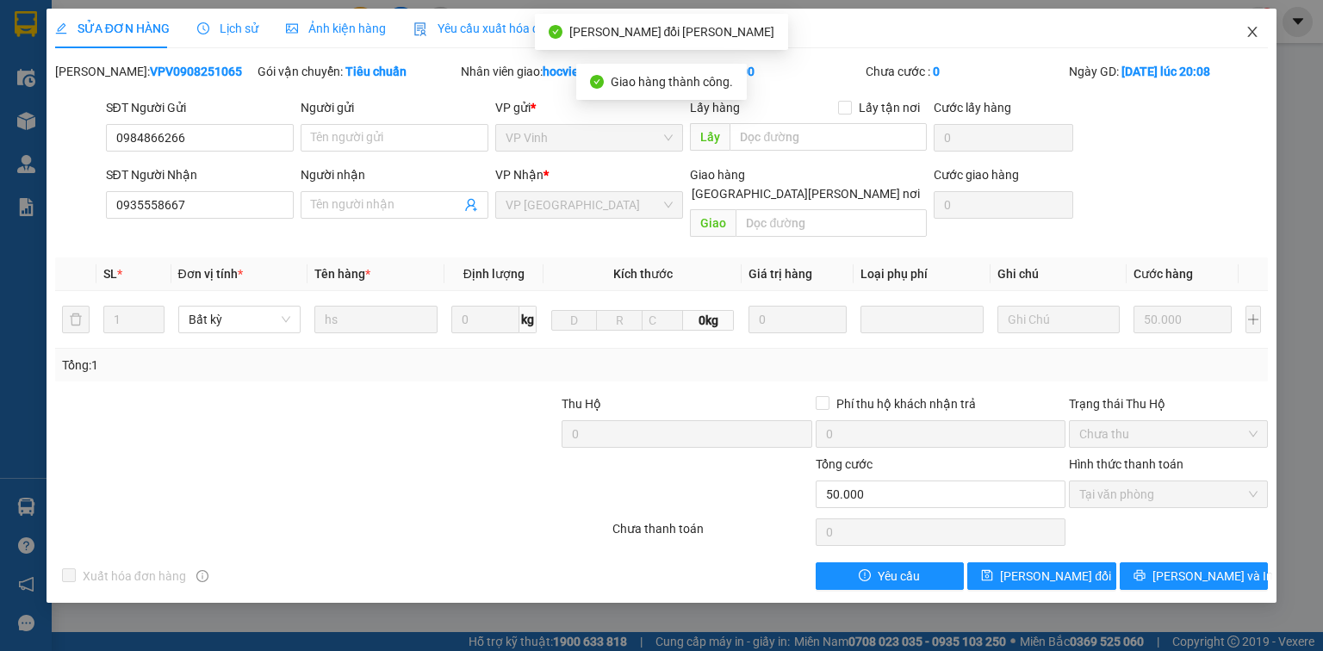
click at [1252, 30] on icon "close" at bounding box center [1253, 32] width 14 height 14
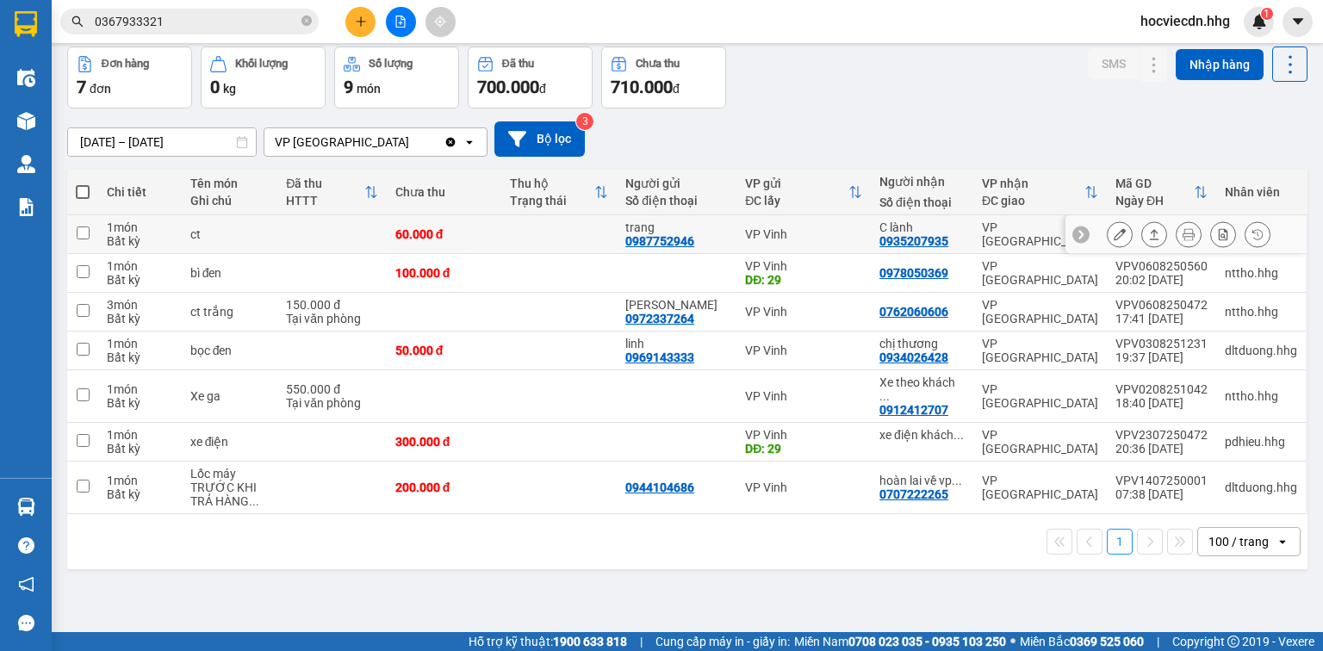
scroll to position [79, 0]
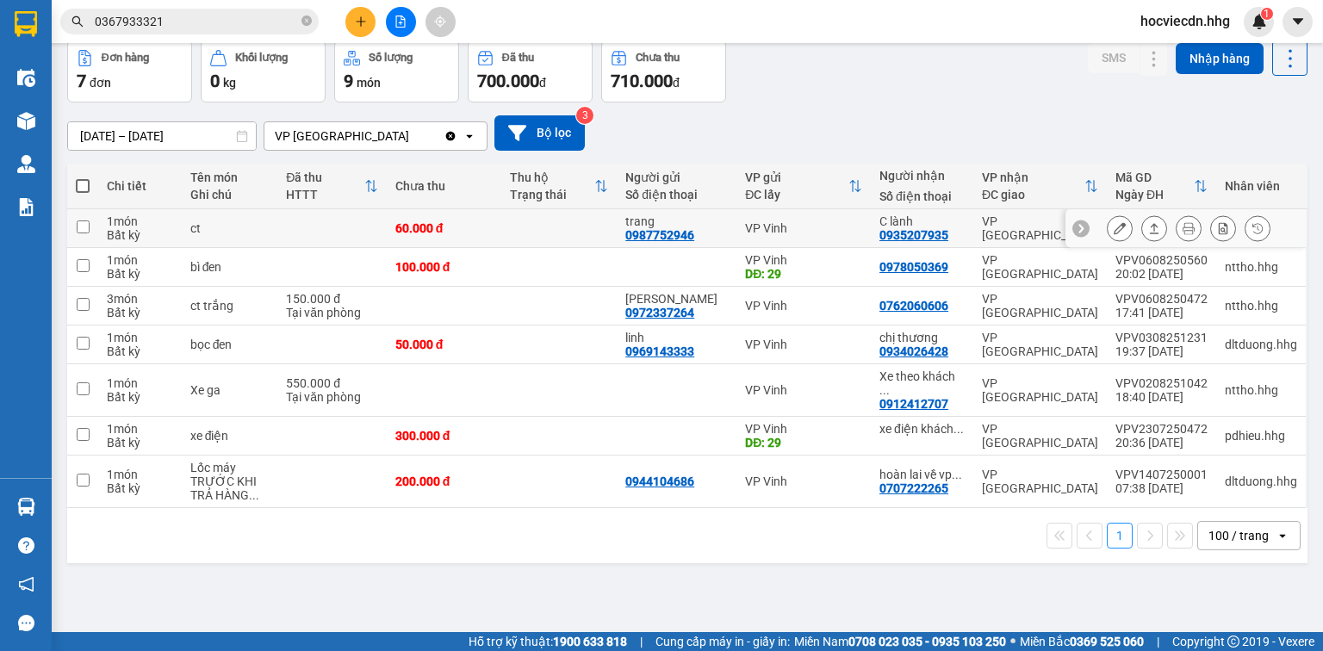
click at [984, 223] on div "VP [GEOGRAPHIC_DATA]" at bounding box center [1040, 229] width 116 height 28
checkbox input "true"
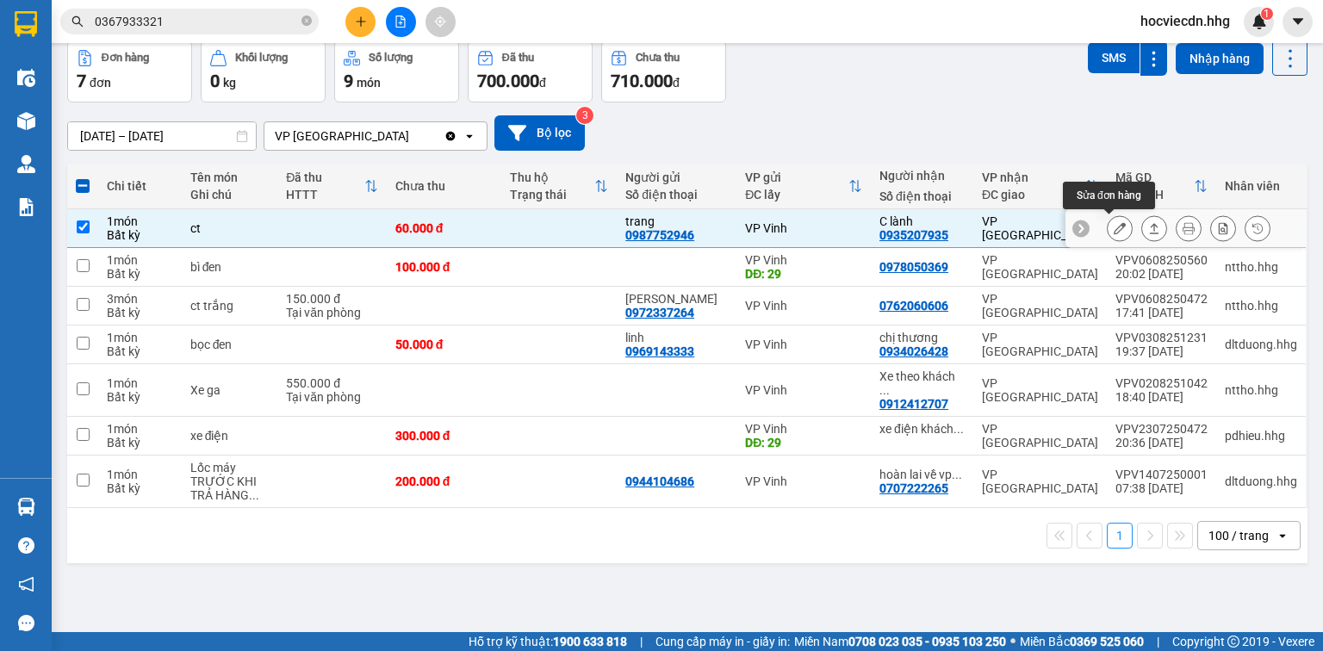
click at [1114, 231] on icon at bounding box center [1120, 228] width 12 height 12
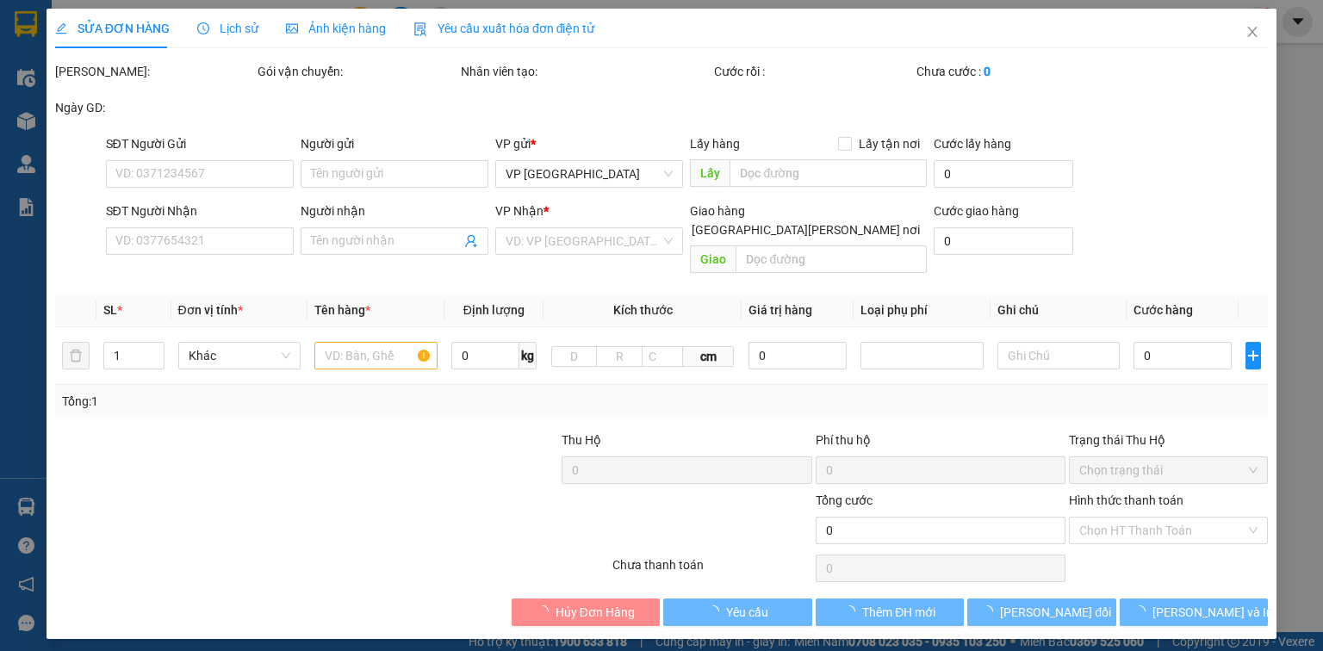
type input "0987752946"
type input "trang"
type input "0935207935"
type input "C lành"
type input "60.000"
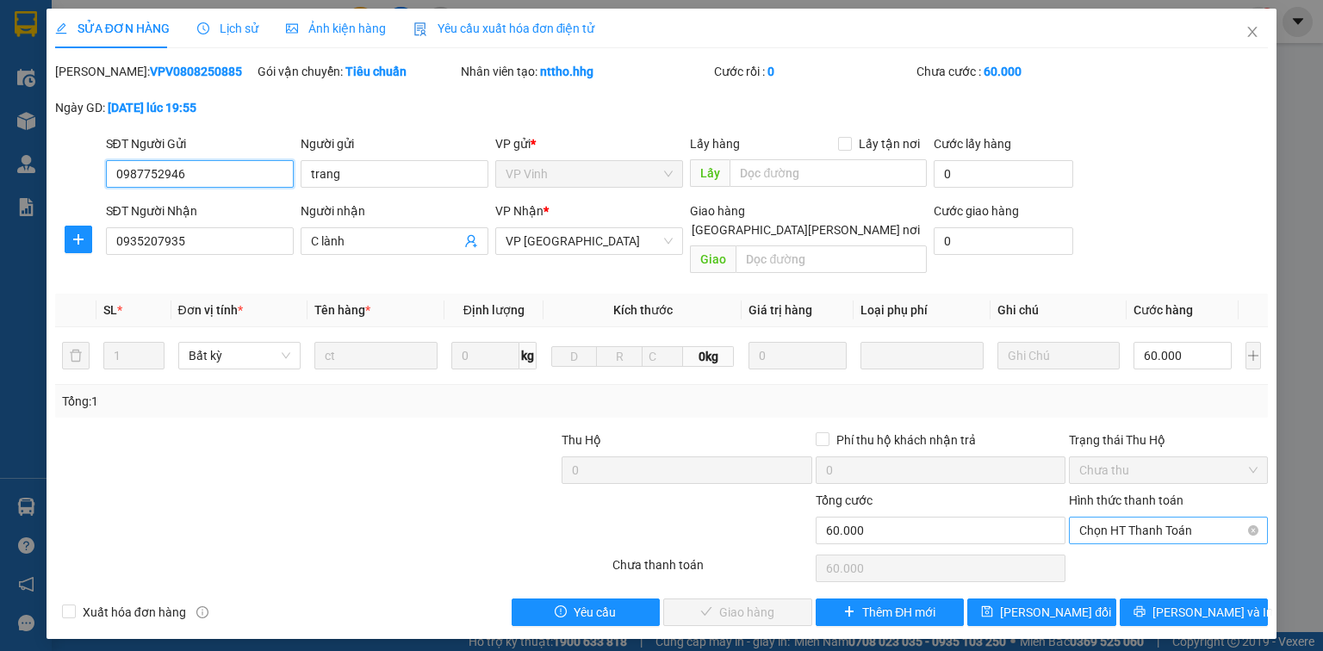
click at [1104, 518] on span "Chọn HT Thanh Toán" at bounding box center [1169, 531] width 178 height 26
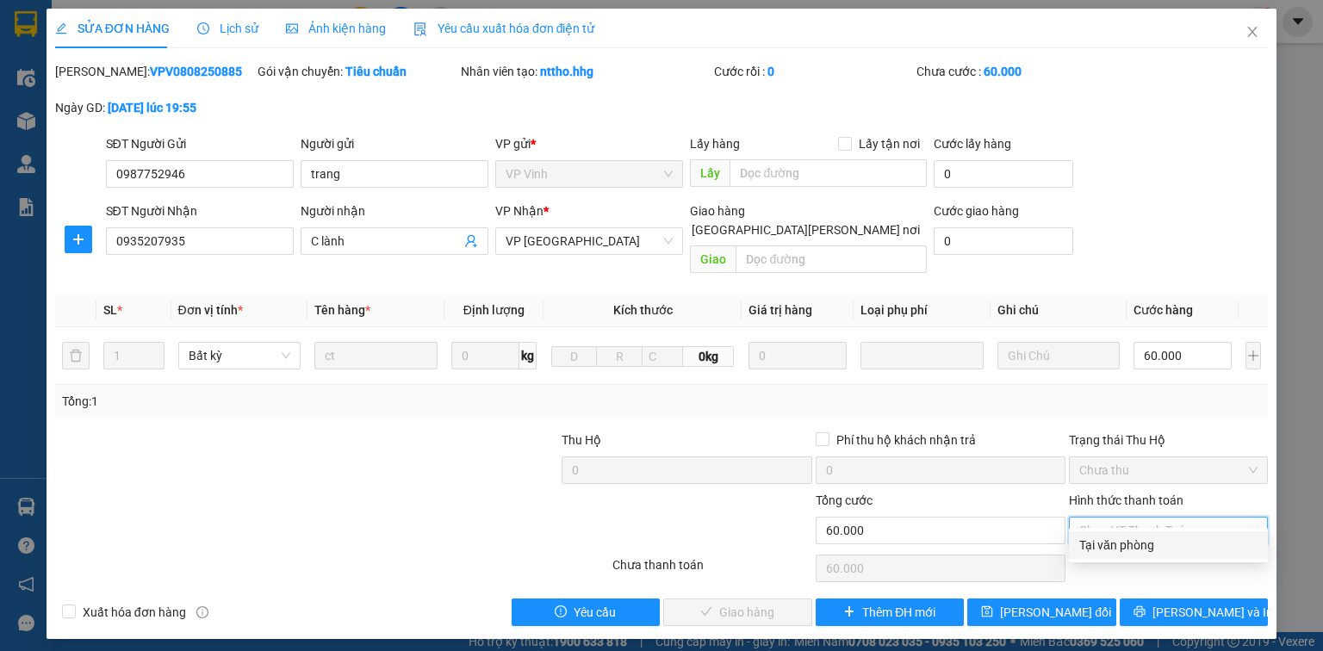
drag, startPoint x: 1110, startPoint y: 534, endPoint x: 1117, endPoint y: 556, distance: 22.6
click at [1117, 556] on div "Tại văn phòng" at bounding box center [1168, 546] width 199 height 28
type input "0"
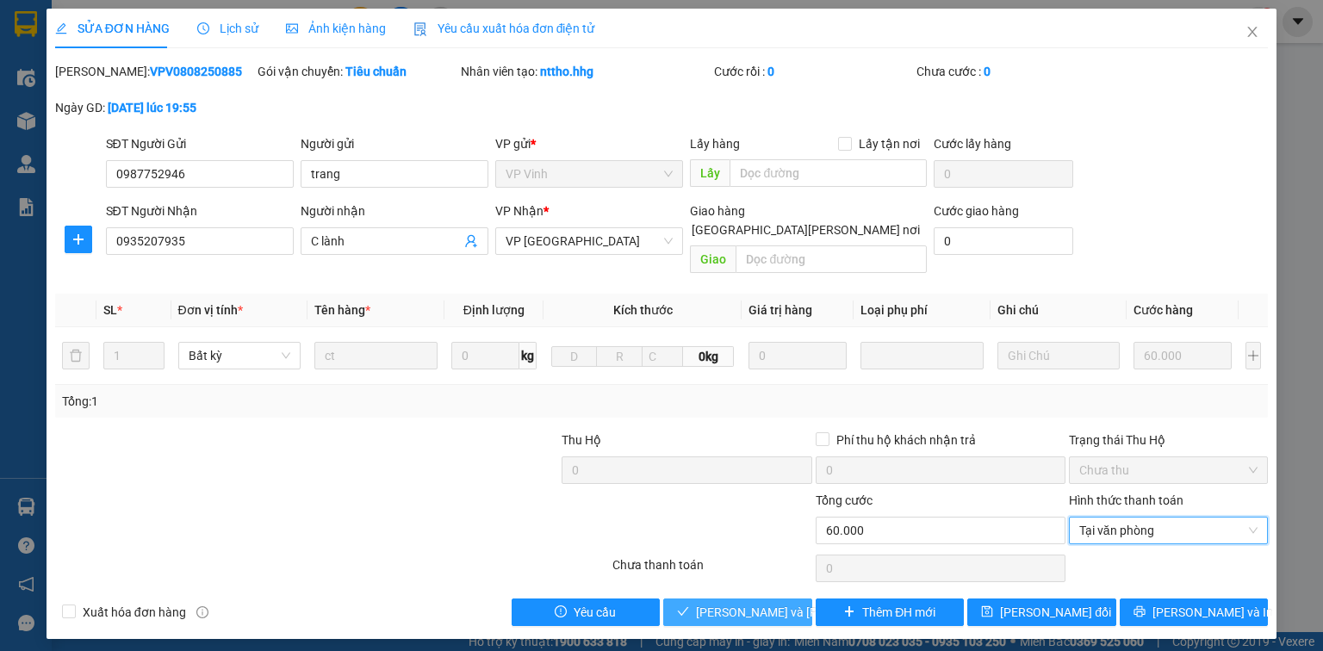
click at [763, 603] on span "Lưu và Giao hàng" at bounding box center [812, 612] width 233 height 19
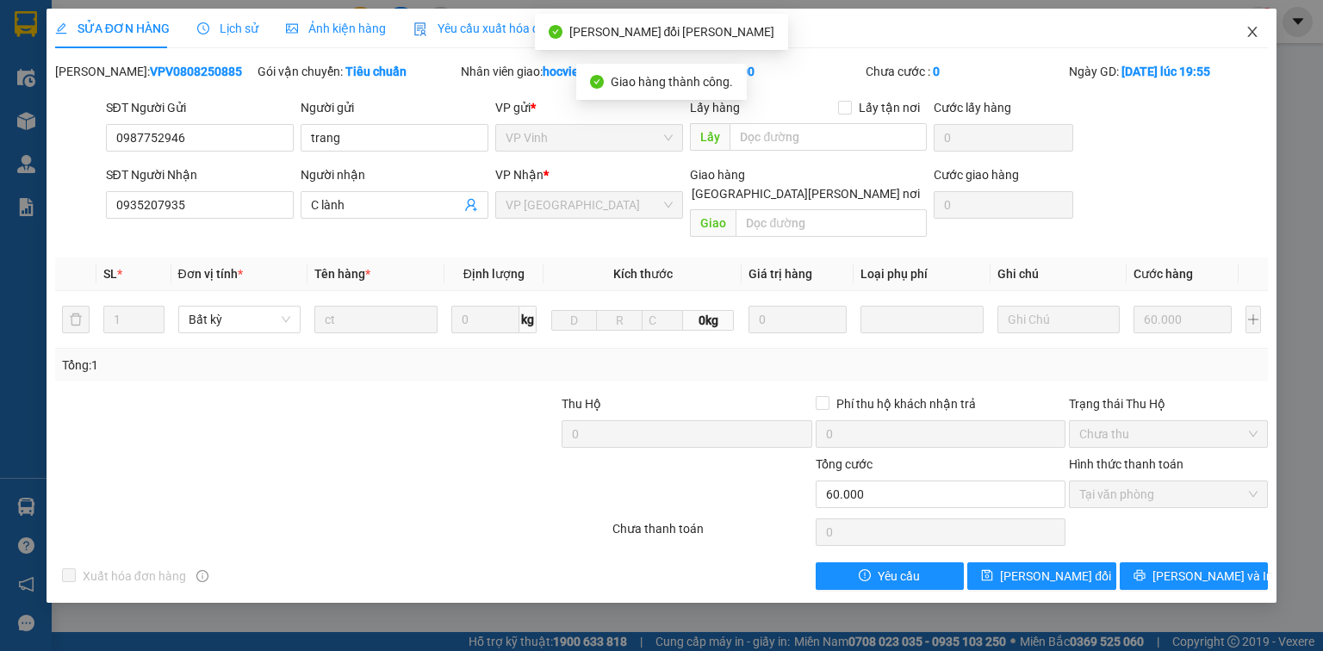
click at [1246, 27] on icon "close" at bounding box center [1253, 32] width 14 height 14
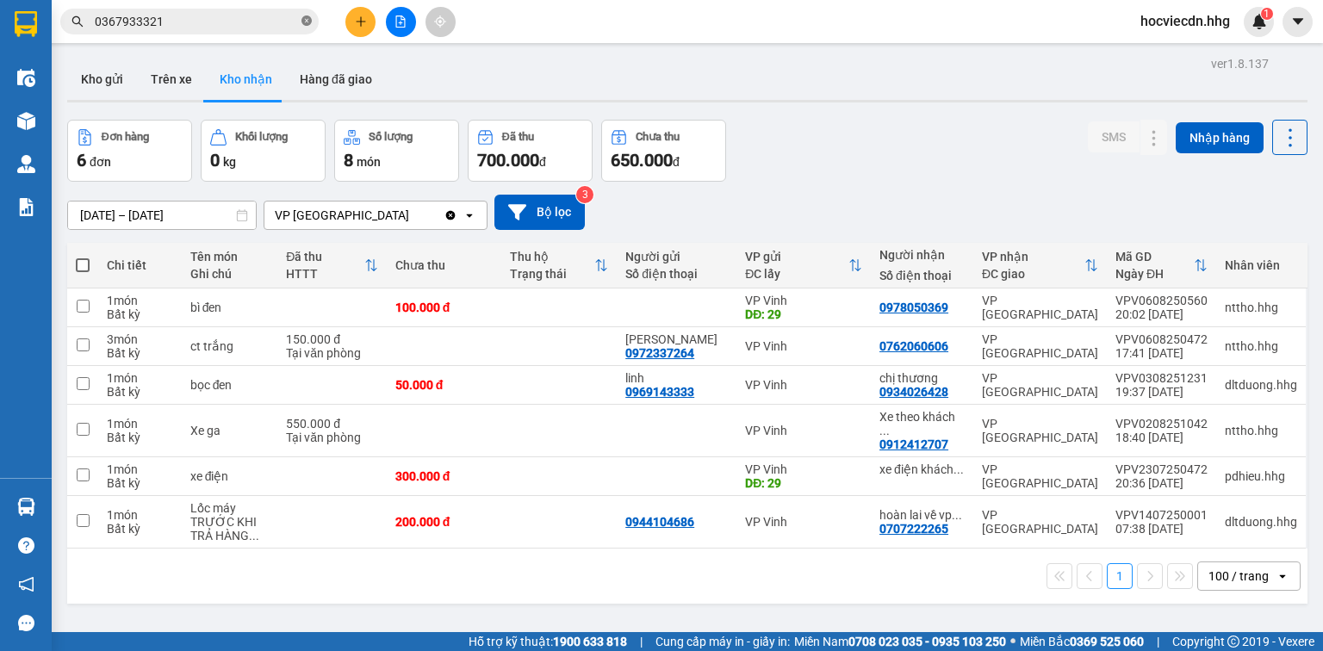
click at [309, 22] on icon "close-circle" at bounding box center [307, 21] width 10 height 10
click at [104, 78] on button "Kho gửi" at bounding box center [102, 79] width 70 height 41
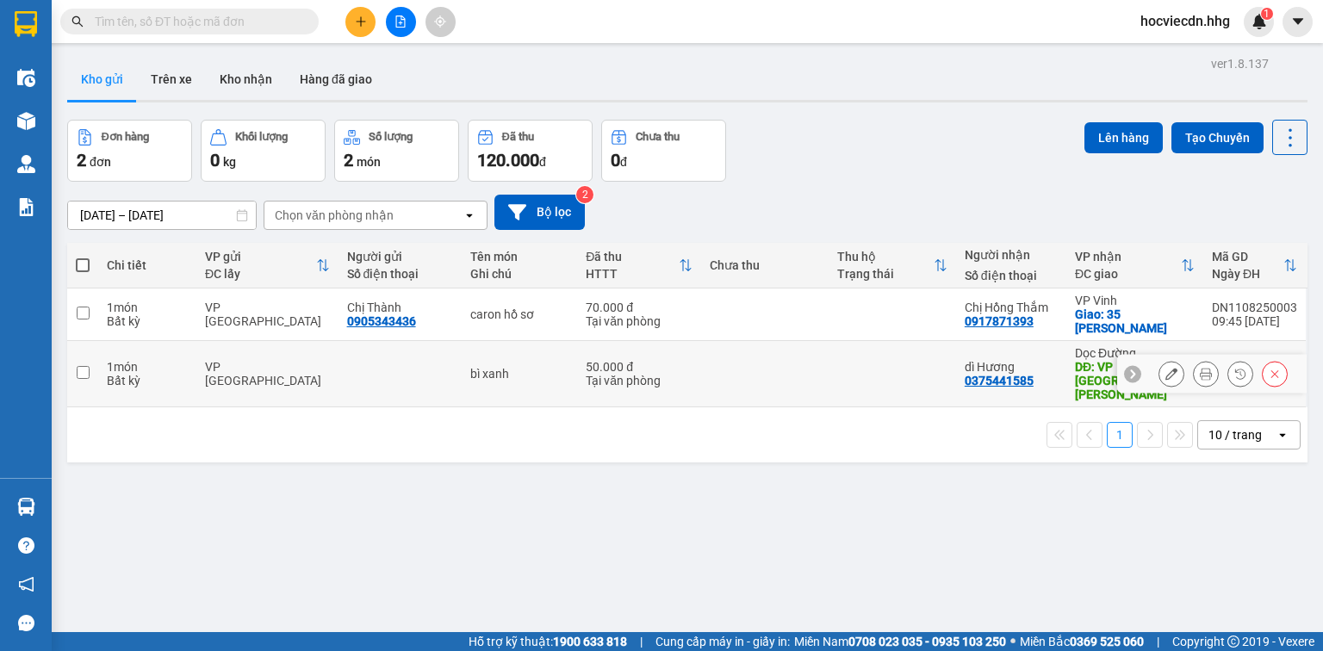
click at [551, 367] on div "bì xanh" at bounding box center [519, 374] width 98 height 14
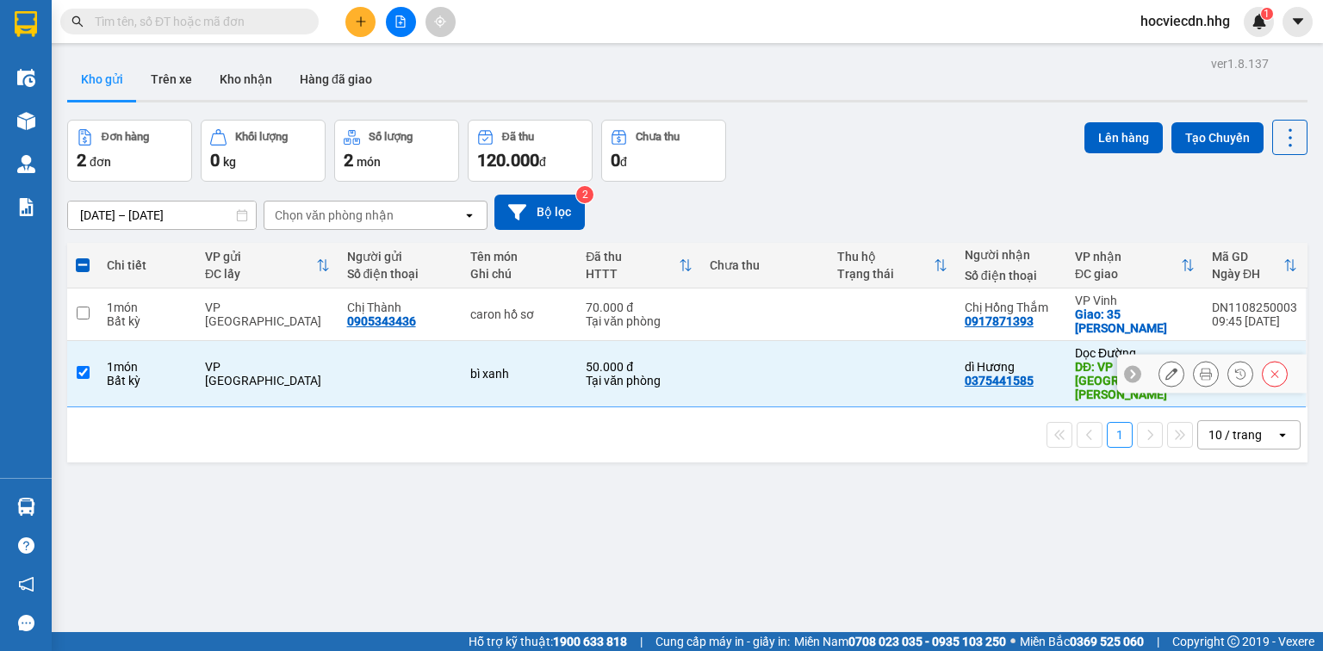
click at [551, 367] on div "bì xanh" at bounding box center [519, 374] width 98 height 14
checkbox input "false"
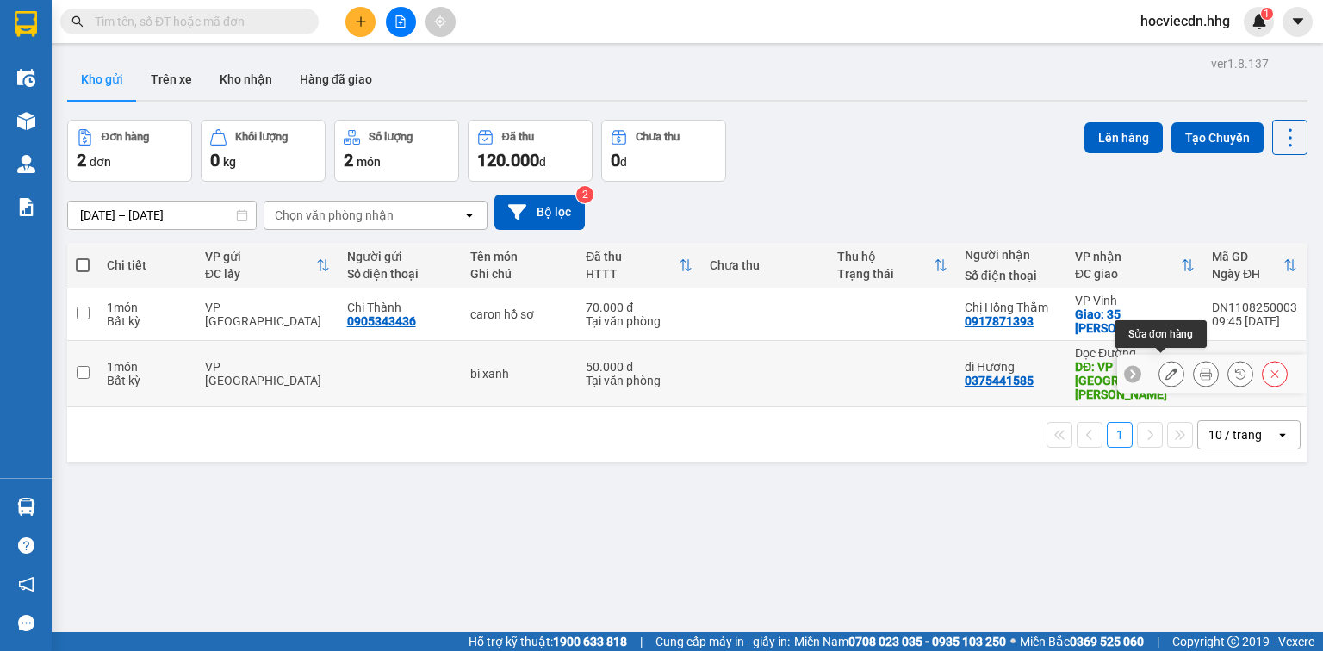
click at [1166, 368] on icon at bounding box center [1172, 374] width 12 height 12
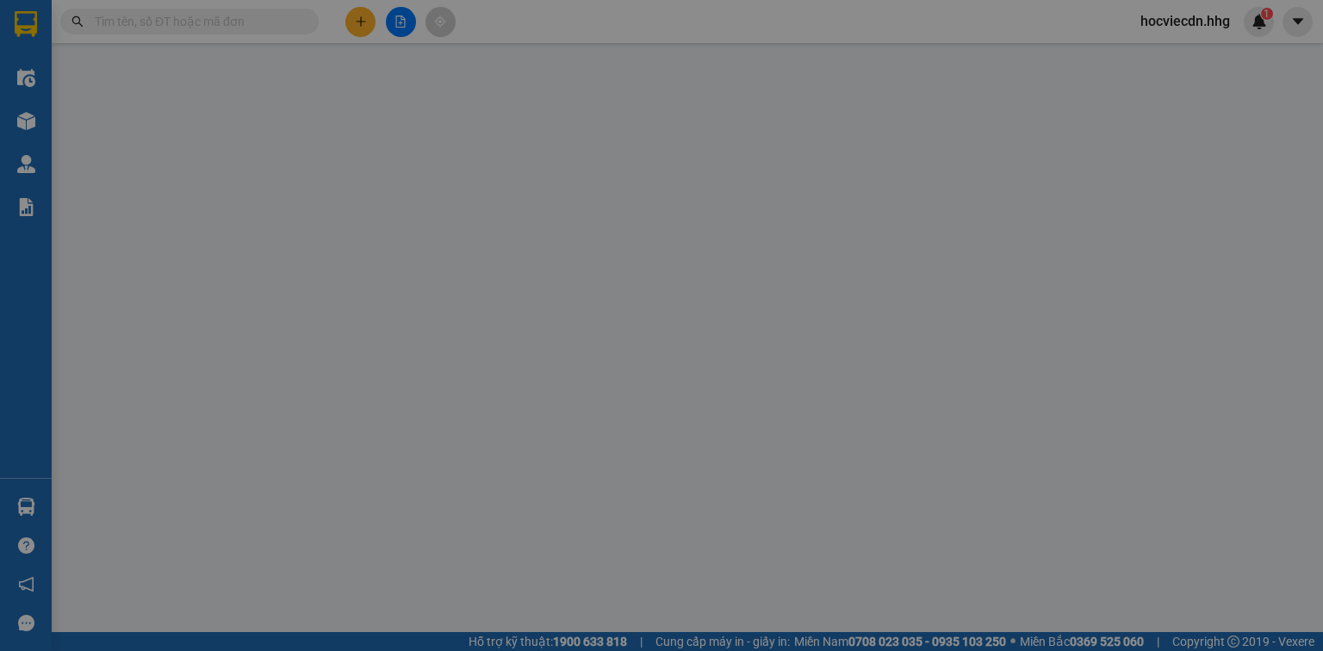
type input "0375441585"
type input "dì Hương"
type input "VP Can Lộc, Hà Tĩnh"
type input "50.000"
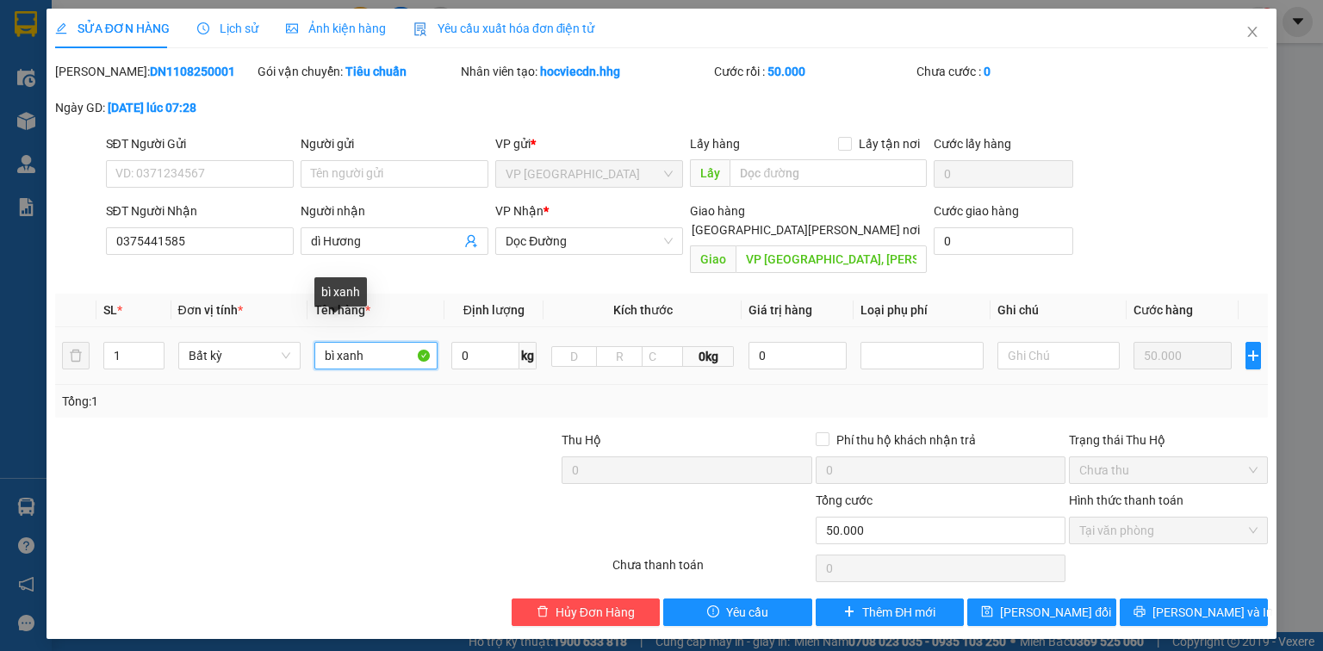
click at [383, 342] on input "bì xanh" at bounding box center [376, 356] width 123 height 28
type input "bì xanh( về xe sáng 68)"
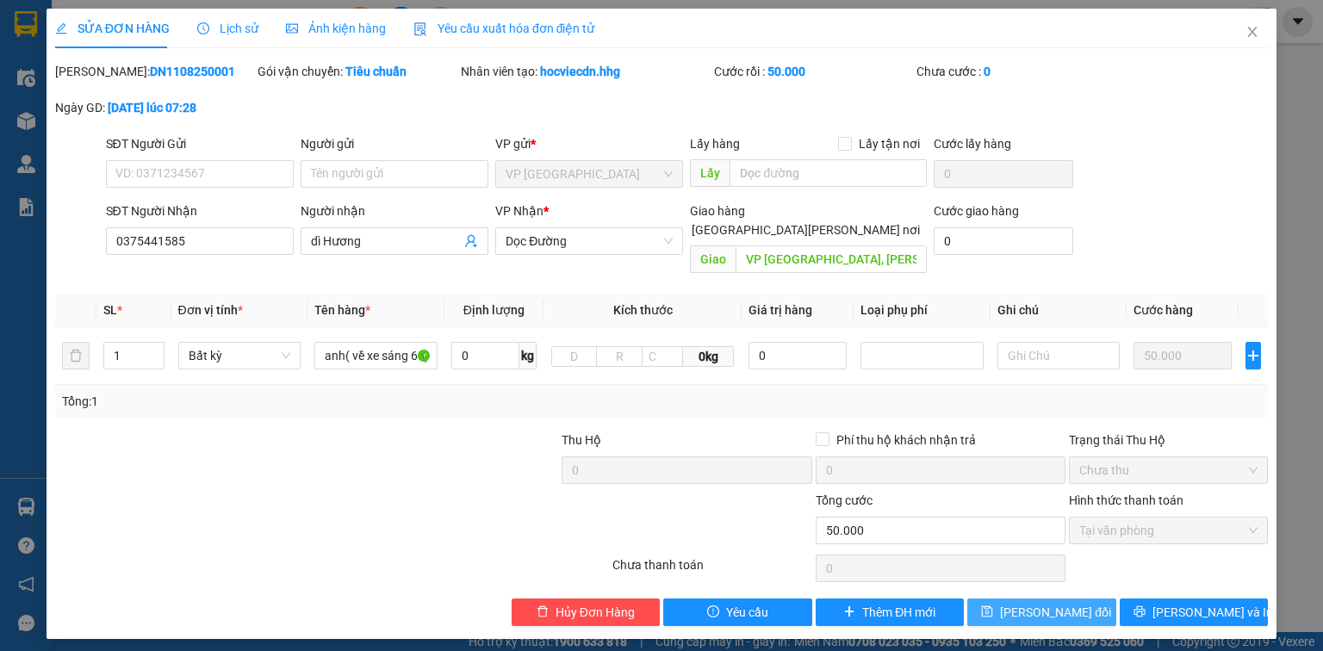
click at [1055, 603] on span "Lưu thay đổi" at bounding box center [1055, 612] width 111 height 19
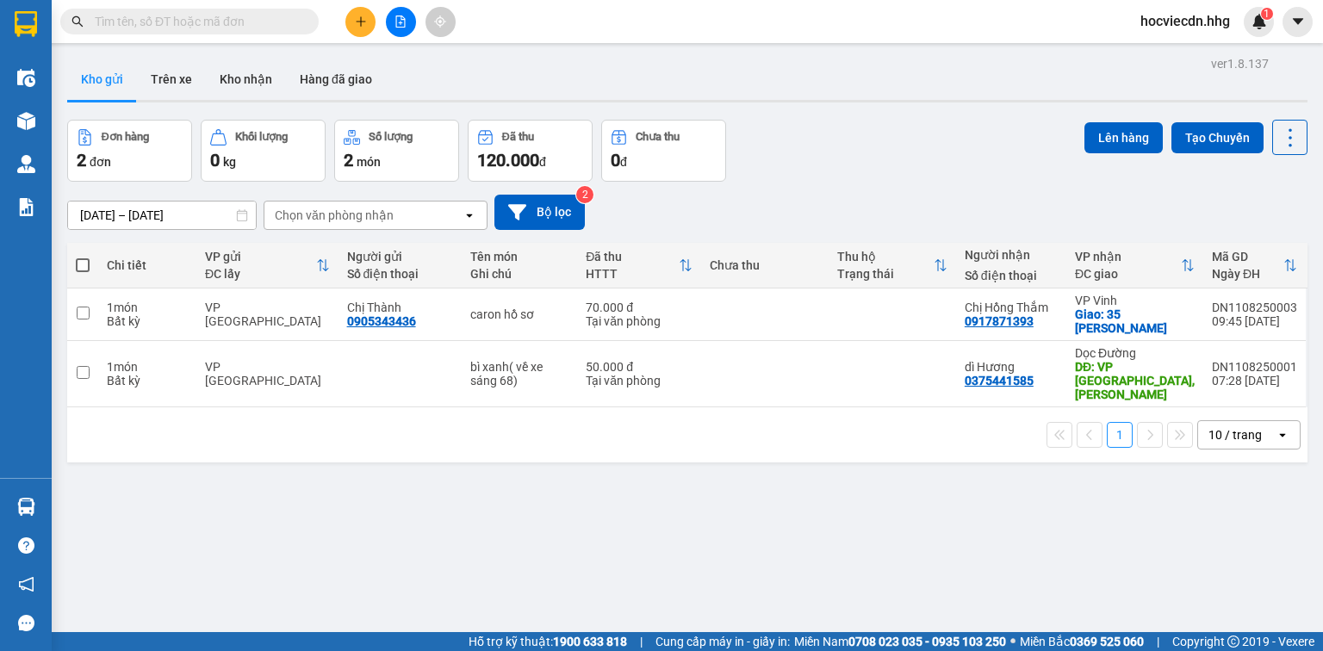
drag, startPoint x: 1062, startPoint y: 511, endPoint x: 179, endPoint y: 11, distance: 1014.0
click at [179, 12] on input "text" at bounding box center [196, 21] width 203 height 19
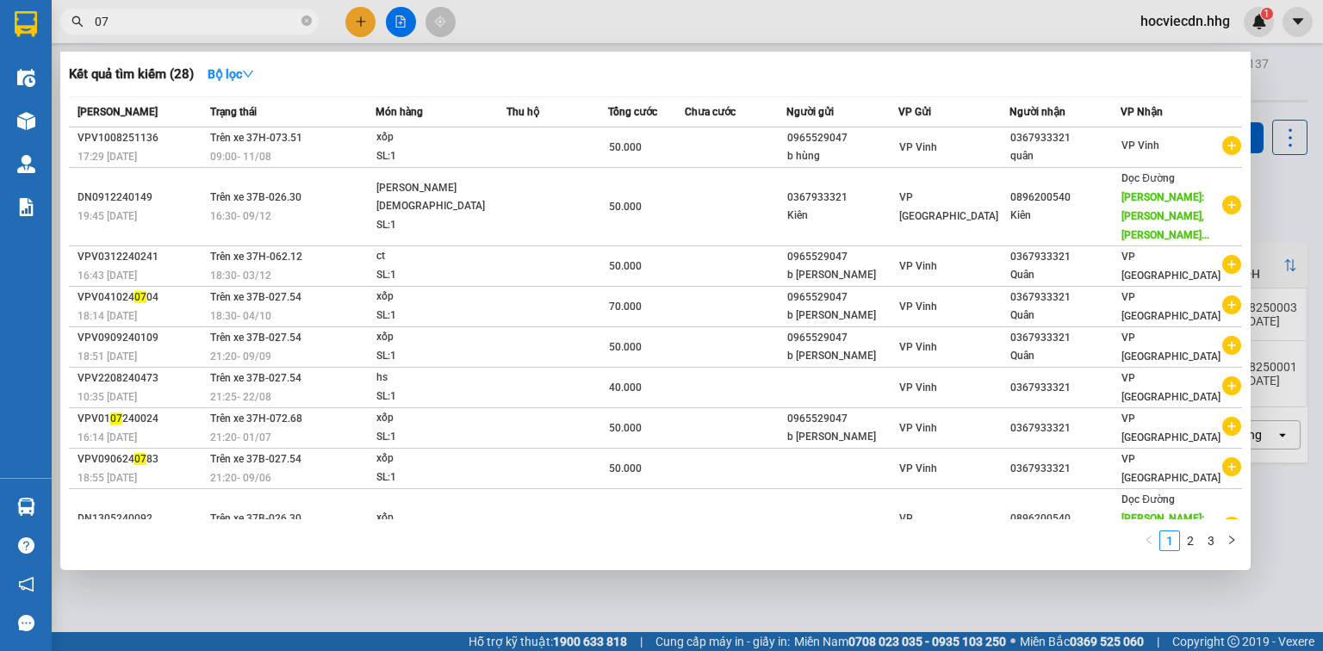
type input "0"
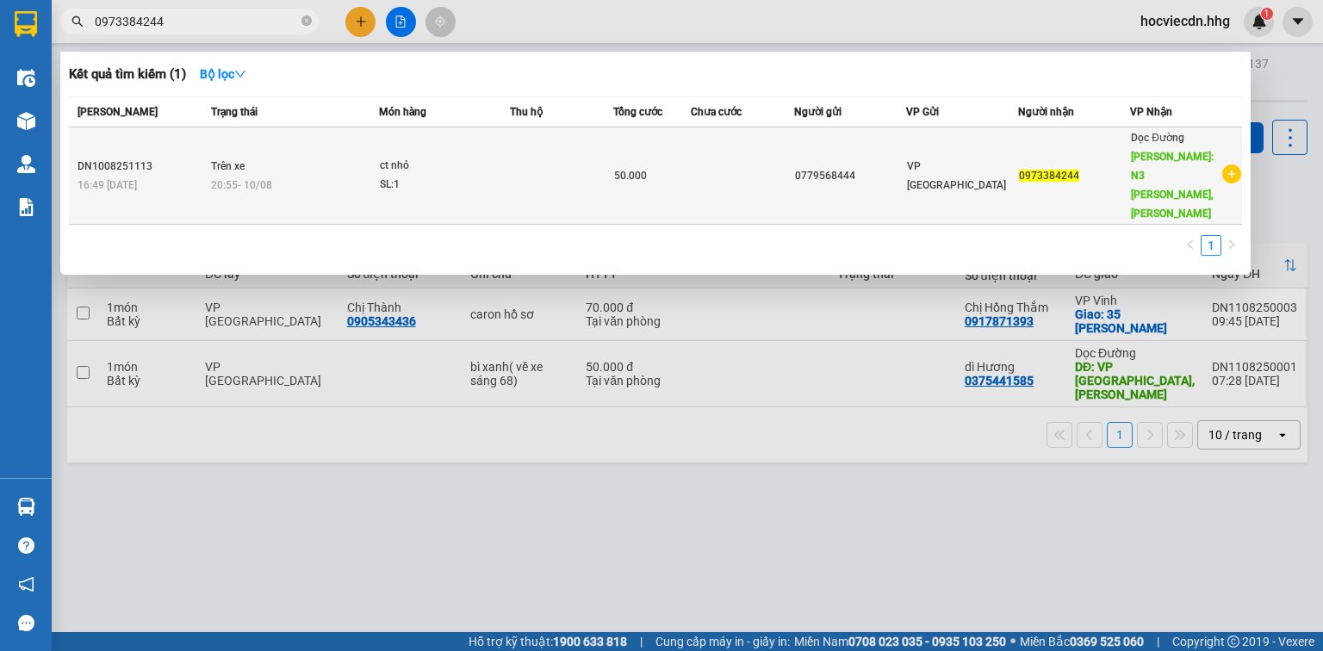
type input "0973384244"
click at [603, 141] on td at bounding box center [561, 176] width 103 height 97
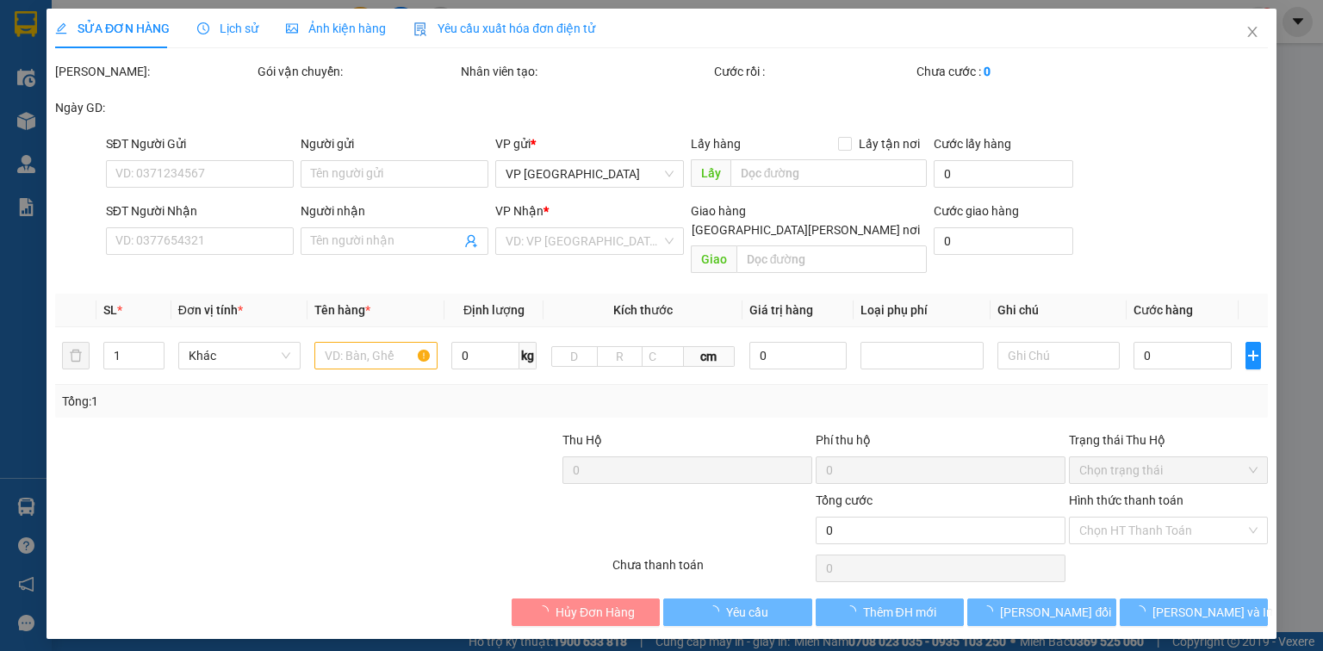
type input "0779568444"
type input "0973384244"
type input "N3 Hồng Lĩnh, Hà Tĩnh"
type input "50.000"
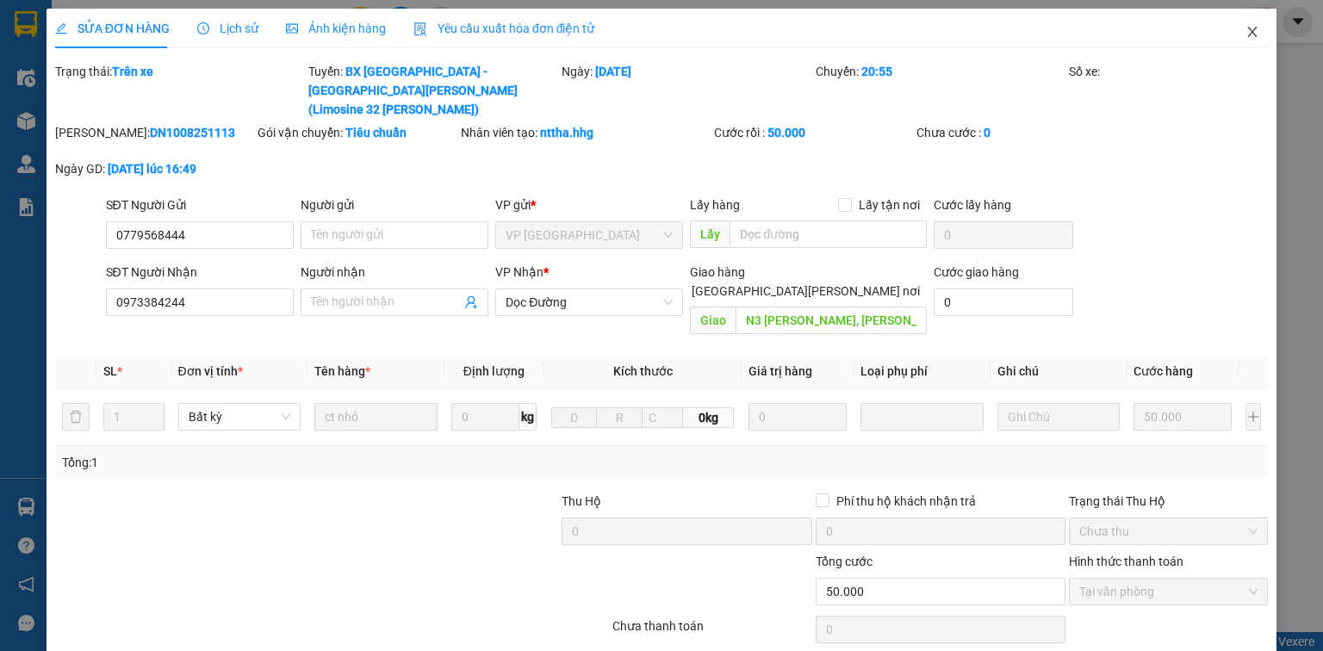
click at [1246, 26] on icon "close" at bounding box center [1253, 32] width 14 height 14
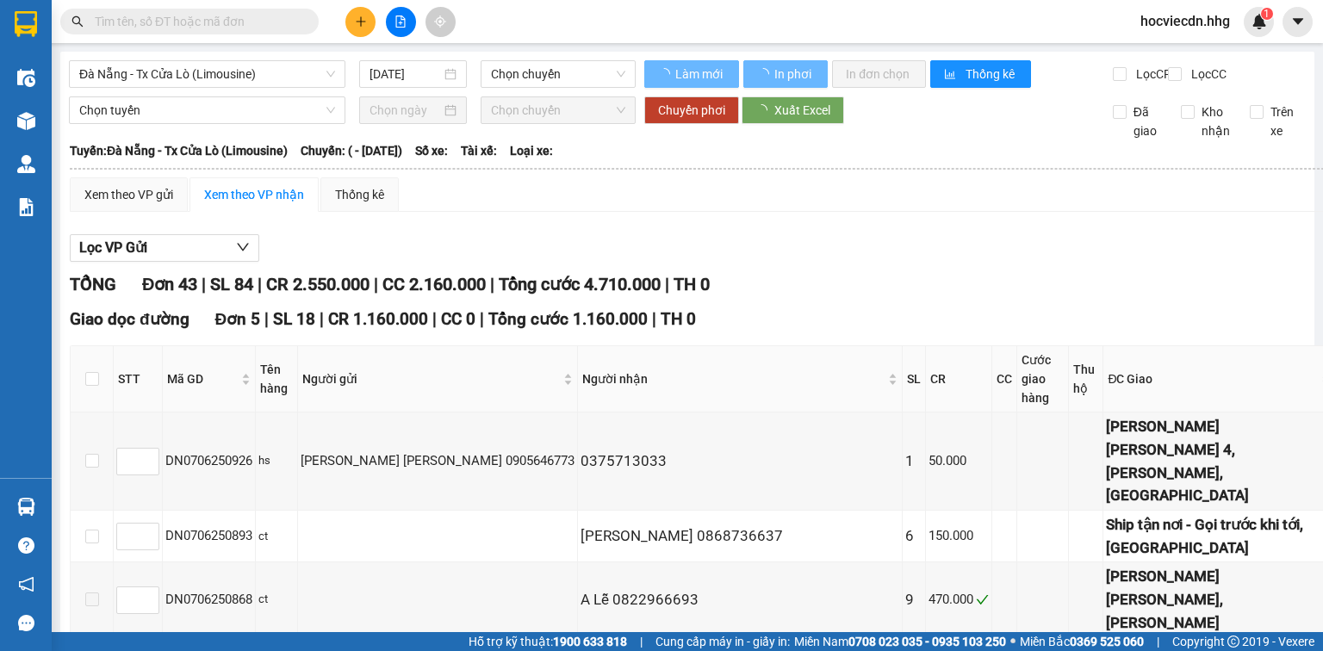
type input "[DATE]"
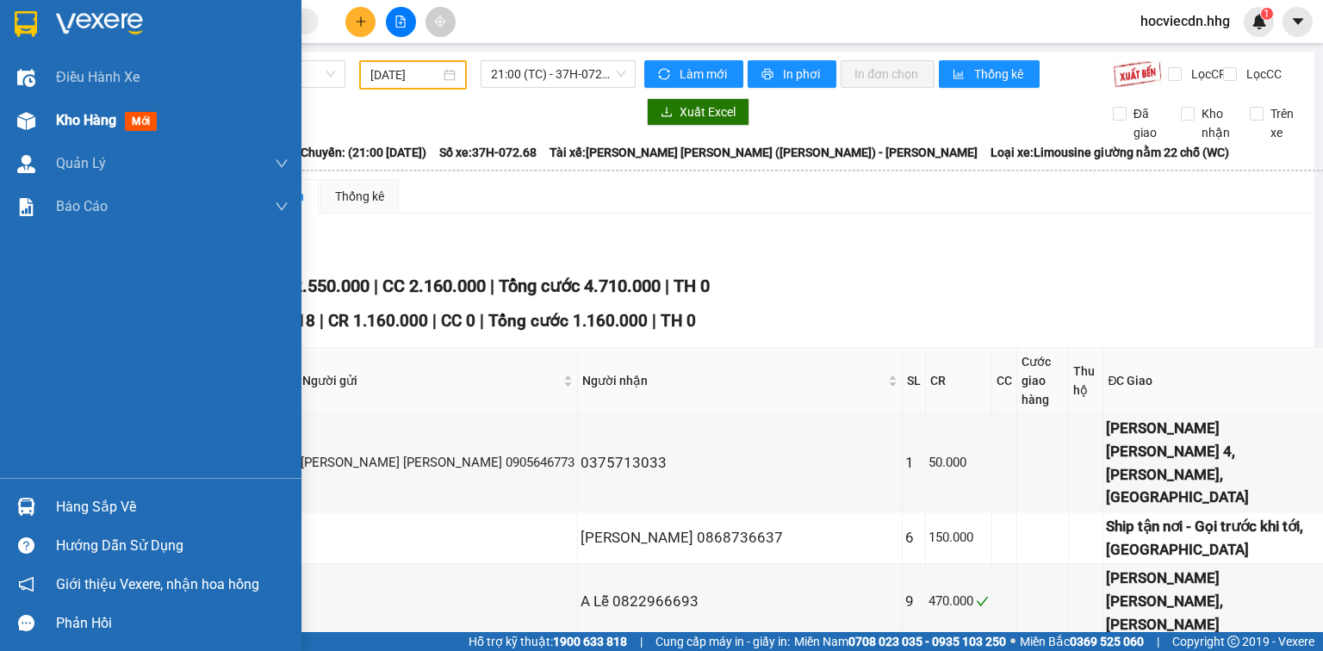
click at [93, 115] on span "Kho hàng" at bounding box center [86, 120] width 60 height 16
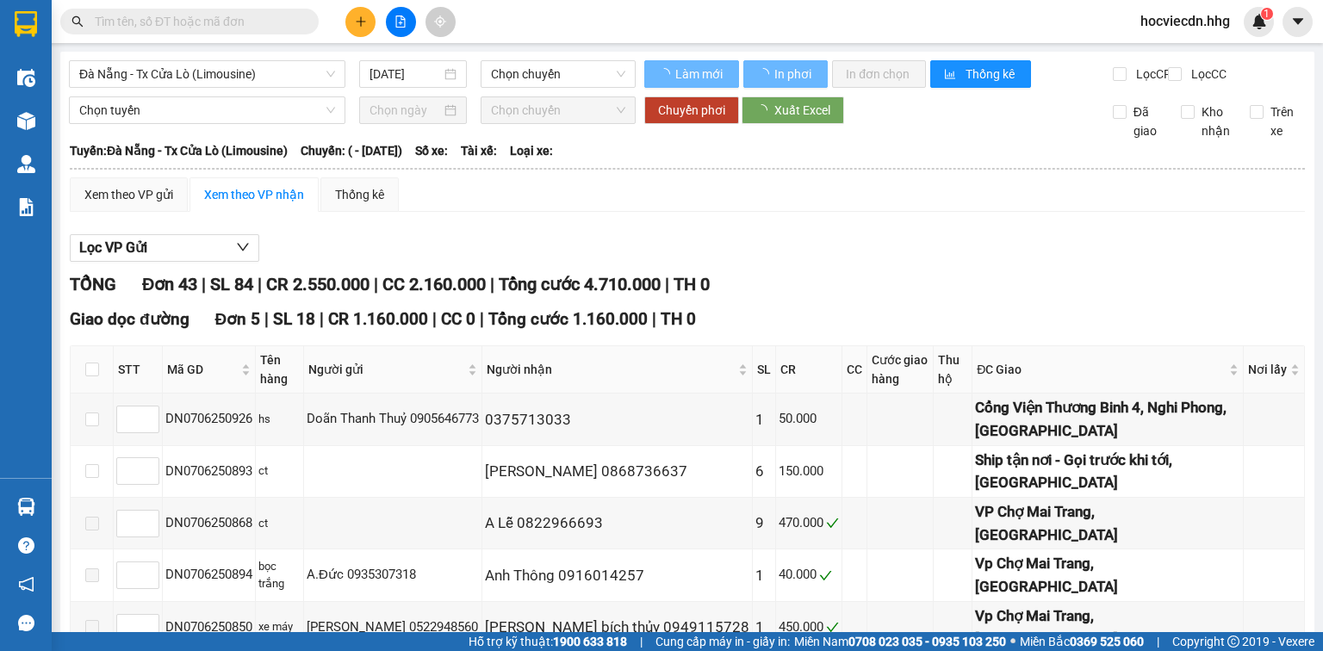
type input "[DATE]"
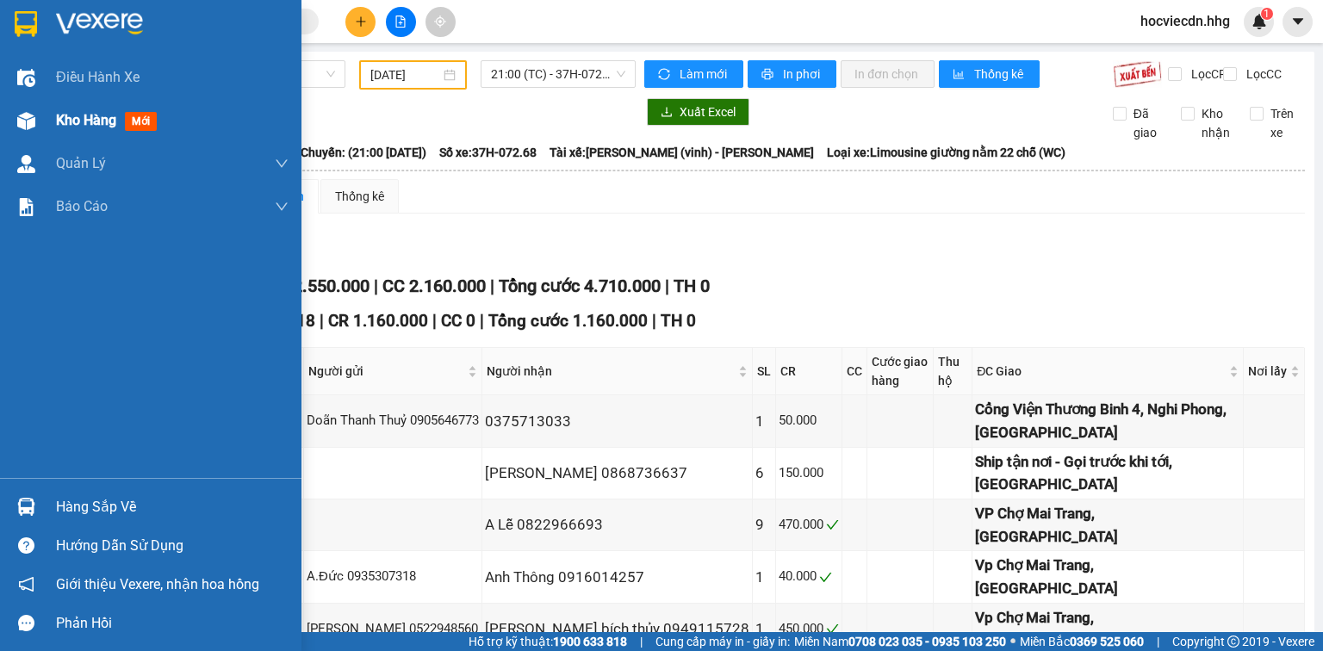
click at [103, 117] on span "Kho hàng" at bounding box center [86, 120] width 60 height 16
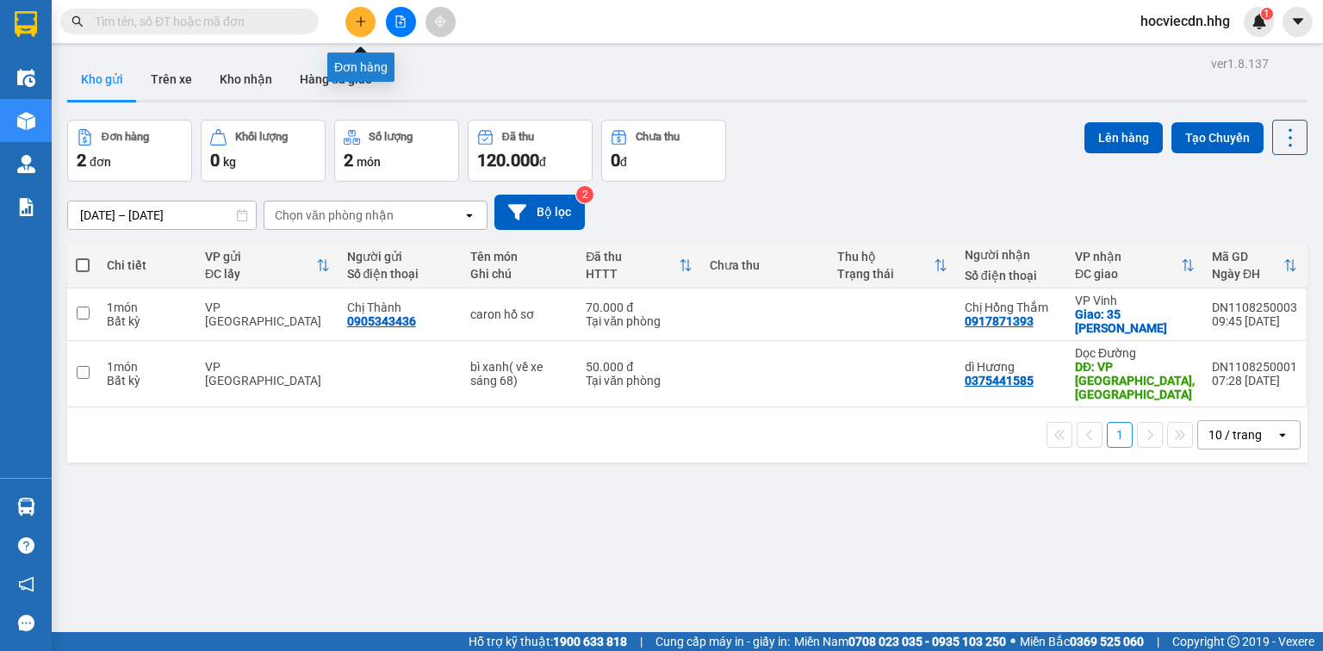
click at [351, 17] on button at bounding box center [361, 22] width 30 height 30
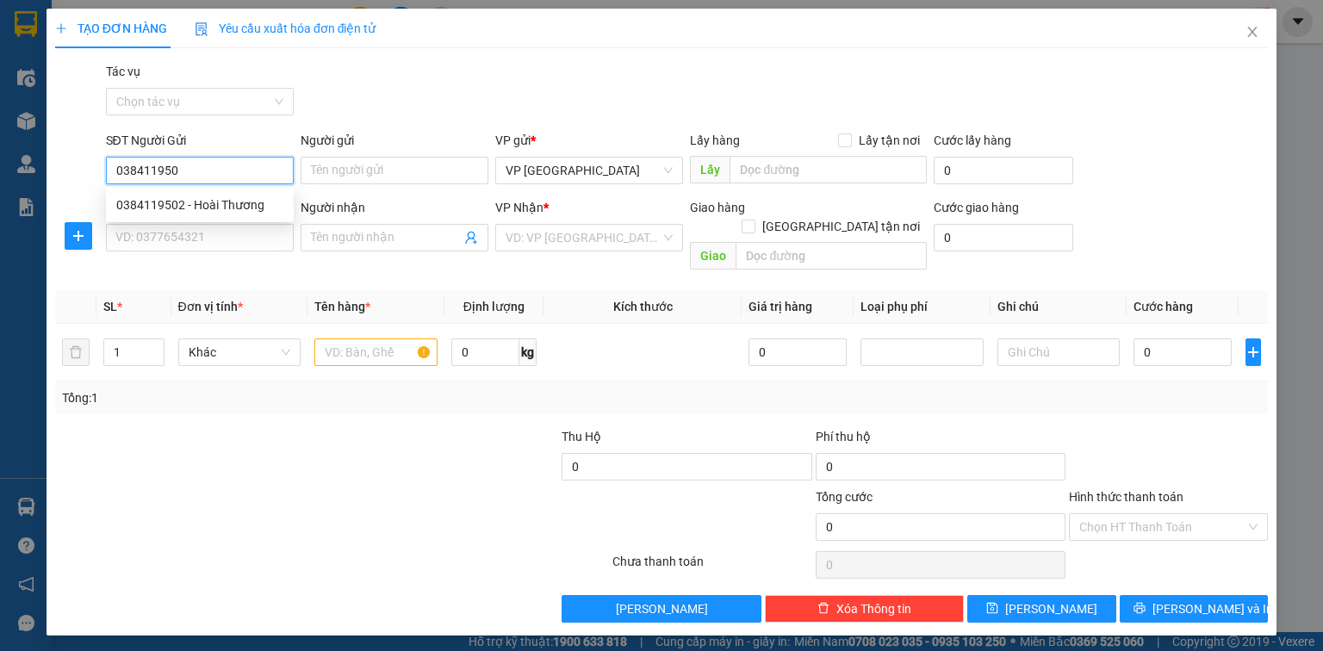
type input "0384119502"
click at [176, 198] on div "0384119502 - Hoài Thương" at bounding box center [199, 205] width 167 height 19
type input "Hoài Thương"
type input "0384119502"
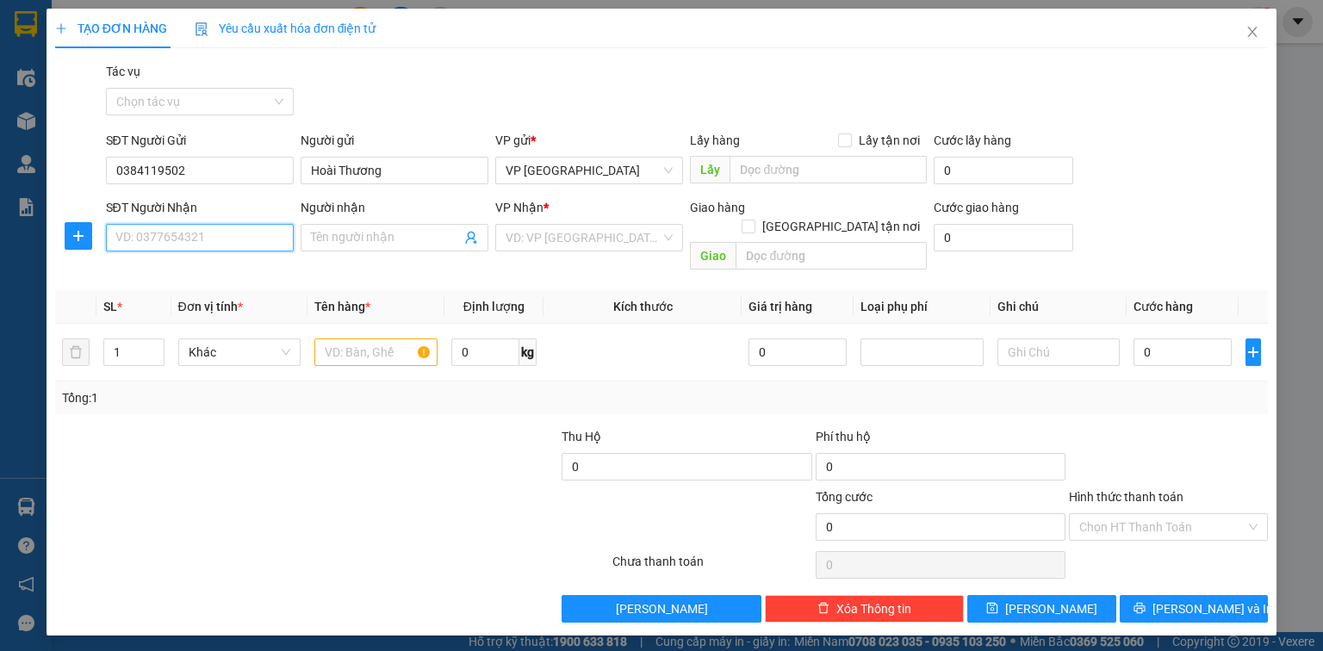
click at [197, 234] on input "SĐT Người Nhận" at bounding box center [200, 238] width 188 height 28
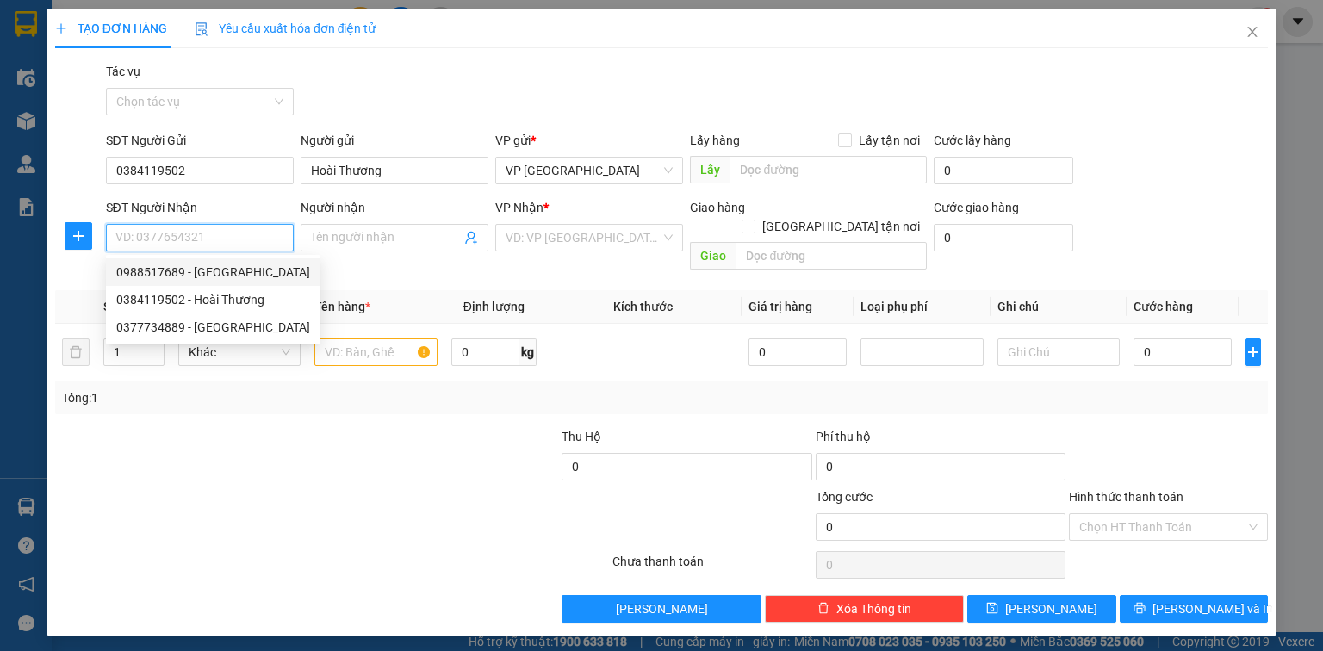
click at [210, 273] on div "0988517689 - Anh Sao" at bounding box center [213, 272] width 194 height 19
type input "0988517689"
type input "Anh Sao"
type input "Cầu Vó, Hưng Thông, Hưng Nguyên"
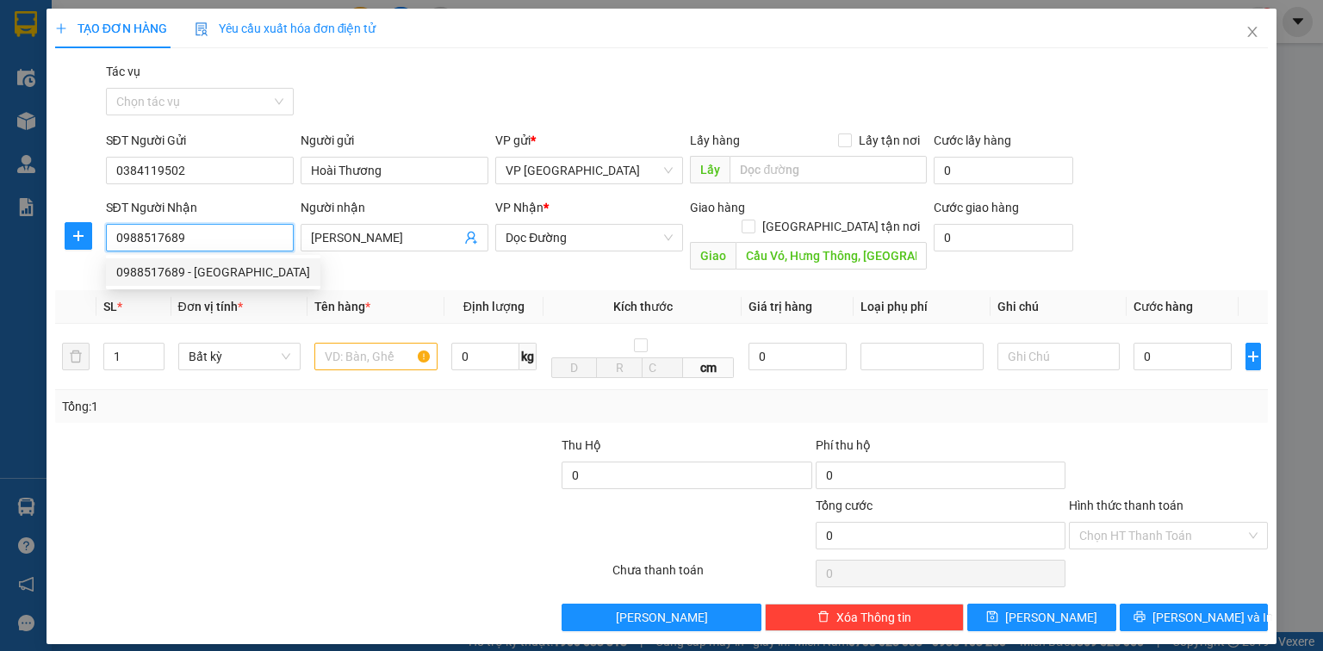
drag, startPoint x: 189, startPoint y: 238, endPoint x: 112, endPoint y: 252, distance: 77.9
click at [112, 252] on div "SĐT Người Nhận 0988517689" at bounding box center [200, 228] width 188 height 60
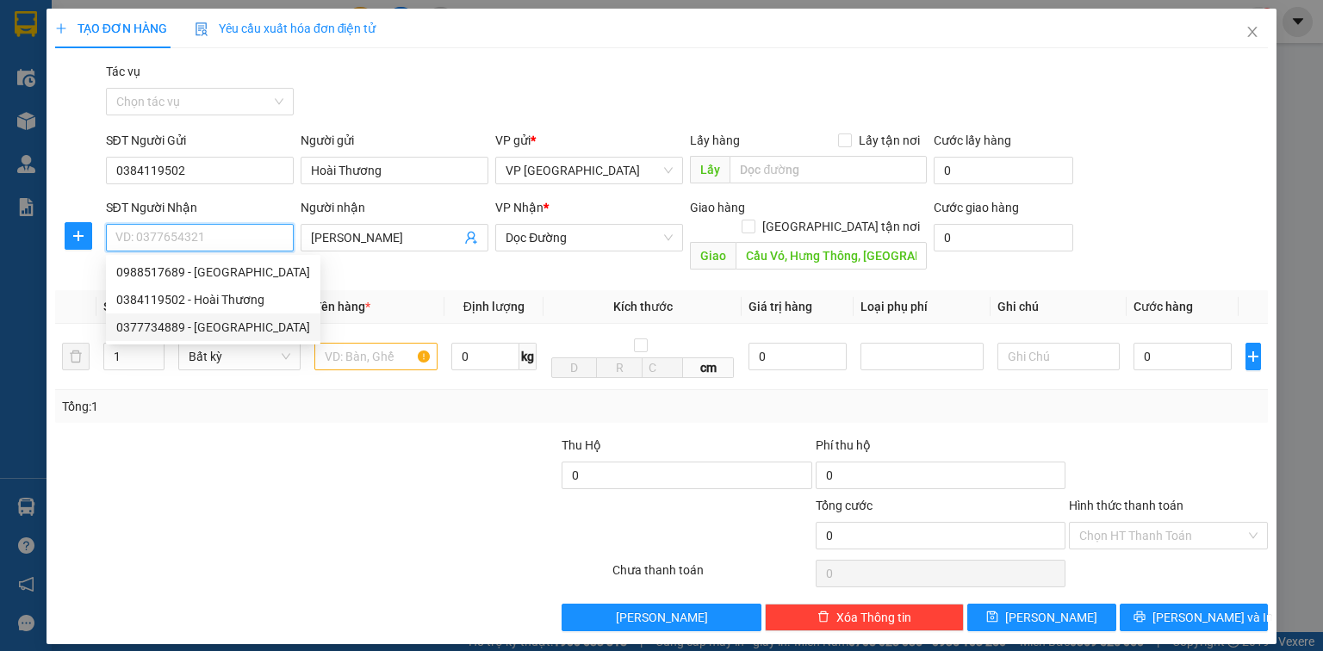
click at [168, 333] on div "0377734889 - Anh Sao" at bounding box center [213, 327] width 194 height 19
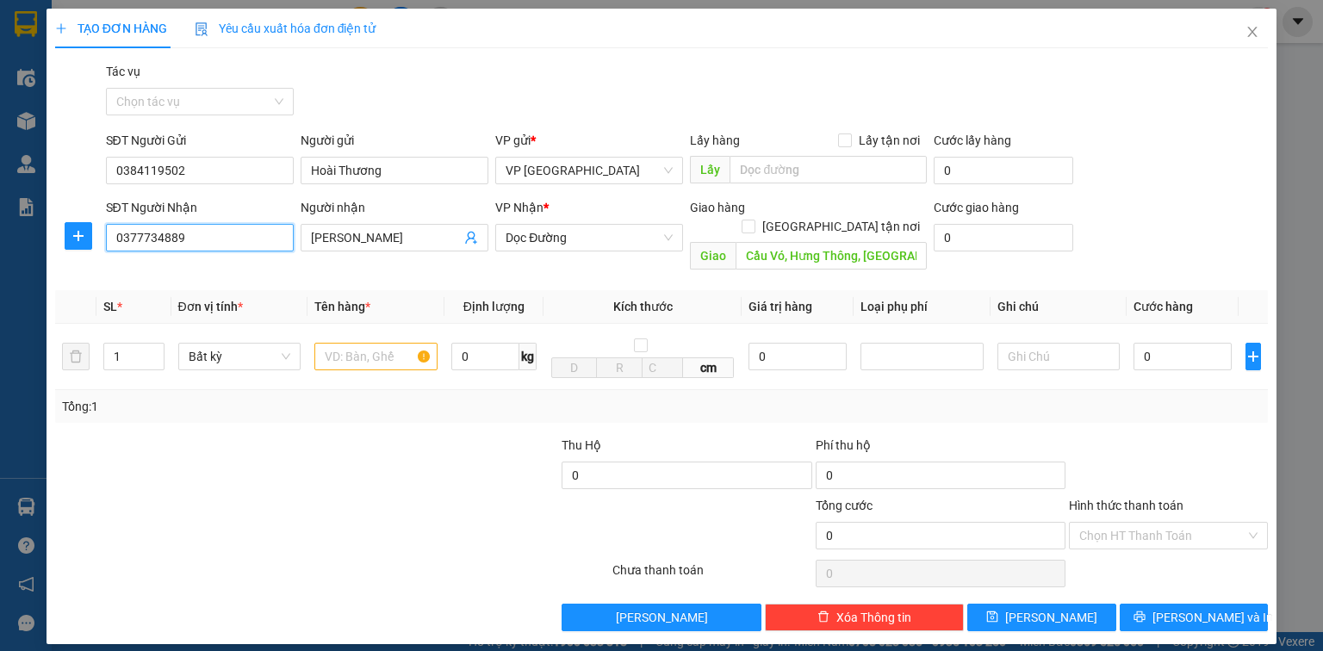
click at [207, 244] on input "0377734889" at bounding box center [200, 238] width 188 height 28
click at [214, 274] on div "0377734889 - Anh Sao" at bounding box center [213, 272] width 194 height 19
type input "0377734889"
click at [378, 343] on input "text" at bounding box center [376, 357] width 123 height 28
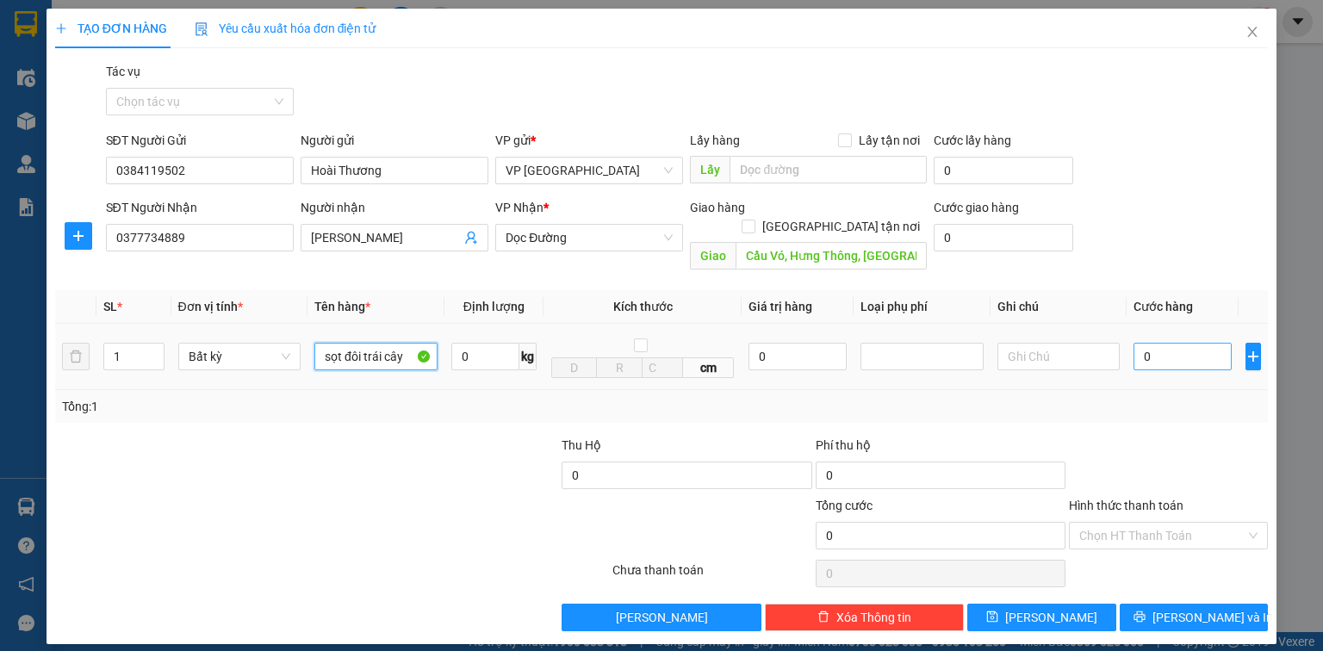
type input "sọt đôi trái cây"
click at [1163, 343] on input "0" at bounding box center [1183, 357] width 98 height 28
type input "8"
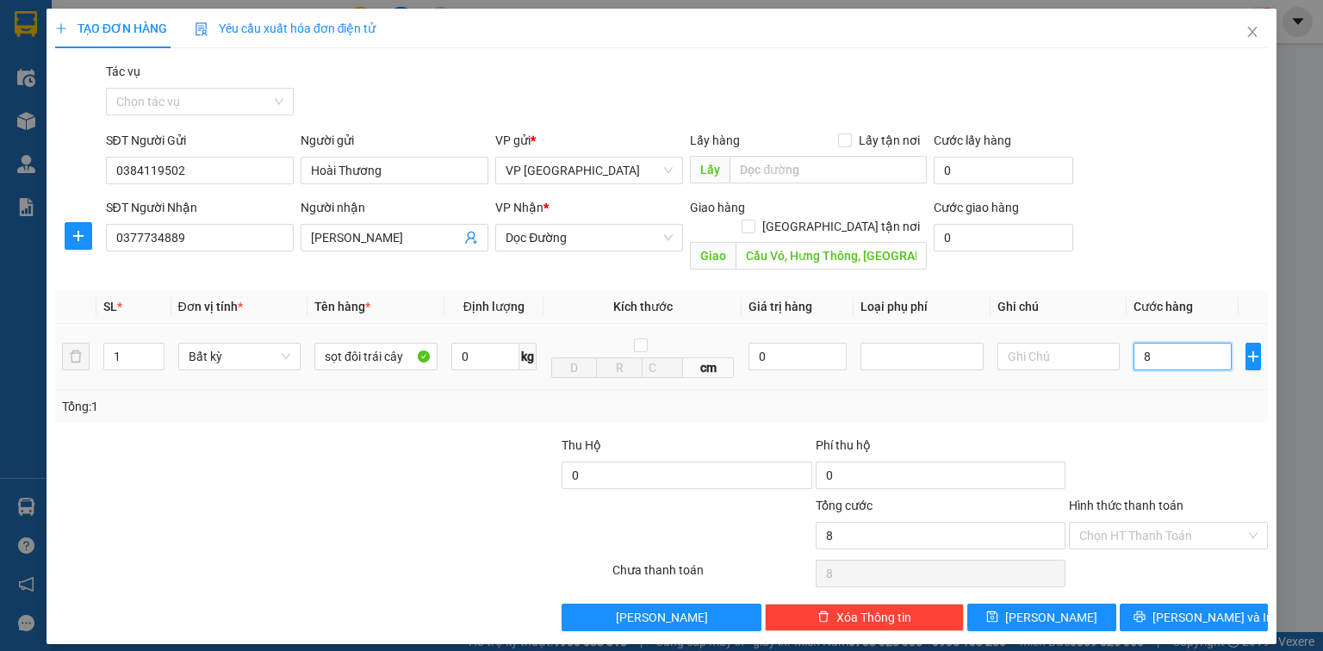
type input "80"
type input "800"
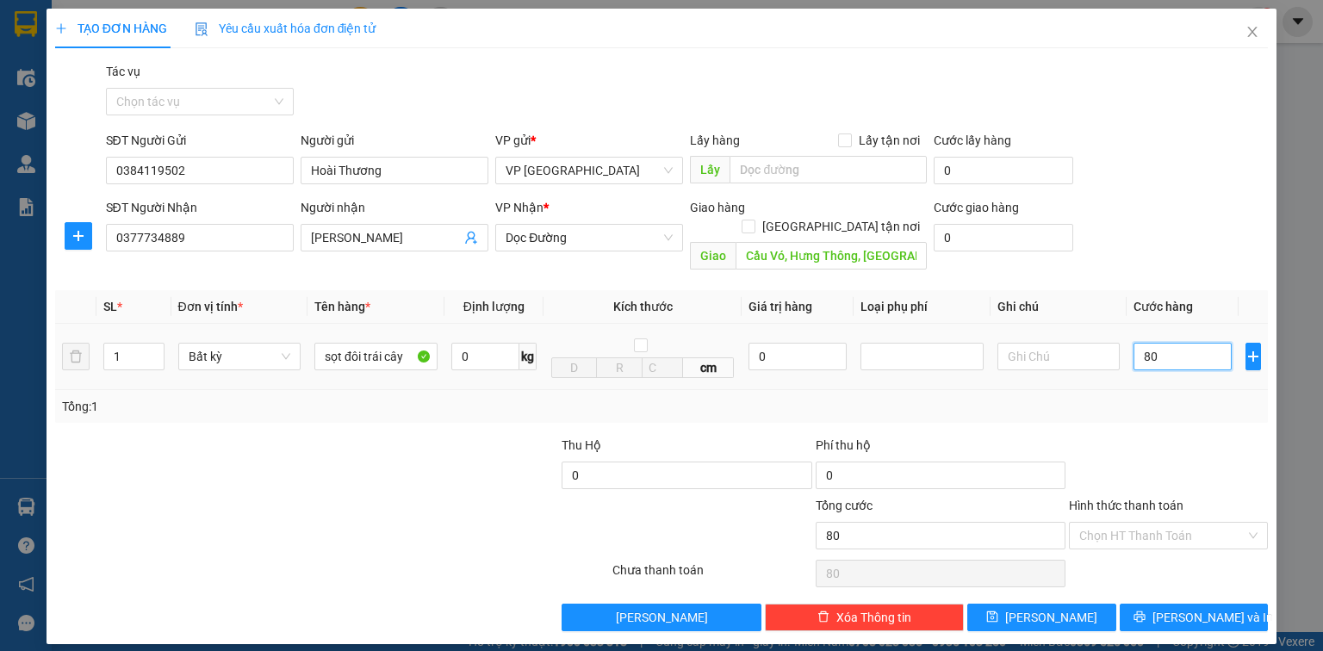
type input "800"
type input "8.000"
type input "80.000"
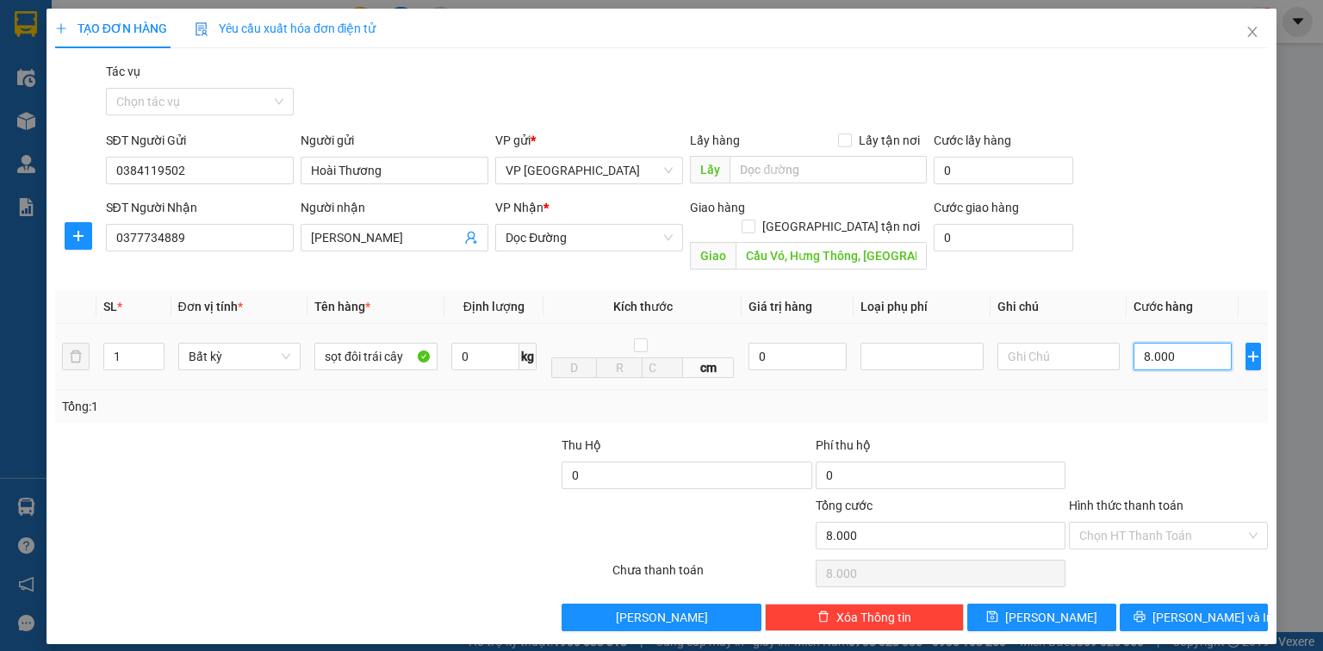
type input "80.000"
click at [1186, 608] on span "Lưu và In" at bounding box center [1213, 617] width 121 height 19
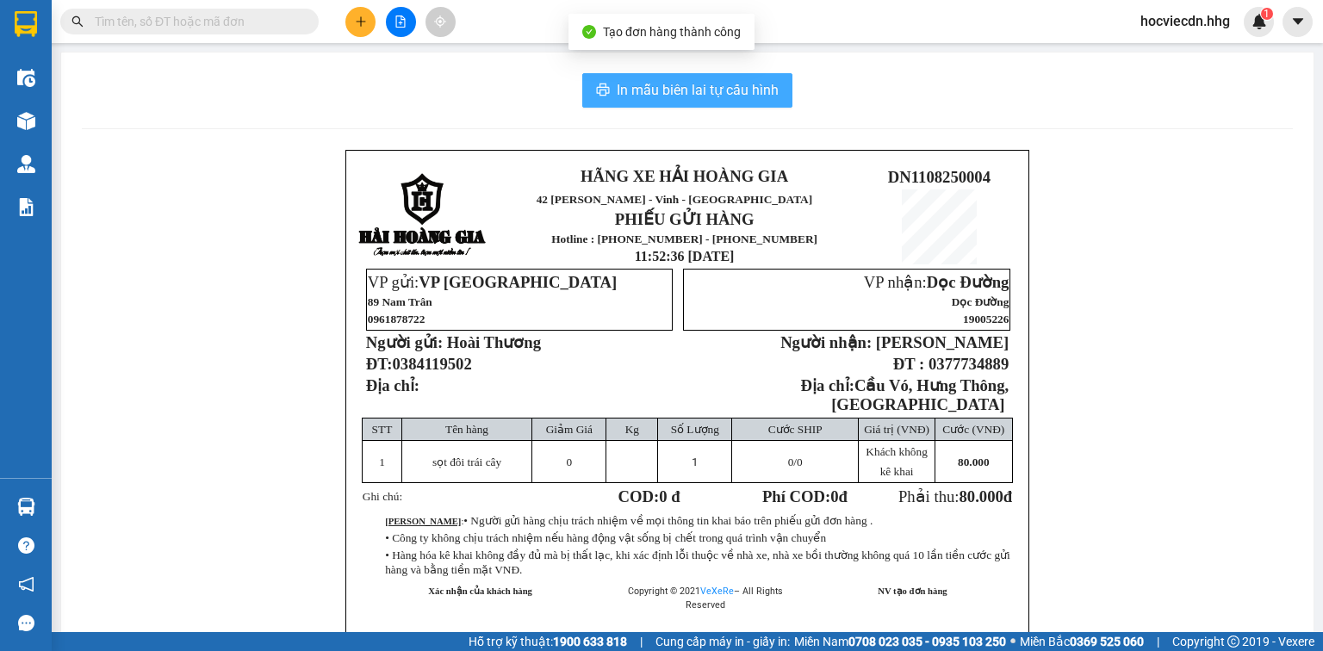
click at [721, 85] on span "In mẫu biên lai tự cấu hình" at bounding box center [698, 90] width 162 height 22
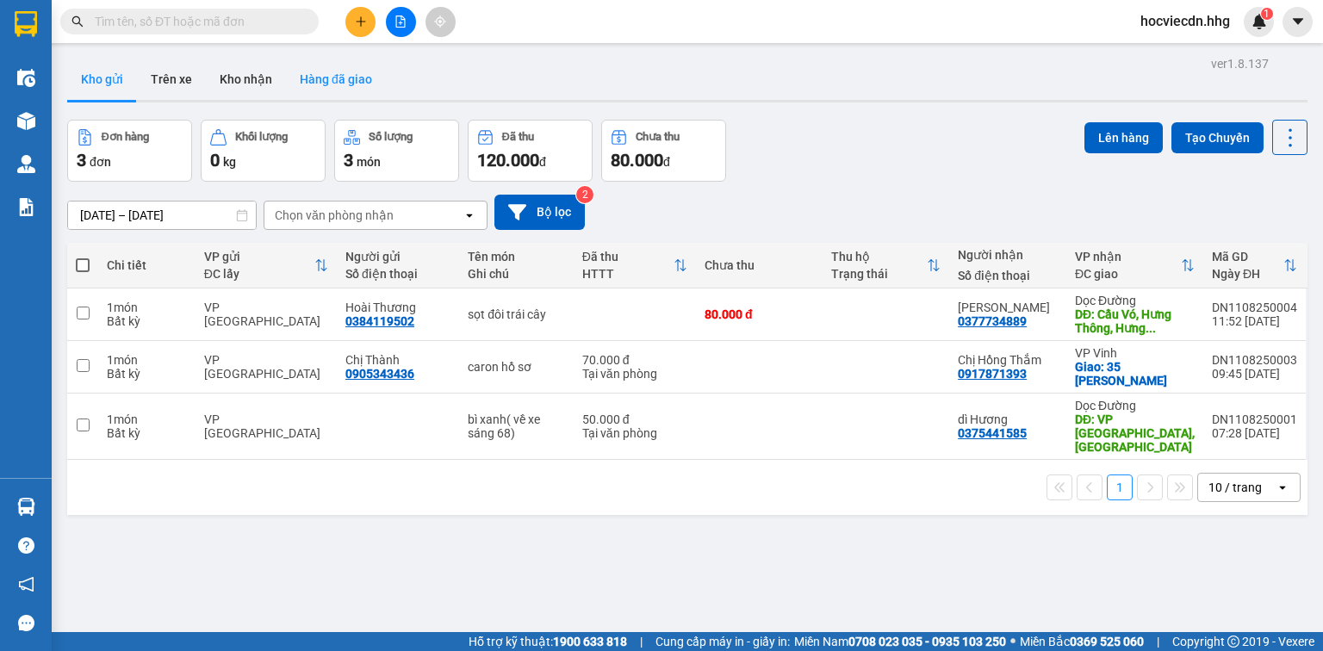
click at [339, 72] on button "Hàng đã giao" at bounding box center [336, 79] width 100 height 41
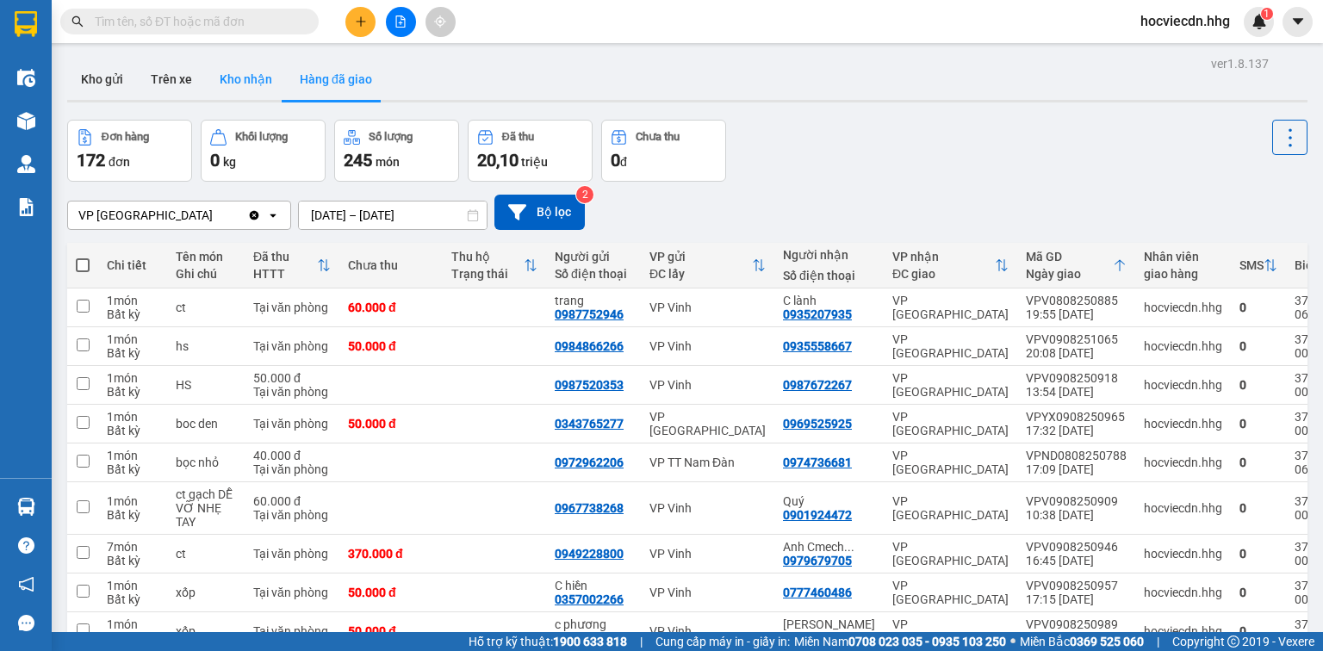
click at [252, 81] on button "Kho nhận" at bounding box center [246, 79] width 80 height 41
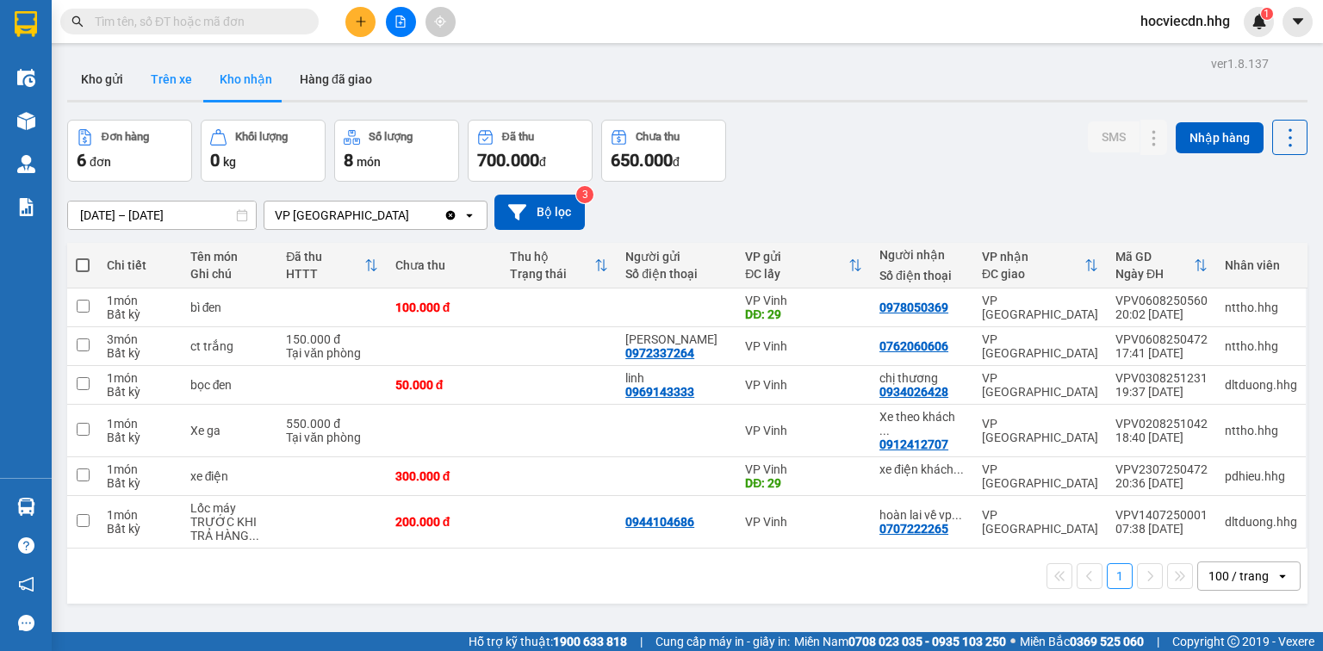
click at [190, 71] on button "Trên xe" at bounding box center [171, 79] width 69 height 41
type input "[DATE] – [DATE]"
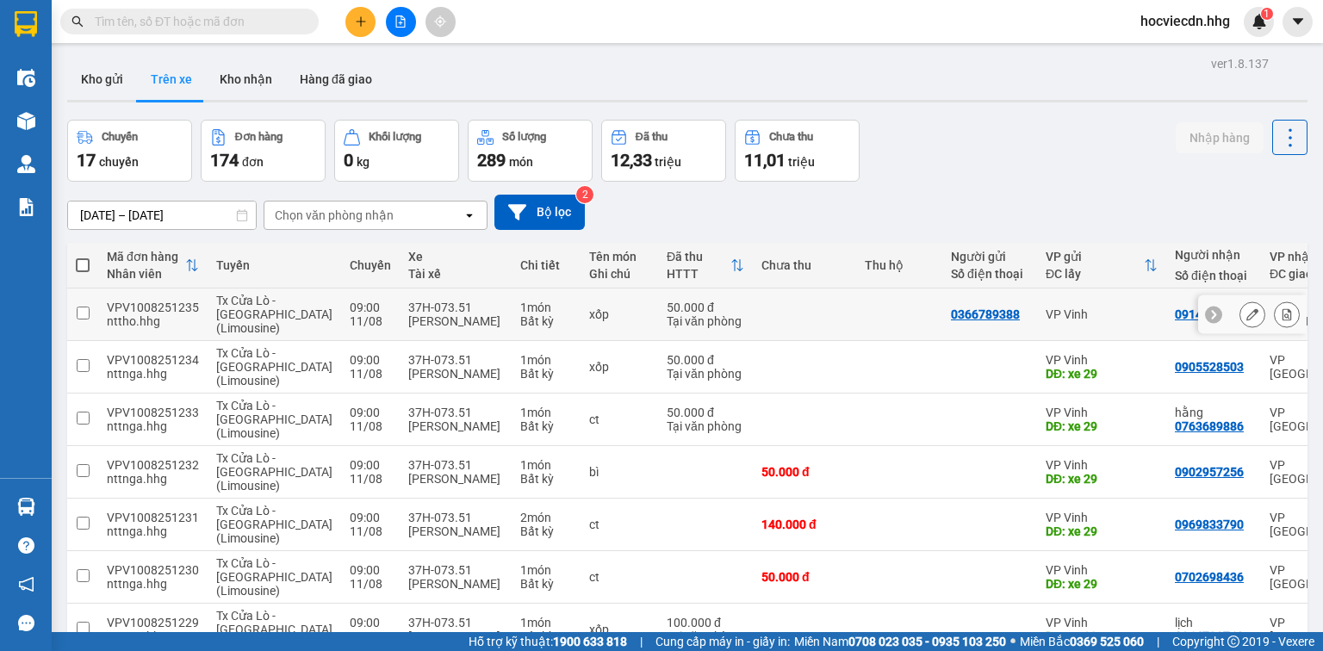
click at [667, 307] on div "50.000 đ" at bounding box center [706, 308] width 78 height 14
checkbox input "true"
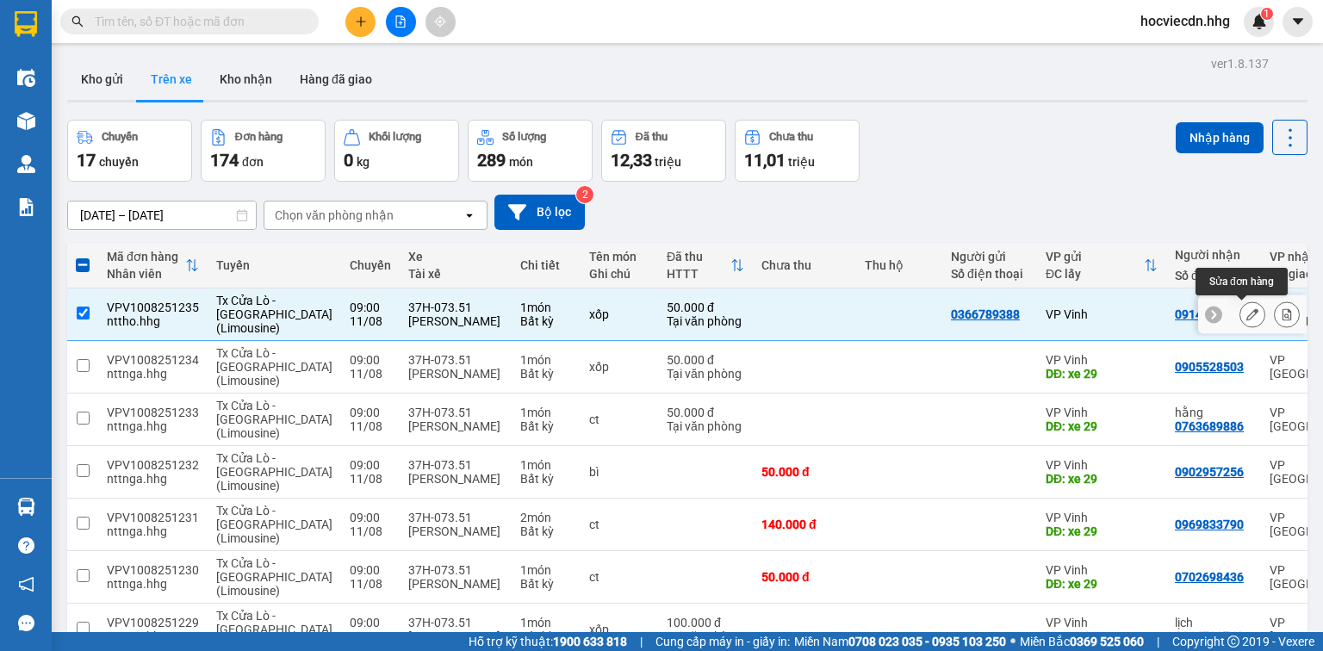
click at [1241, 310] on button at bounding box center [1253, 315] width 24 height 30
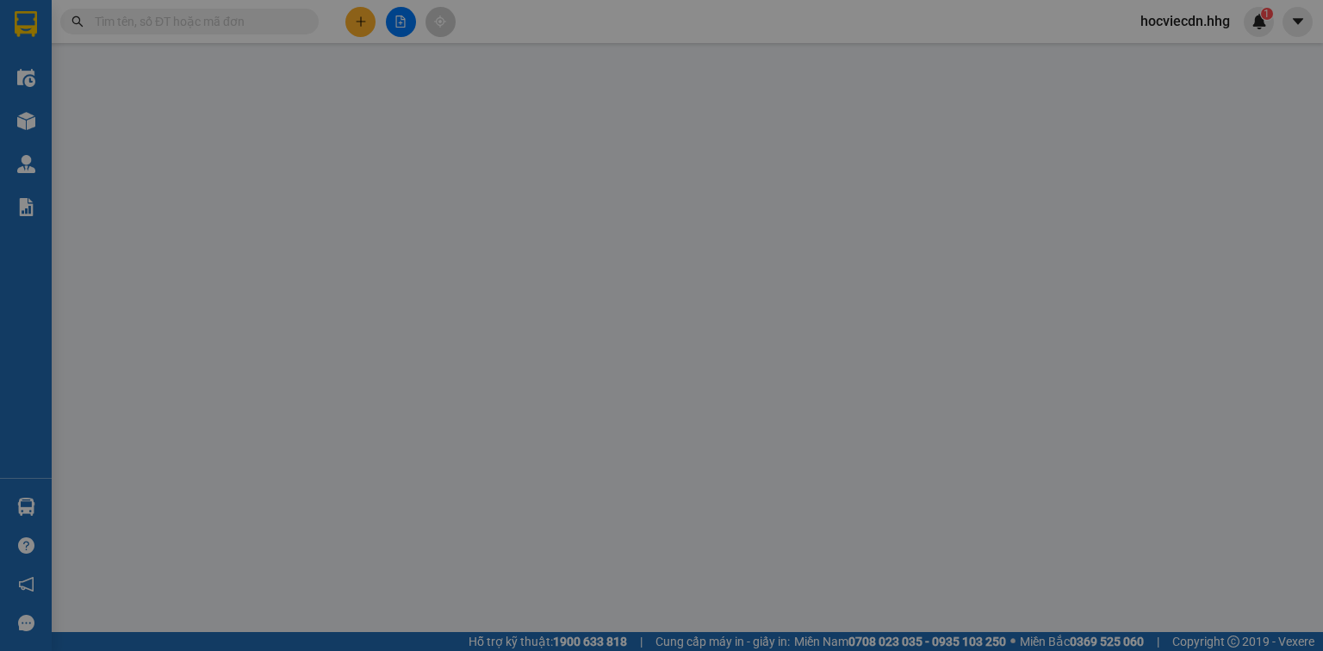
type input "0366789388"
type input "0914097454"
type input "50.000"
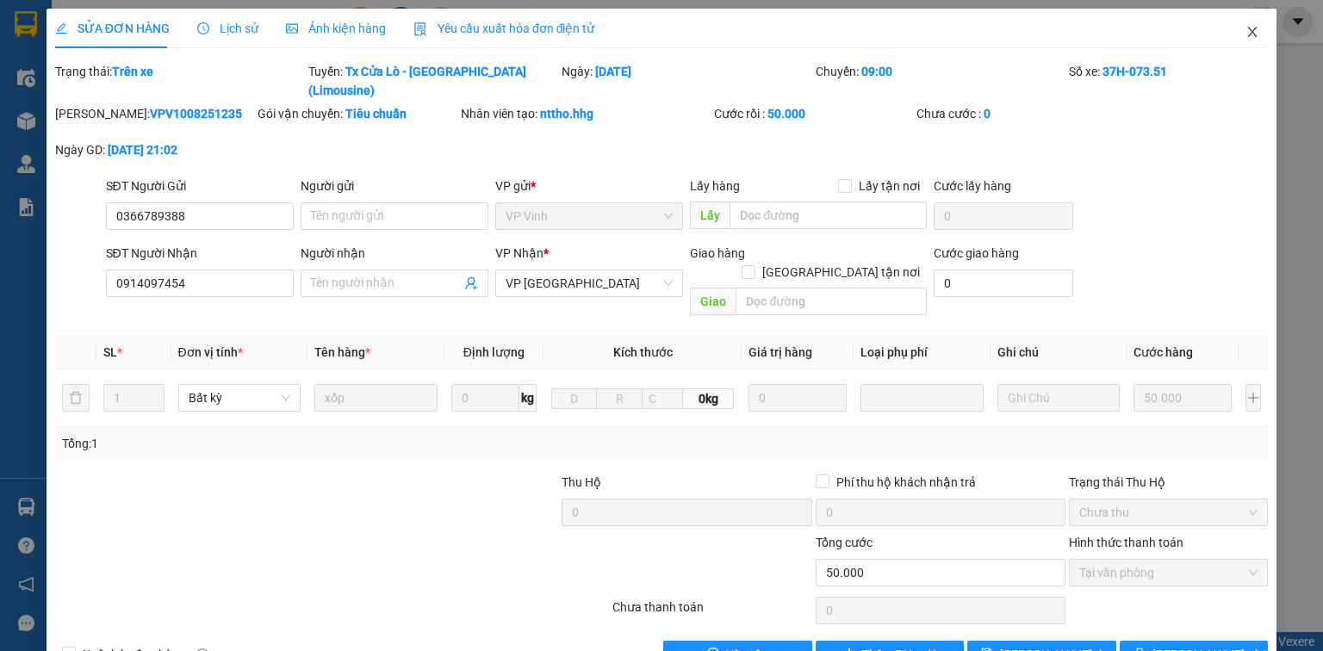
click at [1237, 23] on span "Close" at bounding box center [1253, 33] width 48 height 48
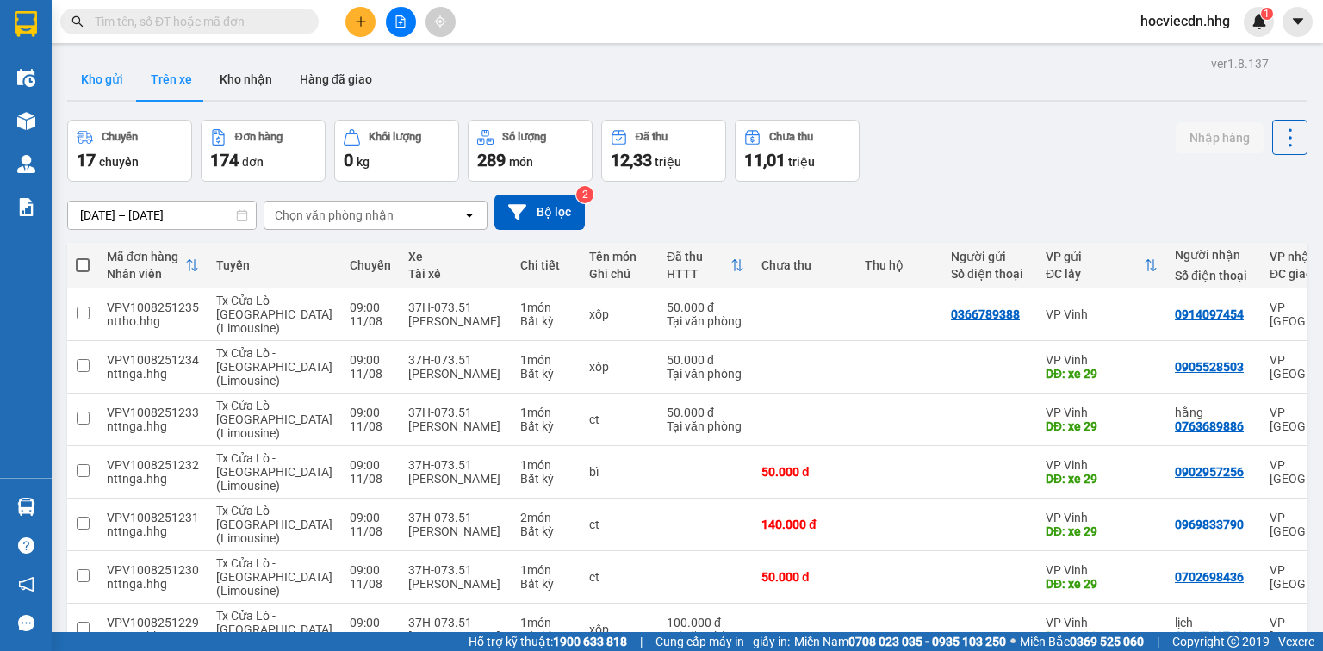
click at [101, 69] on button "Kho gửi" at bounding box center [102, 79] width 70 height 41
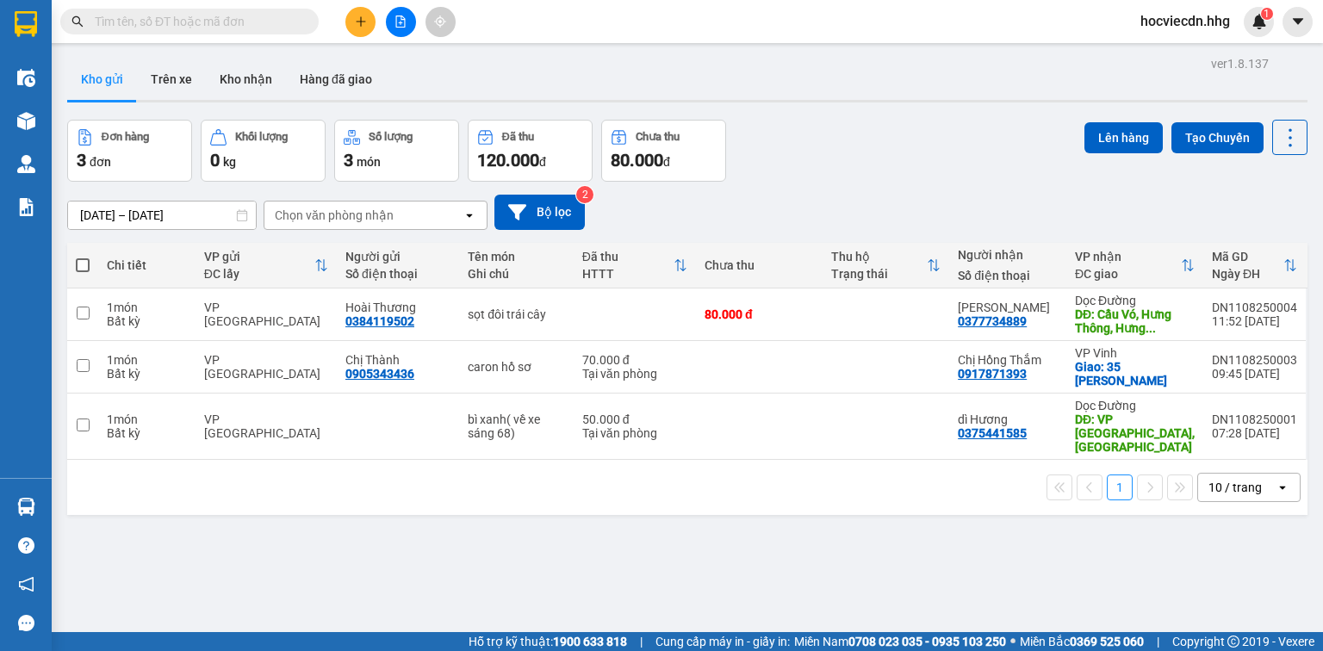
click at [1200, 17] on span "hocviecdn.hhg" at bounding box center [1185, 21] width 117 height 22
click at [1206, 49] on span "Đăng xuất" at bounding box center [1193, 53] width 81 height 19
